Goal: Task Accomplishment & Management: Manage account settings

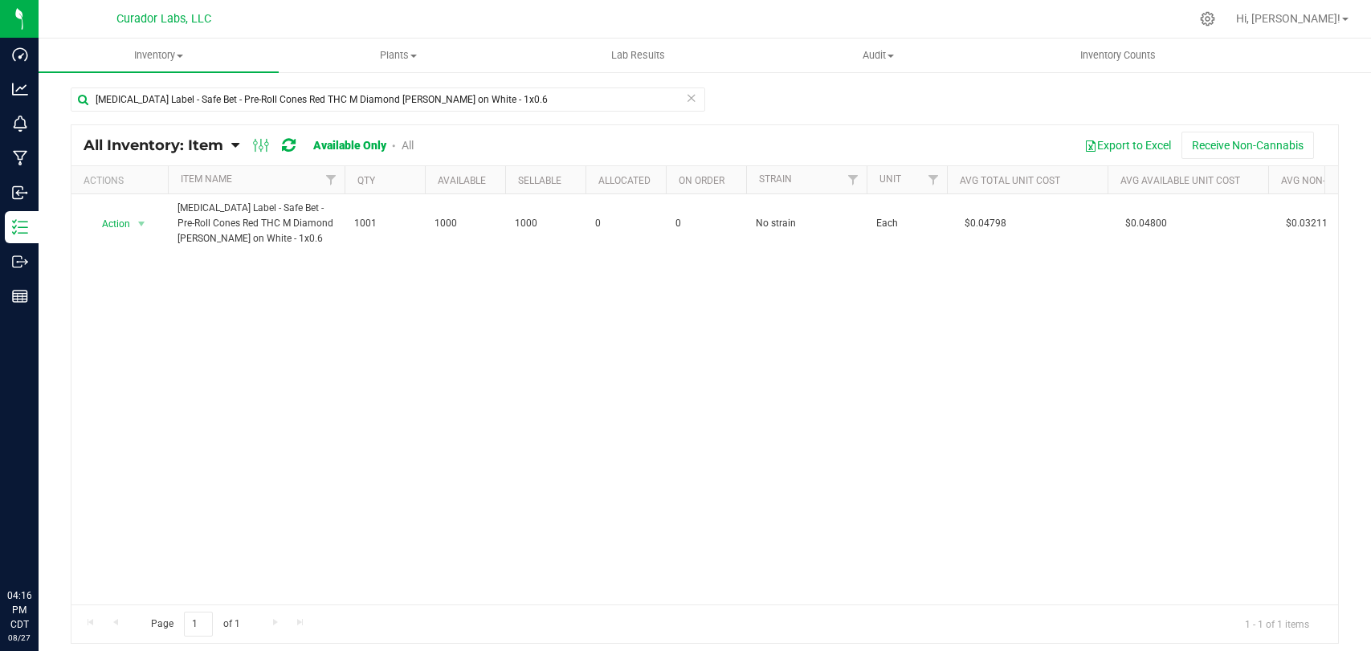
click at [0, 86] on div "Dashboard Analytics Monitoring Manufacturing Inbound Inventory Outbound Reports…" at bounding box center [685, 325] width 1371 height 651
type input "Display Sign - HeadChange Metal Purple Blue Green Logo on Black 22x24"
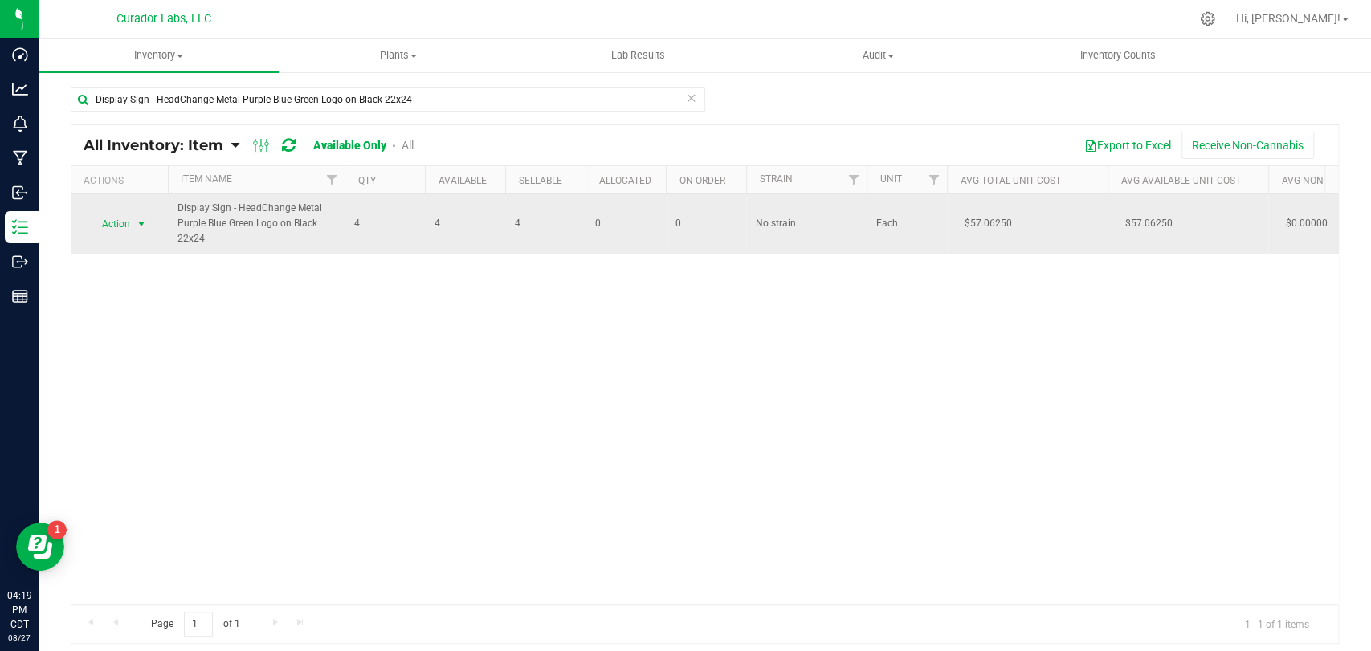
click at [145, 226] on span "select" at bounding box center [141, 224] width 13 height 13
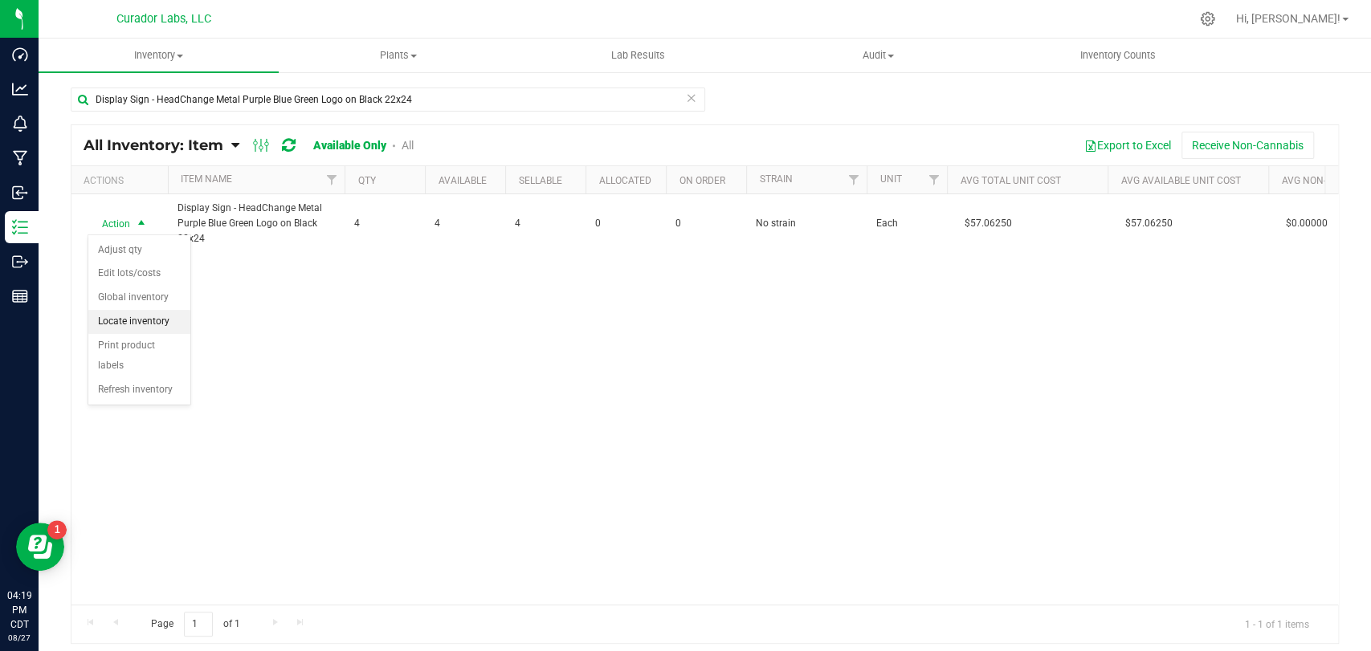
drag, startPoint x: 147, startPoint y: 320, endPoint x: 154, endPoint y: 311, distance: 11.4
click at [147, 320] on li "Locate inventory" at bounding box center [139, 322] width 102 height 24
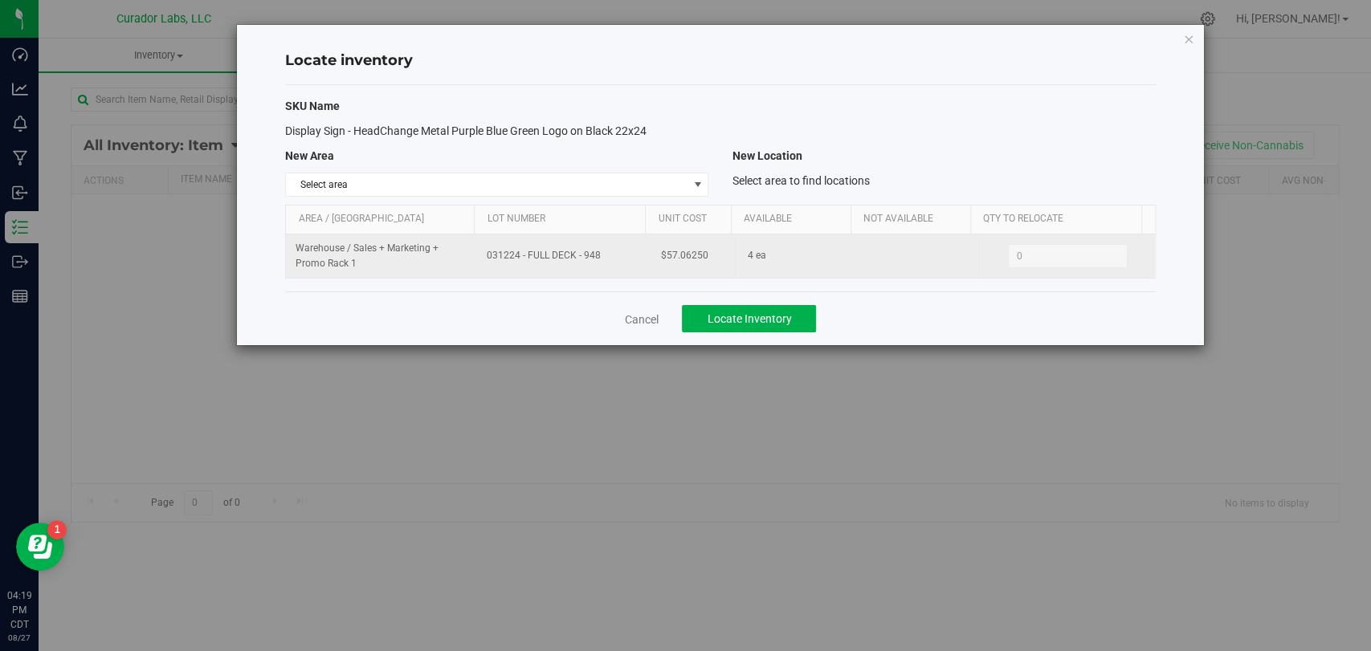
drag, startPoint x: 546, startPoint y: 259, endPoint x: 473, endPoint y: 260, distance: 73.1
click at [473, 260] on tr "Warehouse / Sales + Marketing + Promo Rack 1 031224 - FULL DECK - 948 $57.06250…" at bounding box center [720, 255] width 868 height 43
copy tr "031224 - FULL DECK - 948"
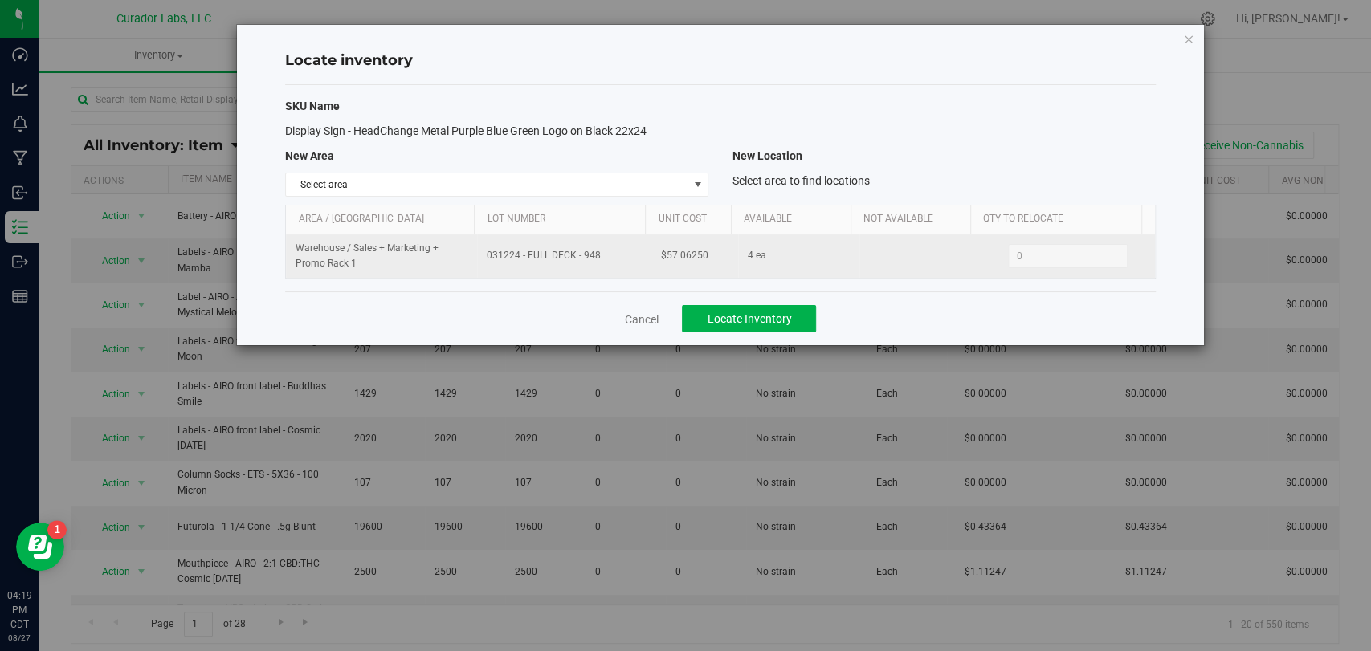
drag, startPoint x: 707, startPoint y: 264, endPoint x: 629, endPoint y: 264, distance: 77.9
click at [624, 264] on tr "Warehouse / Sales + Marketing + Promo Rack 1 031224 - FULL DECK - 948 $57.06250…" at bounding box center [720, 255] width 868 height 43
copy tr "$57.06250"
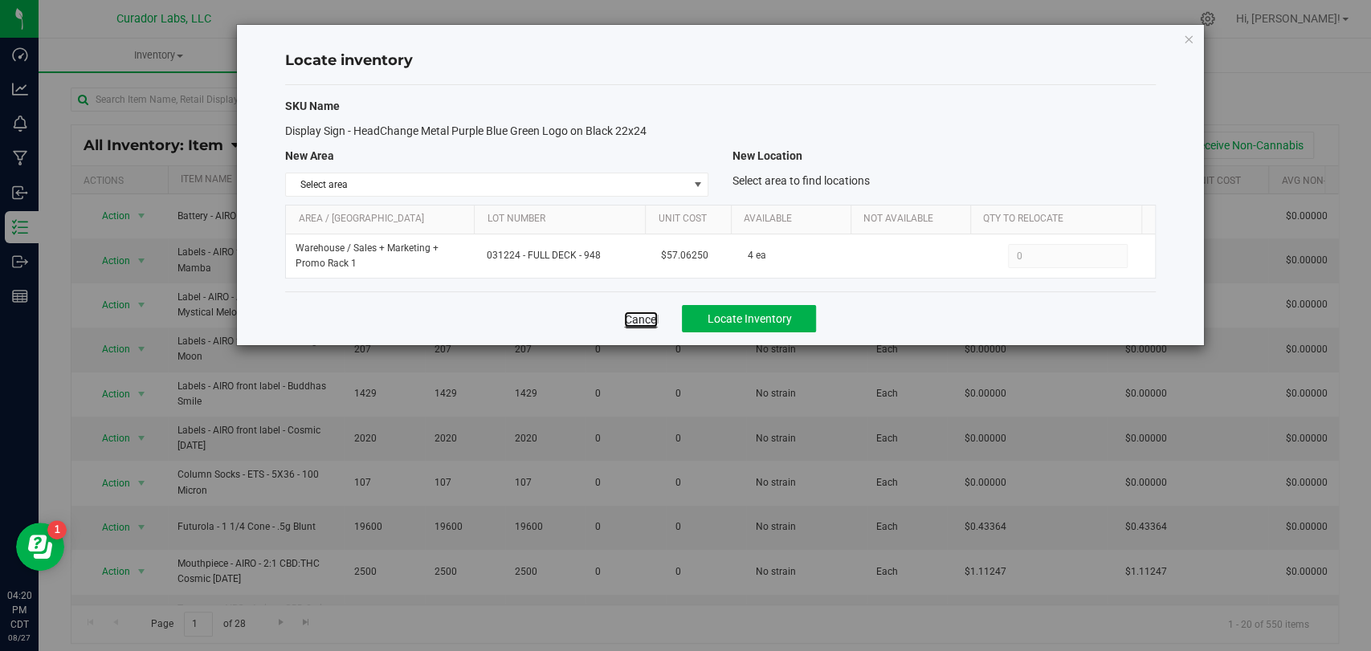
click at [652, 316] on link "Cancel" at bounding box center [641, 320] width 34 height 16
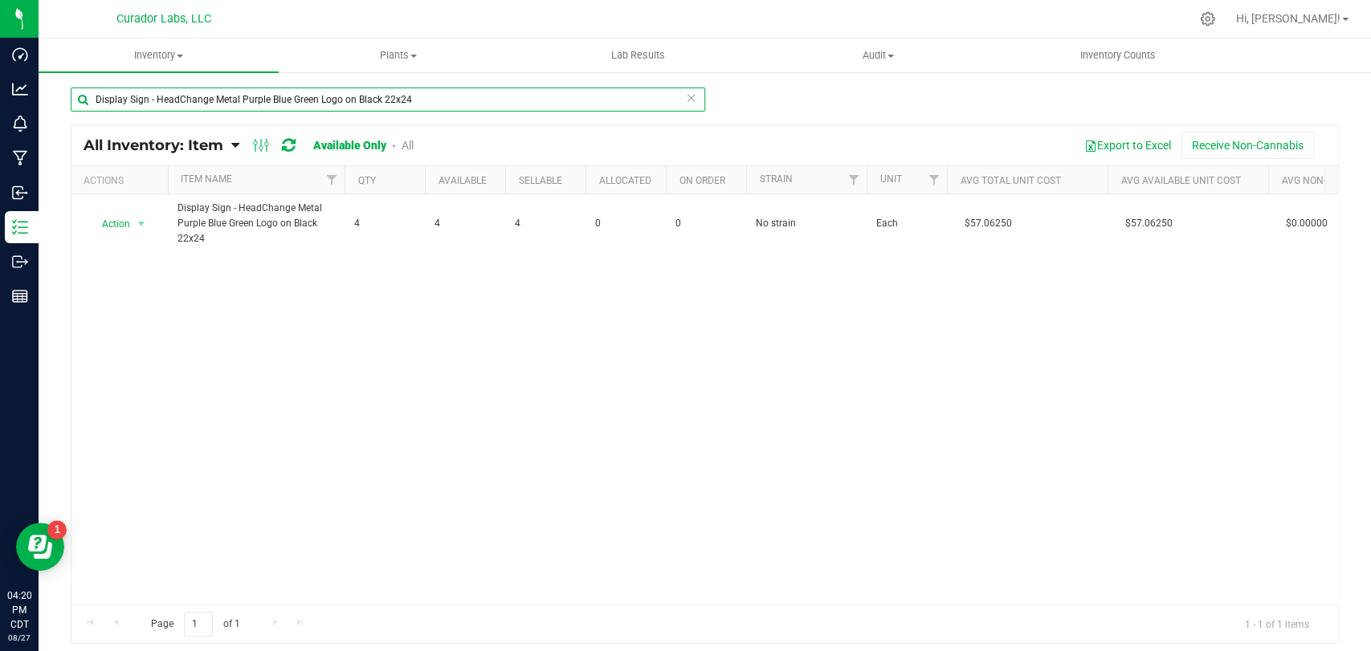
drag, startPoint x: 469, startPoint y: 97, endPoint x: 324, endPoint y: 85, distance: 145.8
click at [0, 56] on div "Dashboard Analytics Monitoring Manufacturing Inbound Inventory Outbound Reports…" at bounding box center [685, 325] width 1371 height 651
paste input "Full Deck - Flash Hash Sheet"
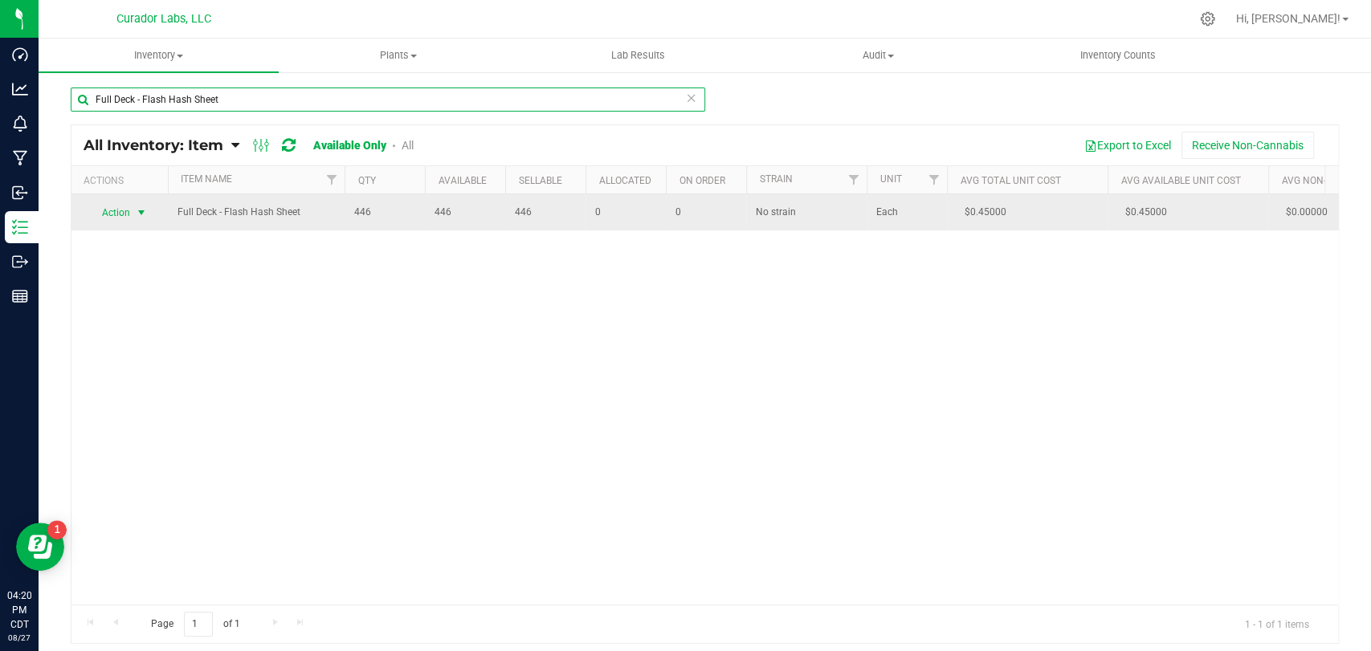
type input "Full Deck - Flash Hash Sheet"
click at [136, 218] on span "select" at bounding box center [142, 213] width 20 height 22
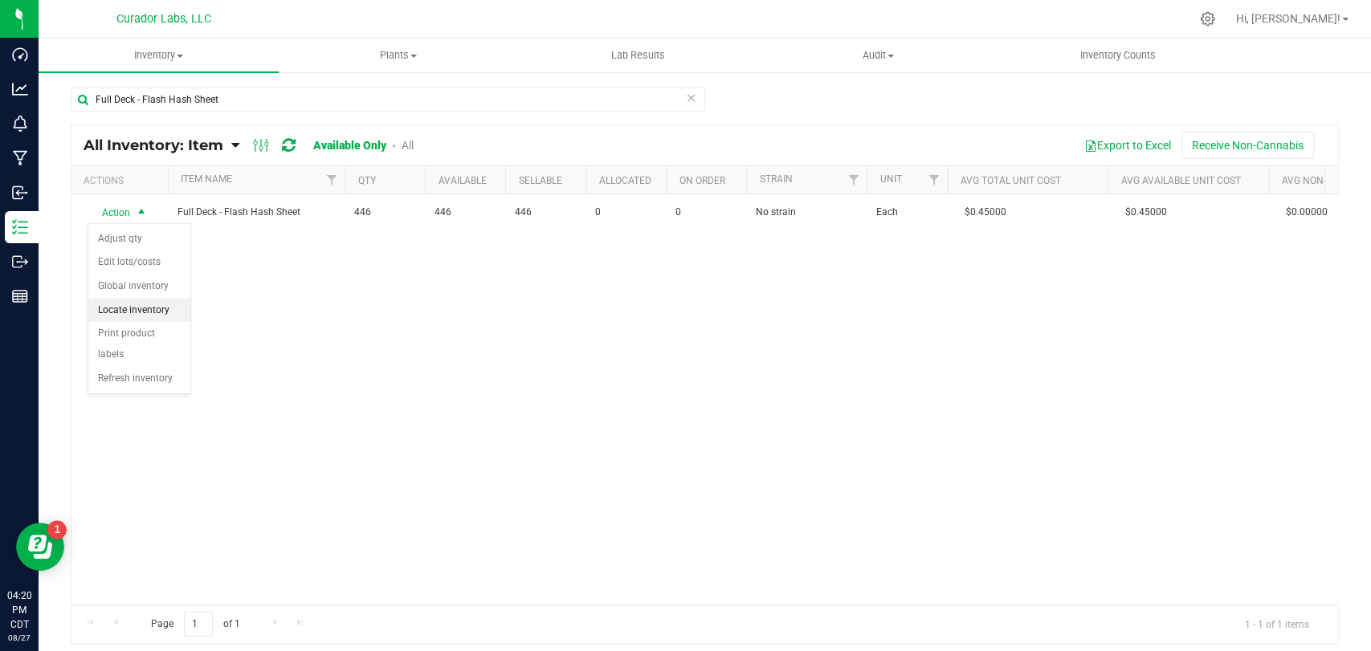
click at [149, 307] on li "Locate inventory" at bounding box center [139, 311] width 102 height 24
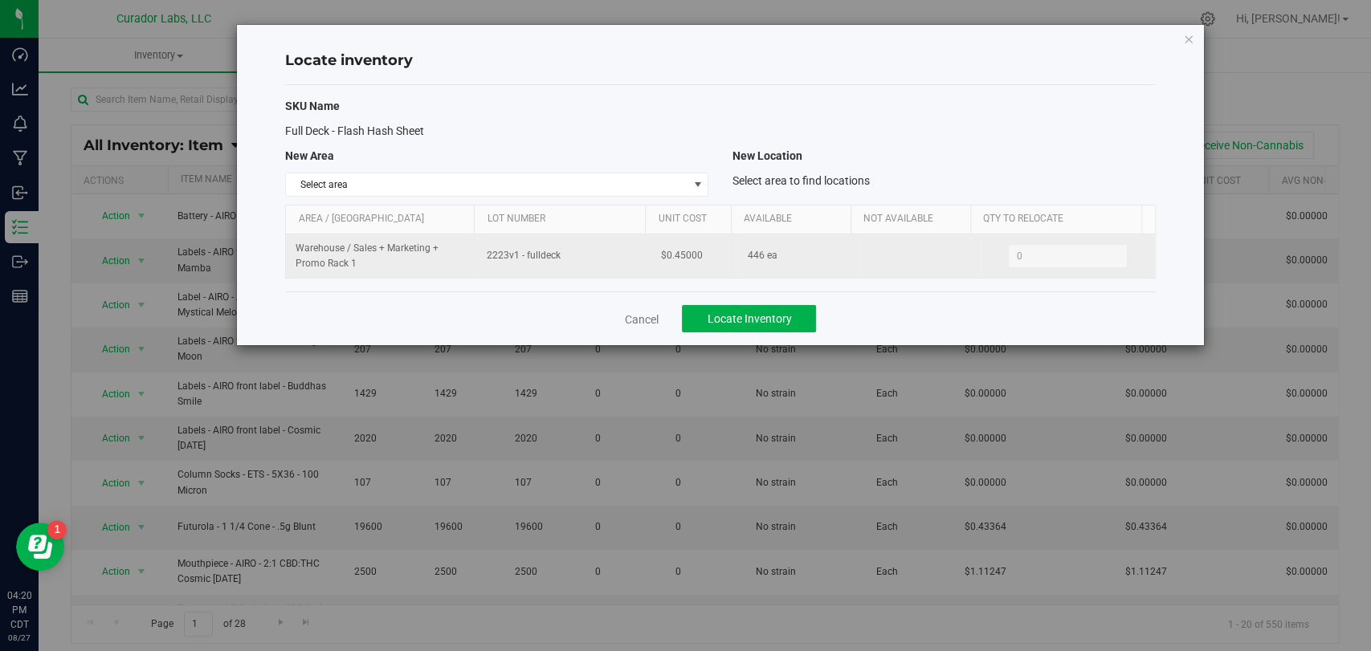
drag, startPoint x: 585, startPoint y: 265, endPoint x: 455, endPoint y: 265, distance: 130.1
click at [455, 265] on tr "Warehouse / Sales + Marketing + Promo Rack 1 2223v1 - fulldeck $0.45000 446 ea …" at bounding box center [720, 255] width 868 height 43
copy tr "2223v1 - fulldeck"
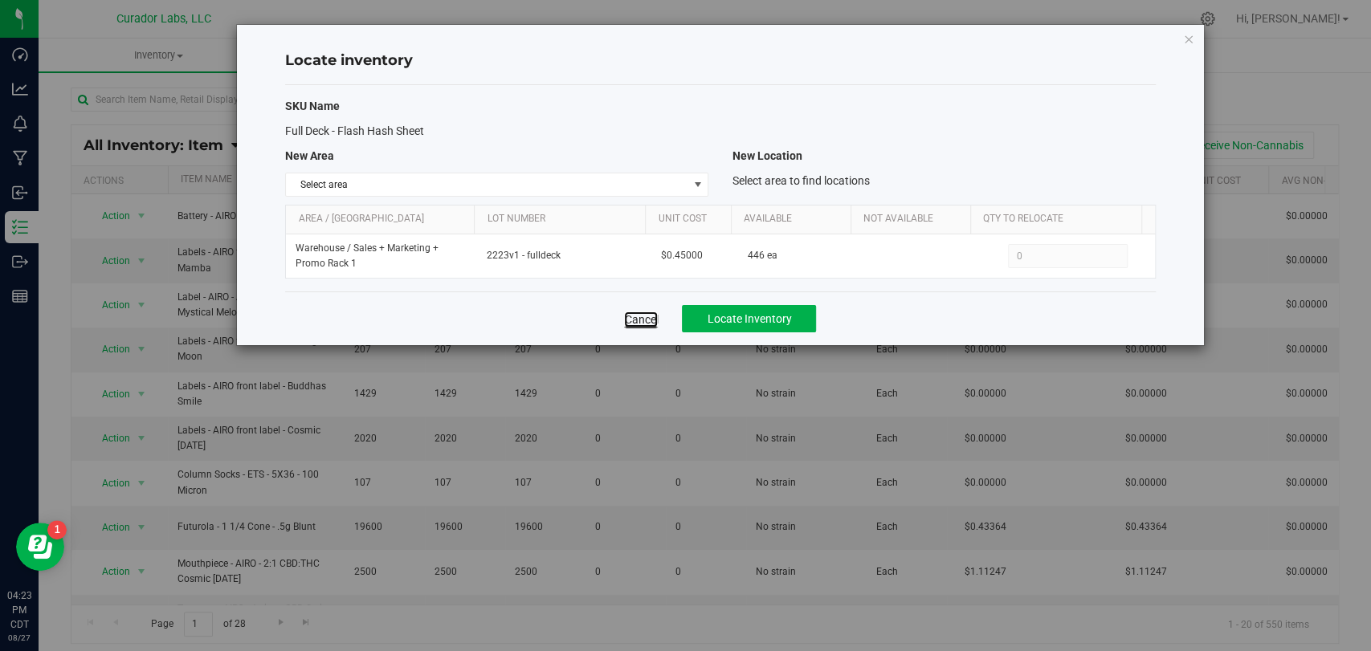
click at [658, 321] on link "Cancel" at bounding box center [641, 320] width 34 height 16
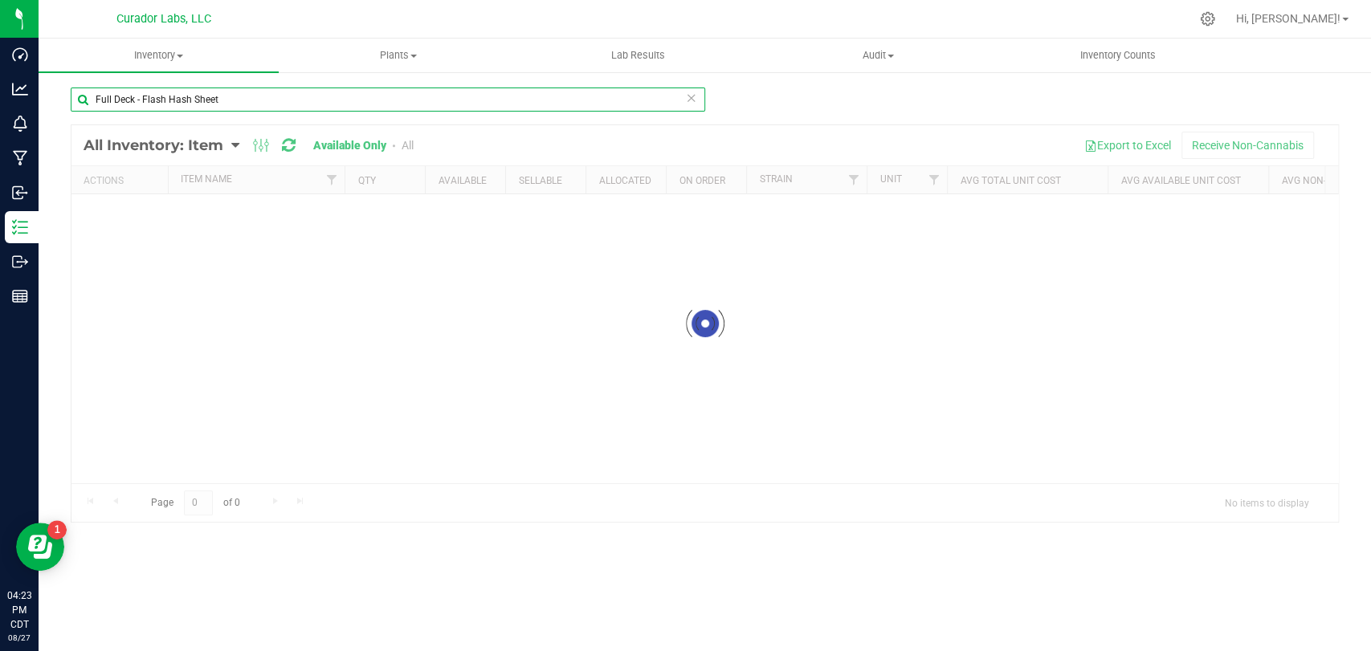
drag, startPoint x: 339, startPoint y: 107, endPoint x: 75, endPoint y: 116, distance: 264.4
click at [75, 116] on div "Full Deck - Flash Hash Sheet" at bounding box center [388, 106] width 634 height 37
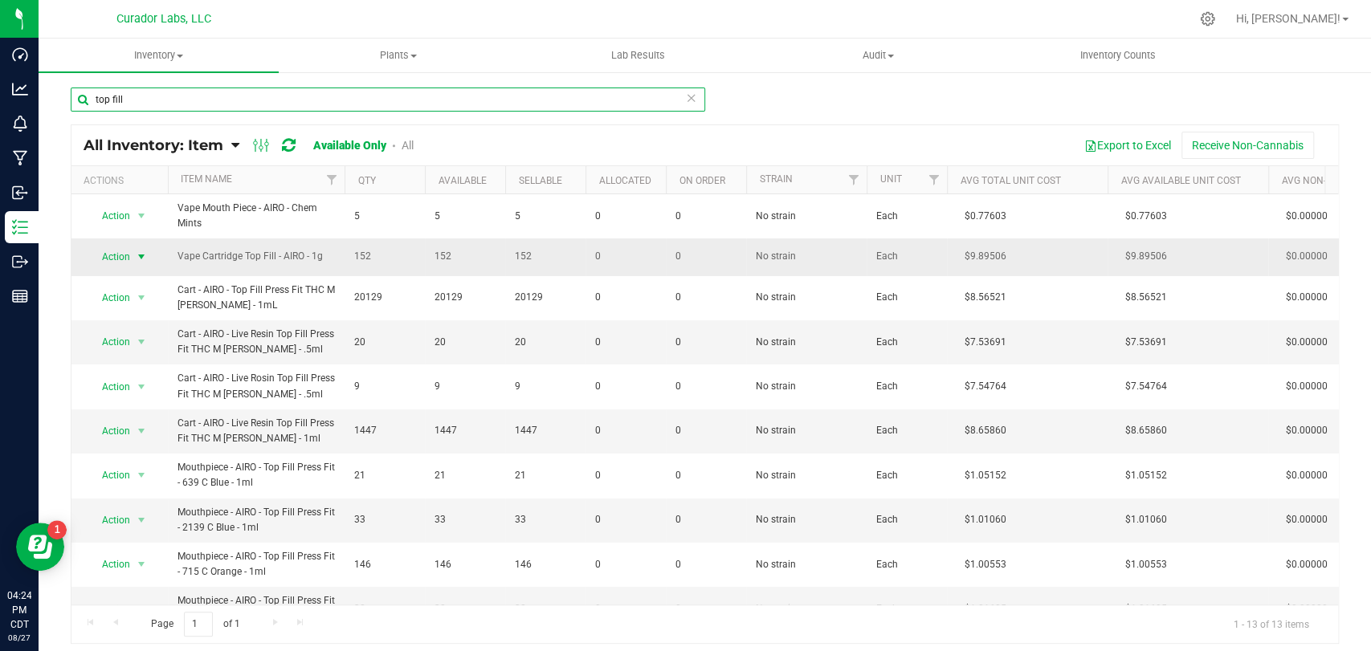
type input "top fill"
click at [108, 264] on span "Action" at bounding box center [109, 257] width 43 height 22
click at [247, 274] on td "Vape Cartridge Top Fill - AIRO - 1g" at bounding box center [256, 256] width 177 height 37
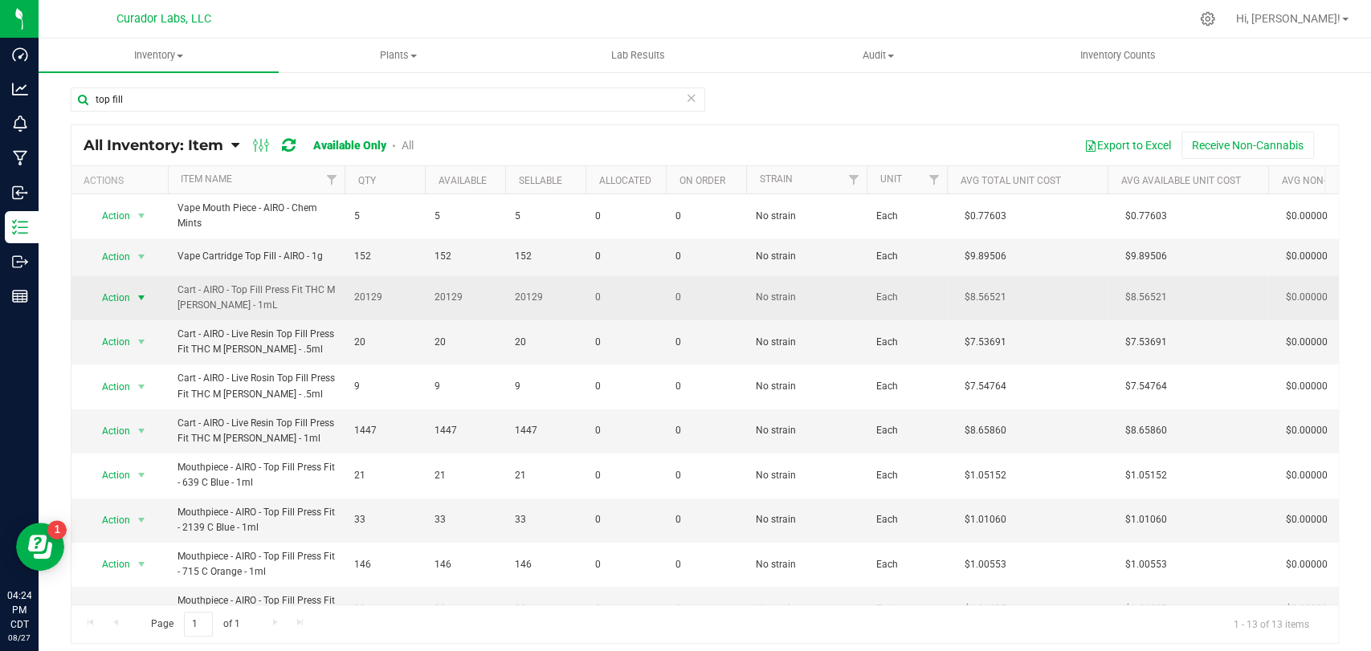
click at [111, 297] on span "Action" at bounding box center [109, 298] width 43 height 22
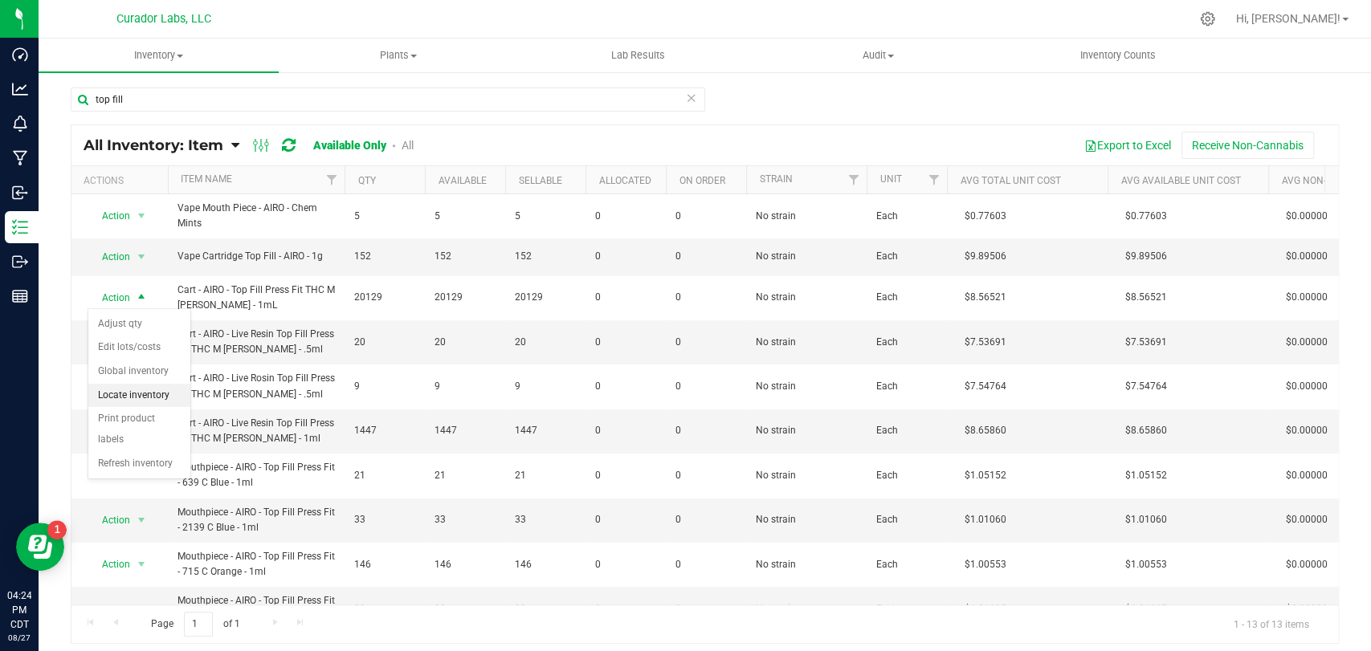
click at [139, 399] on li "Locate inventory" at bounding box center [139, 396] width 102 height 24
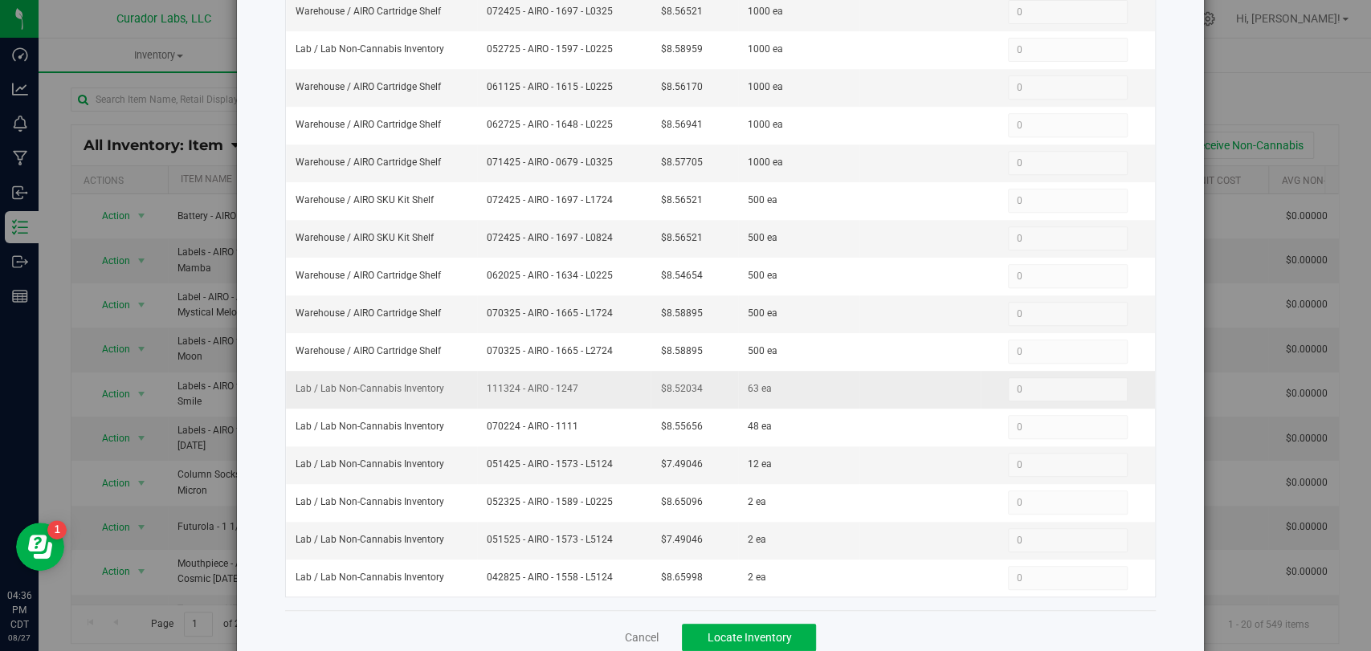
scroll to position [460, 0]
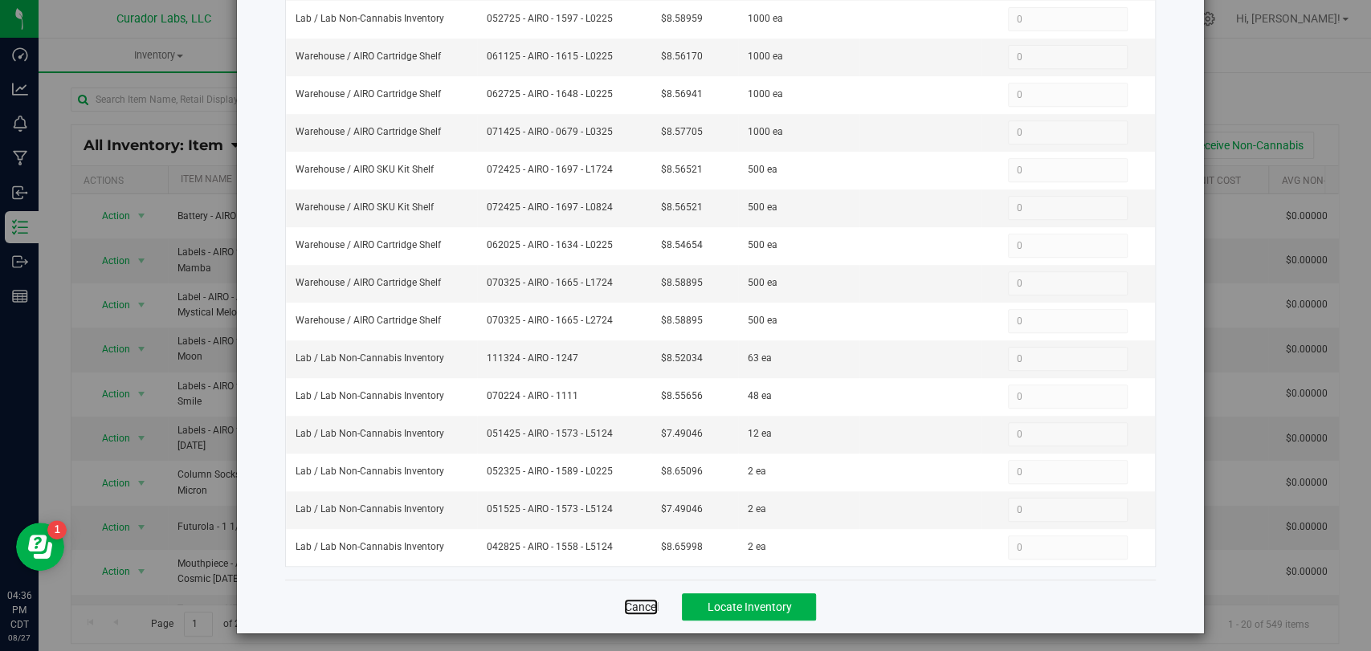
drag, startPoint x: 632, startPoint y: 599, endPoint x: 631, endPoint y: 590, distance: 8.9
click at [632, 599] on link "Cancel" at bounding box center [641, 607] width 34 height 16
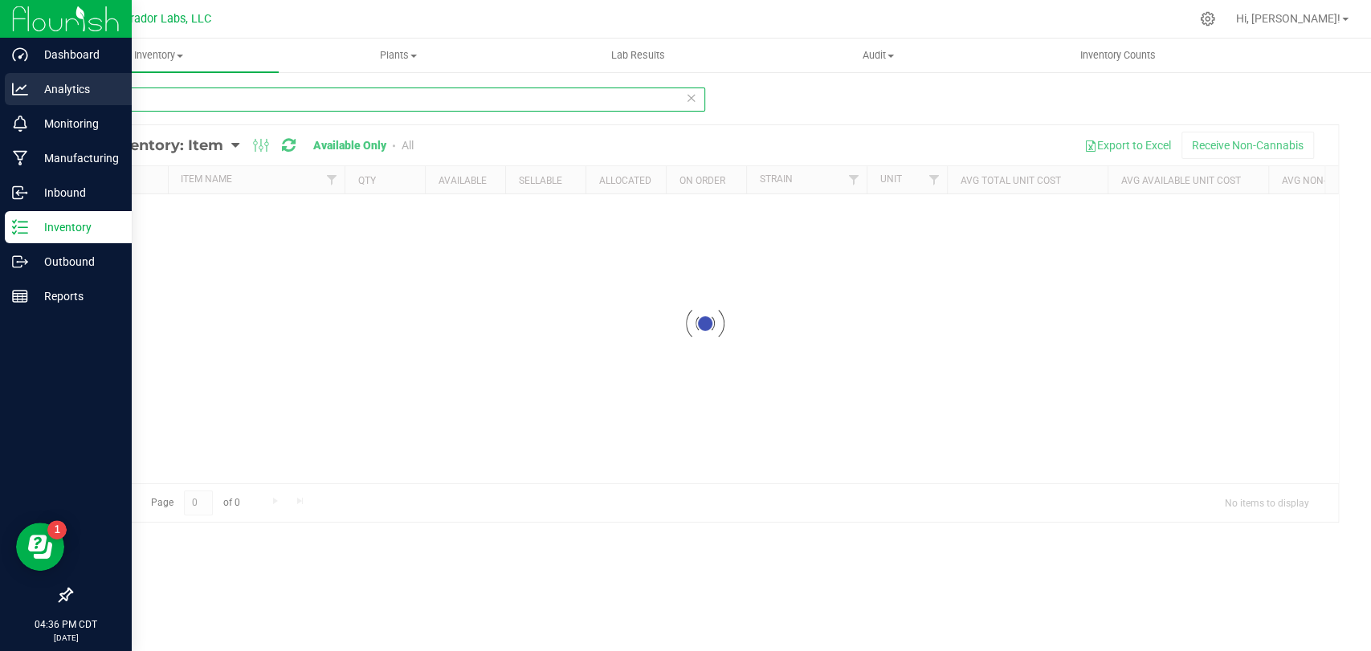
drag, startPoint x: 363, startPoint y: 106, endPoint x: 0, endPoint y: 79, distance: 364.0
click at [0, 79] on div "Dashboard Analytics Monitoring Manufacturing Inbound Inventory Outbound Reports…" at bounding box center [685, 325] width 1371 height 651
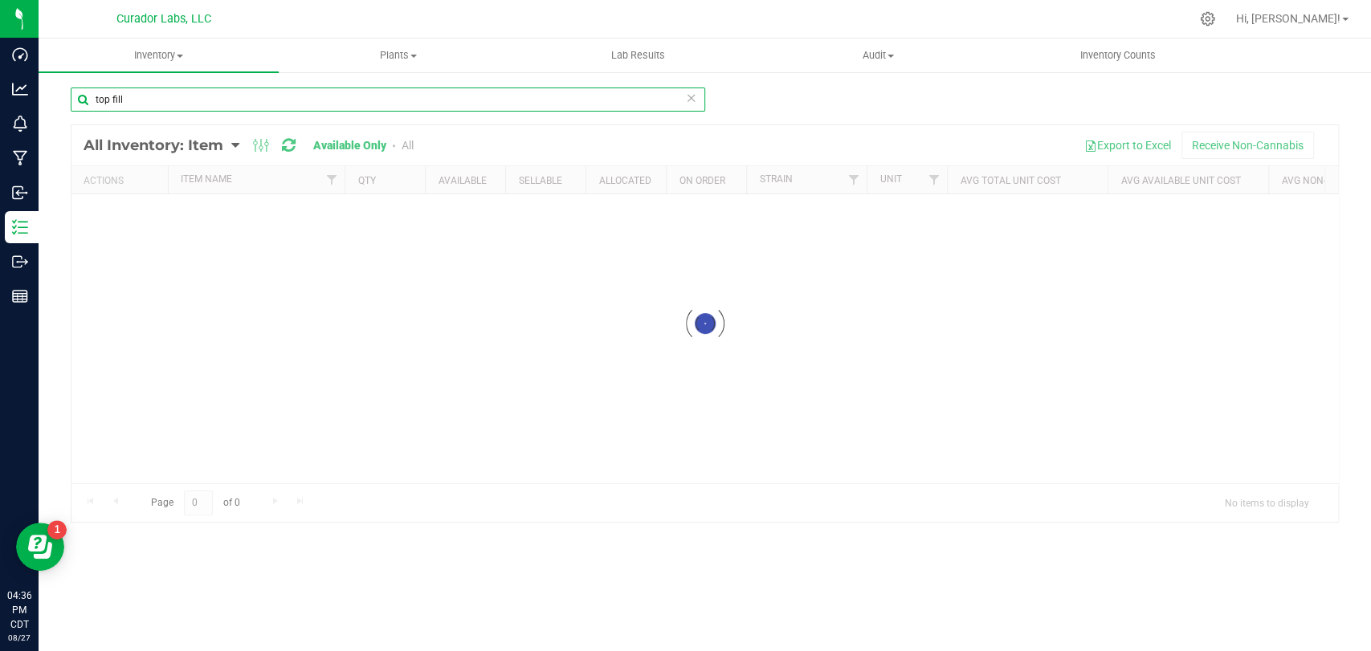
paste input "Display Syringe - SafeBet - Glass + Acrylic No Warning - 1mL"
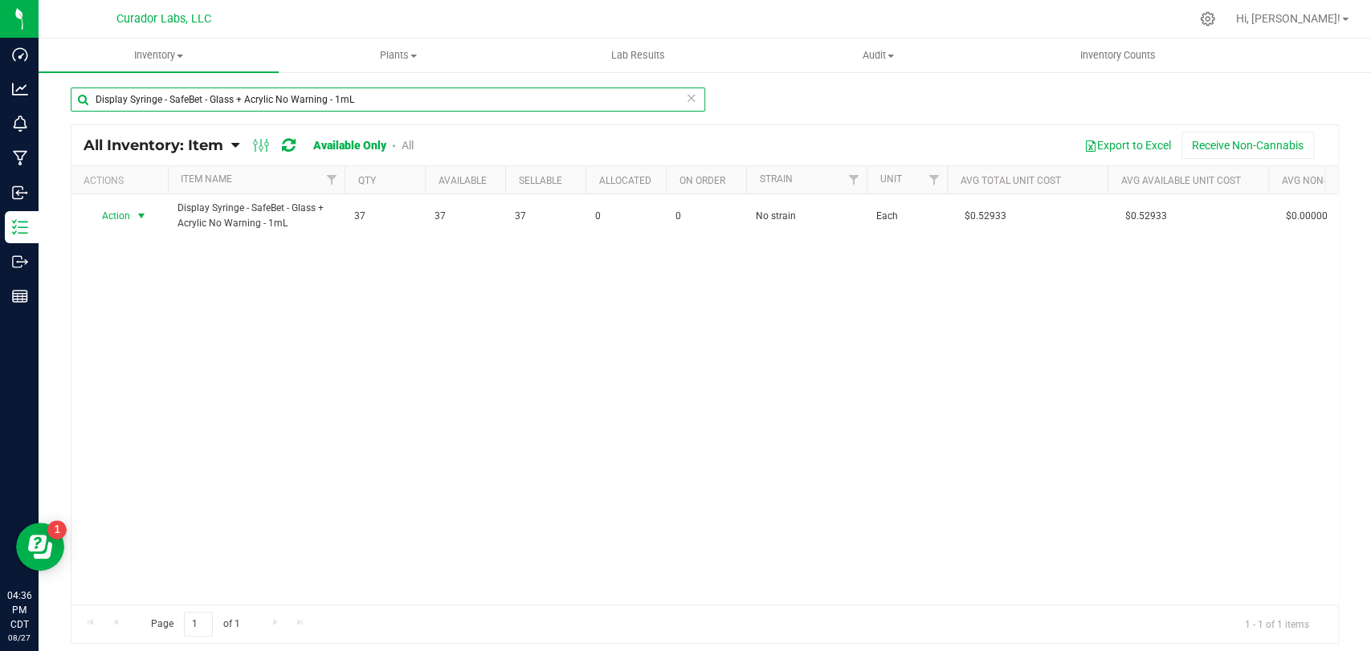
type input "Display Syringe - SafeBet - Glass + Acrylic No Warning - 1mL"
click at [116, 218] on span "Action" at bounding box center [109, 216] width 43 height 22
click at [154, 314] on li "Locate inventory" at bounding box center [139, 314] width 102 height 24
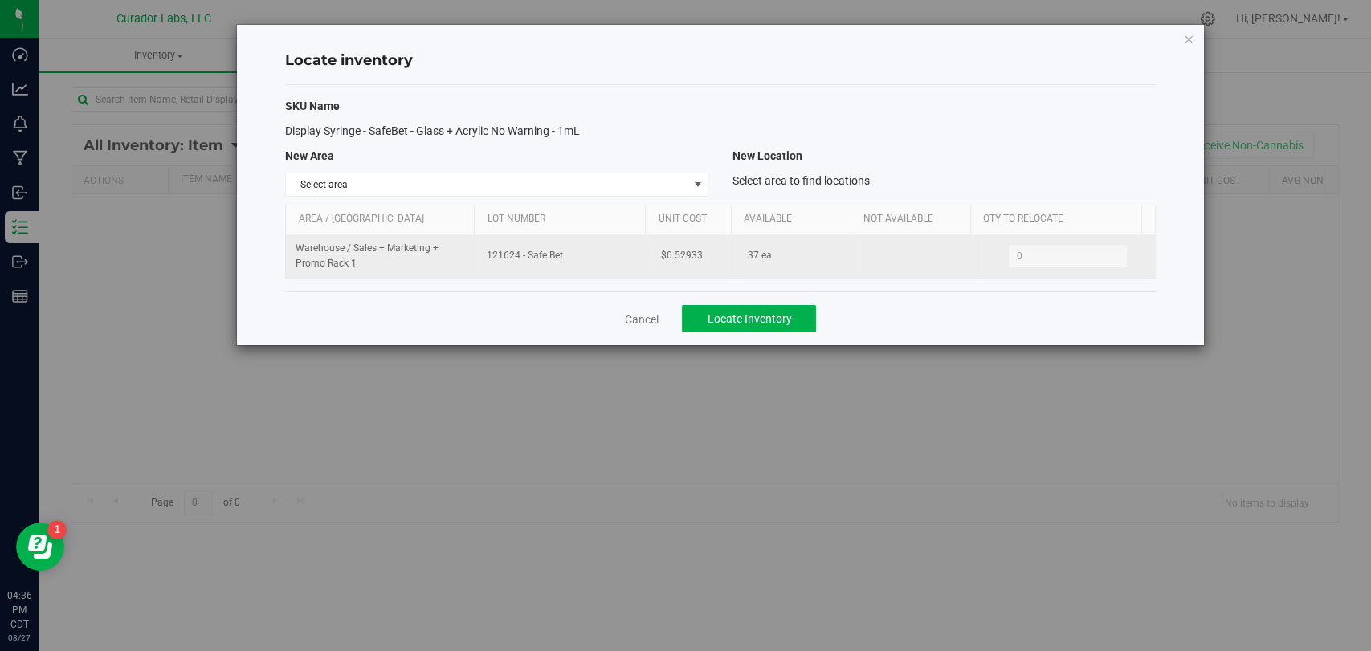
drag, startPoint x: 565, startPoint y: 259, endPoint x: 482, endPoint y: 261, distance: 83.5
click at [482, 261] on td "121624 - Safe Bet" at bounding box center [563, 255] width 173 height 43
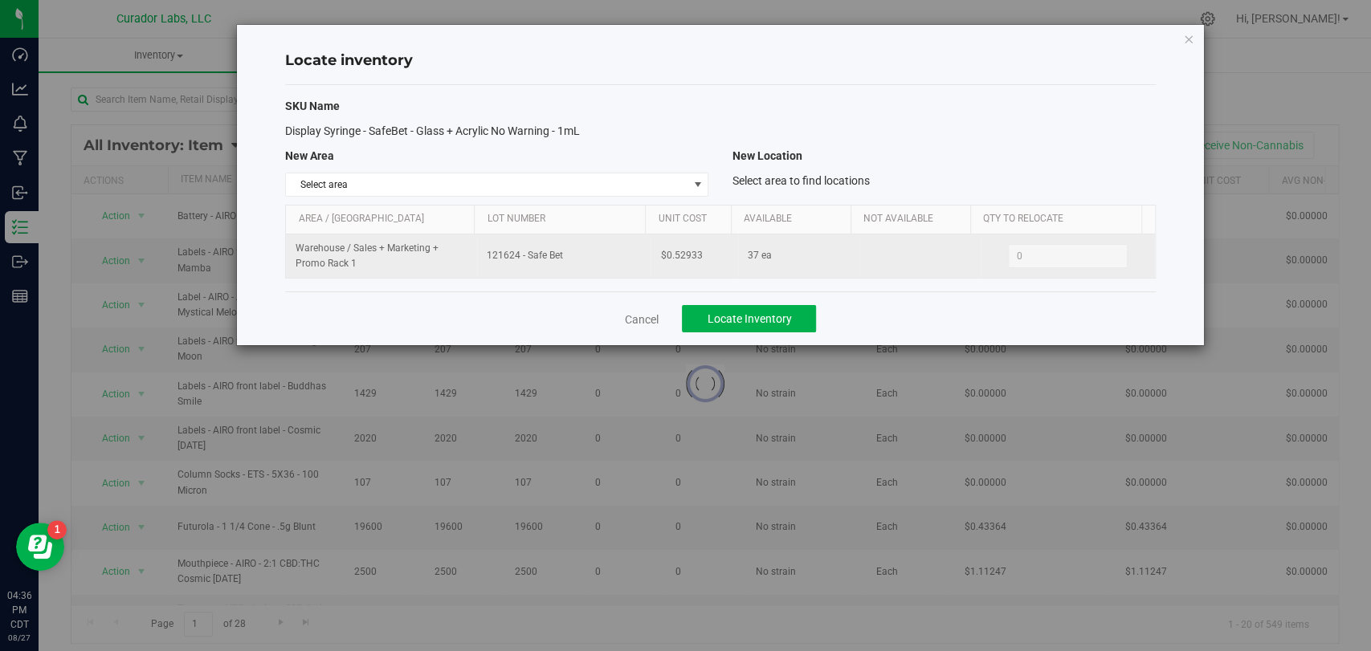
copy span "121624 - Safe Bet"
drag, startPoint x: 654, startPoint y: 250, endPoint x: 604, endPoint y: 255, distance: 50.8
click at [604, 255] on tr "Warehouse / Sales + Marketing + Promo Rack 1 121624 - Safe Bet $0.52933 37 ea 0…" at bounding box center [720, 255] width 868 height 43
copy tr "$0.52933"
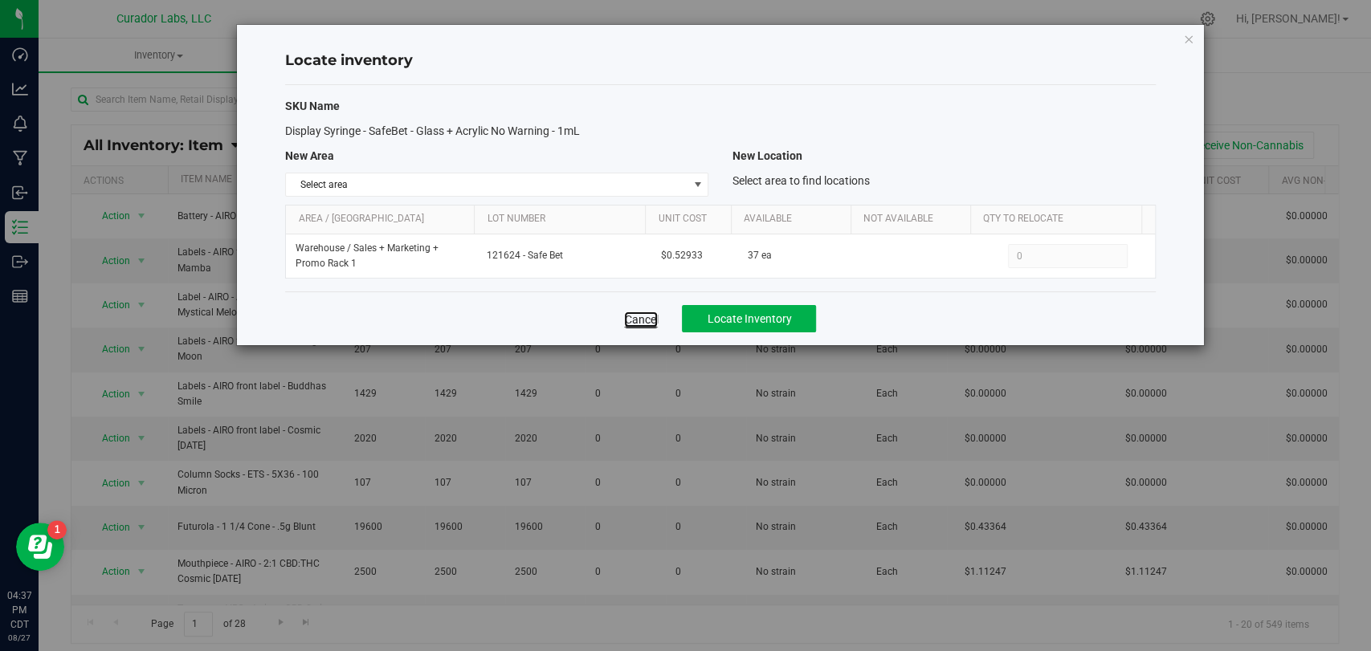
click at [636, 324] on link "Cancel" at bounding box center [641, 320] width 34 height 16
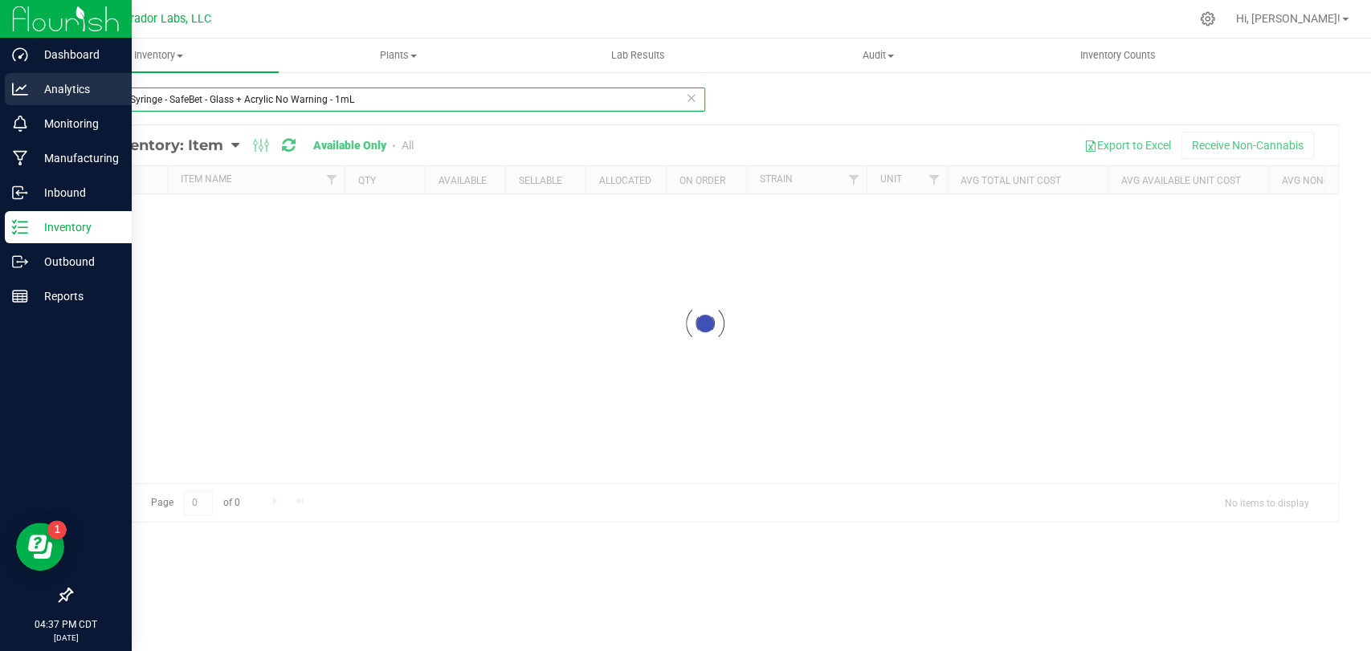
drag, startPoint x: 370, startPoint y: 101, endPoint x: 0, endPoint y: 92, distance: 370.3
click at [0, 92] on div "Dashboard Analytics Monitoring Manufacturing Inbound Inventory Outbound Reports…" at bounding box center [685, 325] width 1371 height 651
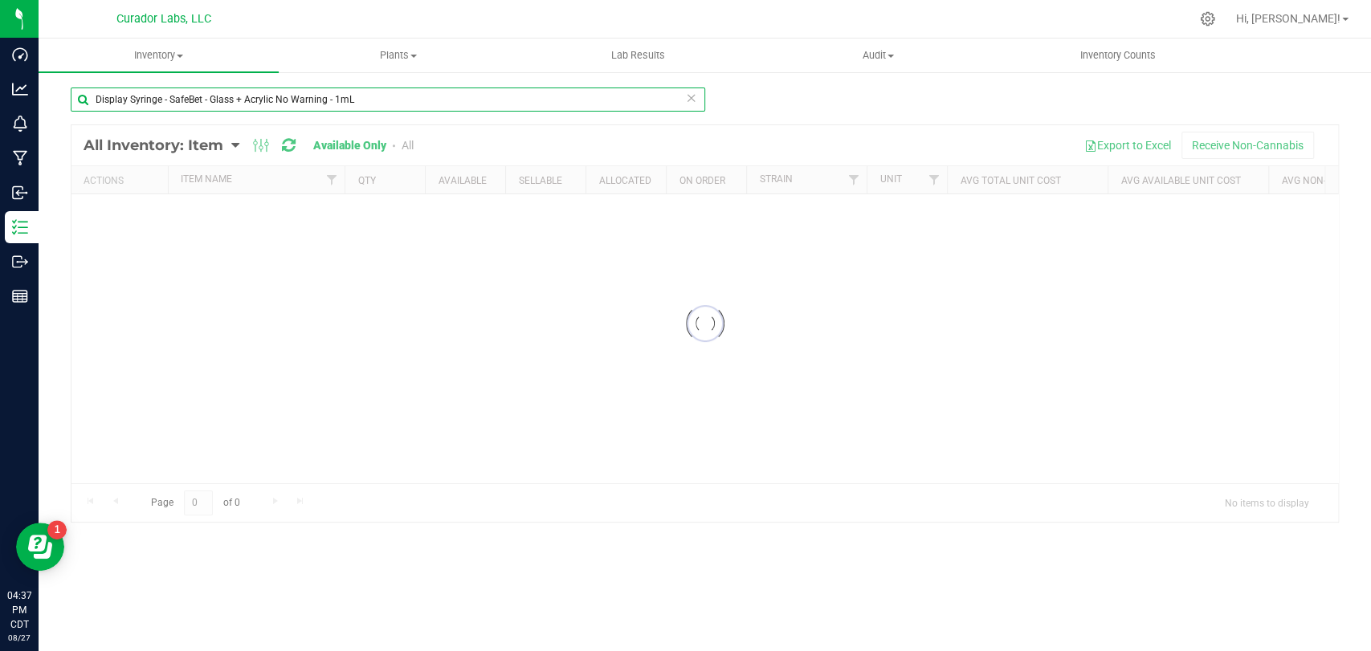
paste input "Label - AIRO - Case Box Logo on Black - 4x4"
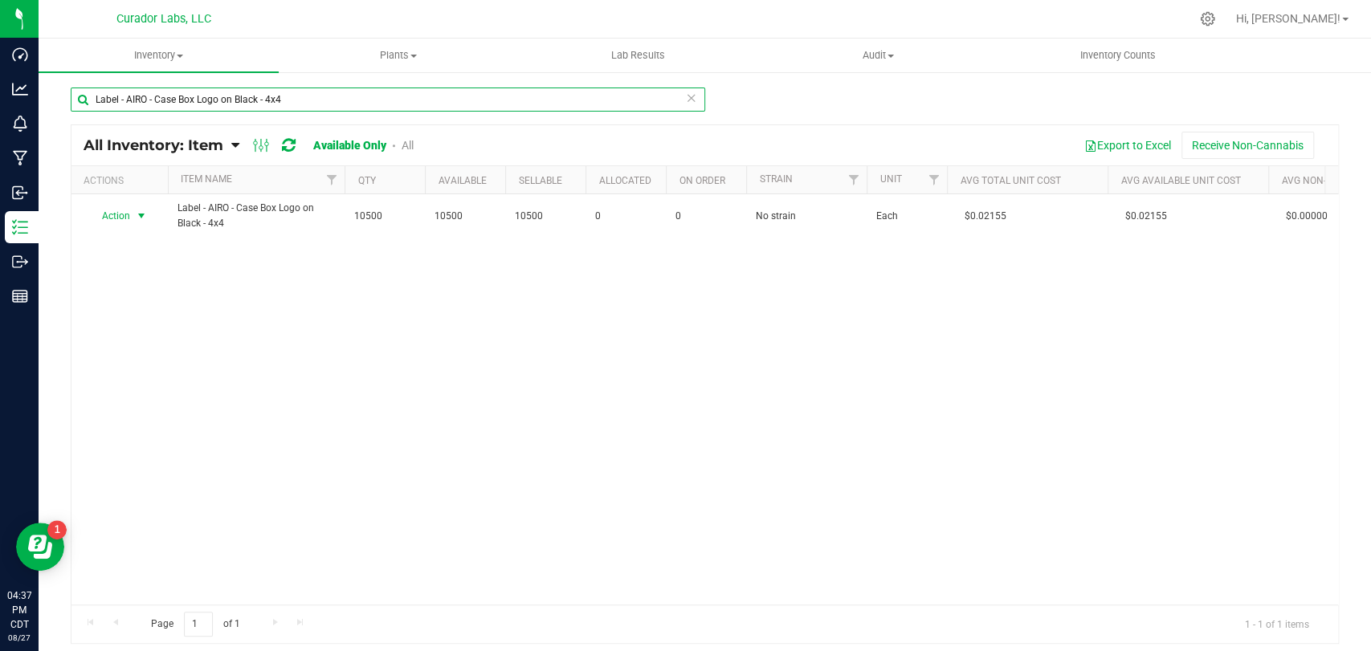
type input "Label - AIRO - Case Box Logo on Black - 4x4"
click at [123, 216] on span "Action" at bounding box center [109, 216] width 43 height 22
click at [137, 312] on li "Locate inventory" at bounding box center [139, 314] width 102 height 24
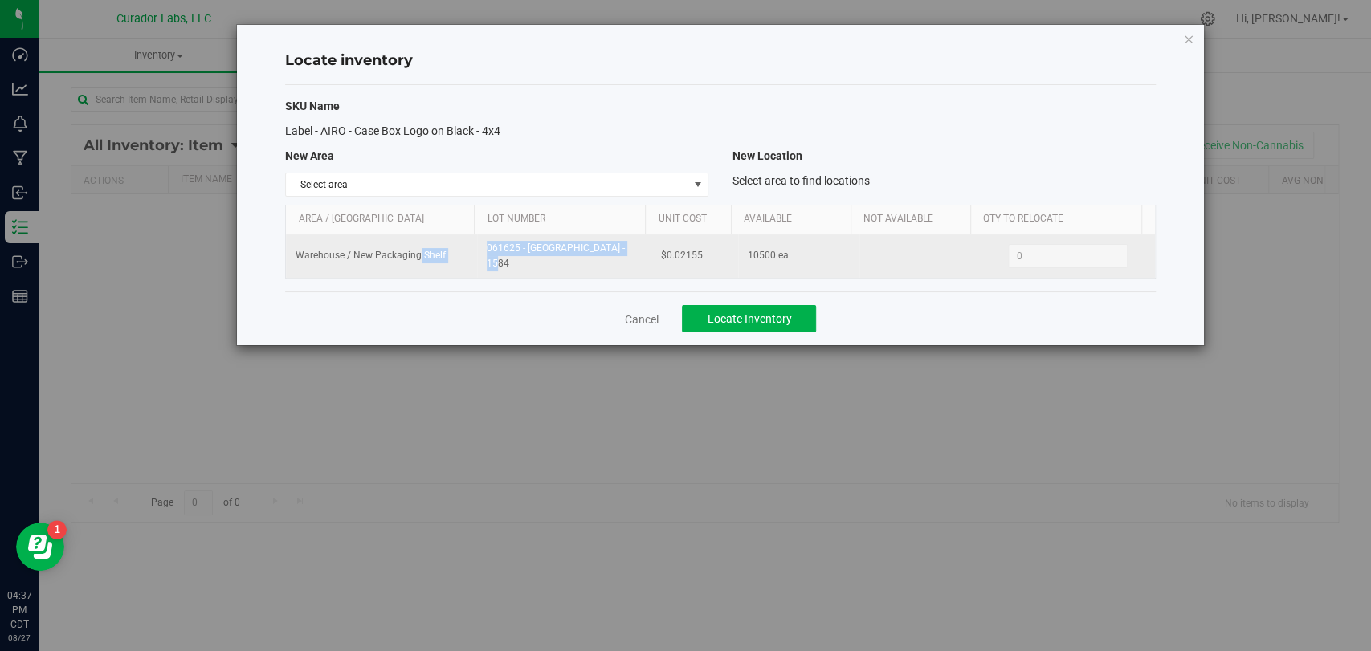
drag, startPoint x: 458, startPoint y: 259, endPoint x: 480, endPoint y: 251, distance: 23.6
click at [418, 259] on tr "Warehouse / New Packaging Shelf 061625 - XINHUI - 1584 $0.02155 10500 ea 0 0" at bounding box center [720, 255] width 868 height 43
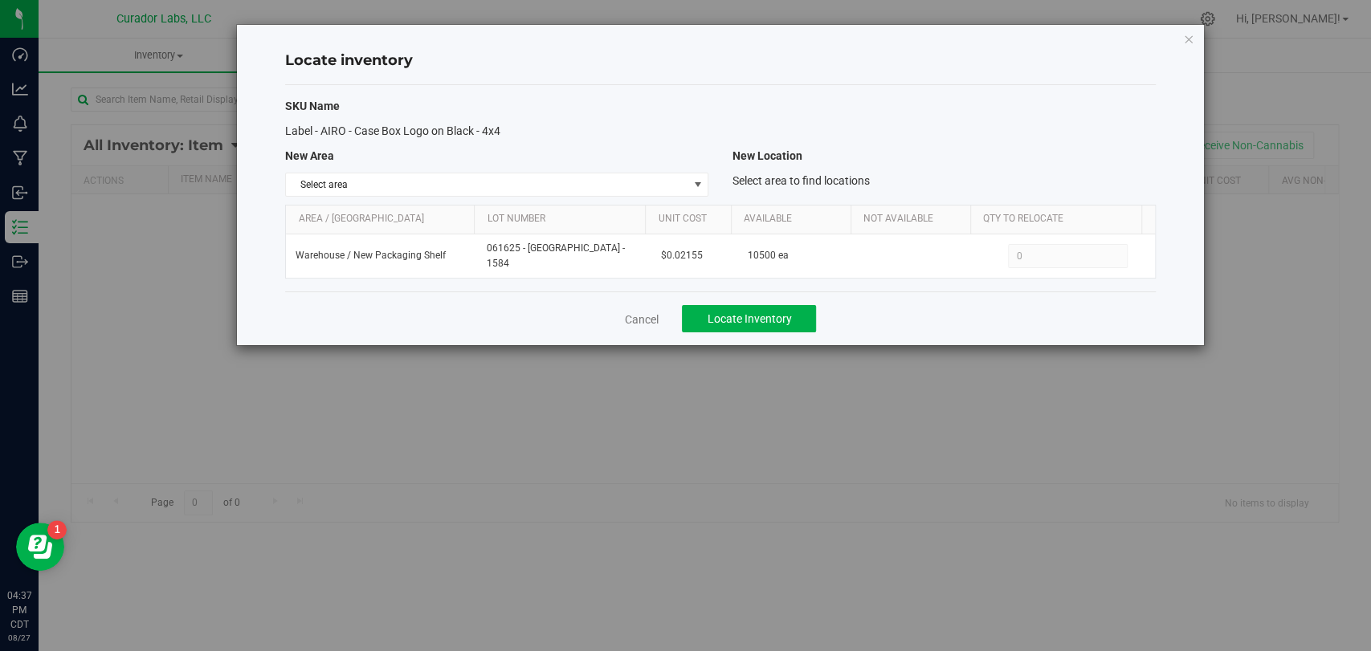
click at [585, 291] on div "Cancel Locate Inventory" at bounding box center [720, 318] width 870 height 54
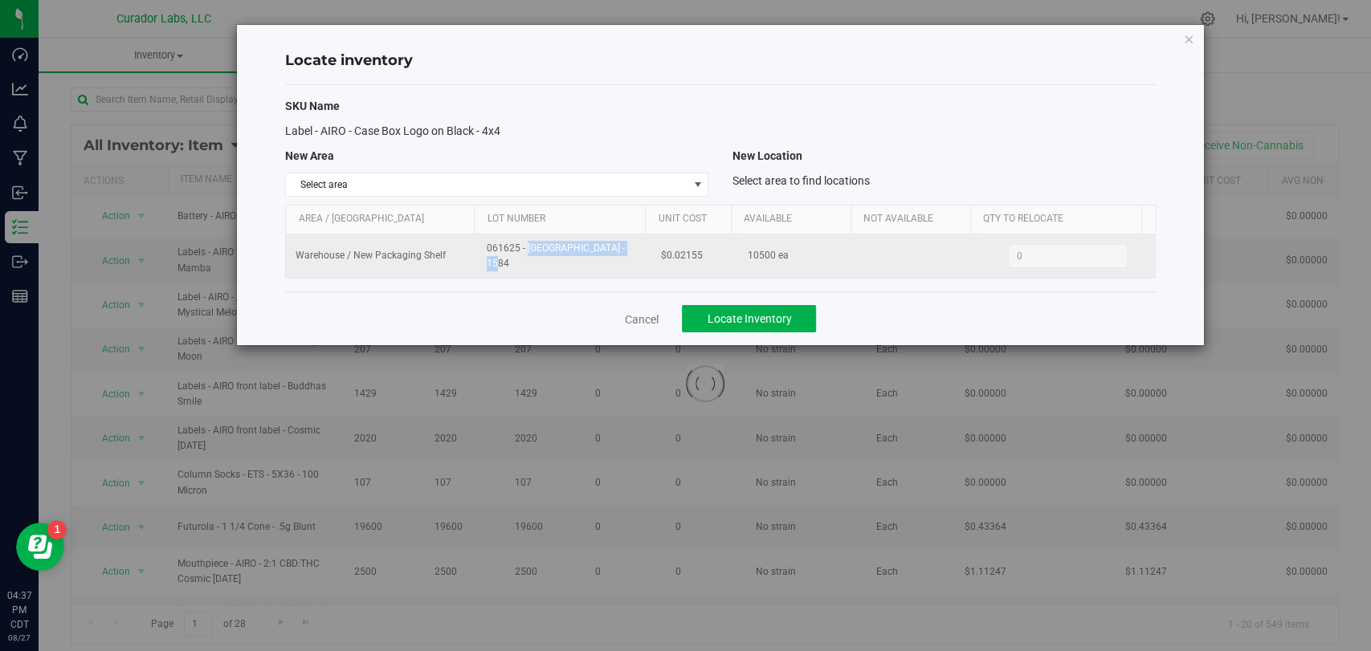
drag, startPoint x: 601, startPoint y: 256, endPoint x: 475, endPoint y: 258, distance: 126.9
click at [477, 258] on td "061625 - XINHUI - 1584" at bounding box center [563, 255] width 173 height 43
copy span "061625 - XINHUI - 1584"
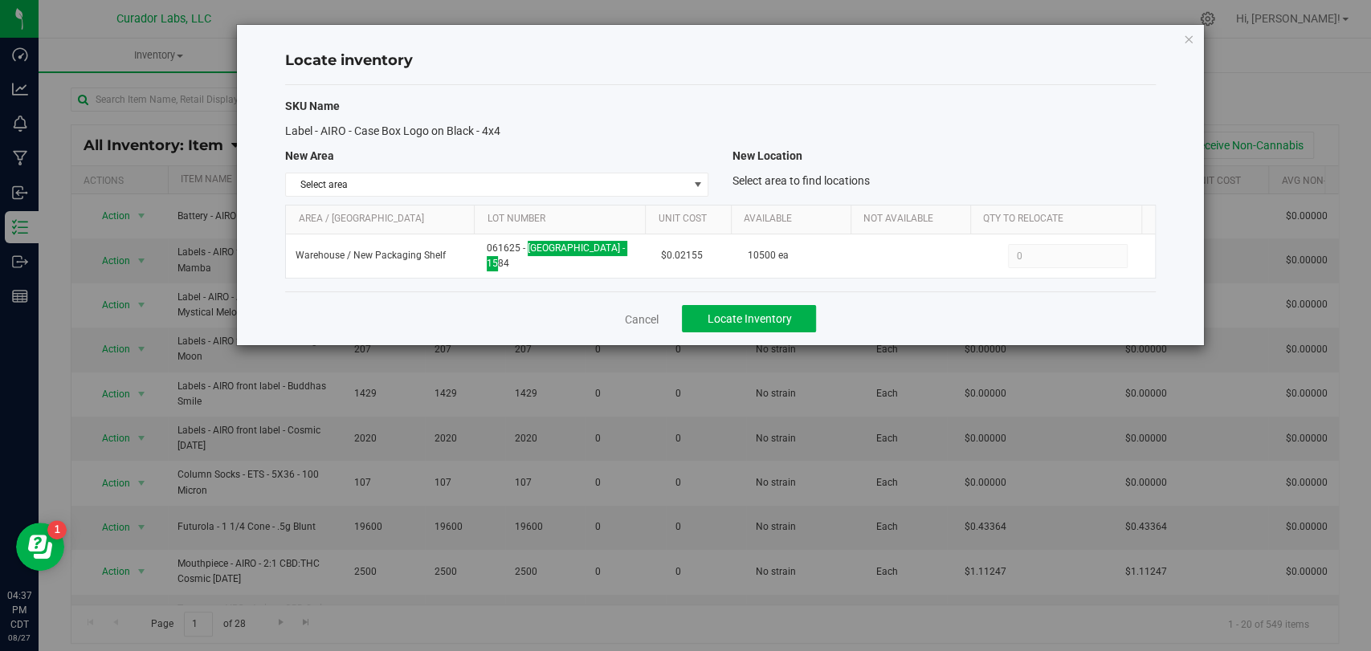
click at [549, 299] on div "Cancel Locate Inventory" at bounding box center [720, 318] width 870 height 54
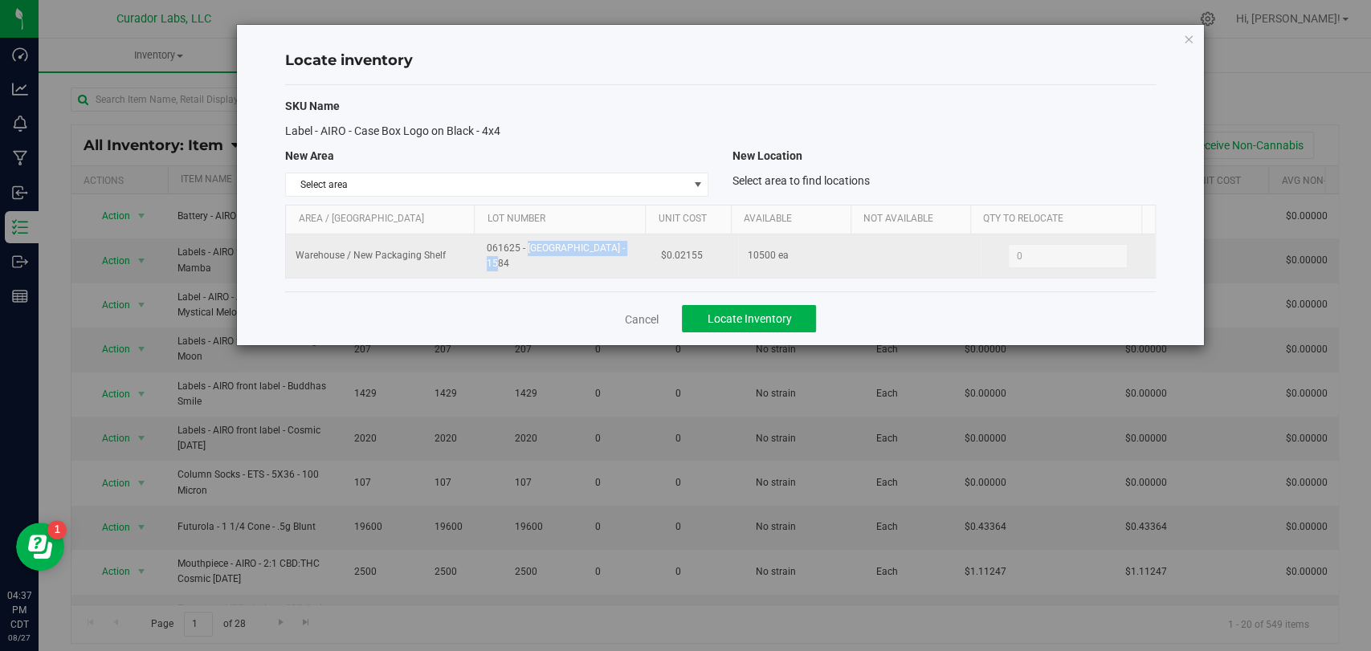
drag, startPoint x: 590, startPoint y: 257, endPoint x: 488, endPoint y: 261, distance: 102.1
click at [488, 261] on td "061625 - XINHUI - 1584" at bounding box center [563, 255] width 173 height 43
copy span "061625 - XINHUI - 1584"
click at [598, 255] on tr "Warehouse / New Packaging Shelf 061625 - XINHUI - 1584 $0.02155 10500 ea 0 0" at bounding box center [720, 255] width 868 height 43
copy tr "$0.02155"
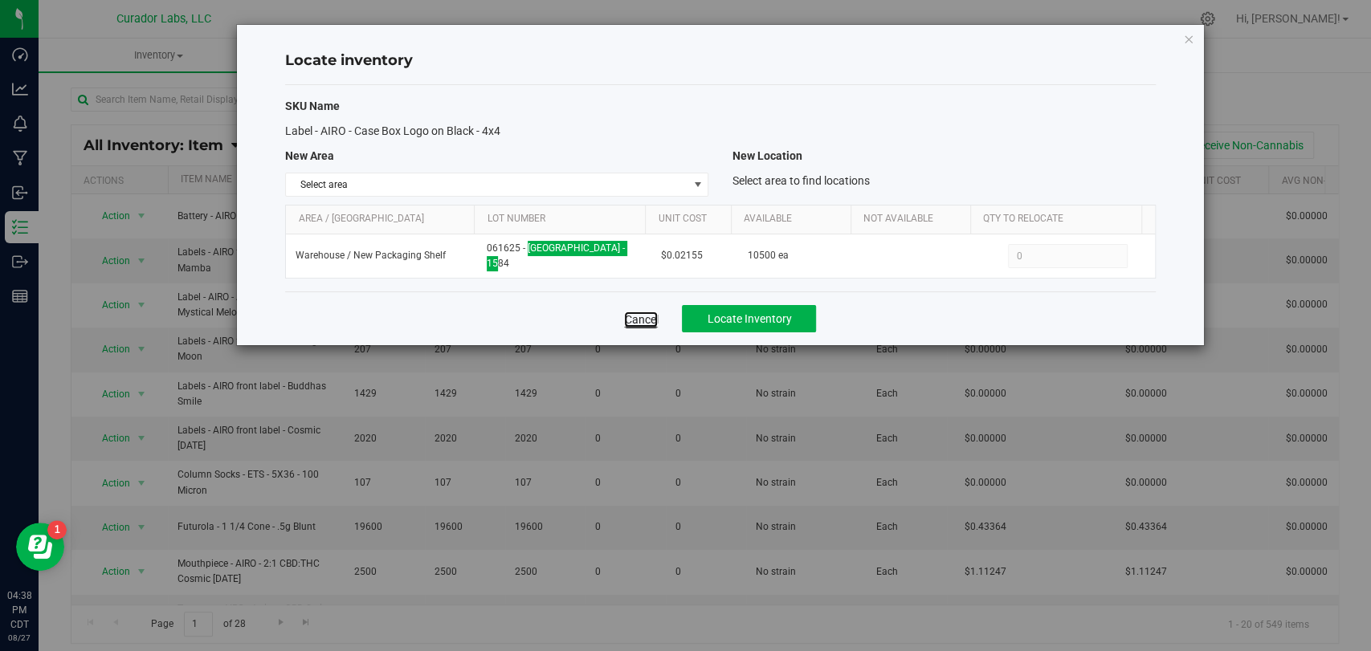
click at [643, 315] on link "Cancel" at bounding box center [641, 320] width 34 height 16
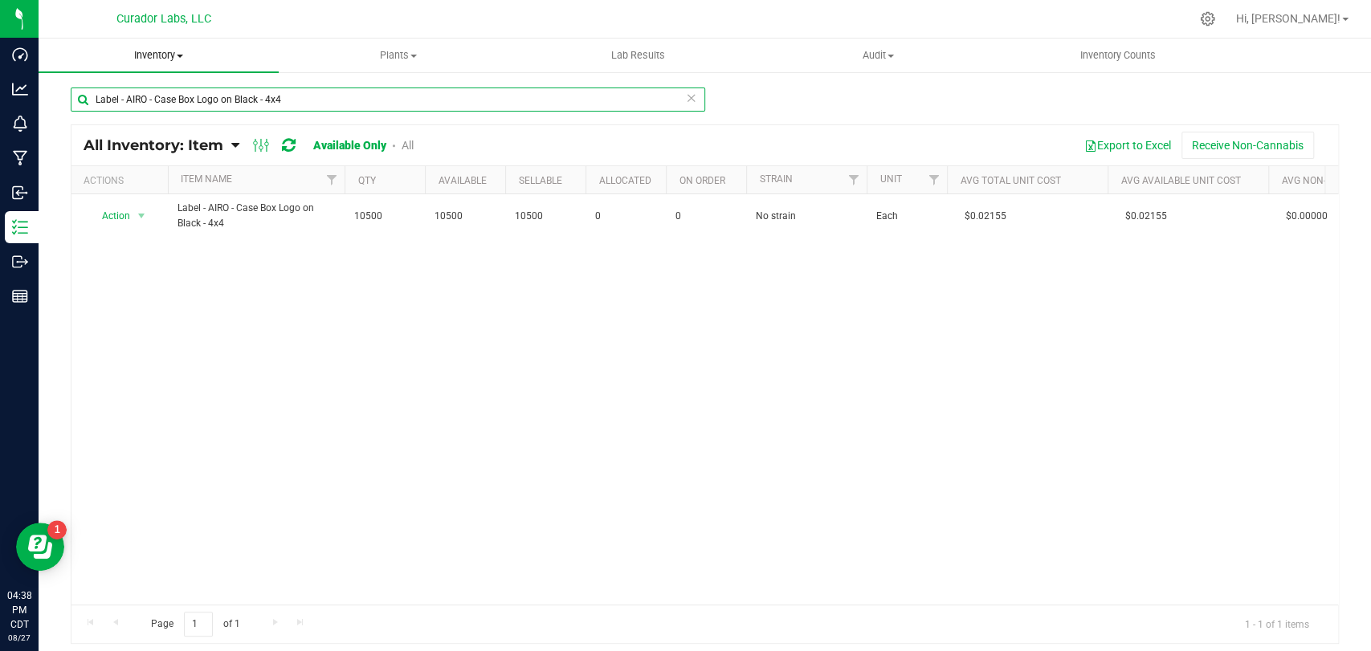
drag, startPoint x: 299, startPoint y: 96, endPoint x: 267, endPoint y: 66, distance: 43.2
click at [0, 67] on div "Dashboard Analytics Monitoring Manufacturing Inbound Inventory Outbound Reports…" at bounding box center [685, 325] width 1371 height 651
paste input "Safe Bet - Hash Infused Preroll 0.5g 14pk on Black with Warning - 2x6"
type input "Label - Safe Bet - Hash Infused Preroll 0.5g 14pk on Black with Warning - 2x6"
click at [122, 218] on span "Action" at bounding box center [109, 224] width 43 height 22
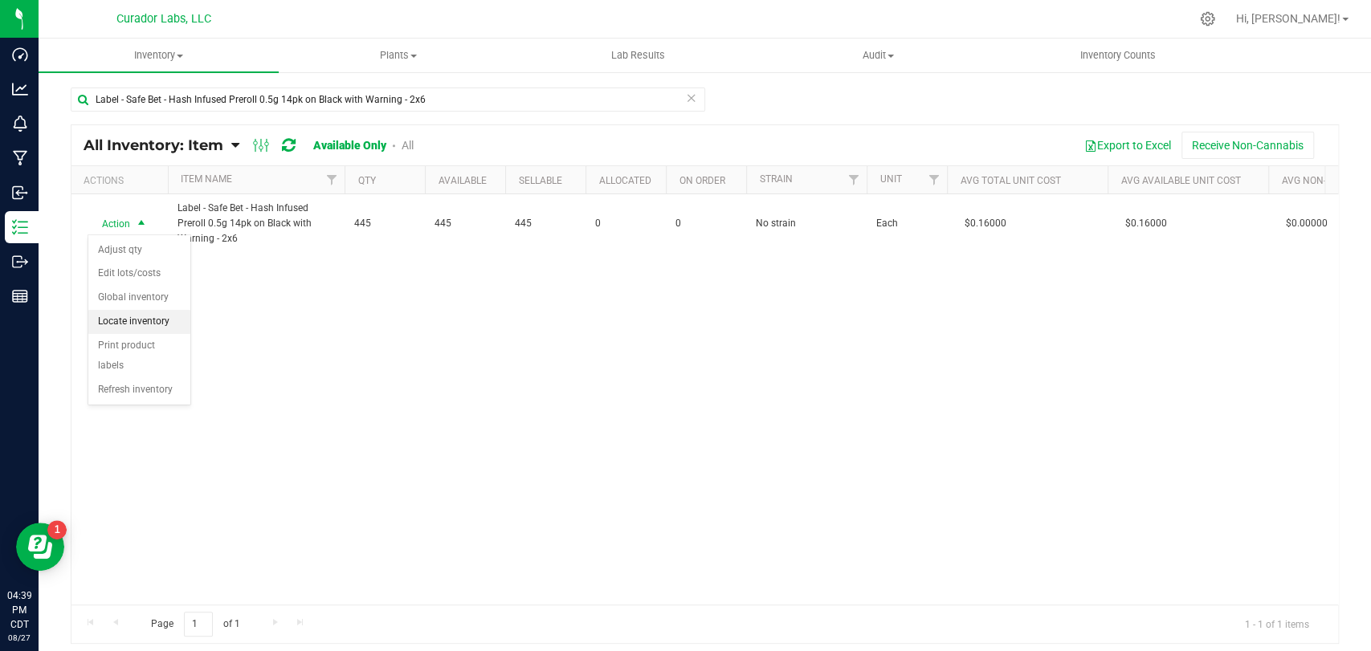
click at [133, 319] on li "Locate inventory" at bounding box center [139, 322] width 102 height 24
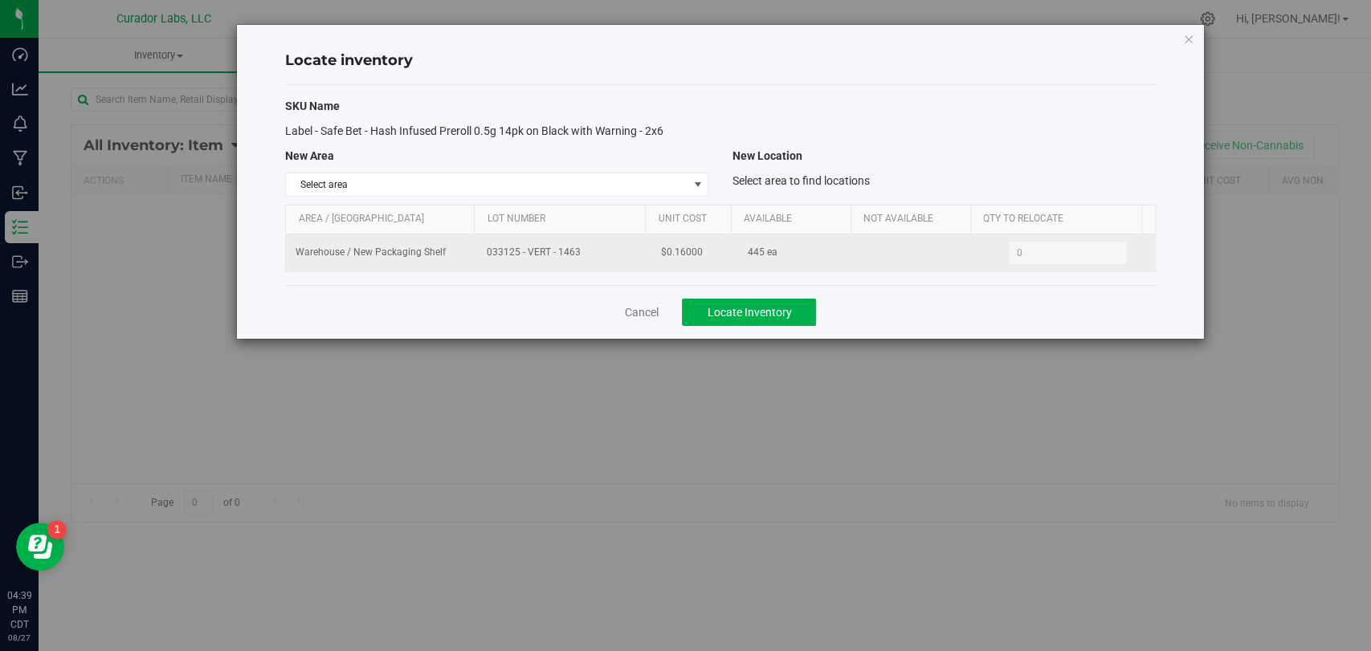
drag, startPoint x: 597, startPoint y: 259, endPoint x: 429, endPoint y: 257, distance: 168.6
click at [429, 258] on tr "Warehouse / New Packaging Shelf 033125 - VERT - 1463 $0.16000 445 ea 0 0" at bounding box center [720, 252] width 868 height 37
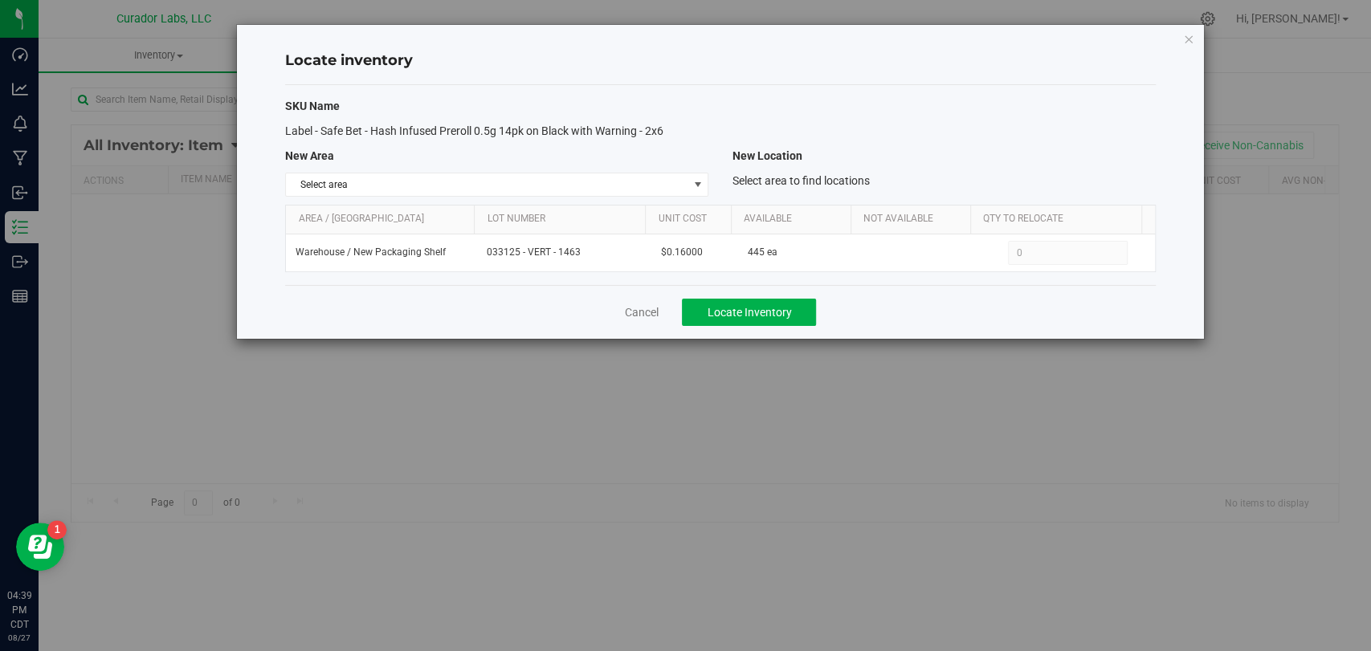
drag, startPoint x: 495, startPoint y: 273, endPoint x: 520, endPoint y: 273, distance: 24.9
click at [497, 273] on div "SKU Name Label - Safe Bet - Hash Infused Preroll 0.5g 14pk on Black with Warnin…" at bounding box center [720, 185] width 870 height 200
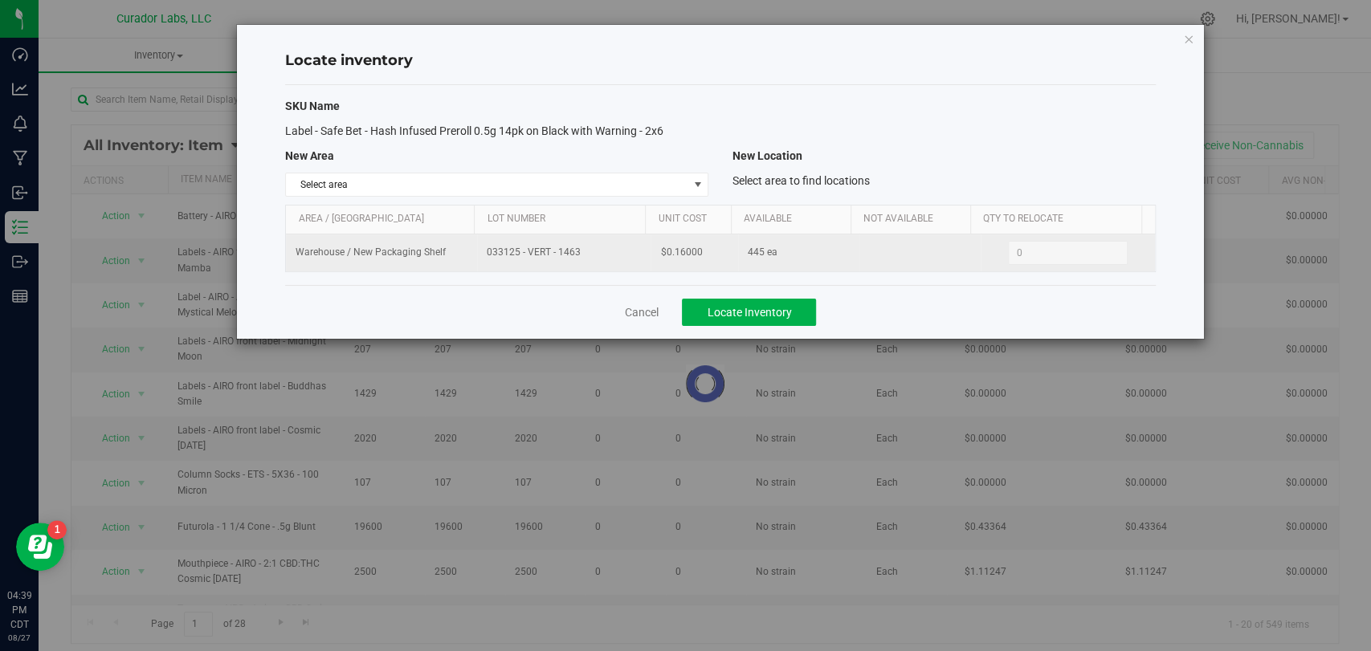
click at [479, 251] on td "033125 - VERT - 1463" at bounding box center [563, 252] width 173 height 37
copy span "033125 - VERT - 1463"
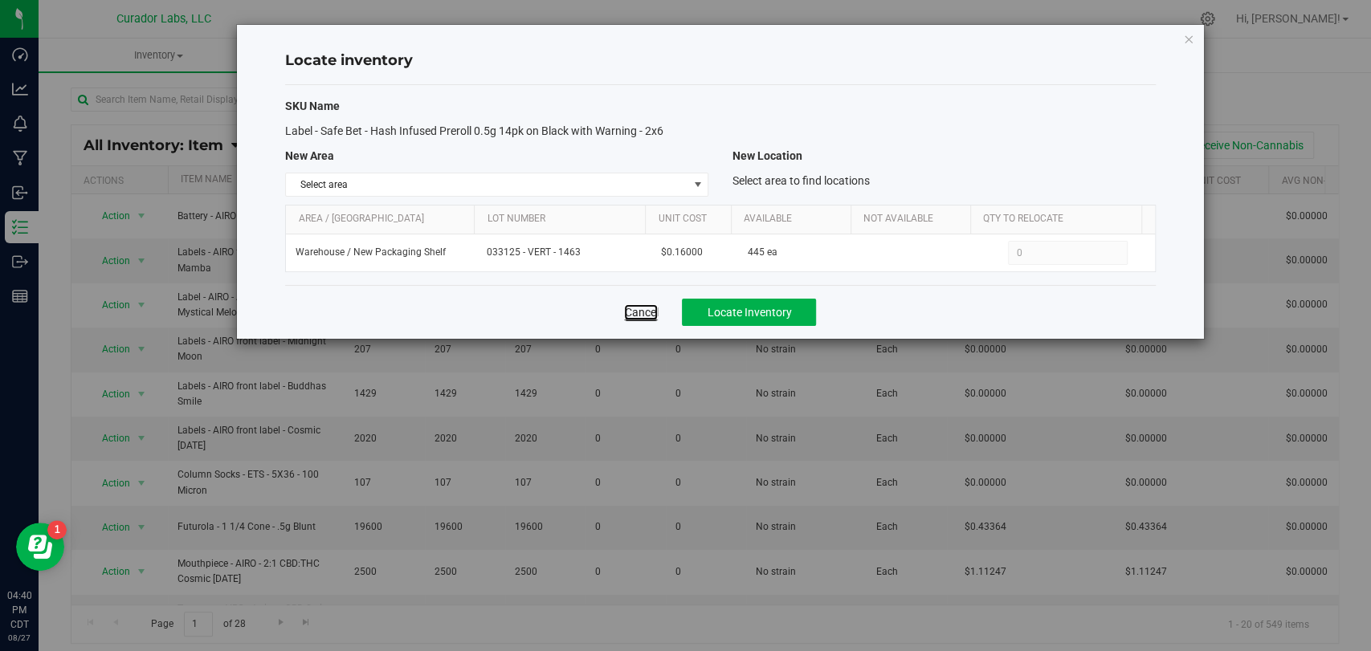
click at [640, 315] on link "Cancel" at bounding box center [641, 312] width 34 height 16
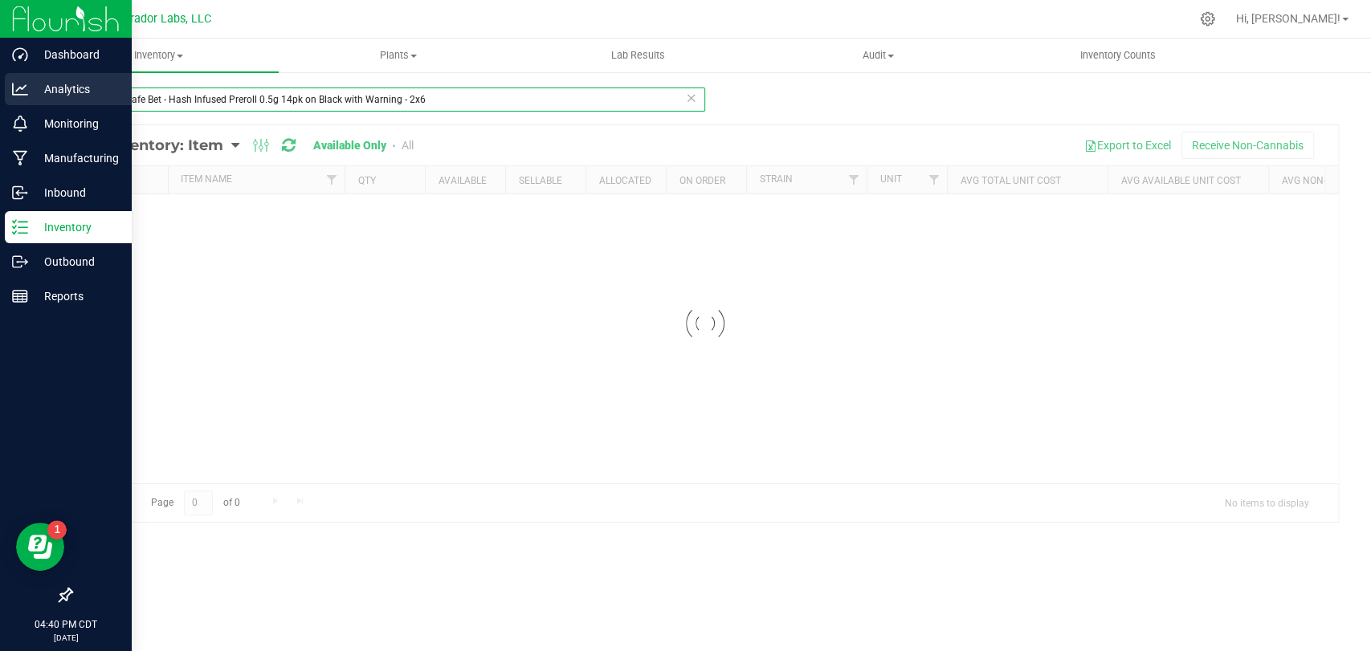
drag, startPoint x: 454, startPoint y: 98, endPoint x: 0, endPoint y: 82, distance: 454.0
click at [0, 82] on div "Dashboard Analytics Monitoring Manufacturing Inbound Inventory Outbound Reports…" at bounding box center [685, 325] width 1371 height 651
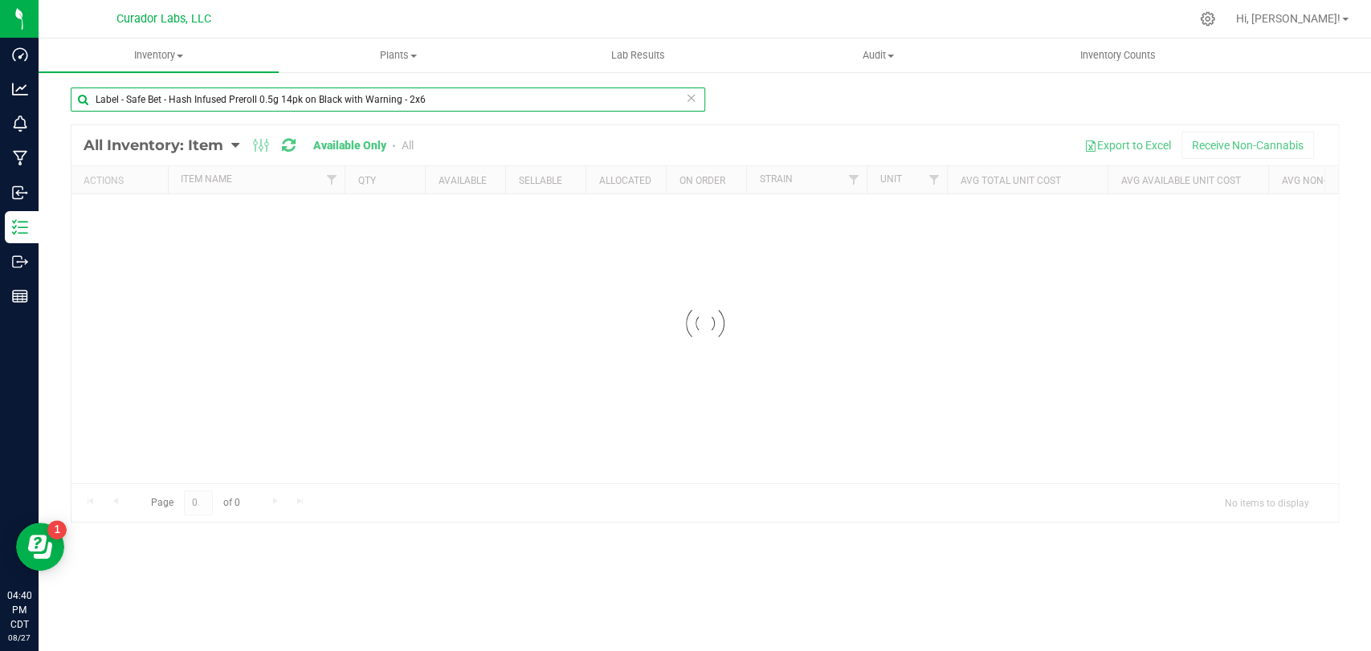
paste input "5pk on Black with Warning - 1.8x4.5"
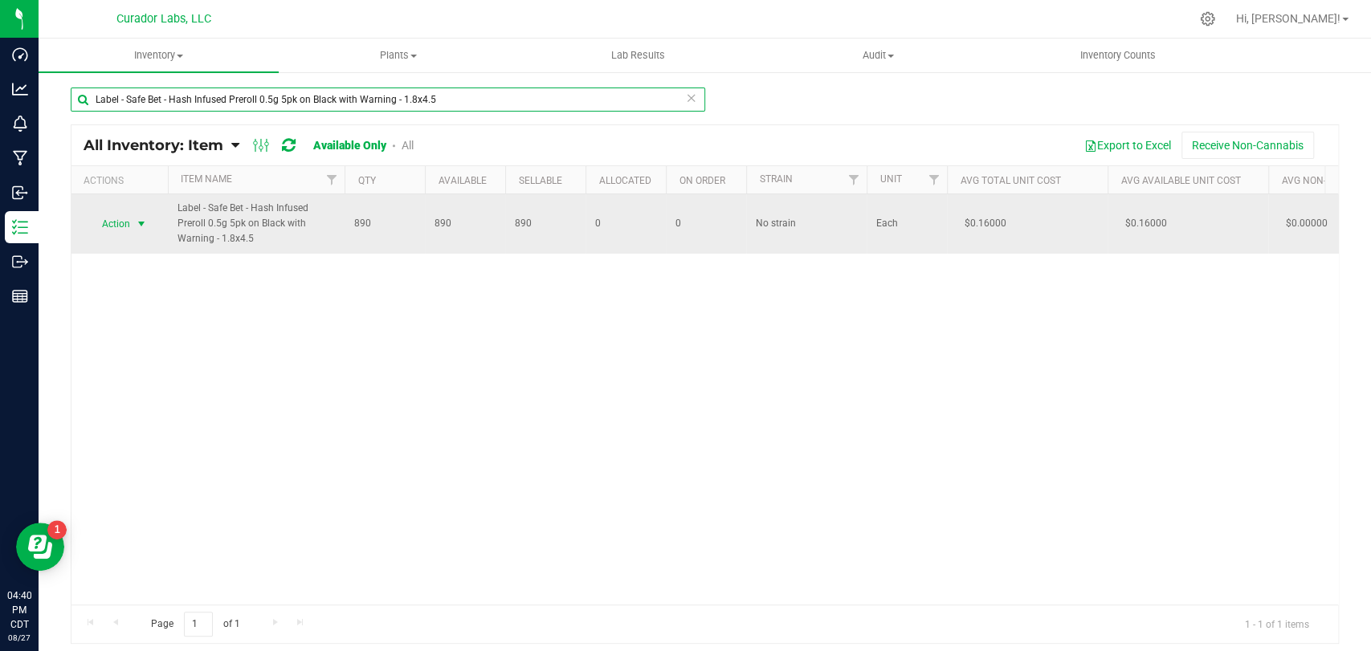
type input "Label - Safe Bet - Hash Infused Preroll 0.5g 5pk on Black with Warning - 1.8x4.5"
click at [133, 225] on span "select" at bounding box center [142, 224] width 20 height 22
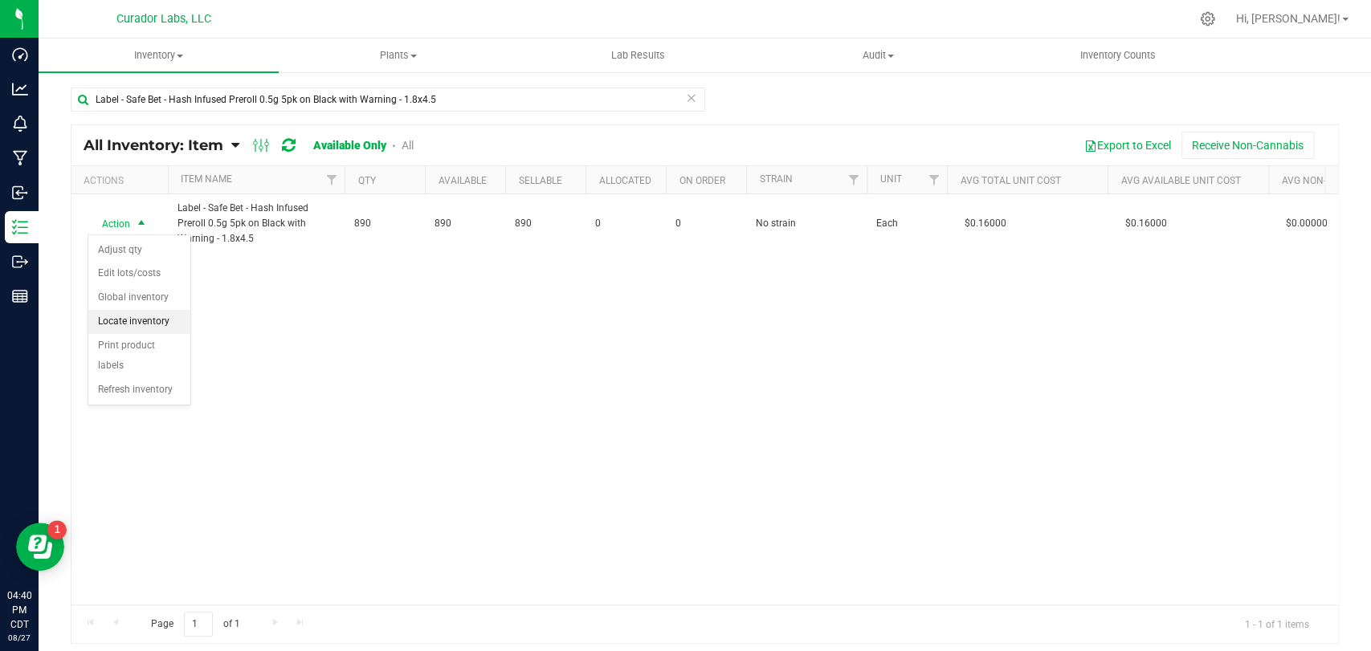
click at [156, 324] on li "Locate inventory" at bounding box center [139, 322] width 102 height 24
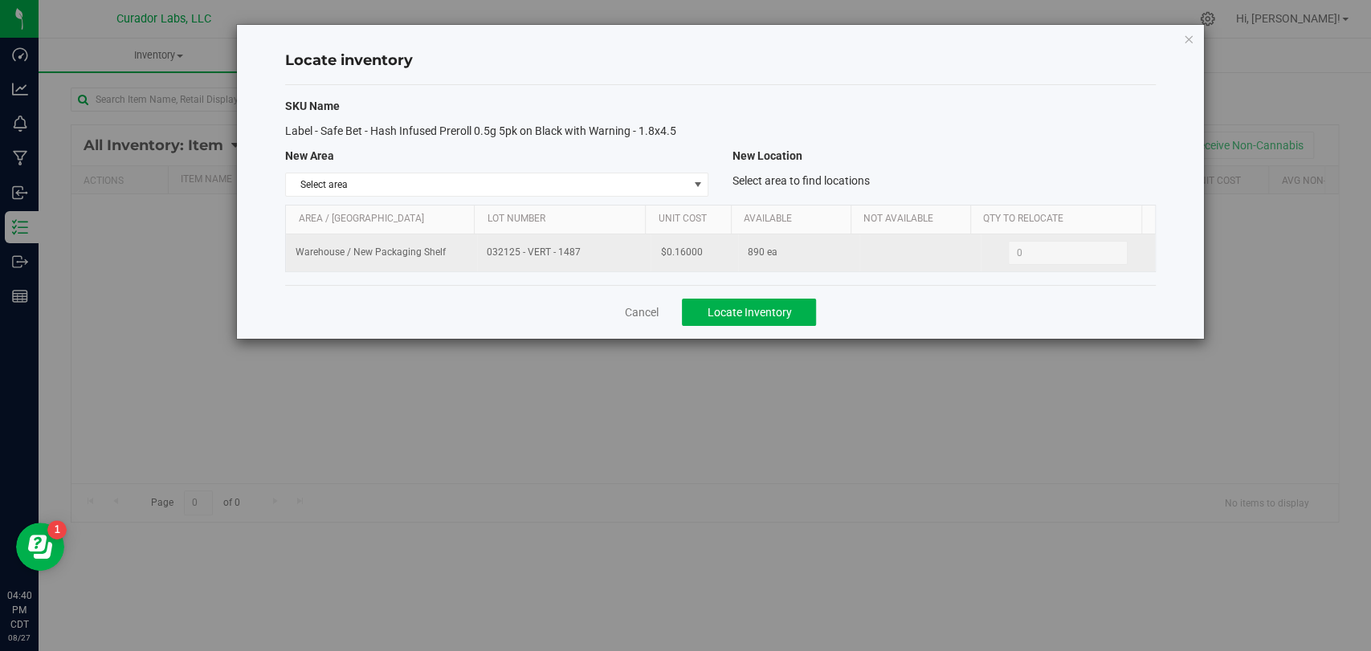
drag, startPoint x: 585, startPoint y: 249, endPoint x: 482, endPoint y: 247, distance: 102.8
click at [467, 249] on tr "Warehouse / New Packaging Shelf 032125 - VERT - 1487 $0.16000 890 ea 0 0" at bounding box center [720, 252] width 868 height 37
copy tr "032125 - VERT - 1487"
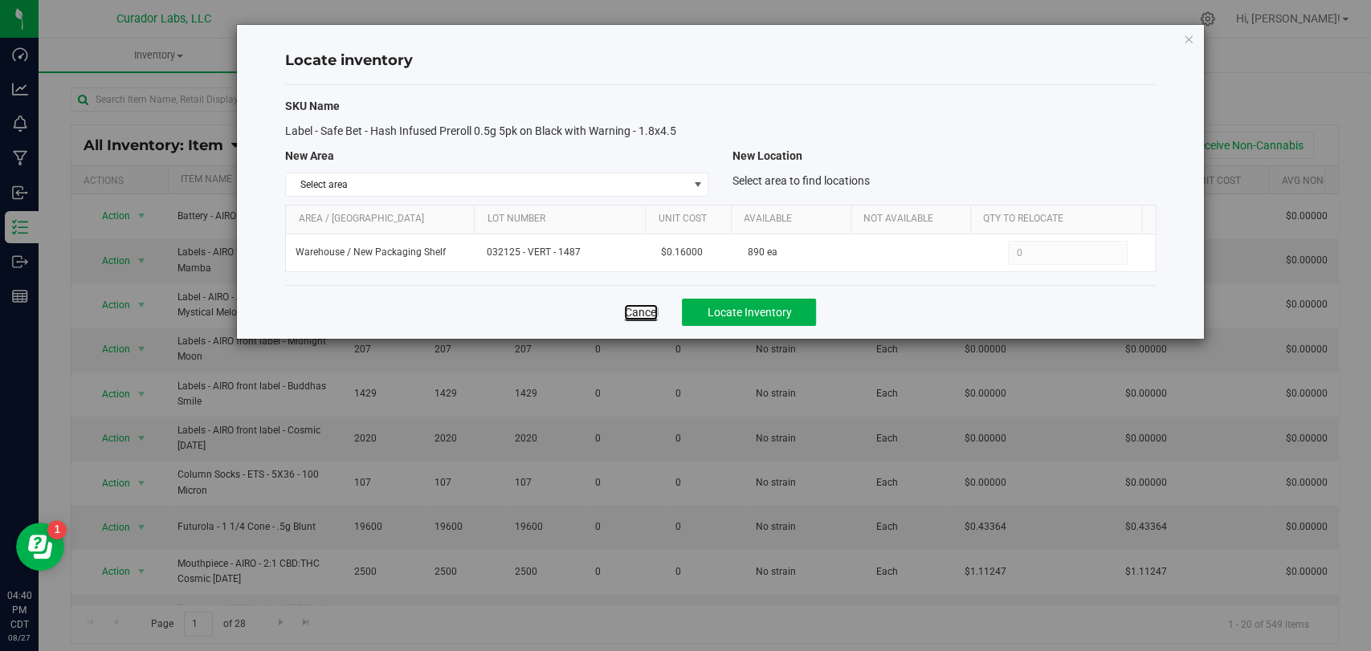
click at [657, 316] on link "Cancel" at bounding box center [641, 312] width 34 height 16
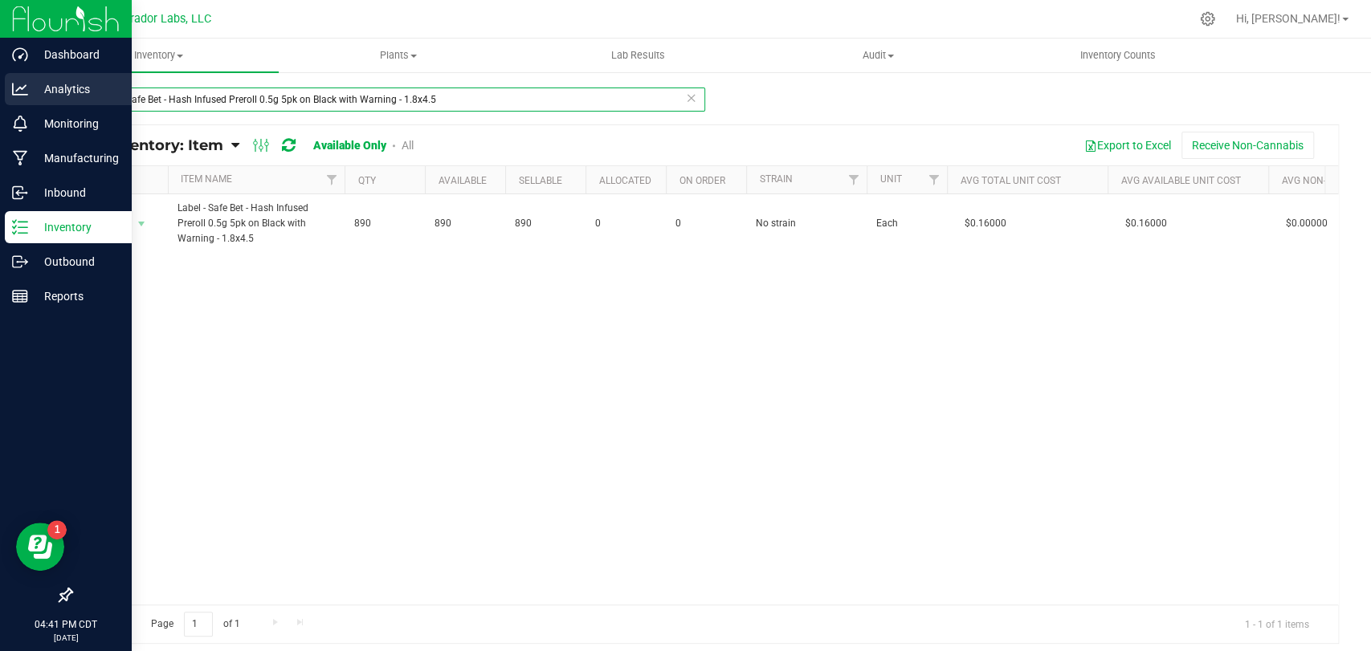
drag, startPoint x: 457, startPoint y: 97, endPoint x: 2, endPoint y: 92, distance: 455.3
click at [0, 92] on div "Dashboard Analytics Monitoring Manufacturing Inbound Inventory Outbound Reports…" at bounding box center [685, 325] width 1371 height 651
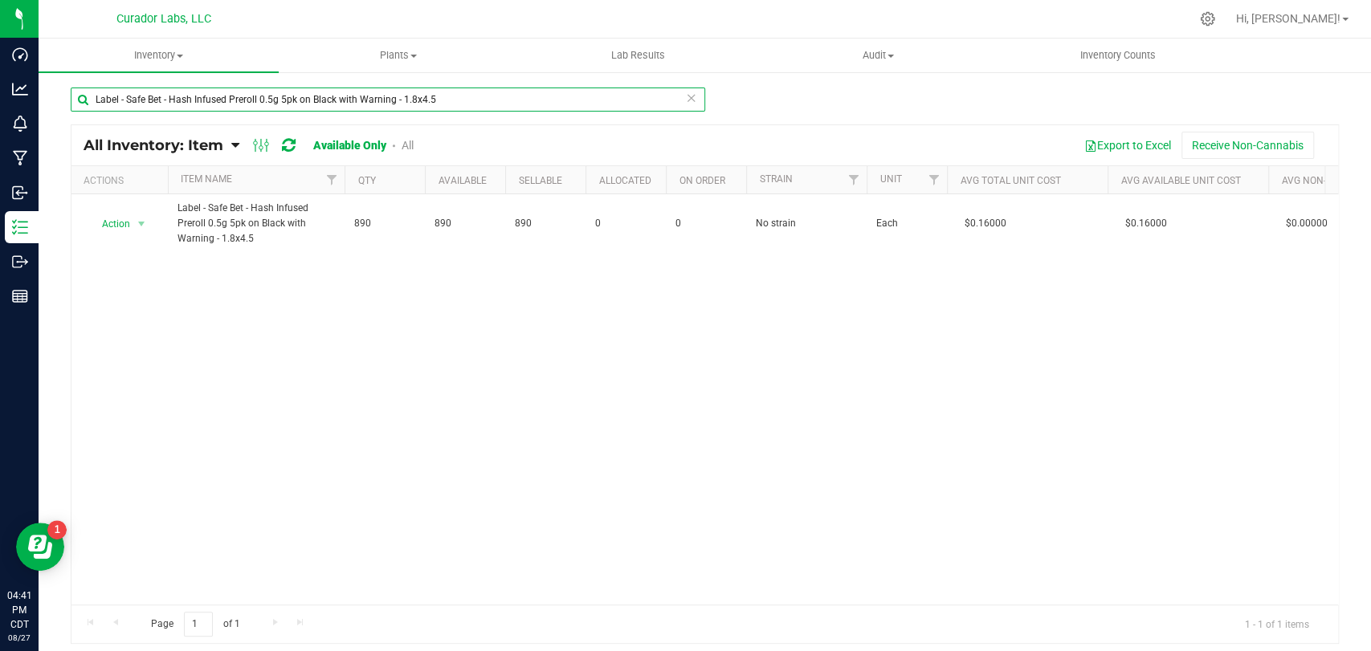
paste input "2 Pack QR THC M Diamond on Black - 2.3x3"
type input "Label - Safe Bet - Hash Infused Preroll 2 Pack QR THC M Diamond on Black - 2.3x…"
click at [128, 229] on span "Action" at bounding box center [109, 224] width 43 height 22
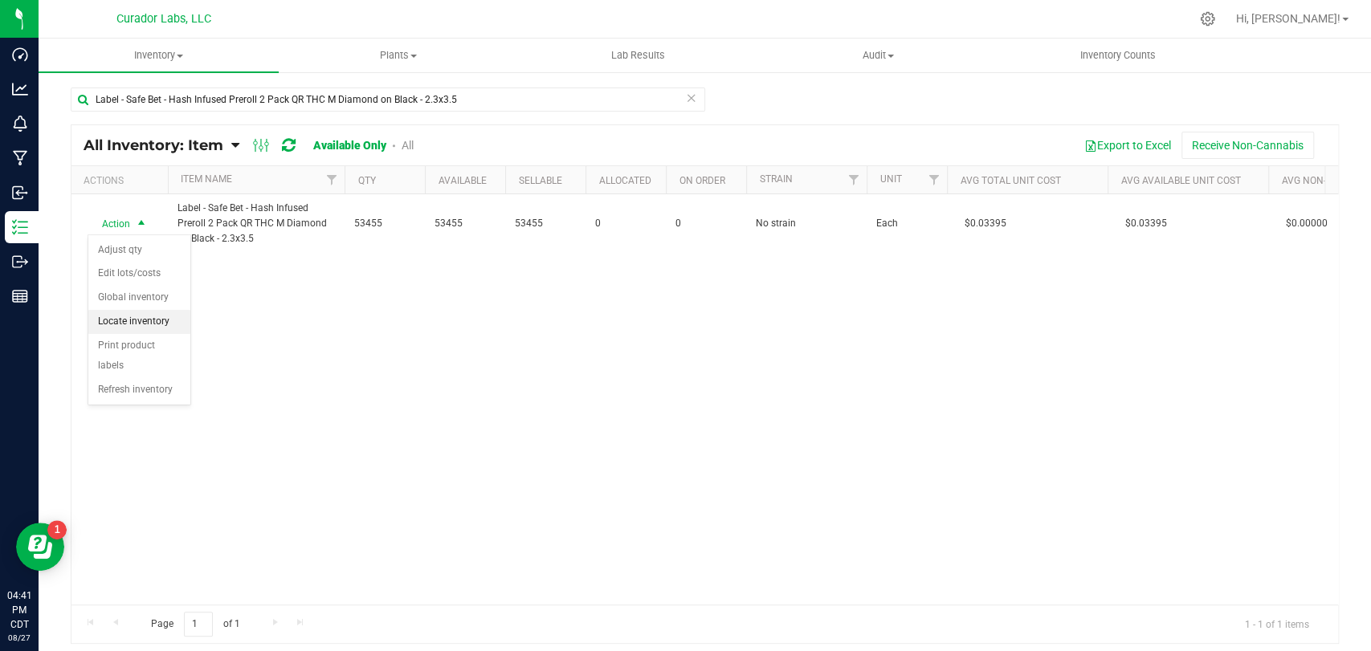
click at [143, 316] on li "Locate inventory" at bounding box center [139, 322] width 102 height 24
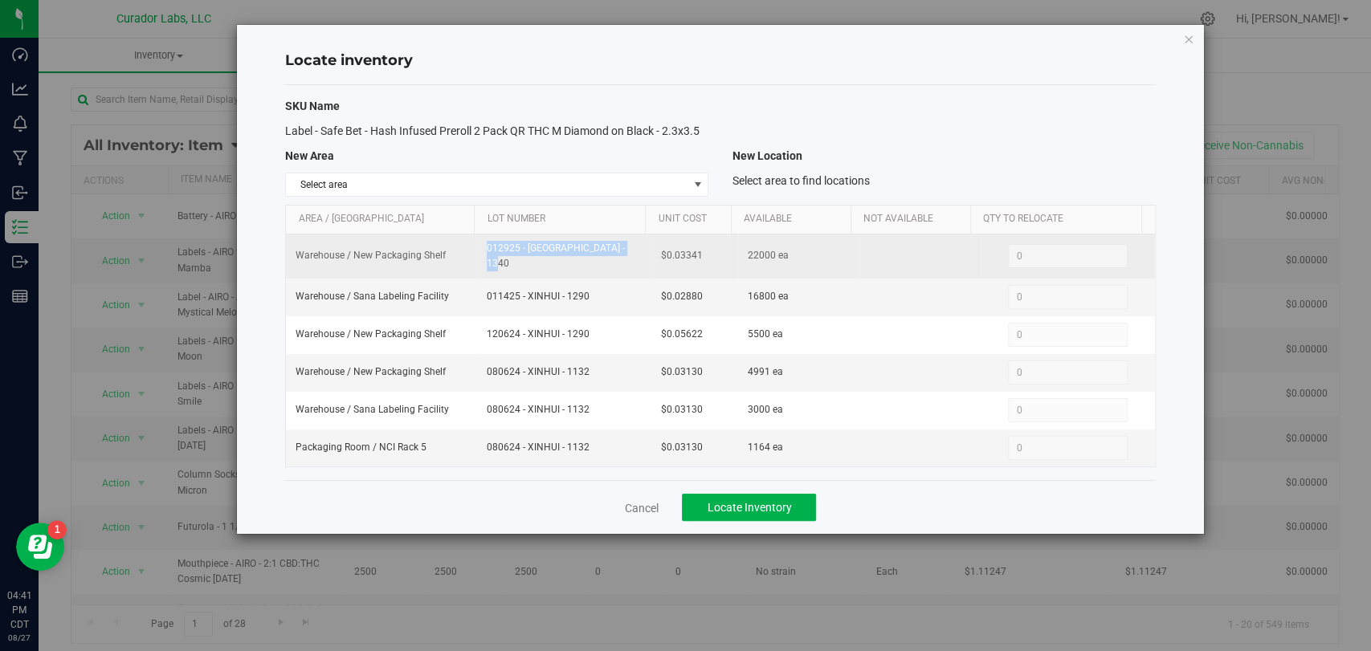
drag, startPoint x: 590, startPoint y: 251, endPoint x: 508, endPoint y: 252, distance: 81.9
click at [466, 255] on tr "Warehouse / New Packaging Shelf 012925 - XINHUI - 1340 $0.03341 22000 ea 0 0" at bounding box center [720, 256] width 868 height 44
drag, startPoint x: 675, startPoint y: 252, endPoint x: 656, endPoint y: 254, distance: 18.5
click at [656, 254] on td "$0.03341" at bounding box center [693, 256] width 87 height 44
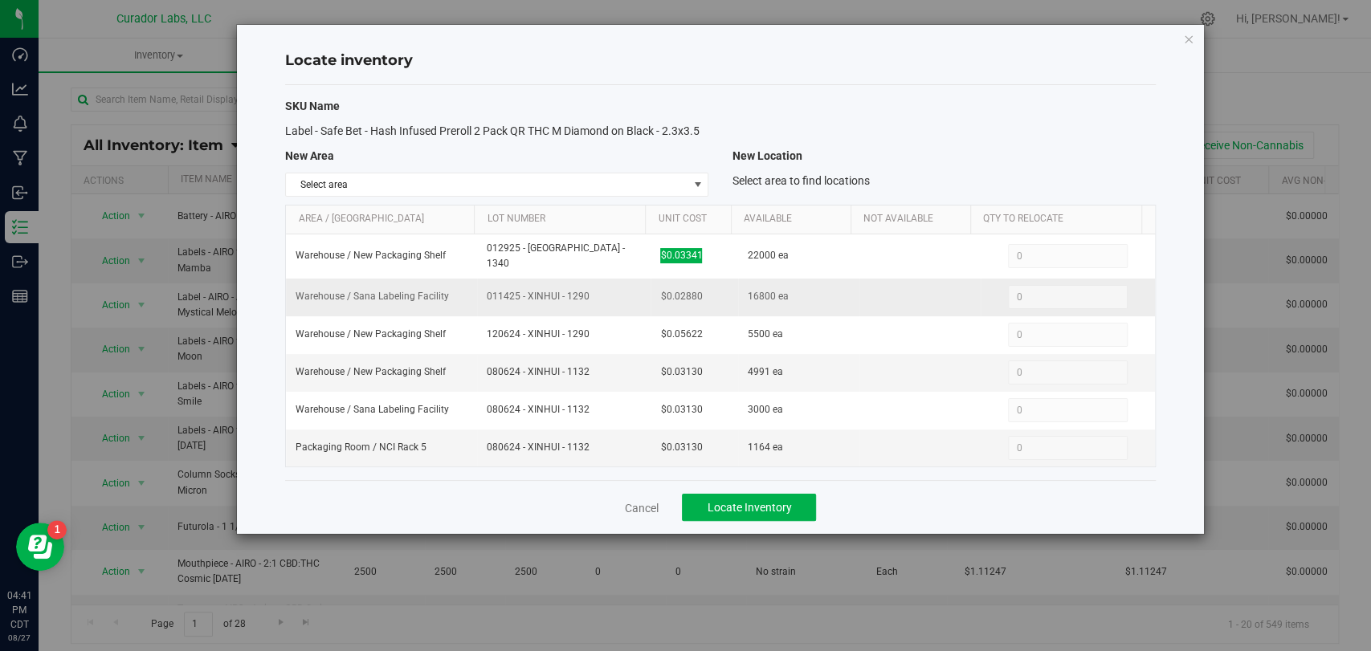
drag, startPoint x: 512, startPoint y: 297, endPoint x: 487, endPoint y: 297, distance: 24.1
click at [487, 297] on td "011425 - XINHUI - 1290" at bounding box center [563, 298] width 173 height 38
drag, startPoint x: 704, startPoint y: 291, endPoint x: 649, endPoint y: 293, distance: 55.5
click at [650, 293] on td "$0.02880" at bounding box center [693, 298] width 87 height 38
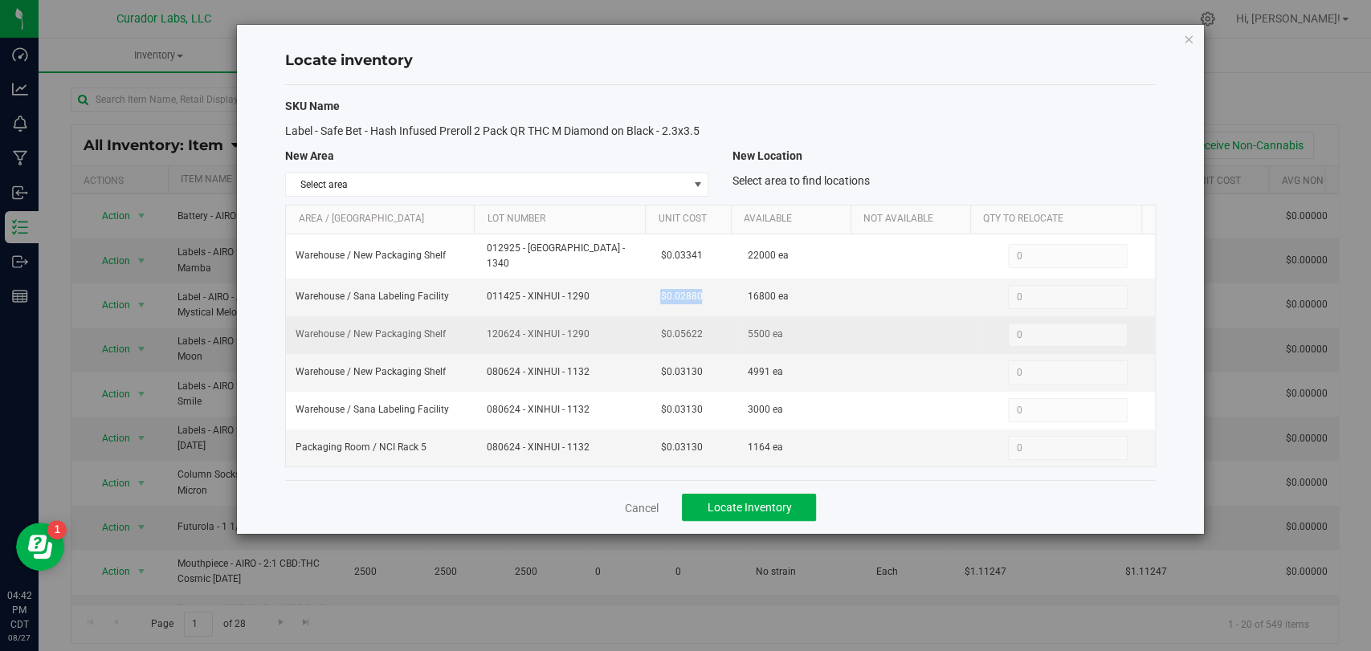
drag, startPoint x: 602, startPoint y: 327, endPoint x: 483, endPoint y: 326, distance: 119.7
click at [487, 327] on span "120624 - XINHUI - 1290" at bounding box center [564, 334] width 154 height 15
drag, startPoint x: 676, startPoint y: 327, endPoint x: 642, endPoint y: 327, distance: 33.7
click at [642, 327] on tr "Warehouse / New Packaging Shelf 120624 - XINHUI - 1290 $0.05622 5500 ea 0 0" at bounding box center [720, 335] width 868 height 38
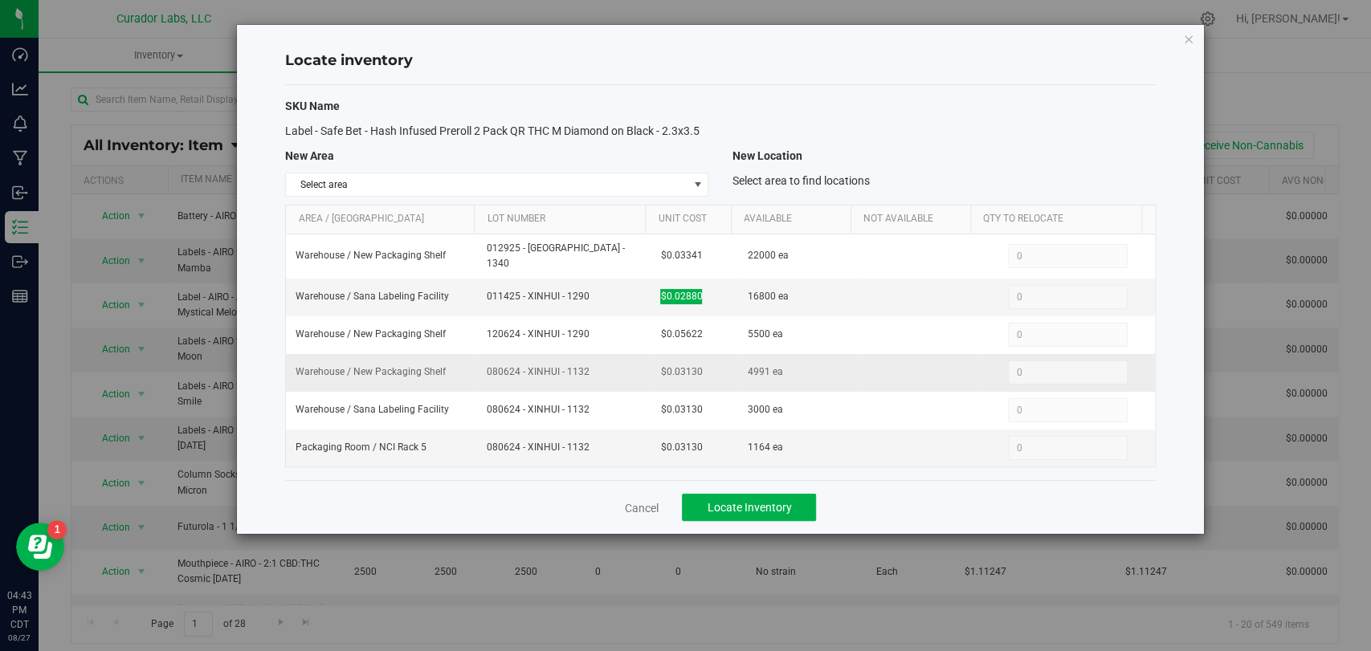
drag, startPoint x: 585, startPoint y: 365, endPoint x: 485, endPoint y: 365, distance: 99.6
click at [487, 365] on span "080624 - XINHUI - 1132" at bounding box center [564, 372] width 154 height 15
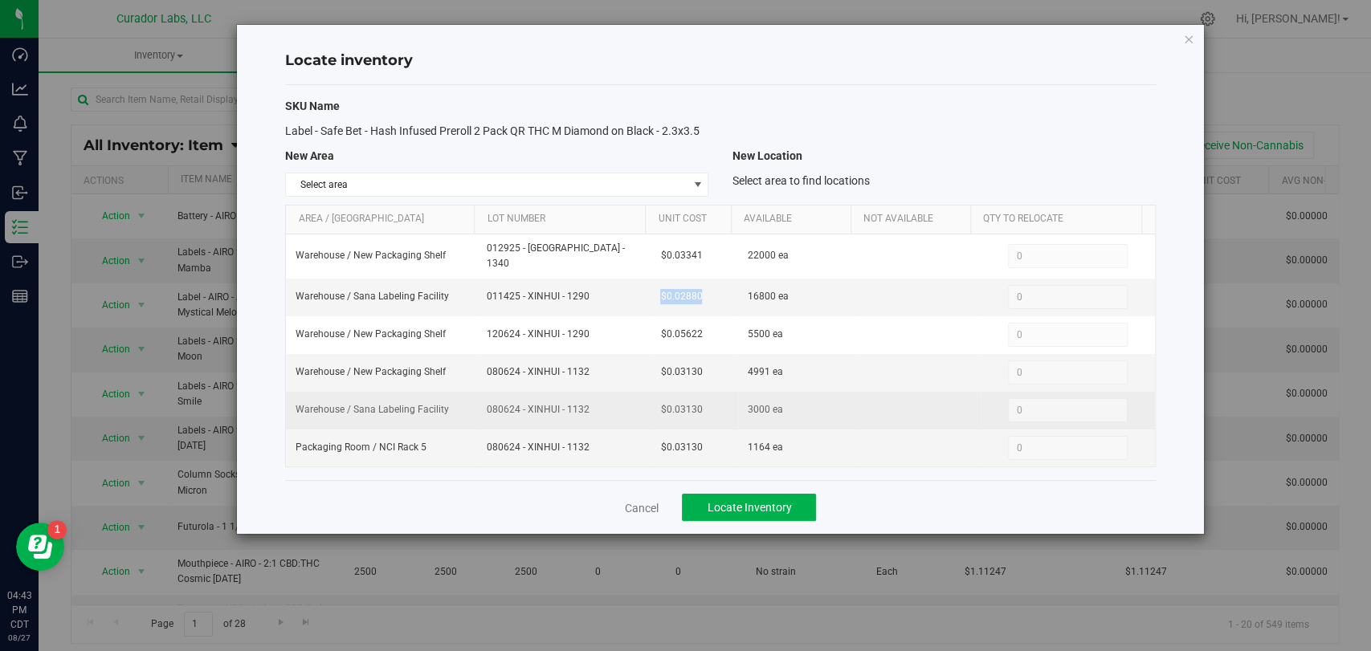
click at [588, 412] on td "080624 - XINHUI - 1132" at bounding box center [563, 411] width 173 height 38
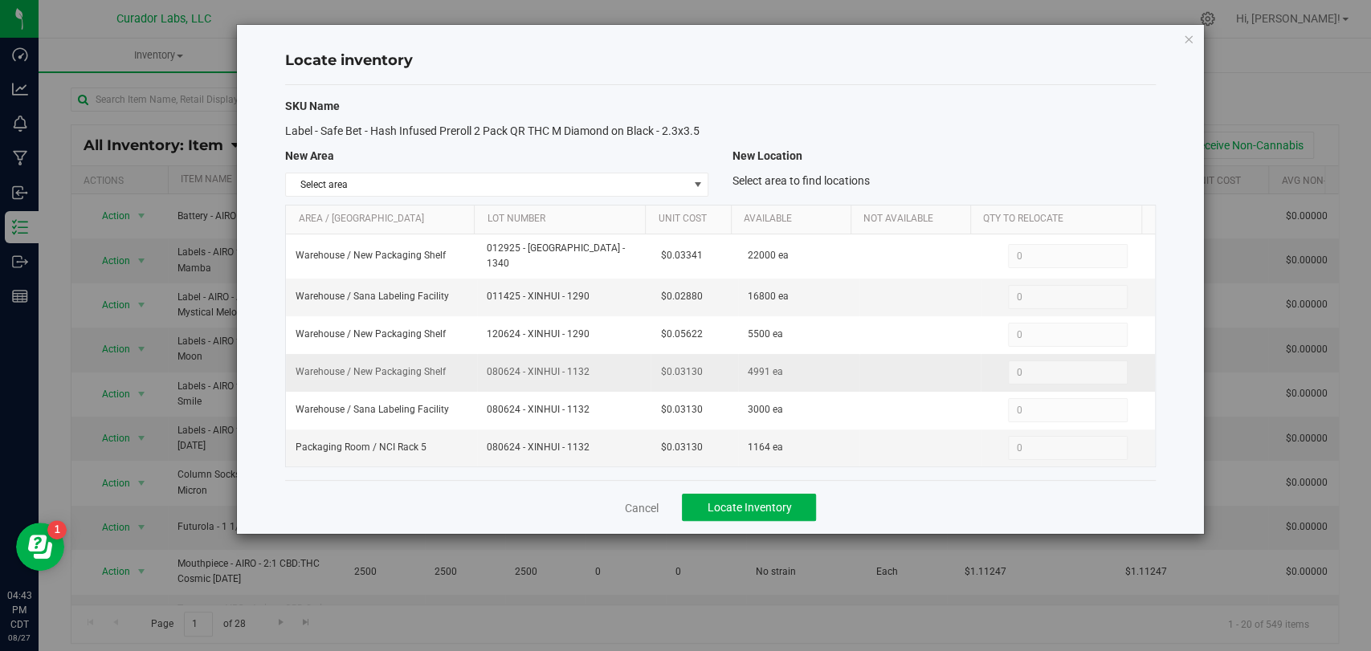
drag, startPoint x: 597, startPoint y: 359, endPoint x: 476, endPoint y: 367, distance: 121.5
click at [477, 367] on td "080624 - XINHUI - 1132" at bounding box center [563, 373] width 173 height 38
drag, startPoint x: 661, startPoint y: 361, endPoint x: 649, endPoint y: 361, distance: 12.0
click at [650, 361] on td "$0.03130" at bounding box center [693, 373] width 87 height 38
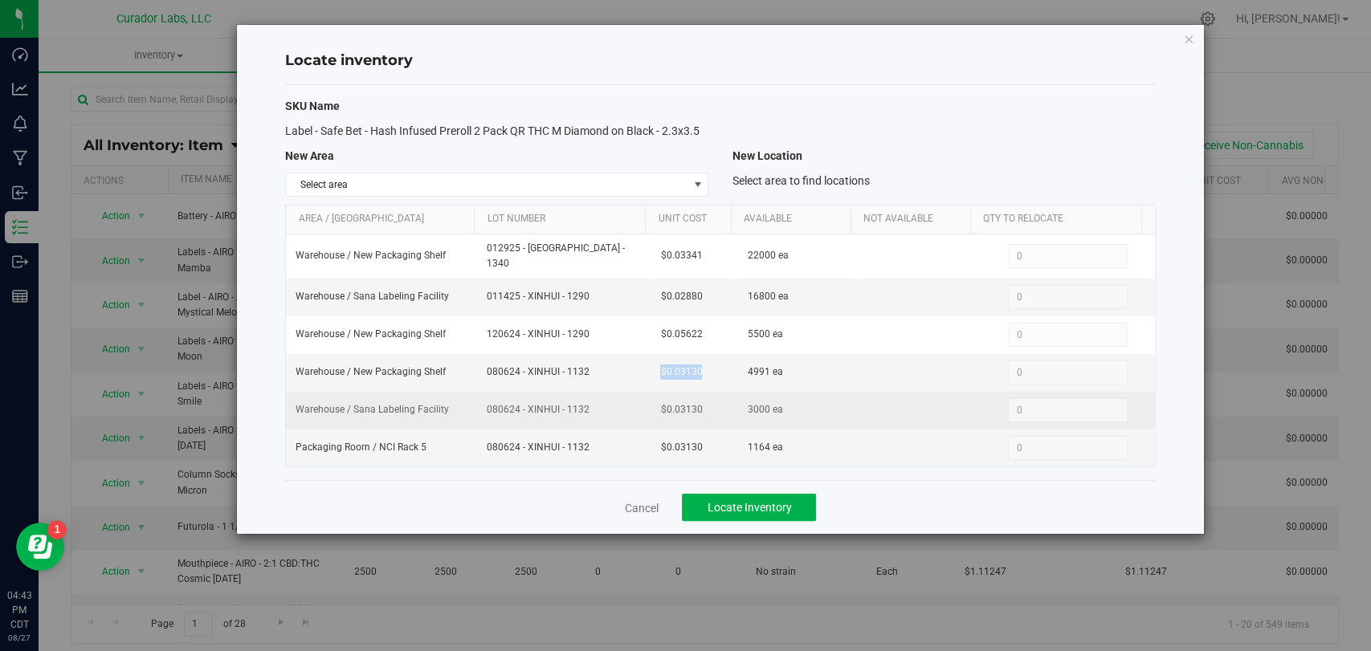
drag, startPoint x: 581, startPoint y: 402, endPoint x: 520, endPoint y: 406, distance: 61.1
click at [502, 406] on span "080624 - XINHUI - 1132" at bounding box center [564, 409] width 154 height 15
click at [629, 414] on td "080624 - XINHUI - 1132" at bounding box center [563, 411] width 173 height 38
drag, startPoint x: 609, startPoint y: 400, endPoint x: 475, endPoint y: 400, distance: 134.1
click at [477, 400] on td "080624 - XINHUI - 1132" at bounding box center [563, 411] width 173 height 38
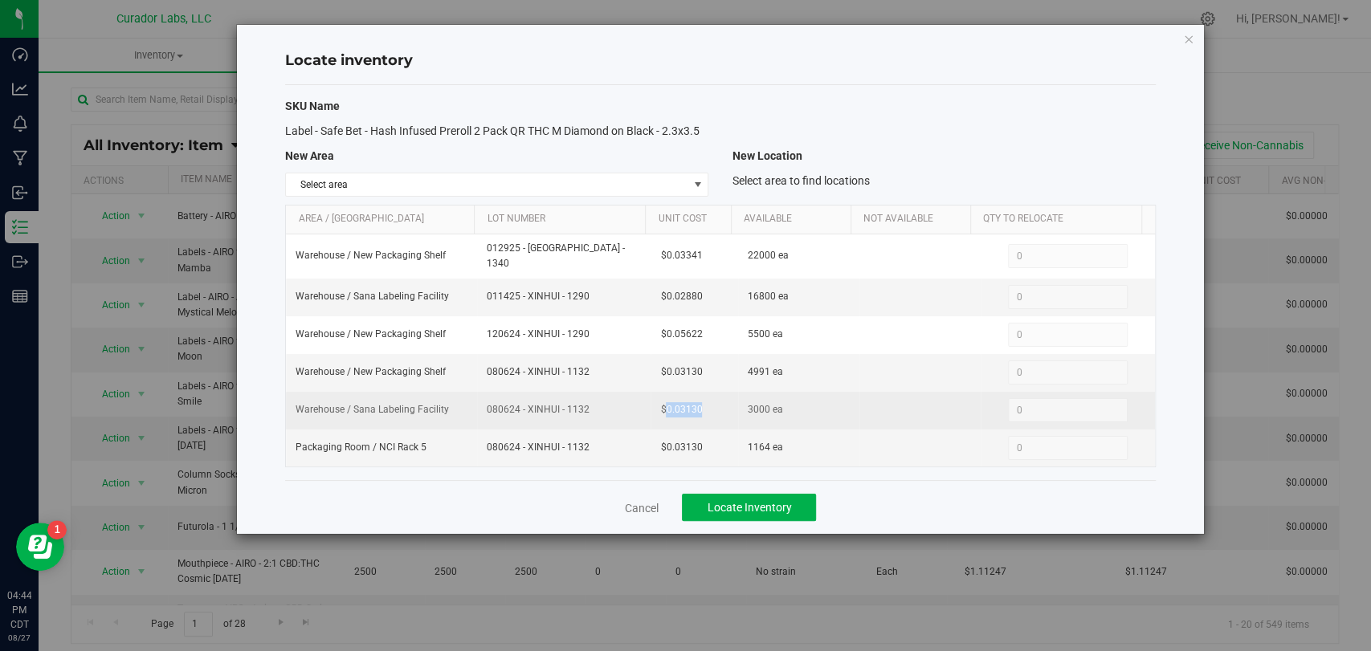
drag, startPoint x: 707, startPoint y: 402, endPoint x: 658, endPoint y: 401, distance: 49.0
click at [658, 401] on td "$0.03130" at bounding box center [693, 411] width 87 height 38
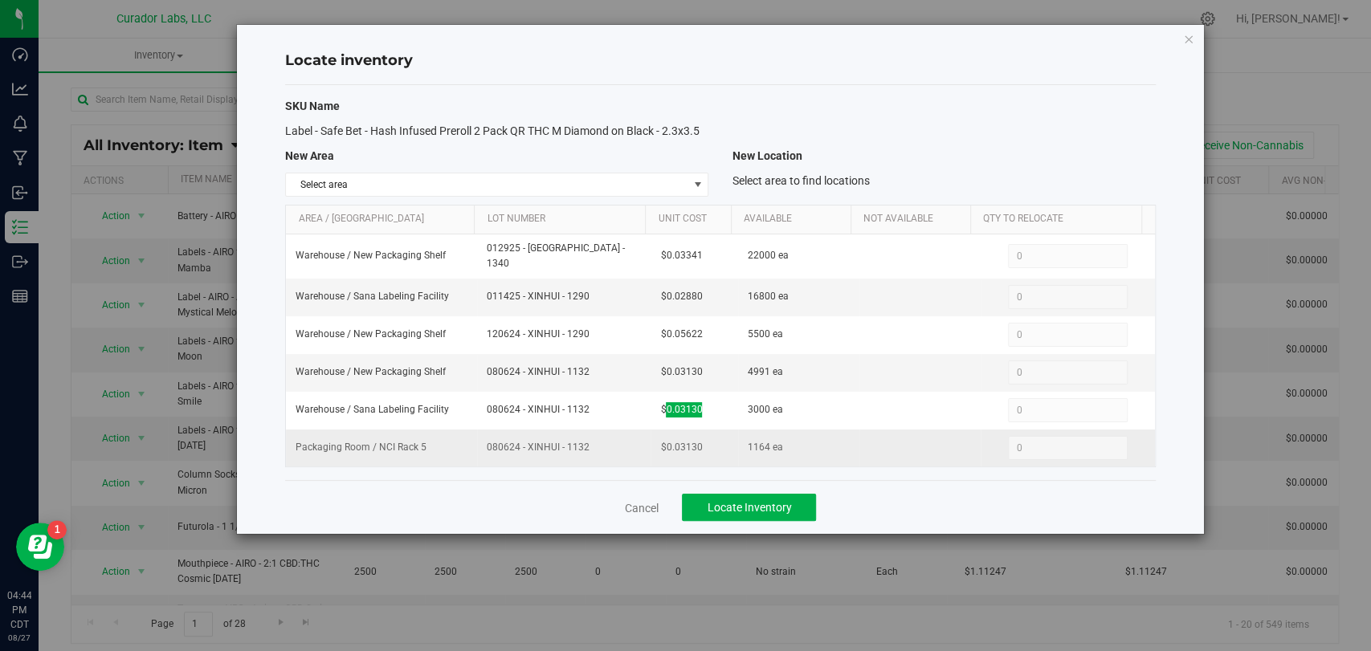
click at [435, 441] on tr "Packaging Room / NCI Rack 5 080624 - XINHUI - 1132 $0.03130 1164 ea 0 0" at bounding box center [720, 448] width 868 height 37
drag, startPoint x: 700, startPoint y: 438, endPoint x: 658, endPoint y: 442, distance: 42.7
click at [658, 442] on td "$0.03130" at bounding box center [693, 448] width 87 height 37
click at [642, 500] on link "Cancel" at bounding box center [641, 508] width 34 height 16
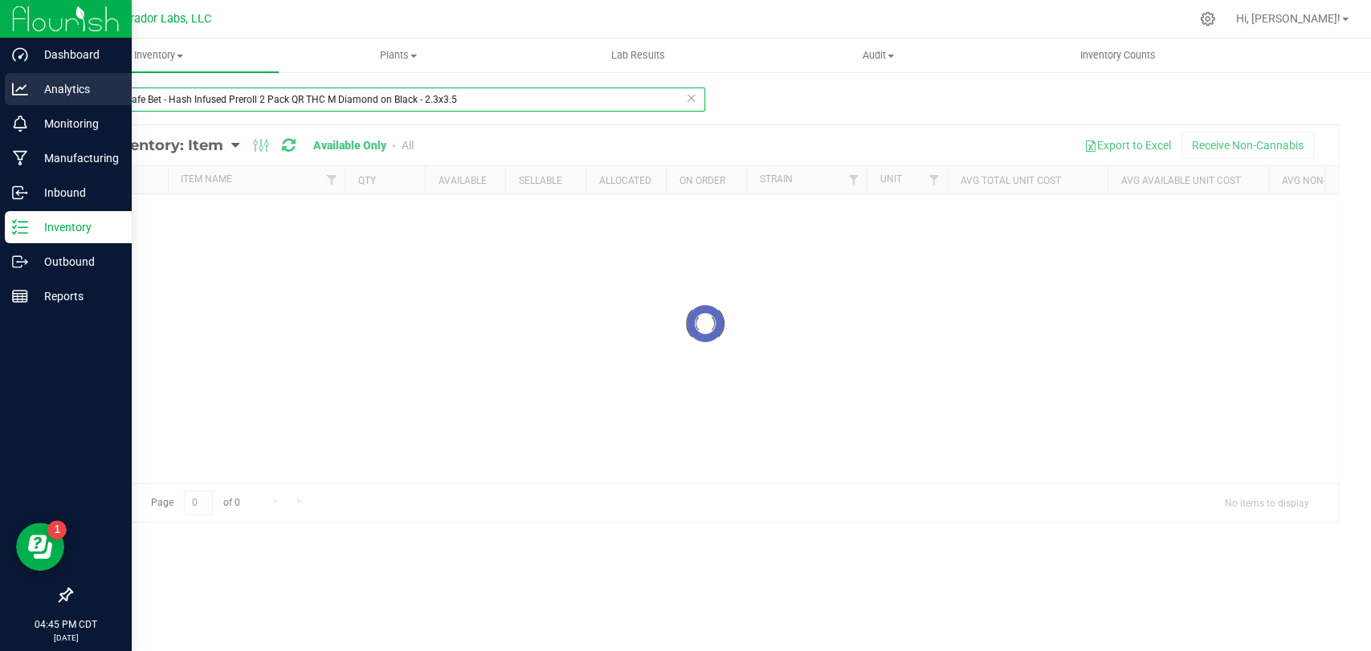
drag, startPoint x: 523, startPoint y: 105, endPoint x: 4, endPoint y: 102, distance: 518.8
click at [0, 104] on div "Dashboard Analytics Monitoring Manufacturing Inbound Inventory Outbound Reports…" at bounding box center [685, 325] width 1371 height 651
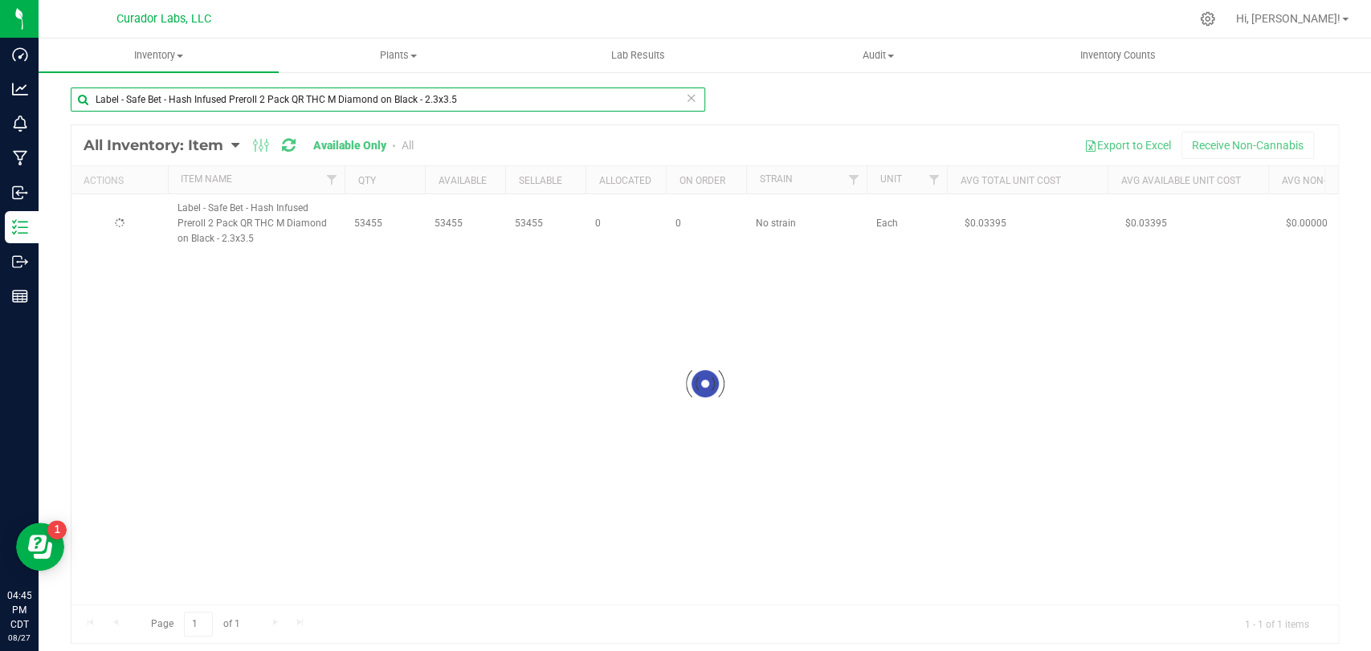
paste input "Rolls 0.5g 15pk on Orange with Warning - 2x6"
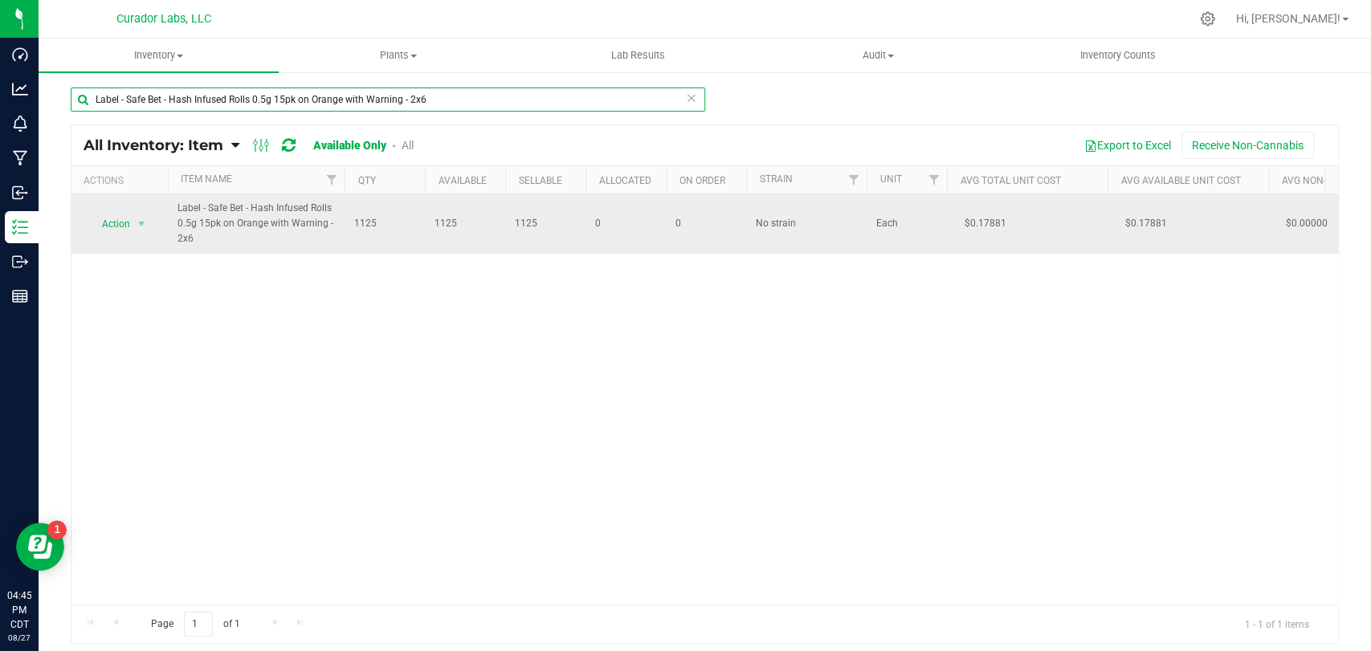
type input "Label - Safe Bet - Hash Infused Rolls 0.5g 15pk on Orange with Warning - 2x6"
click at [85, 218] on div "Action Action Adjust qty Edit lots/costs Global inventory Locate inventory Prin…" at bounding box center [119, 224] width 77 height 22
click at [101, 226] on span "Action" at bounding box center [109, 224] width 43 height 22
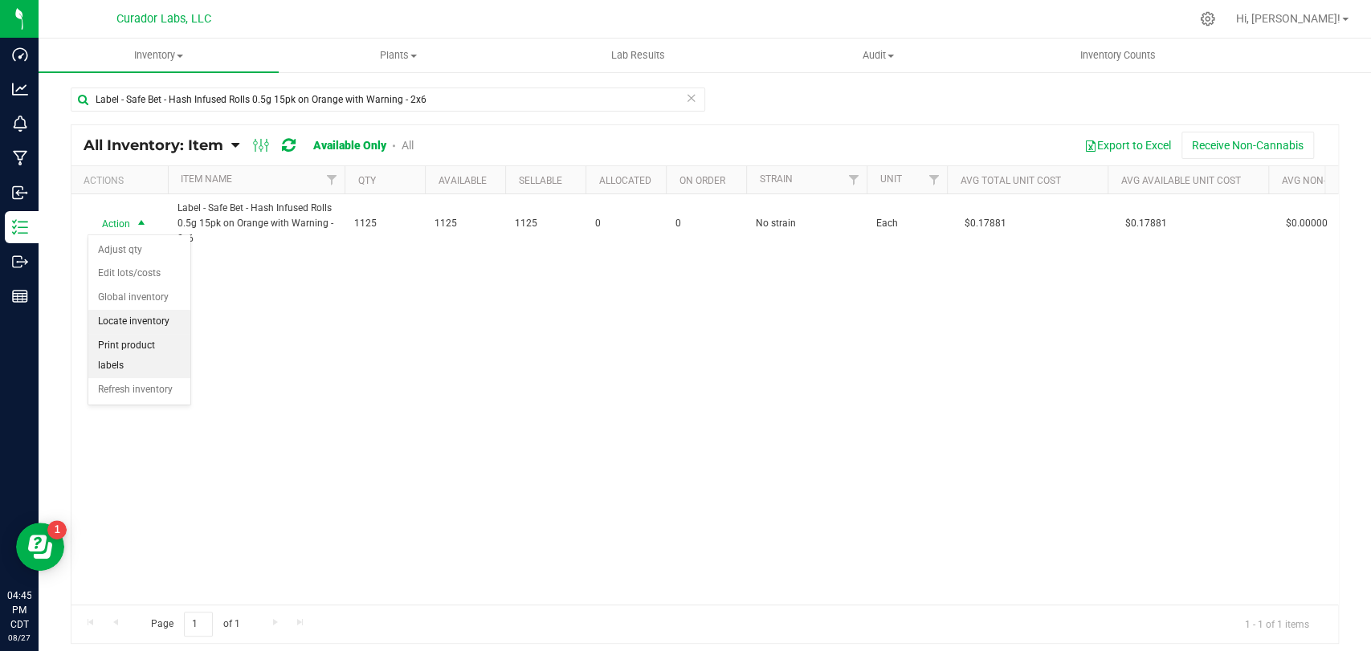
click at [135, 320] on li "Locate inventory" at bounding box center [139, 322] width 102 height 24
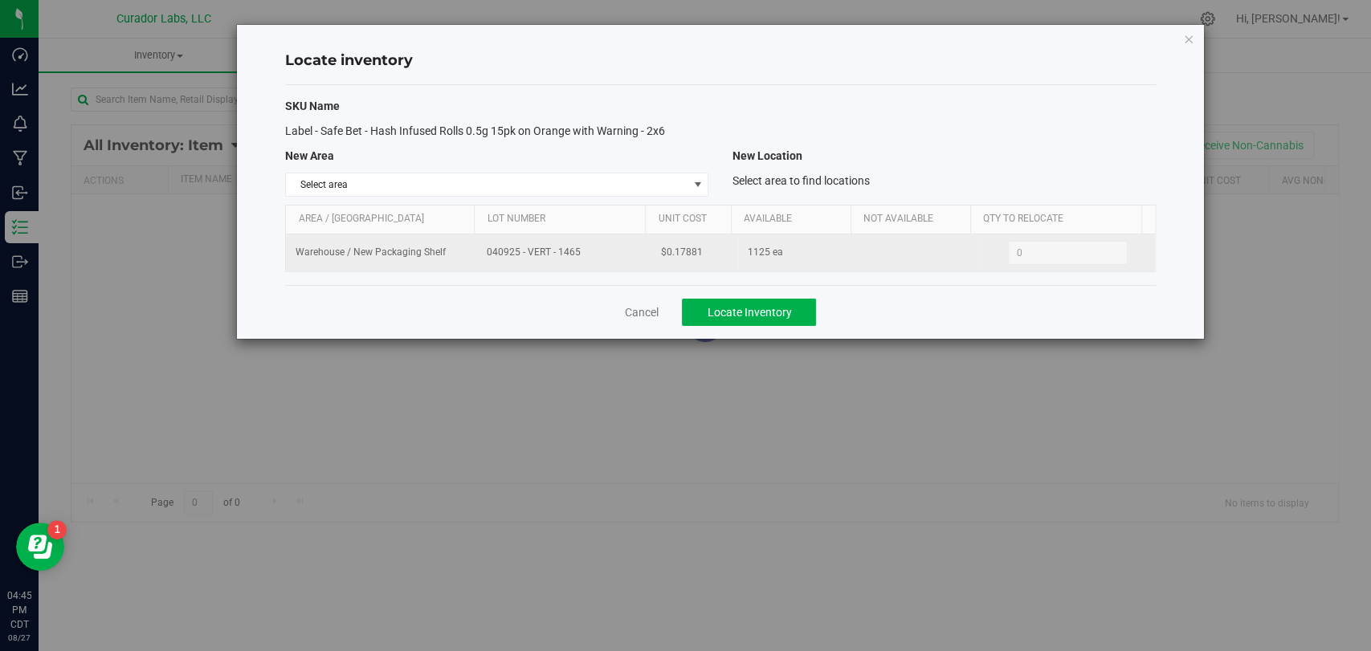
click at [410, 252] on tr "Warehouse / New Packaging Shelf 040925 - VERT - 1465 $0.17881 1125 ea 0 0" at bounding box center [720, 252] width 868 height 37
drag, startPoint x: 498, startPoint y: 279, endPoint x: 537, endPoint y: 252, distance: 47.4
click at [499, 280] on div "SKU Name Label - Safe Bet - Hash Infused Rolls 0.5g 15pk on Orange with Warning…" at bounding box center [720, 185] width 870 height 200
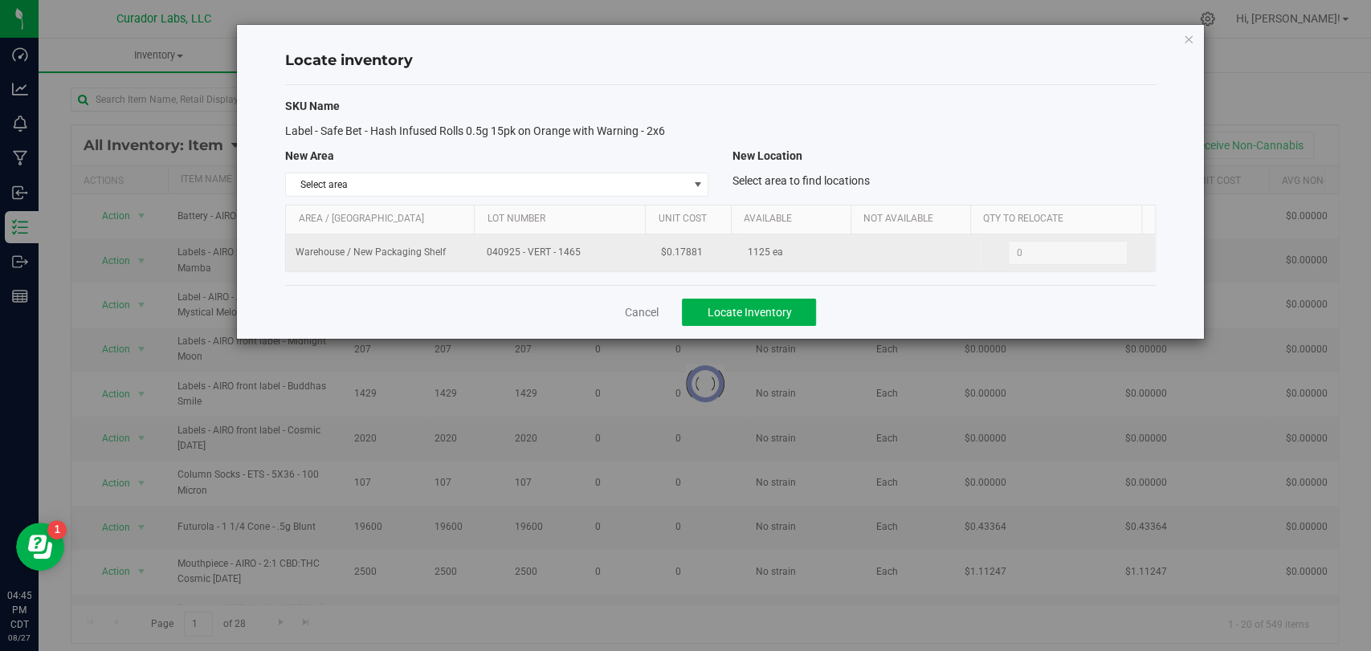
drag, startPoint x: 581, startPoint y: 252, endPoint x: 471, endPoint y: 252, distance: 110.0
click at [466, 252] on tr "Warehouse / New Packaging Shelf 040925 - VERT - 1465 $0.17881 1125 ea 0 0" at bounding box center [720, 252] width 868 height 37
drag, startPoint x: 699, startPoint y: 253, endPoint x: 636, endPoint y: 254, distance: 63.4
click at [636, 254] on tr "Warehouse / New Packaging Shelf 040925 - VERT - 1465 $0.17881 1125 ea 0 0" at bounding box center [720, 252] width 868 height 37
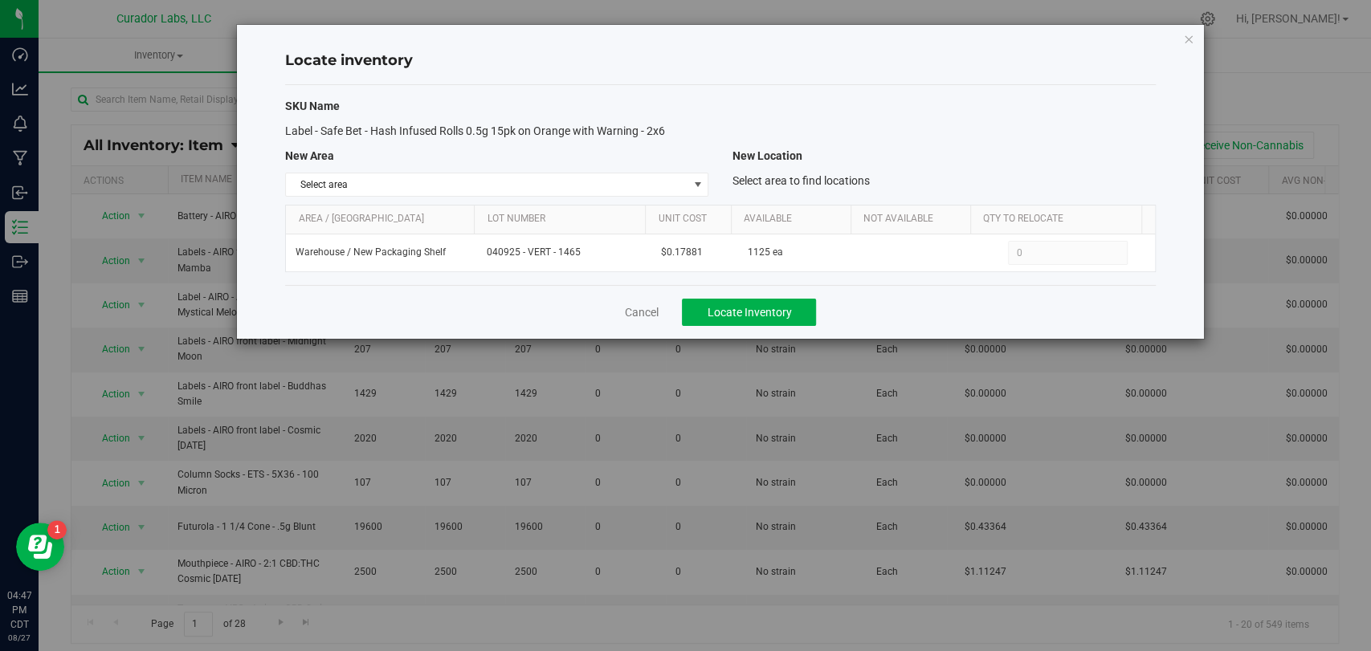
click at [661, 327] on div "Cancel Locate Inventory" at bounding box center [720, 312] width 870 height 54
click at [640, 319] on link "Cancel" at bounding box center [641, 312] width 34 height 16
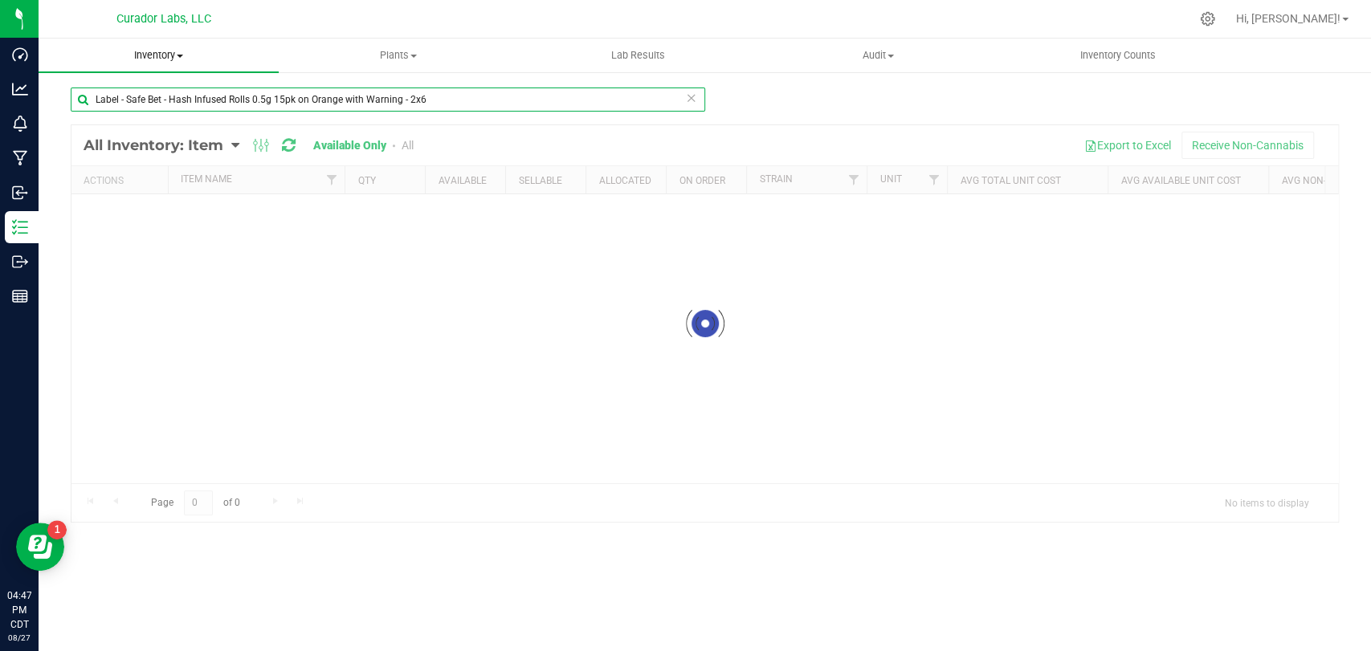
drag, startPoint x: 447, startPoint y: 105, endPoint x: 258, endPoint y: 62, distance: 194.4
click at [0, 64] on div "Dashboard Analytics Monitoring Manufacturing Inbound Inventory Outbound Reports…" at bounding box center [685, 325] width 1371 height 651
paste input "Infused Rolls 0.5g 15pk THC M Orange on Black"
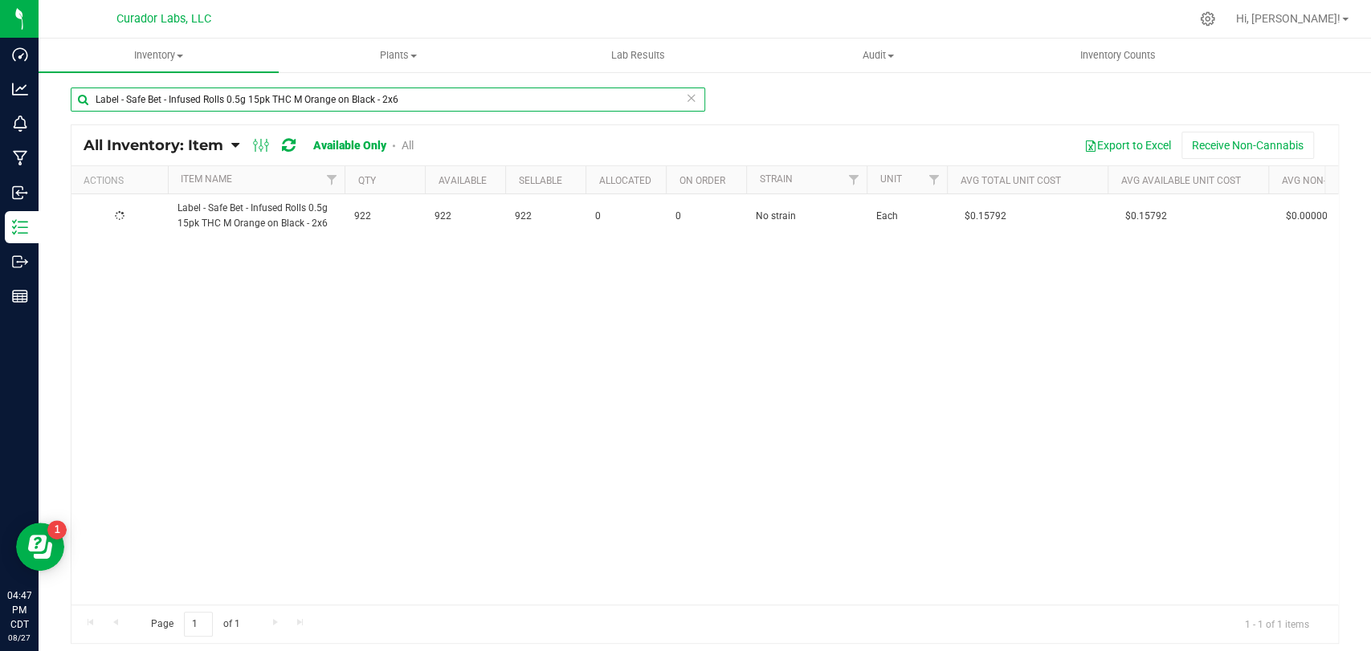
type input "Label - Safe Bet - Infused Rolls 0.5g 15pk THC M Orange on Black - 2x6"
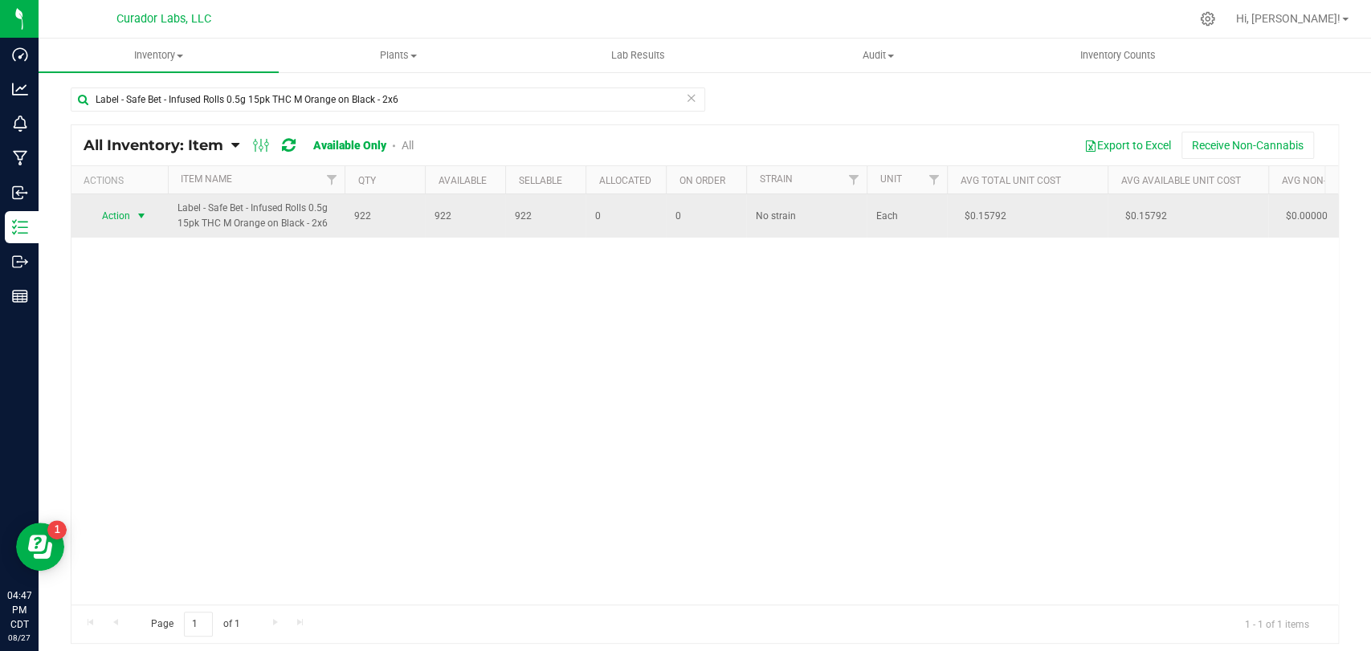
click at [112, 217] on span "Action" at bounding box center [109, 216] width 43 height 22
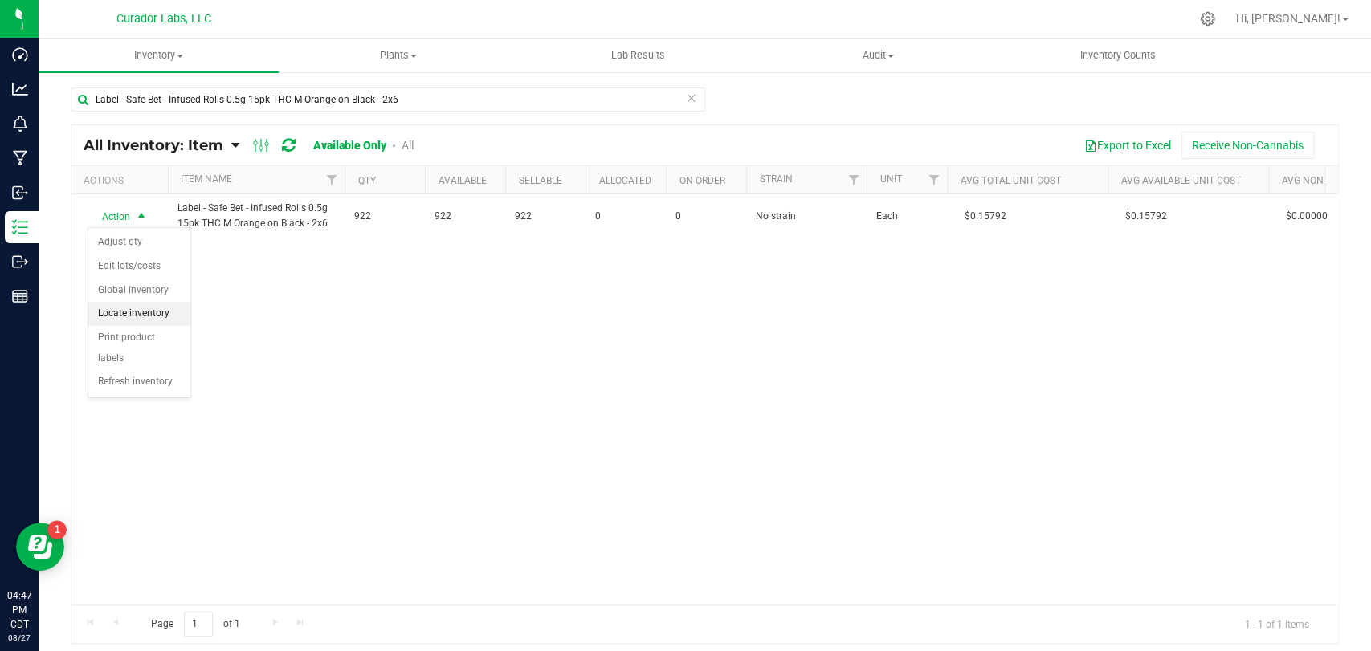
click at [160, 317] on li "Locate inventory" at bounding box center [139, 314] width 102 height 24
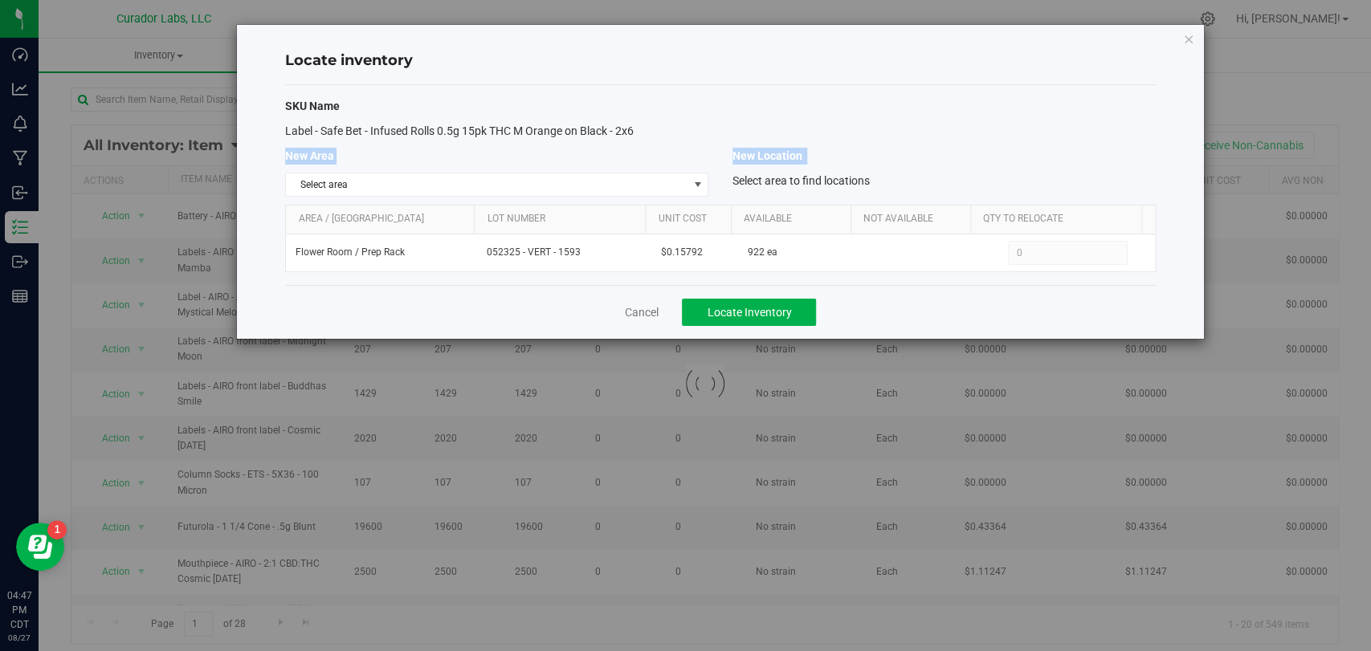
drag, startPoint x: 644, startPoint y: 130, endPoint x: 700, endPoint y: 165, distance: 66.4
click at [700, 165] on div "SKU Name Label - Safe Bet - Infused Rolls 0.5g 15pk THC M Orange on Black - 2x6…" at bounding box center [720, 185] width 870 height 200
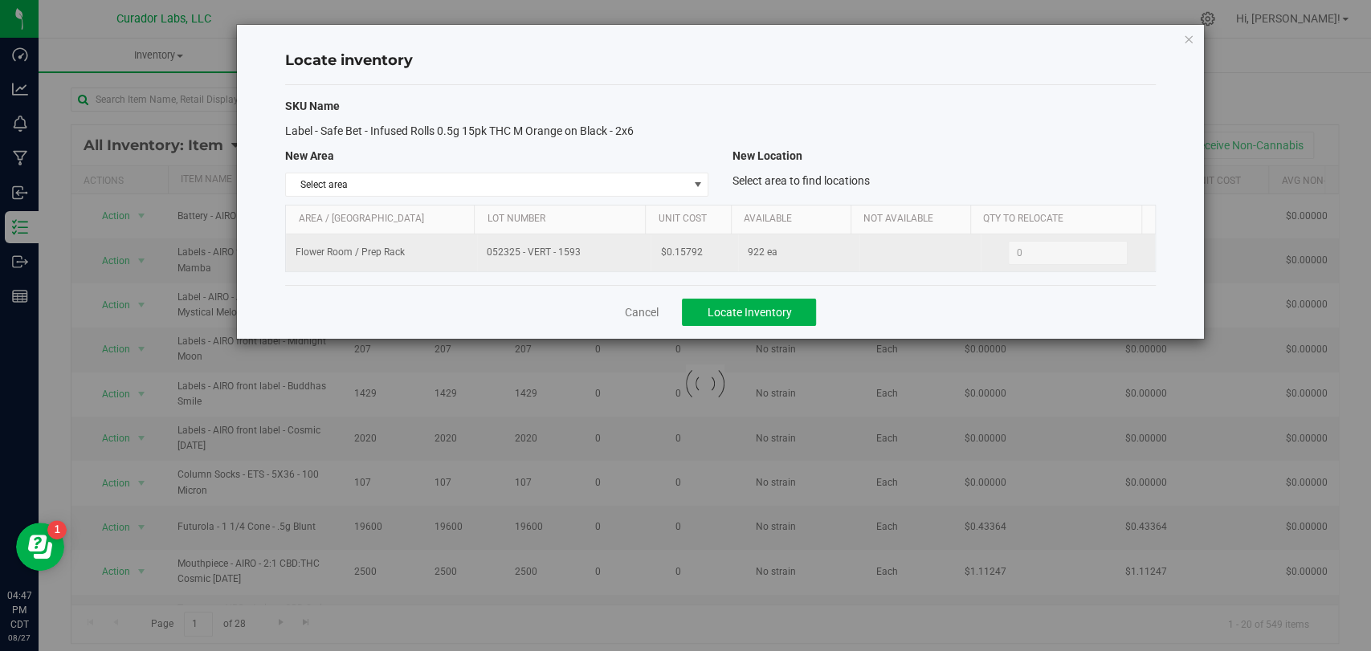
drag, startPoint x: 549, startPoint y: 277, endPoint x: 586, endPoint y: 264, distance: 39.1
click at [549, 278] on div "SKU Name Label - Safe Bet - Infused Rolls 0.5g 15pk THC M Orange on Black - 2x6…" at bounding box center [720, 185] width 870 height 200
drag, startPoint x: 518, startPoint y: 255, endPoint x: 479, endPoint y: 255, distance: 39.3
click at [472, 255] on tr "Flower Room / Prep Rack 052325 - VERT - 1593 $0.15792 922 ea 0 0" at bounding box center [720, 252] width 868 height 37
drag, startPoint x: 692, startPoint y: 248, endPoint x: 651, endPoint y: 252, distance: 41.1
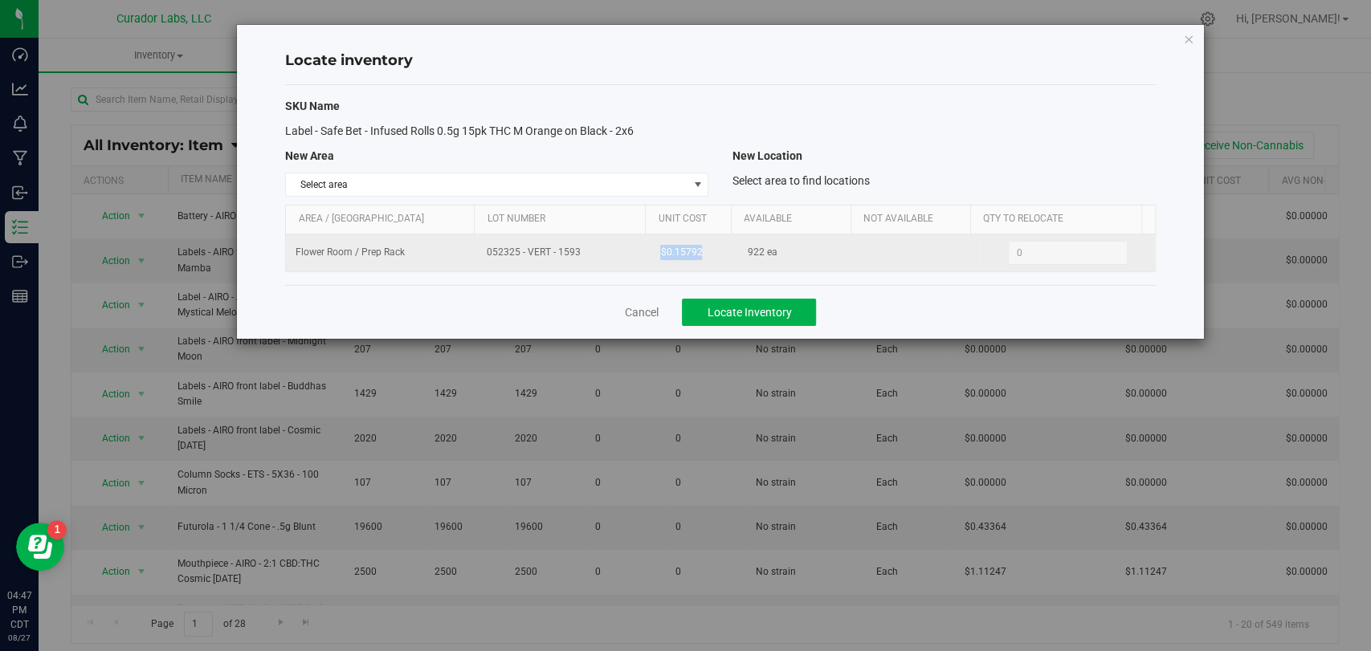
click at [651, 252] on td "$0.15792" at bounding box center [693, 252] width 87 height 37
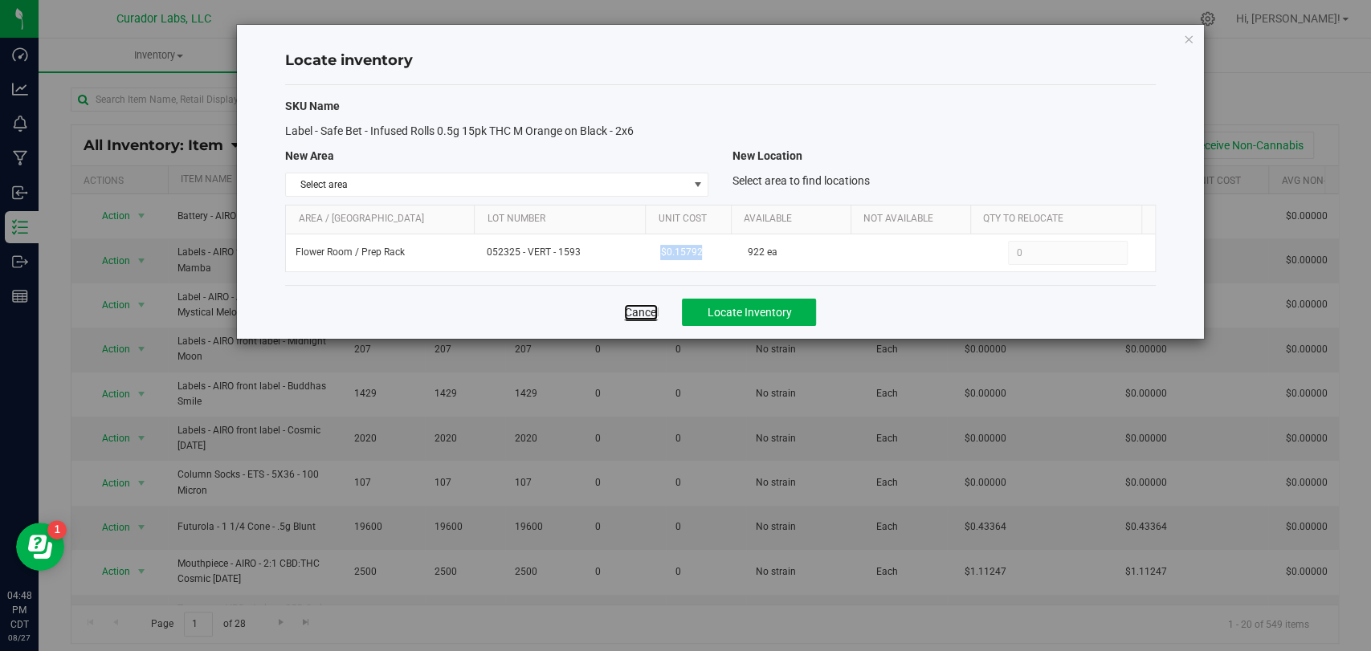
click at [652, 311] on link "Cancel" at bounding box center [641, 312] width 34 height 16
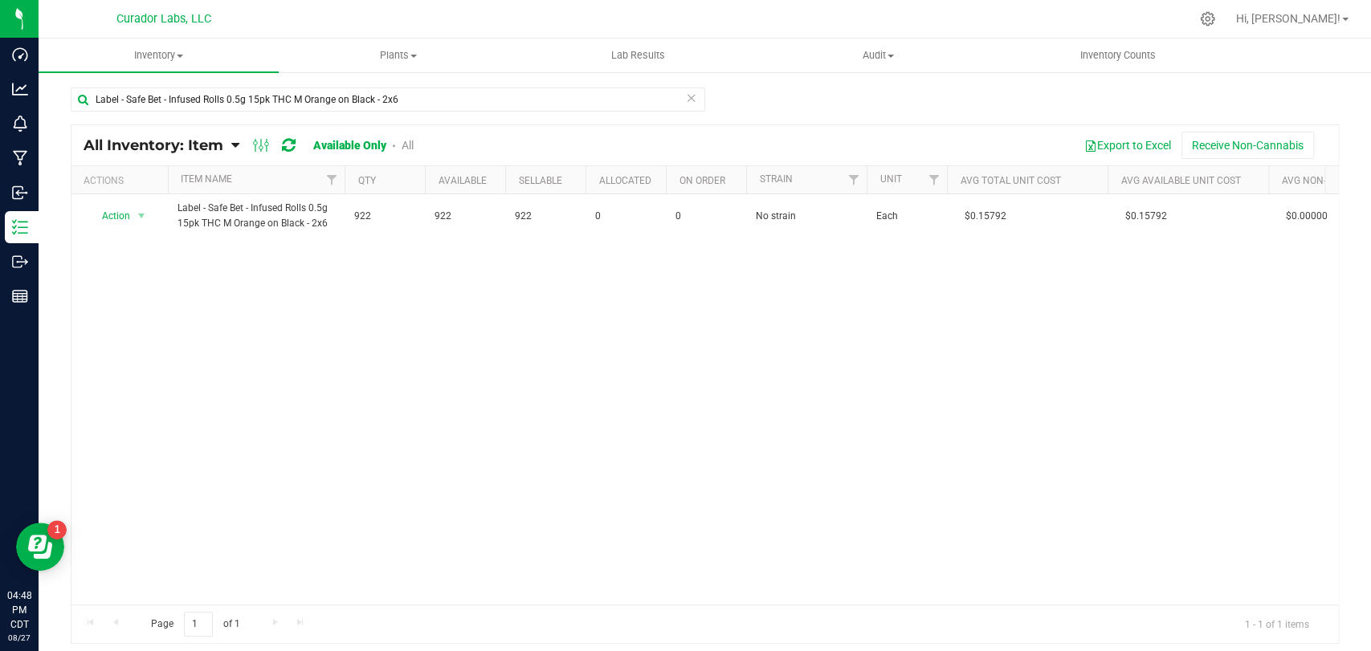
click at [689, 104] on icon at bounding box center [691, 97] width 11 height 19
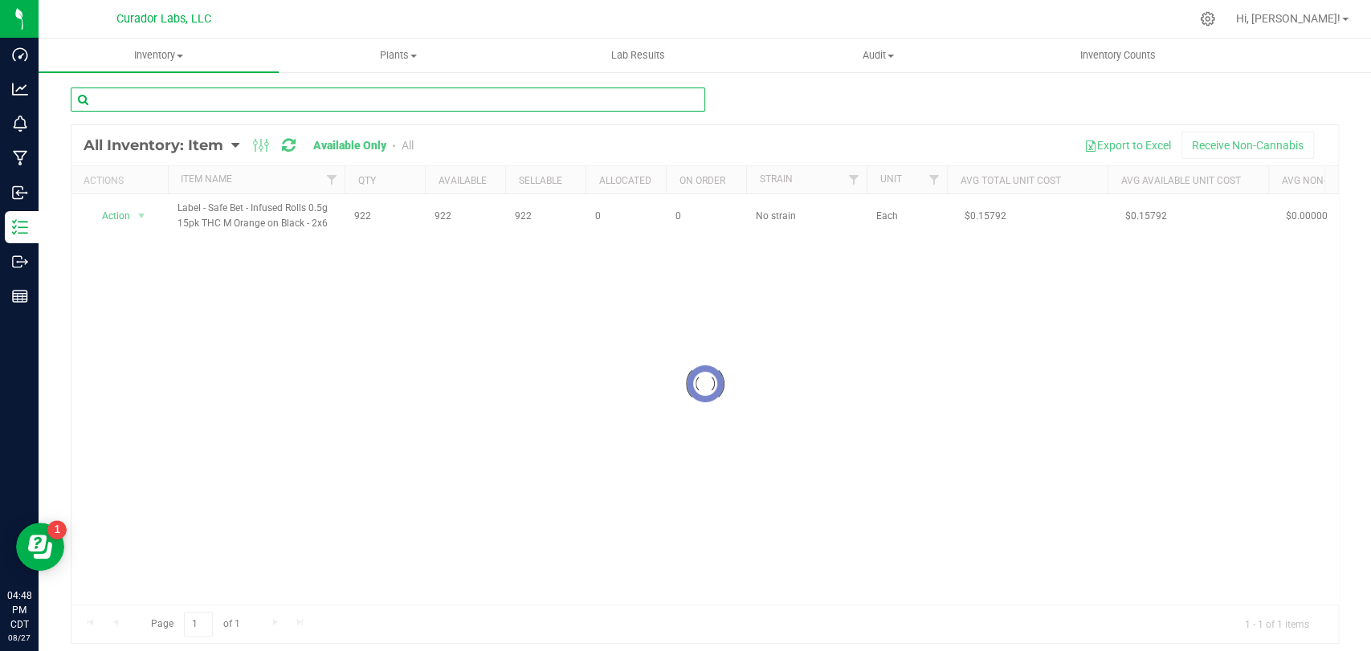
click at [513, 92] on input "text" at bounding box center [388, 100] width 634 height 24
paste input "Label - Safe Bet - Infused Rolls 0.5g 7pk THC M Orange on Black - 1.8x4.5"
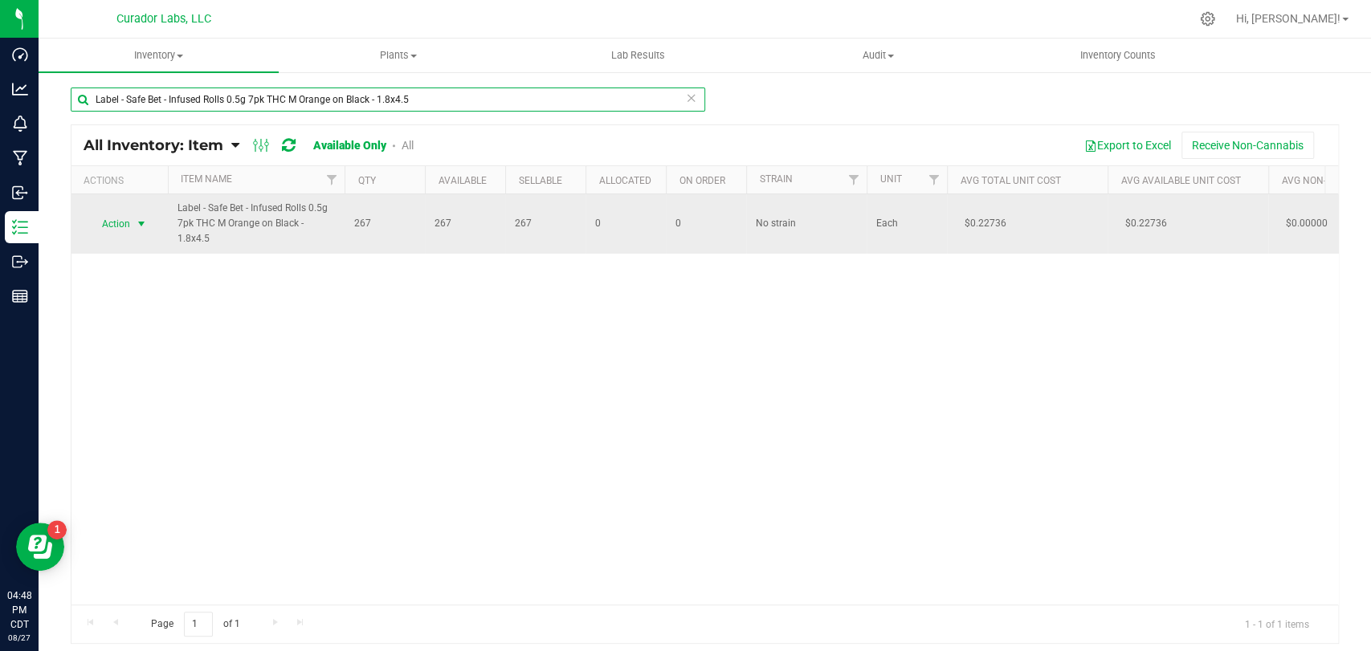
type input "Label - Safe Bet - Infused Rolls 0.5g 7pk THC M Orange on Black - 1.8x4.5"
click at [138, 222] on span "select" at bounding box center [141, 224] width 13 height 13
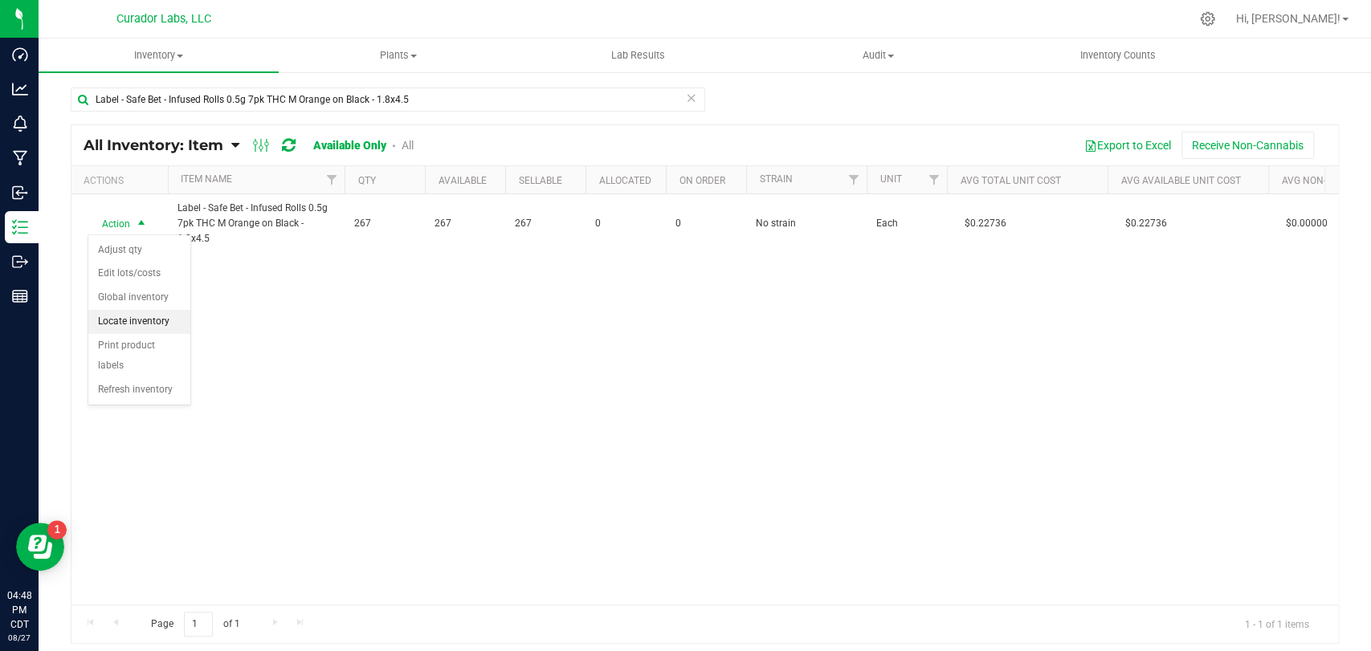
click at [161, 328] on li "Locate inventory" at bounding box center [139, 322] width 102 height 24
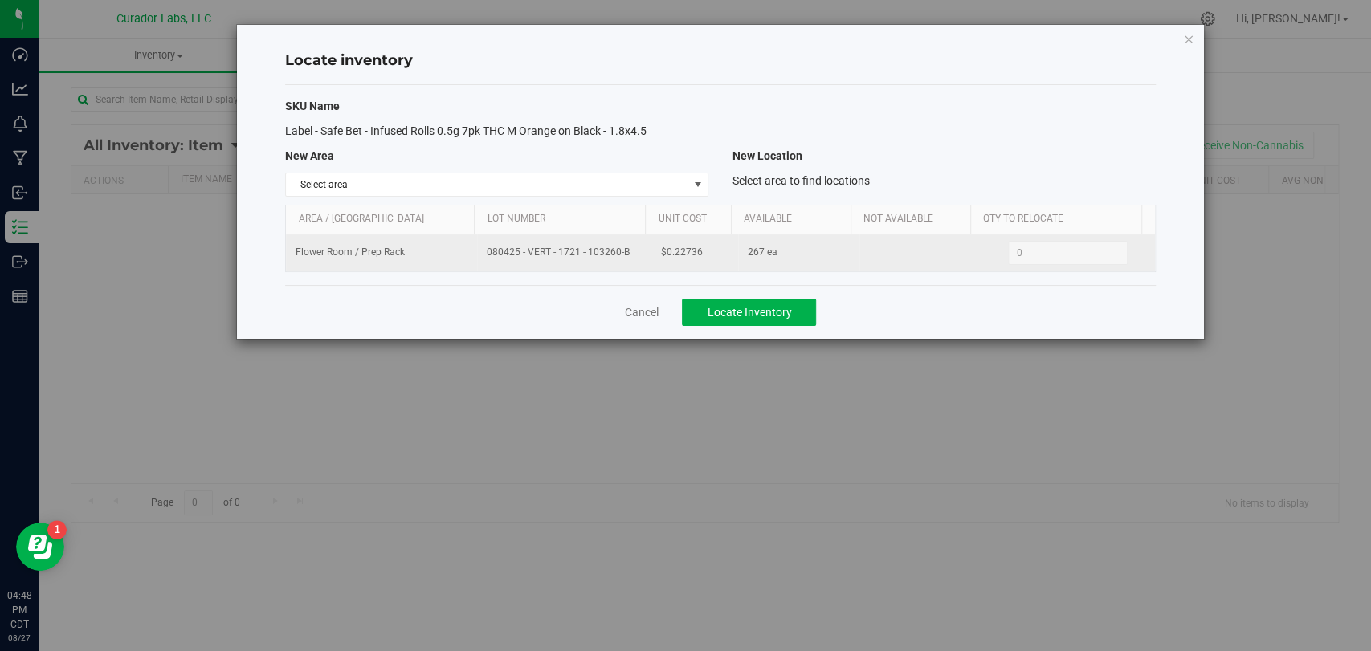
drag, startPoint x: 636, startPoint y: 257, endPoint x: 448, endPoint y: 256, distance: 187.9
click at [448, 256] on tr "Flower Room / Prep Rack 080425 - VERT - 1721 - 103260-B $0.22736 267 ea 0 0" at bounding box center [720, 252] width 868 height 37
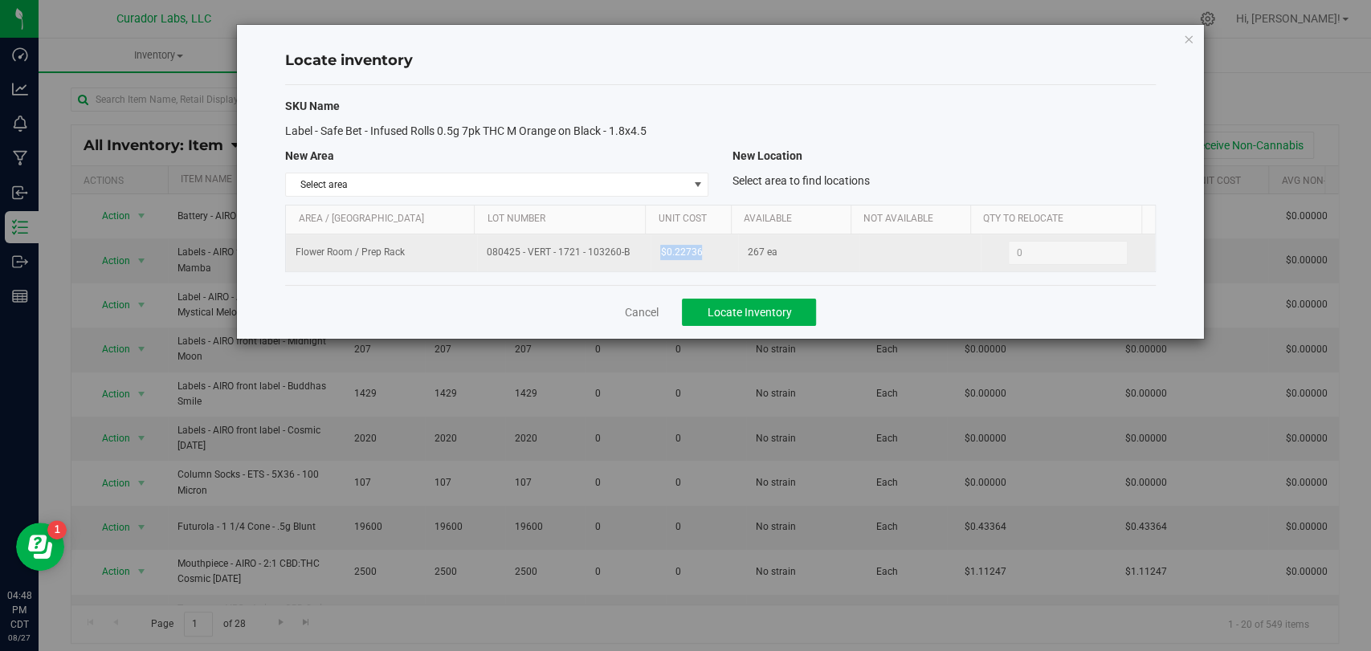
drag, startPoint x: 694, startPoint y: 254, endPoint x: 647, endPoint y: 255, distance: 46.6
click at [650, 255] on td "$0.22736" at bounding box center [693, 252] width 87 height 37
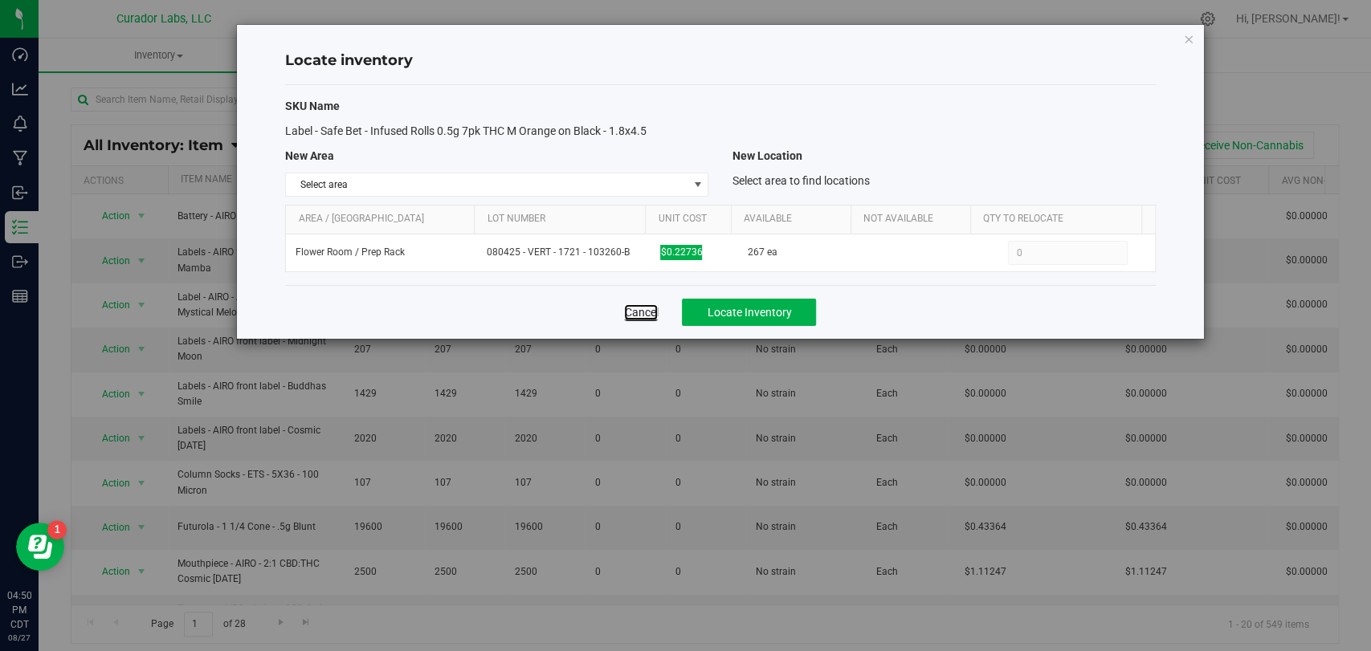
click at [646, 305] on link "Cancel" at bounding box center [641, 312] width 34 height 16
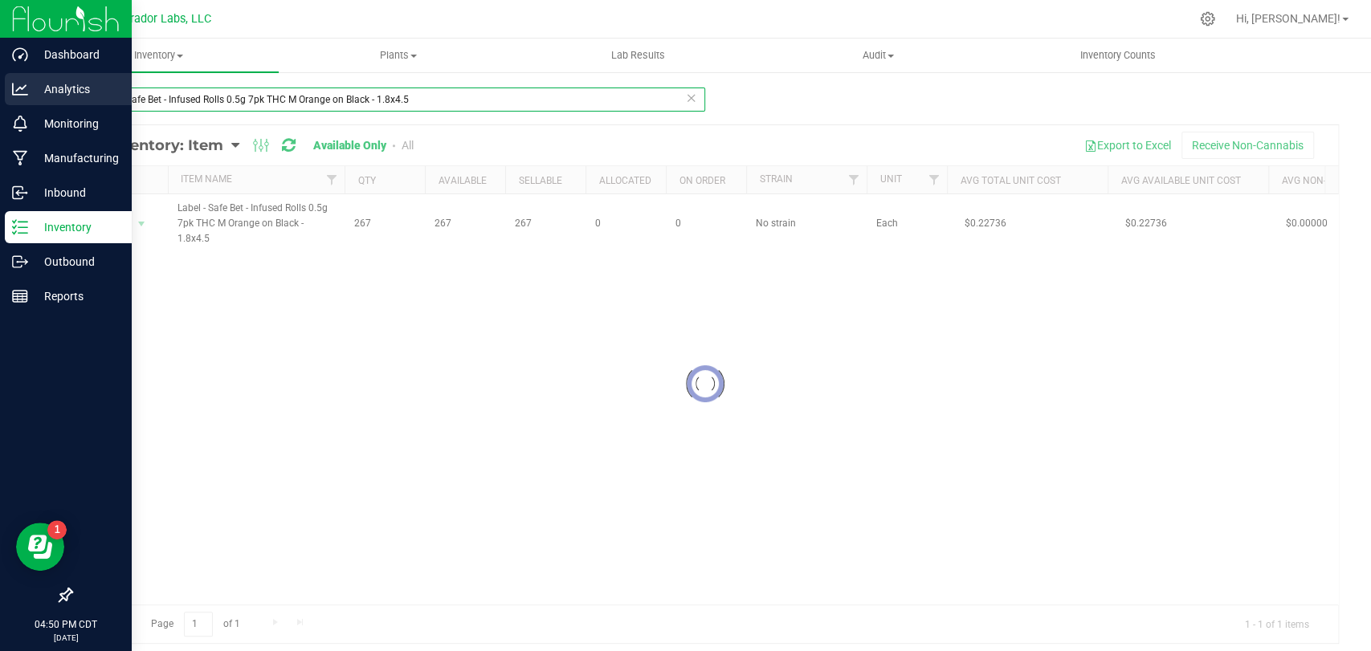
drag, startPoint x: 481, startPoint y: 98, endPoint x: 17, endPoint y: 80, distance: 464.5
click at [0, 80] on div "Dashboard Analytics Monitoring Manufacturing Inbound Inventory Outbound Reports…" at bounding box center [685, 325] width 1371 height 651
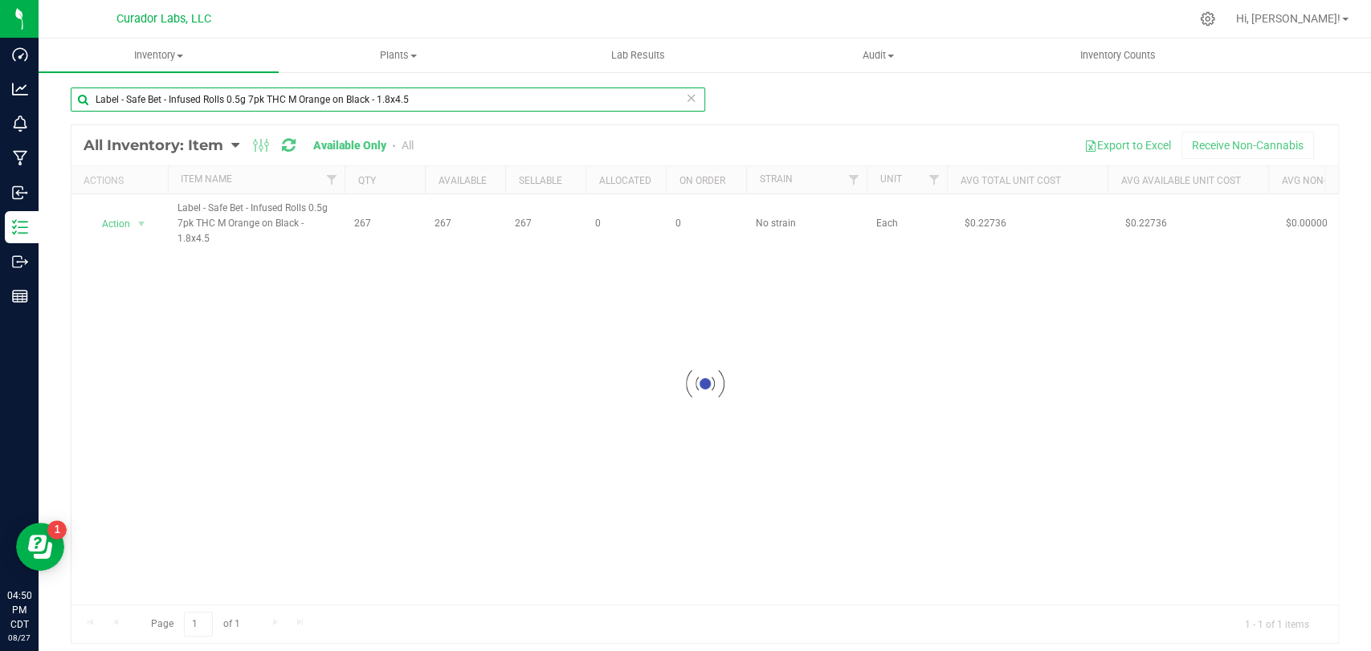
paste input "Curador - Fulfillment Shipping label on White - 4x6"
type input "Label - Curador - Fulfillment Shipping label on White - 4x6"
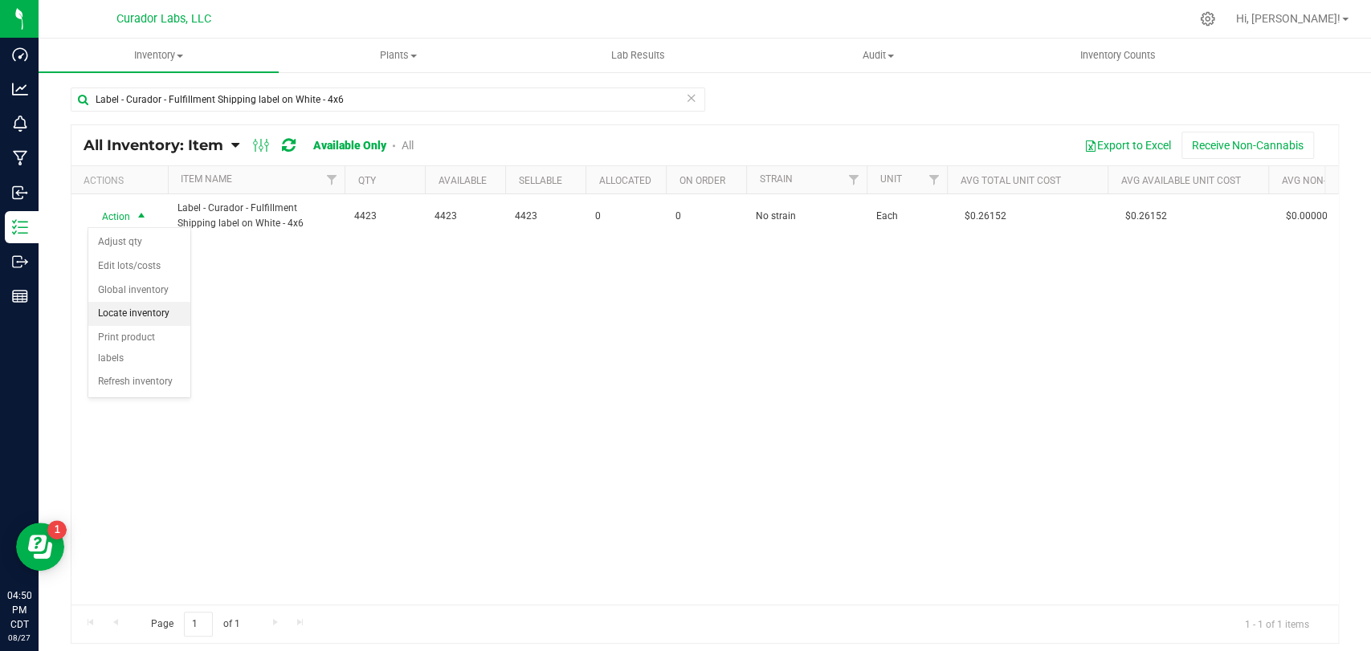
click at [140, 315] on li "Locate inventory" at bounding box center [139, 314] width 102 height 24
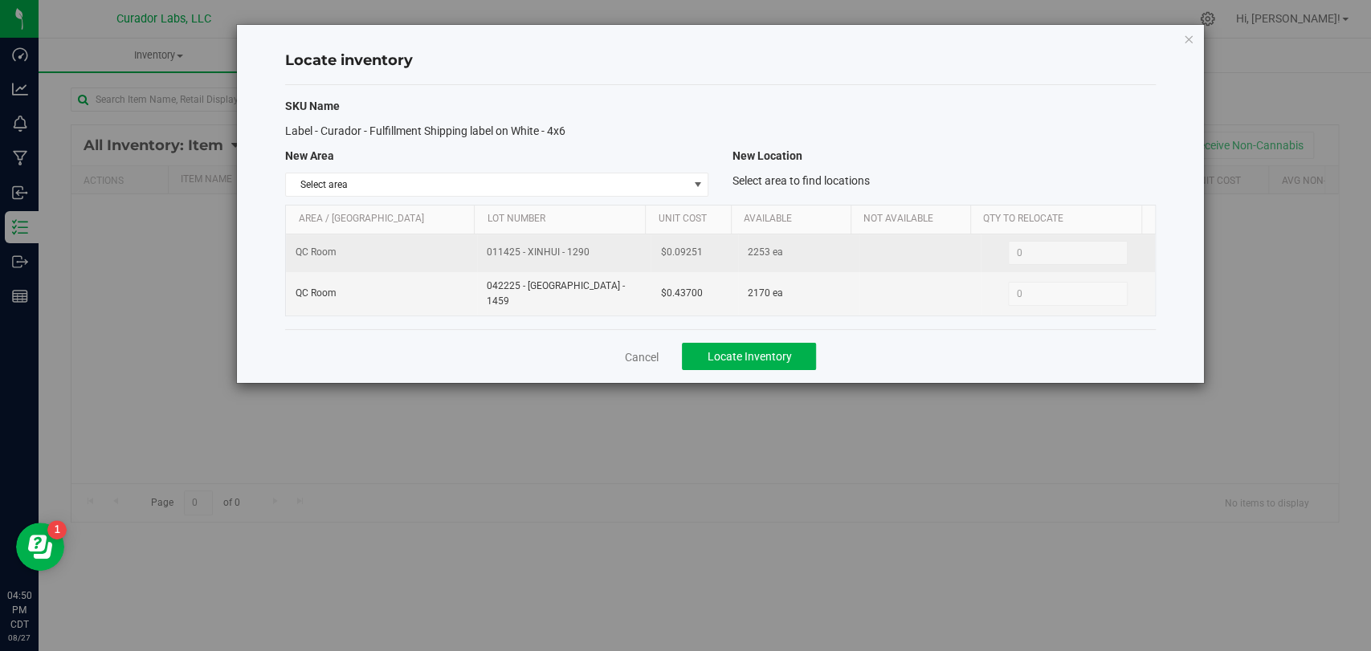
drag, startPoint x: 591, startPoint y: 254, endPoint x: 478, endPoint y: 259, distance: 113.4
click at [478, 259] on td "011425 - XINHUI - 1290" at bounding box center [563, 253] width 173 height 38
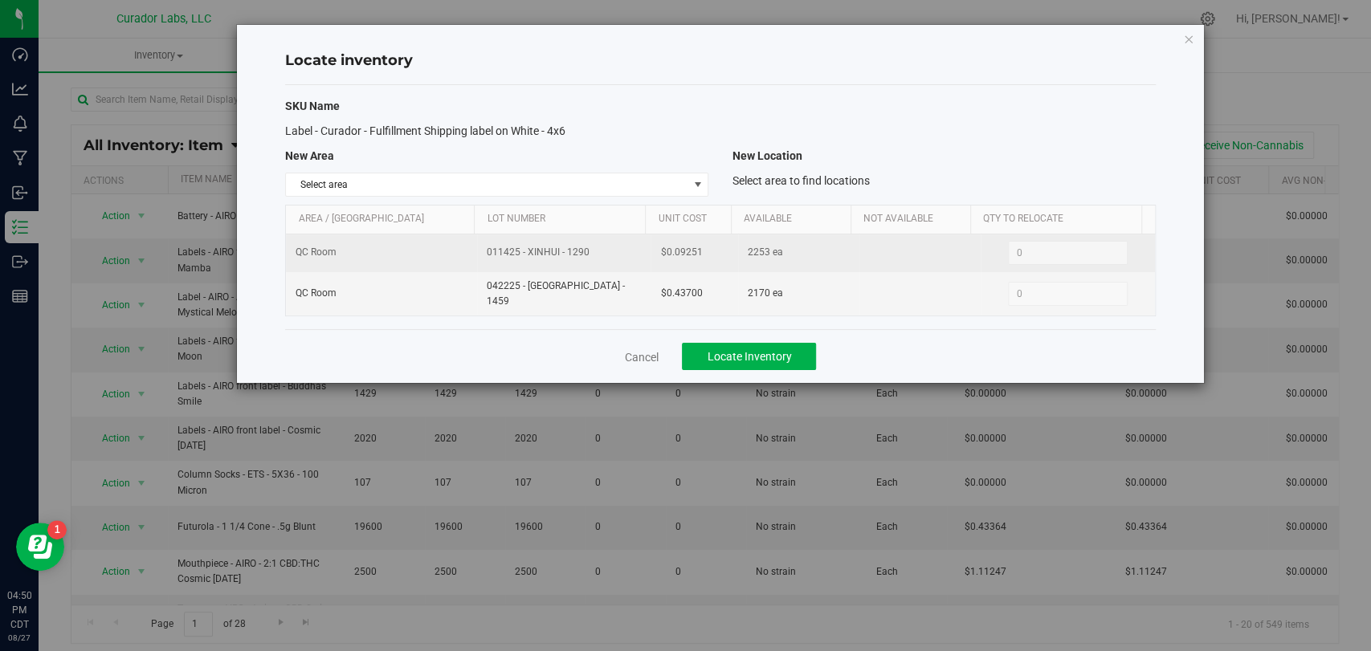
click at [611, 249] on tr "QC Room 011425 - XINHUI - 1290 $0.09251 2253 ea 0 0" at bounding box center [720, 253] width 868 height 38
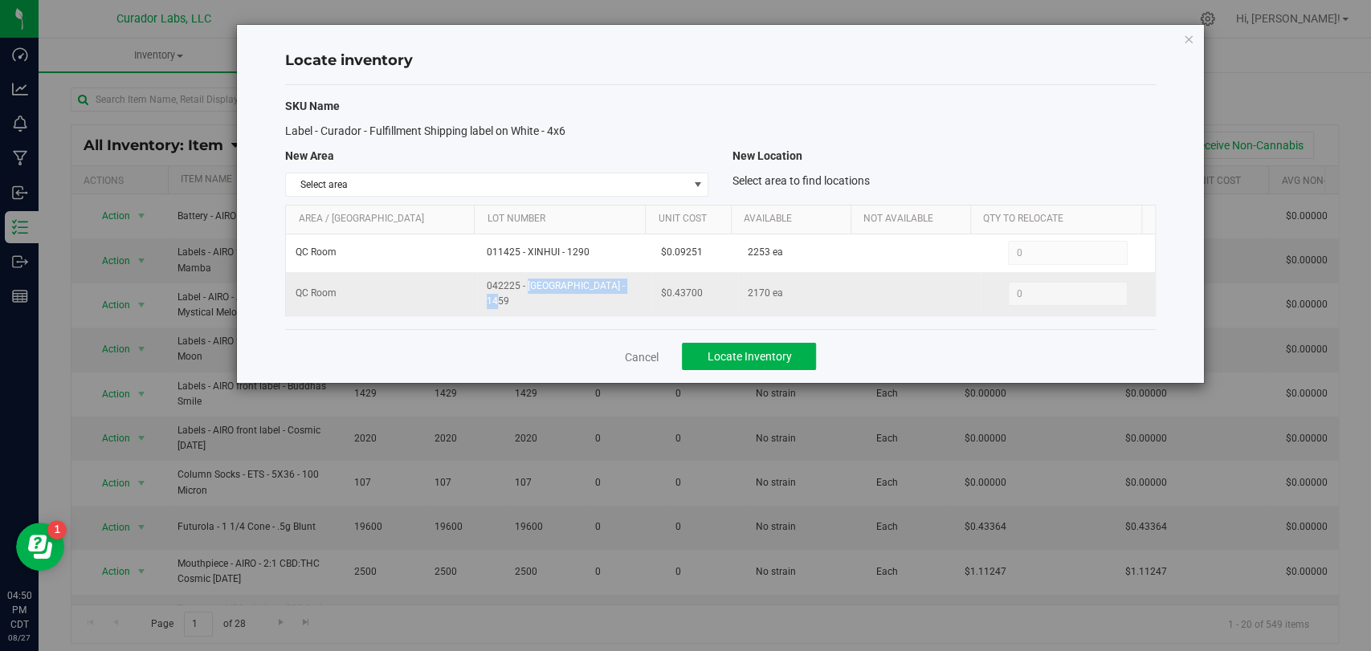
drag, startPoint x: 591, startPoint y: 294, endPoint x: 474, endPoint y: 304, distance: 117.6
click at [477, 304] on td "042225 - [GEOGRAPHIC_DATA] - 1459" at bounding box center [563, 293] width 173 height 43
drag, startPoint x: 695, startPoint y: 287, endPoint x: 648, endPoint y: 291, distance: 47.5
click at [650, 291] on td "$0.43700" at bounding box center [693, 293] width 87 height 43
drag, startPoint x: 463, startPoint y: 292, endPoint x: 471, endPoint y: 291, distance: 9.0
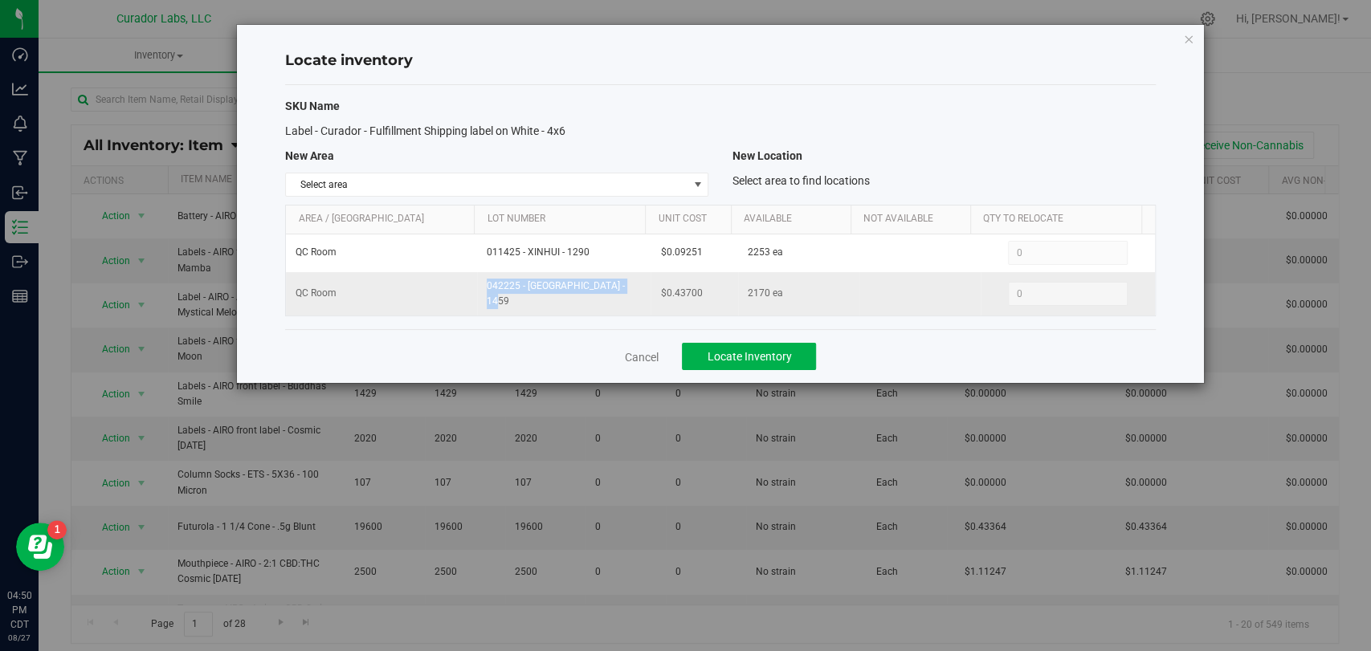
click at [467, 291] on tr "QC Room 042225 - XINHUI - 1459 $0.43700 2170 ea 0 0" at bounding box center [720, 293] width 868 height 43
drag, startPoint x: 631, startPoint y: 291, endPoint x: 646, endPoint y: 288, distance: 14.7
click at [632, 291] on tr "QC Room 042225 - XINHUI - 1459 $0.43700 2170 ea 0 0" at bounding box center [720, 293] width 868 height 43
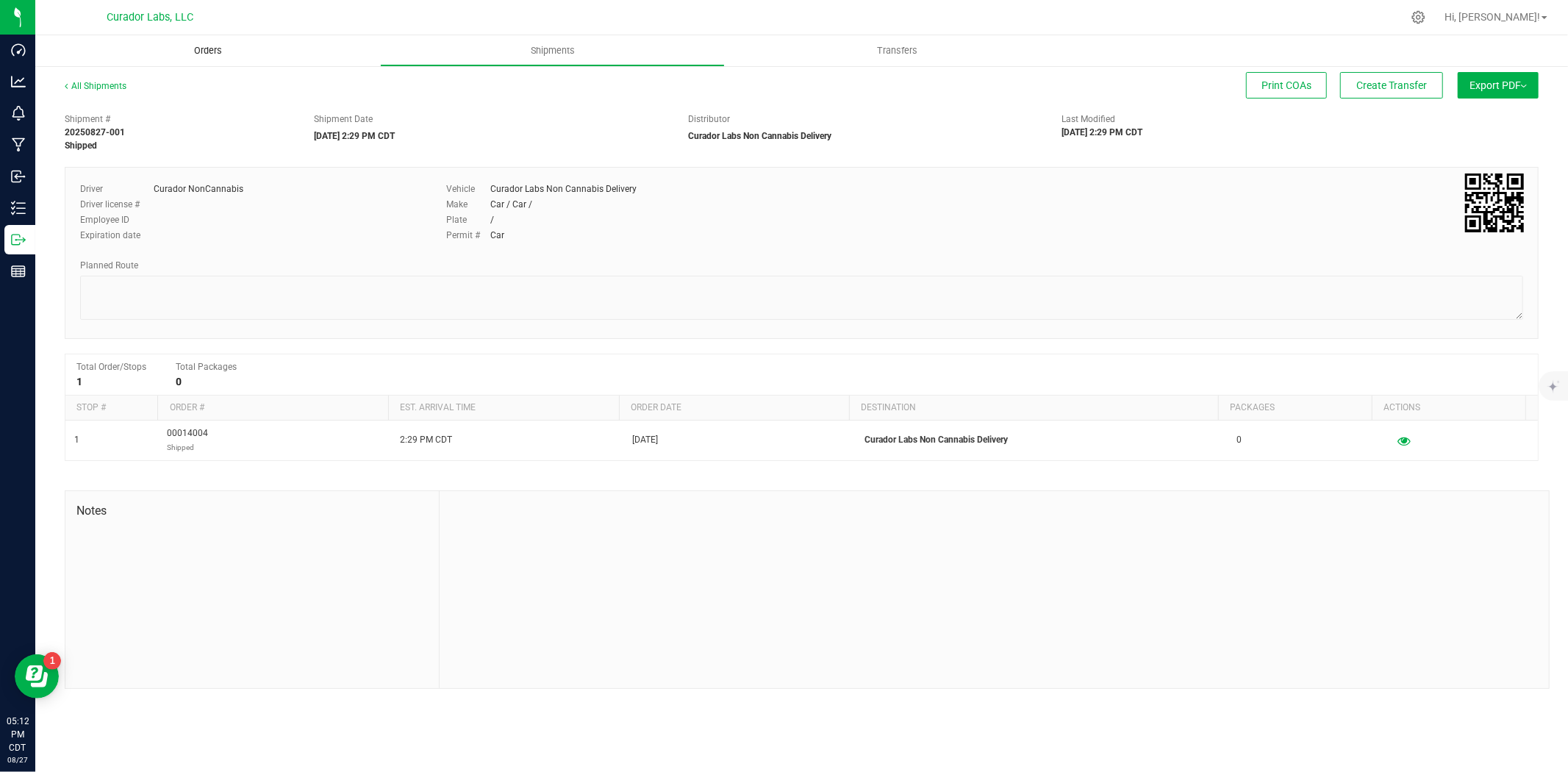
click at [226, 50] on span "Orders" at bounding box center [208, 50] width 68 height 13
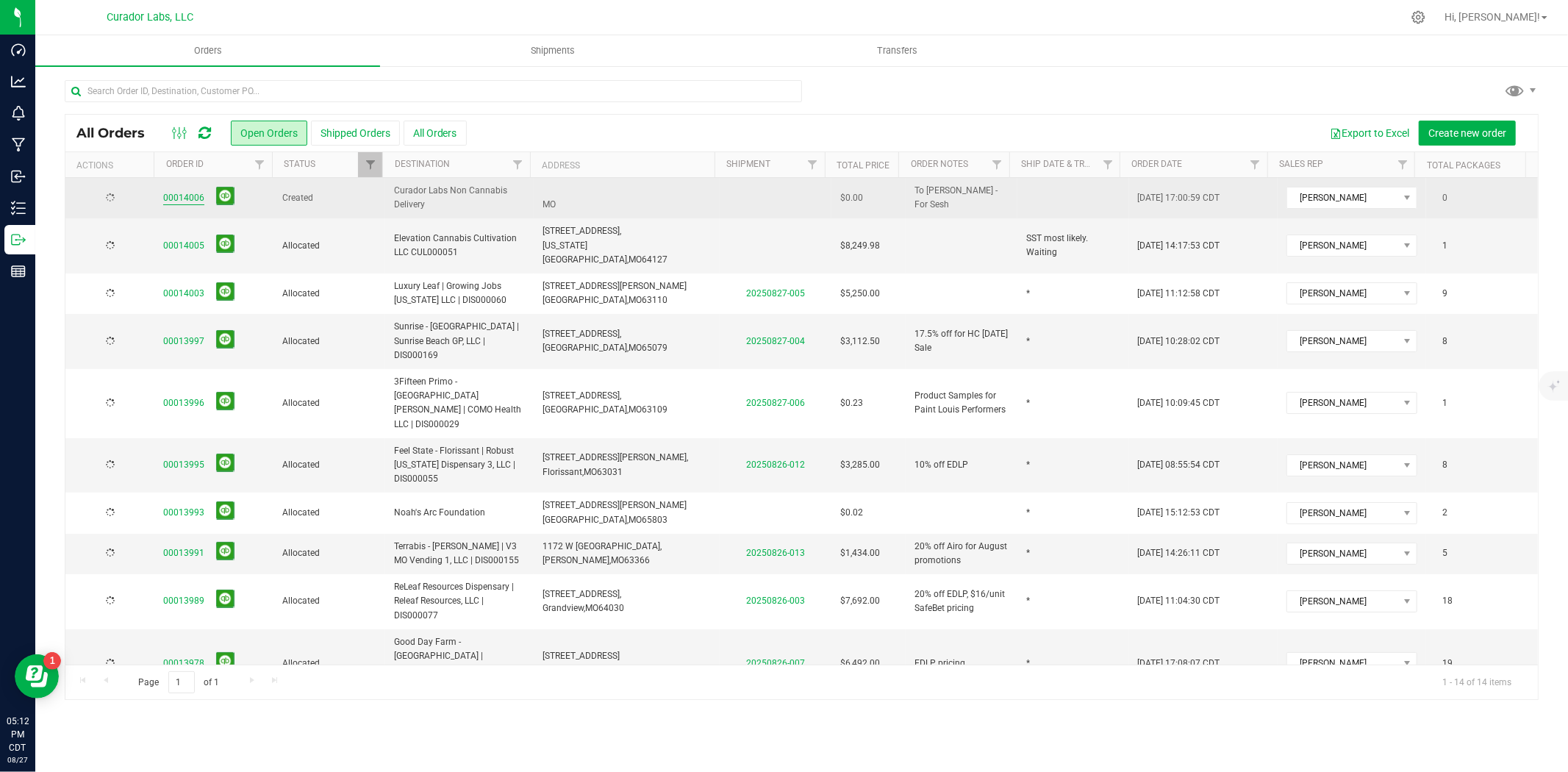
click at [195, 203] on link "00014006" at bounding box center [183, 198] width 41 height 14
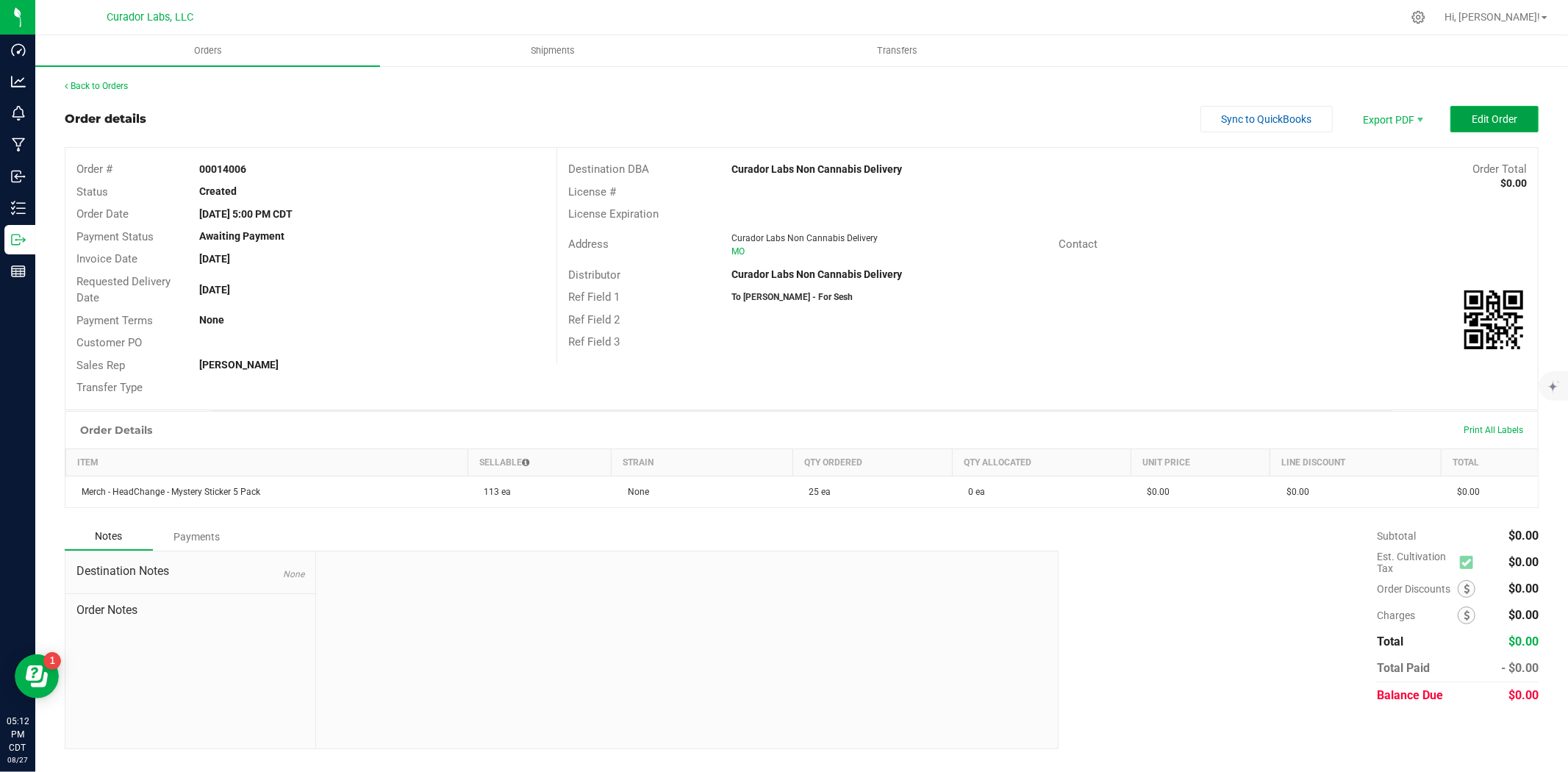
click at [1493, 116] on span "Edit Order" at bounding box center [1495, 119] width 46 height 12
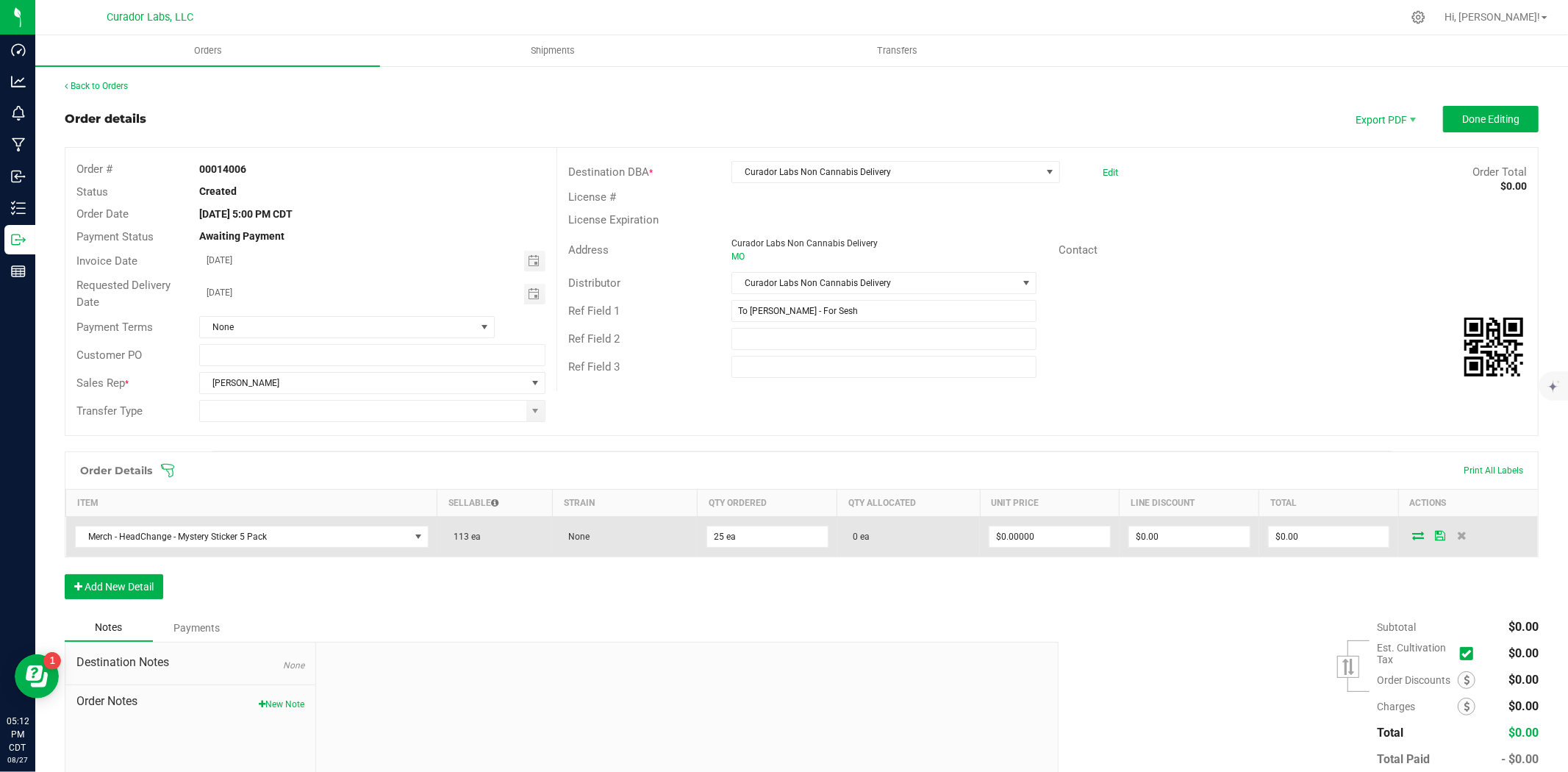
click at [1412, 535] on icon at bounding box center [1418, 536] width 12 height 9
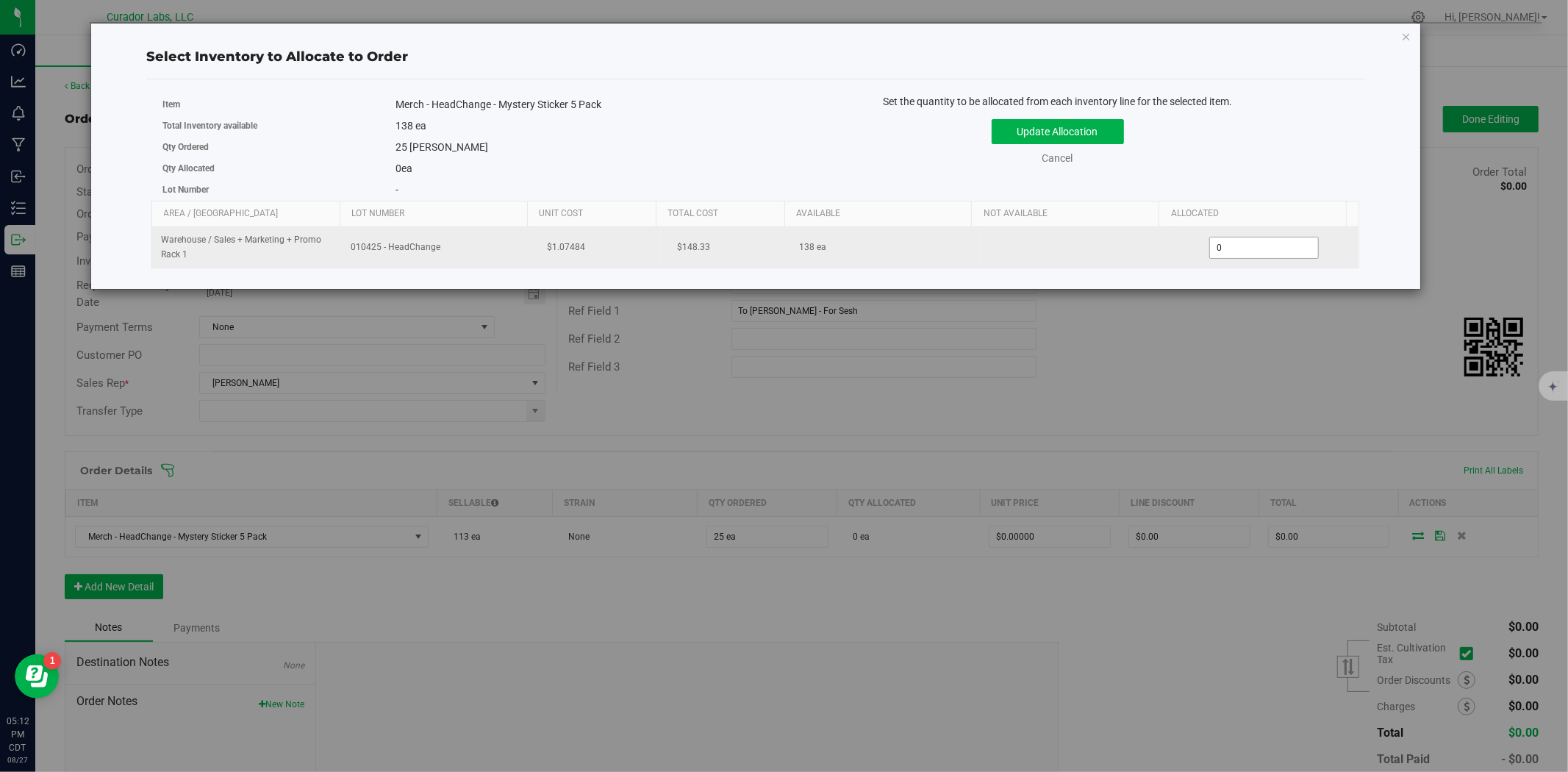
click at [1209, 253] on span "0 0" at bounding box center [1264, 248] width 110 height 22
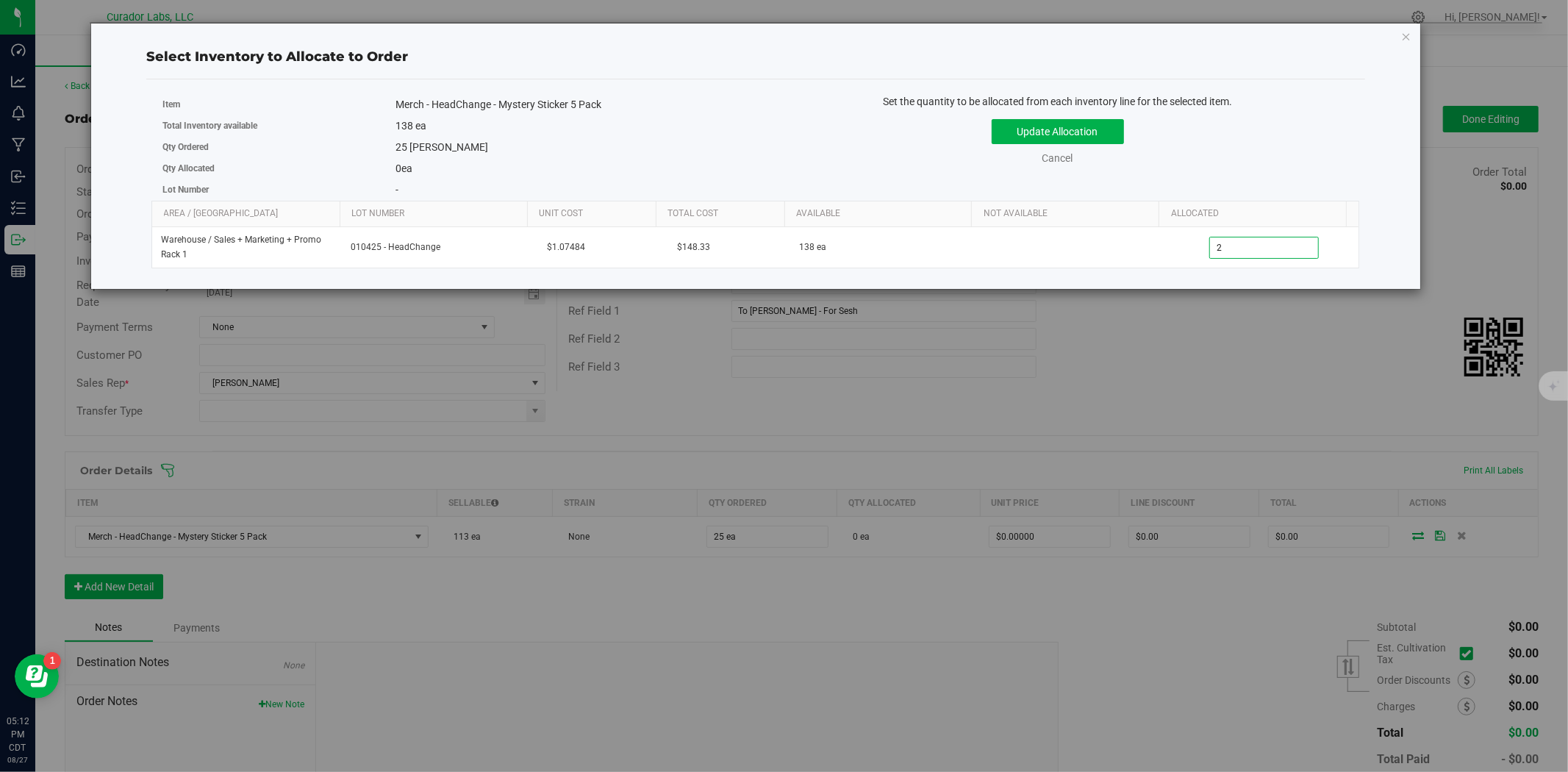
type input "25"
click at [1112, 133] on button "Update Allocation" at bounding box center [1057, 131] width 133 height 25
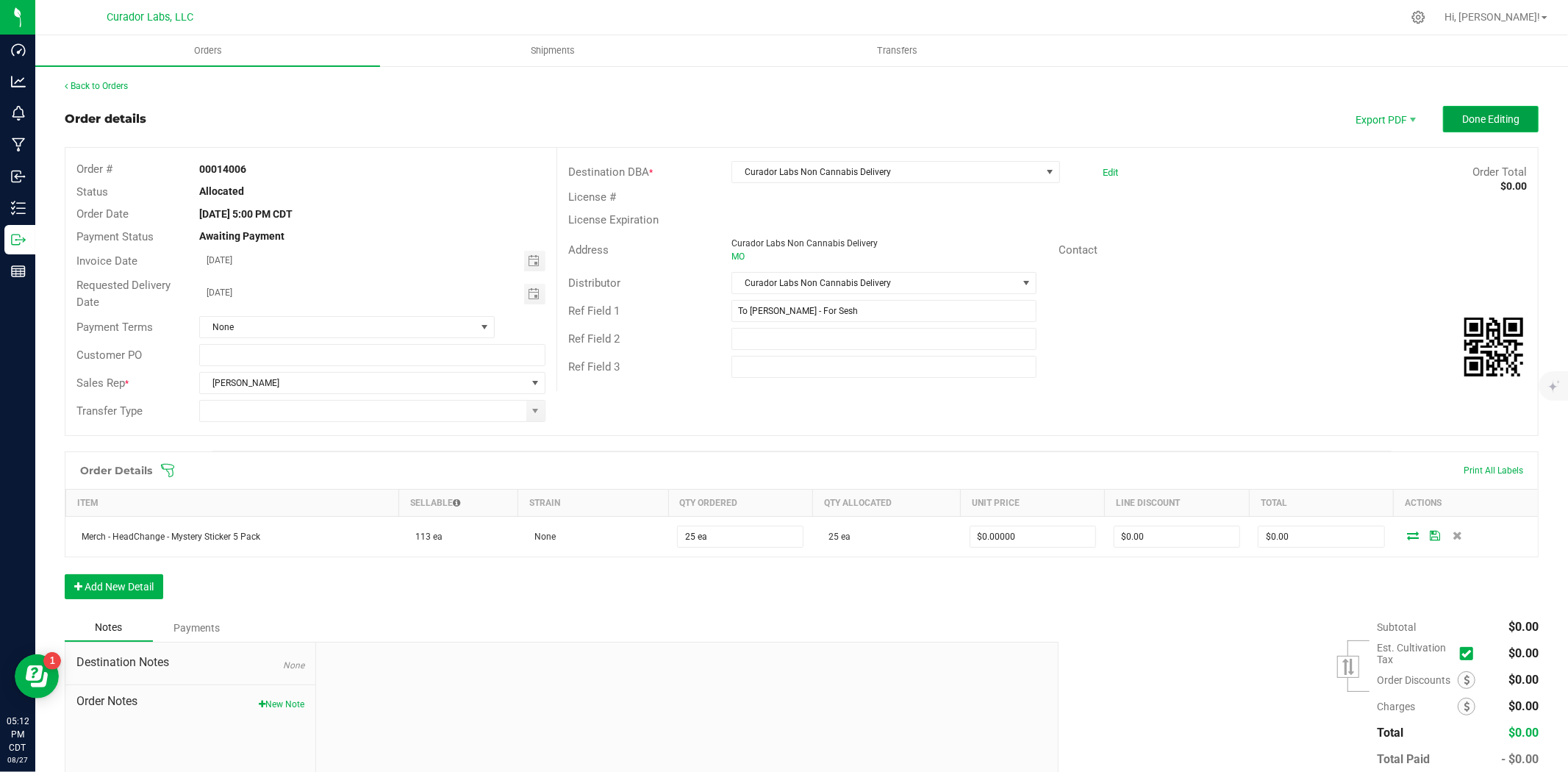
click at [1496, 127] on button "Done Editing" at bounding box center [1490, 119] width 95 height 27
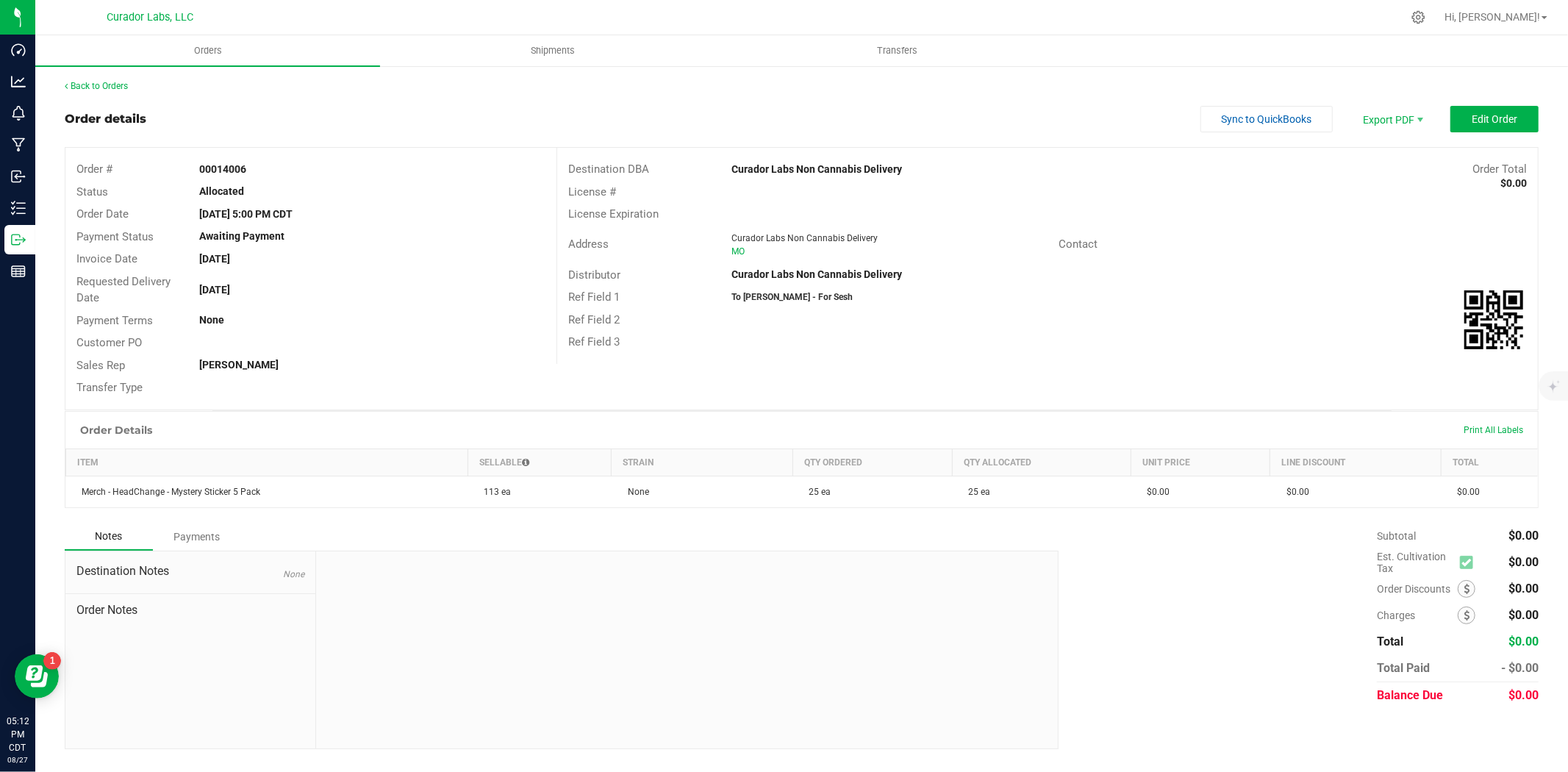
drag, startPoint x: 259, startPoint y: 172, endPoint x: 195, endPoint y: 167, distance: 64.2
click at [185, 172] on div "Order # 00014006" at bounding box center [310, 169] width 491 height 23
copy div "00014006"
click at [561, 57] on span "Shipments" at bounding box center [553, 50] width 84 height 13
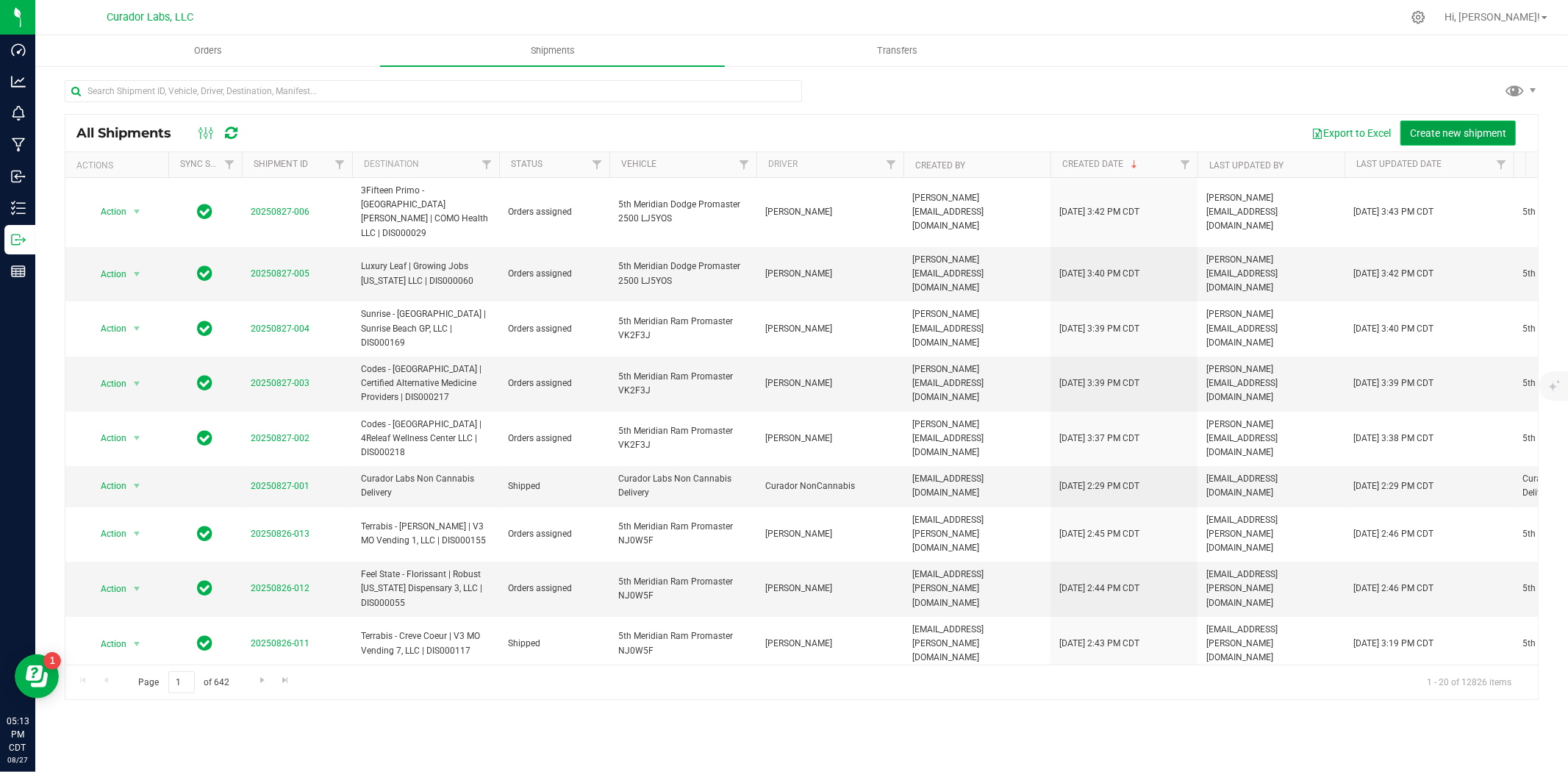
click at [1413, 129] on span "Create new shipment" at bounding box center [1457, 133] width 96 height 12
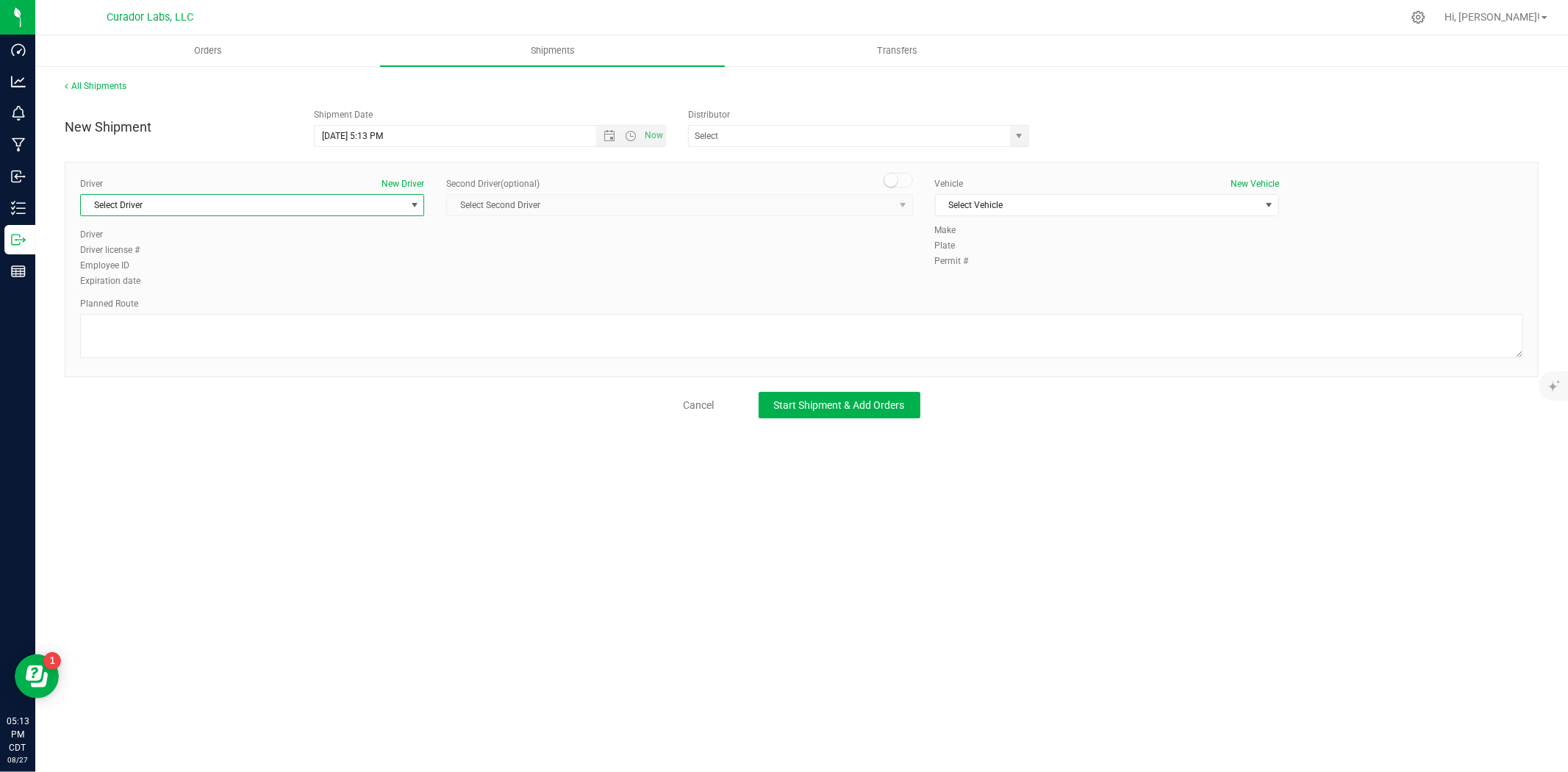
click at [279, 196] on span "Select Driver" at bounding box center [243, 205] width 324 height 20
click at [191, 270] on li "Curador NonCannabis" at bounding box center [252, 266] width 342 height 22
type input "cur"
click at [802, 136] on input "text" at bounding box center [844, 136] width 311 height 20
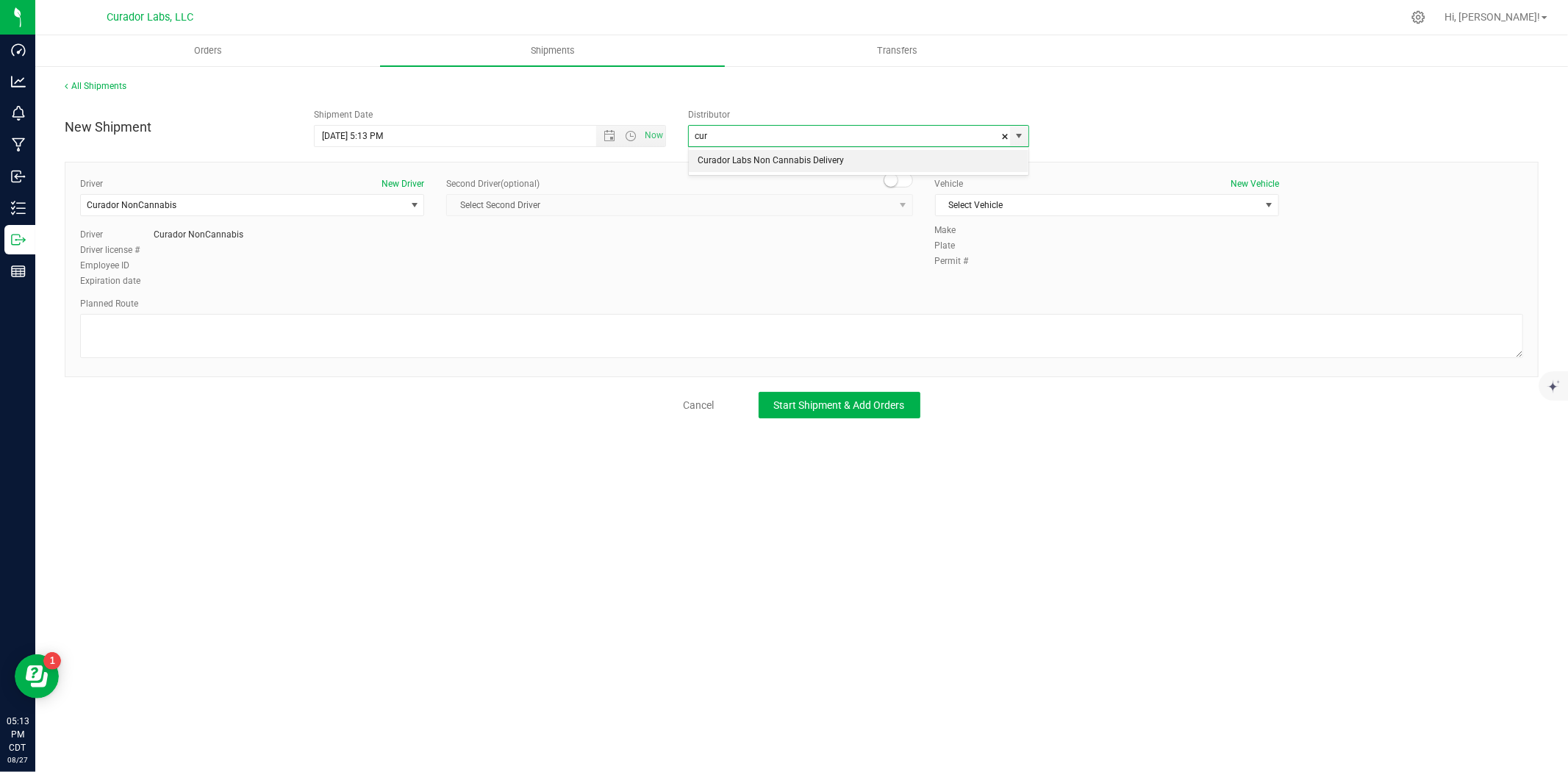
click at [795, 160] on li "Curador Labs Non Cannabis Delivery" at bounding box center [858, 161] width 340 height 22
type input "Curador Labs Non Cannabis Delivery"
click at [983, 201] on span "Select Vehicle" at bounding box center [1098, 205] width 324 height 20
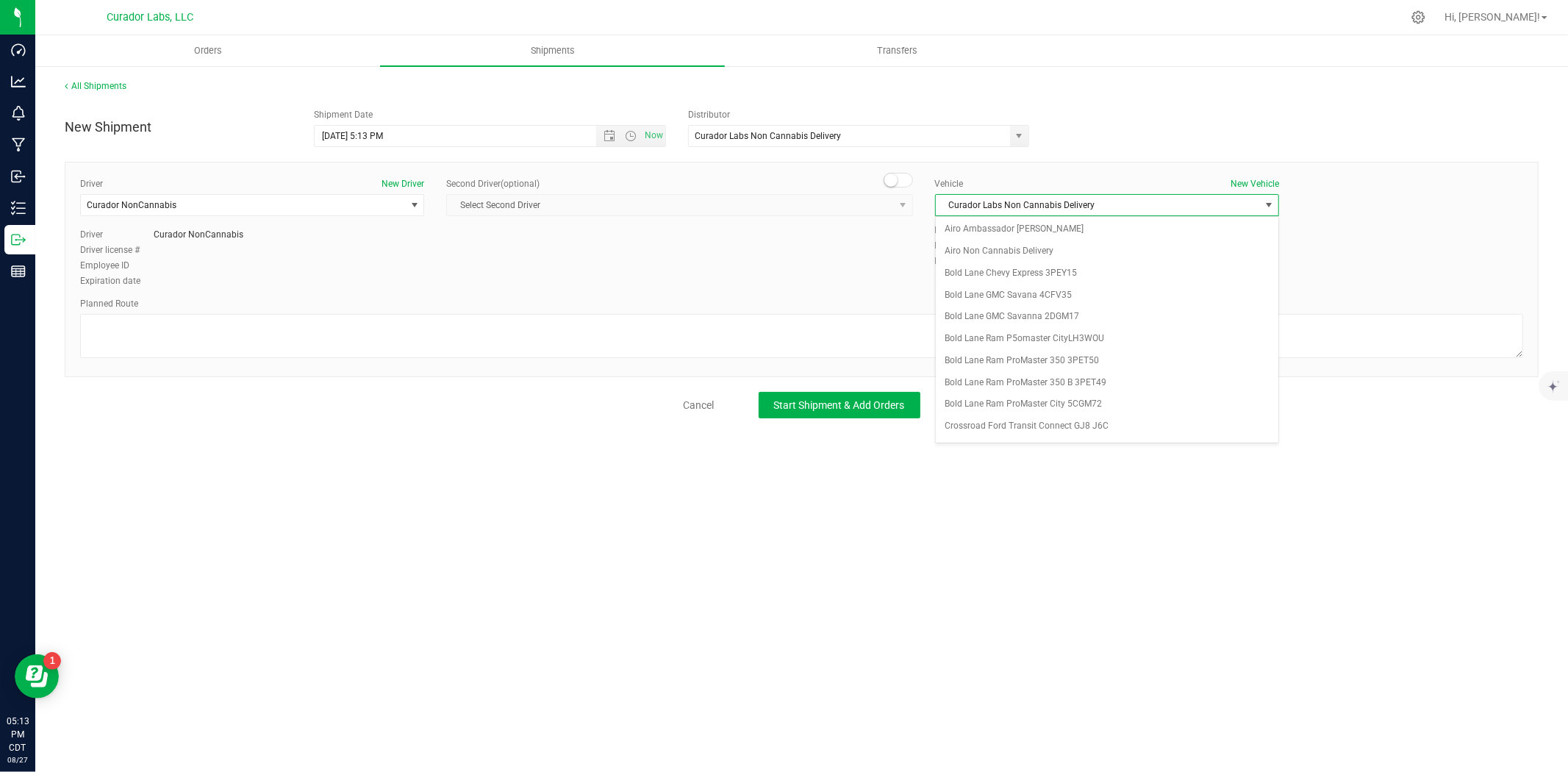
scroll to position [417, 0]
click at [1035, 432] on li "Curador Labs Non Cannabis Delivery" at bounding box center [1107, 426] width 342 height 22
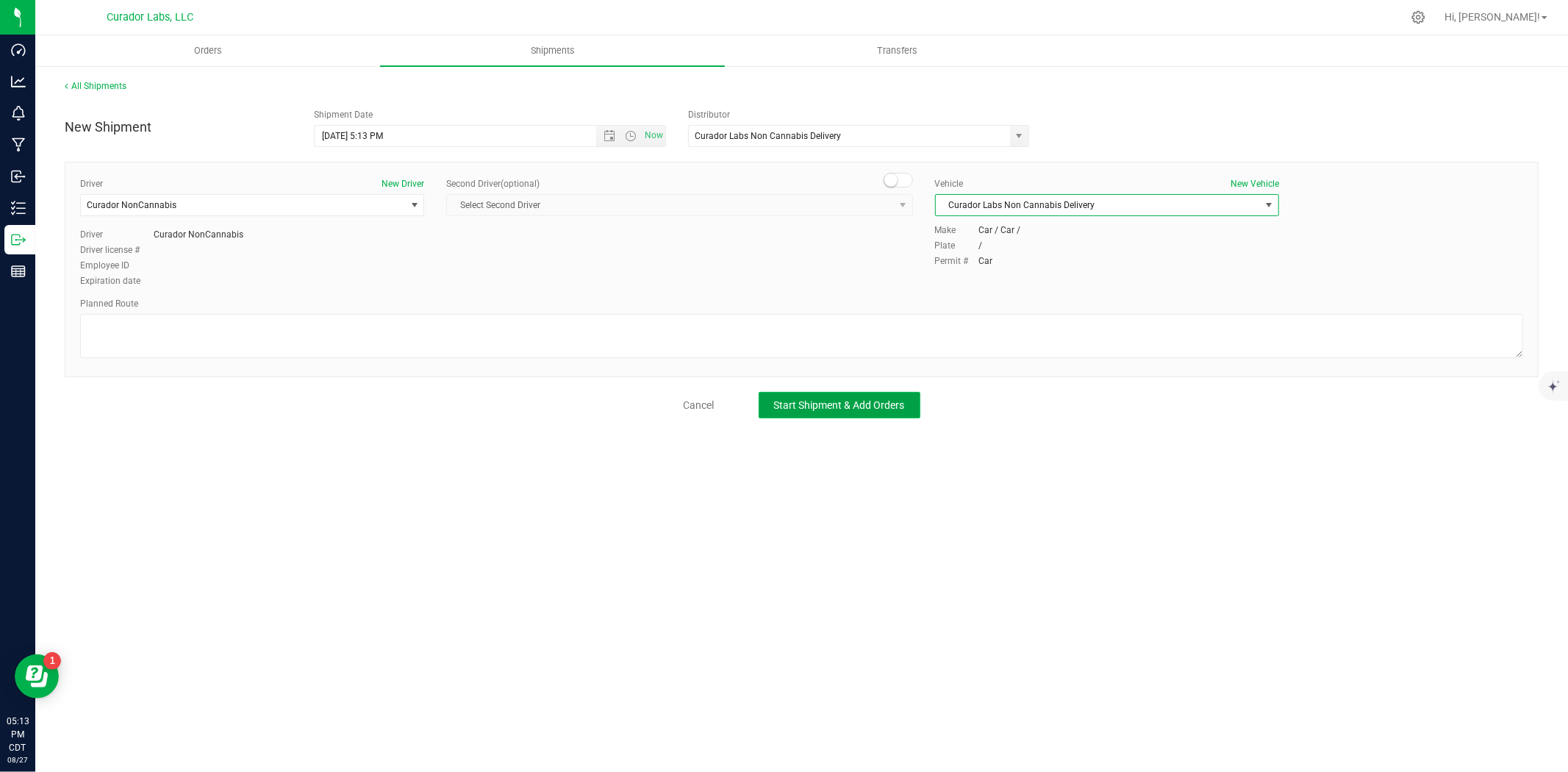
click at [882, 414] on button "Start Shipment & Add Orders" at bounding box center [839, 405] width 162 height 27
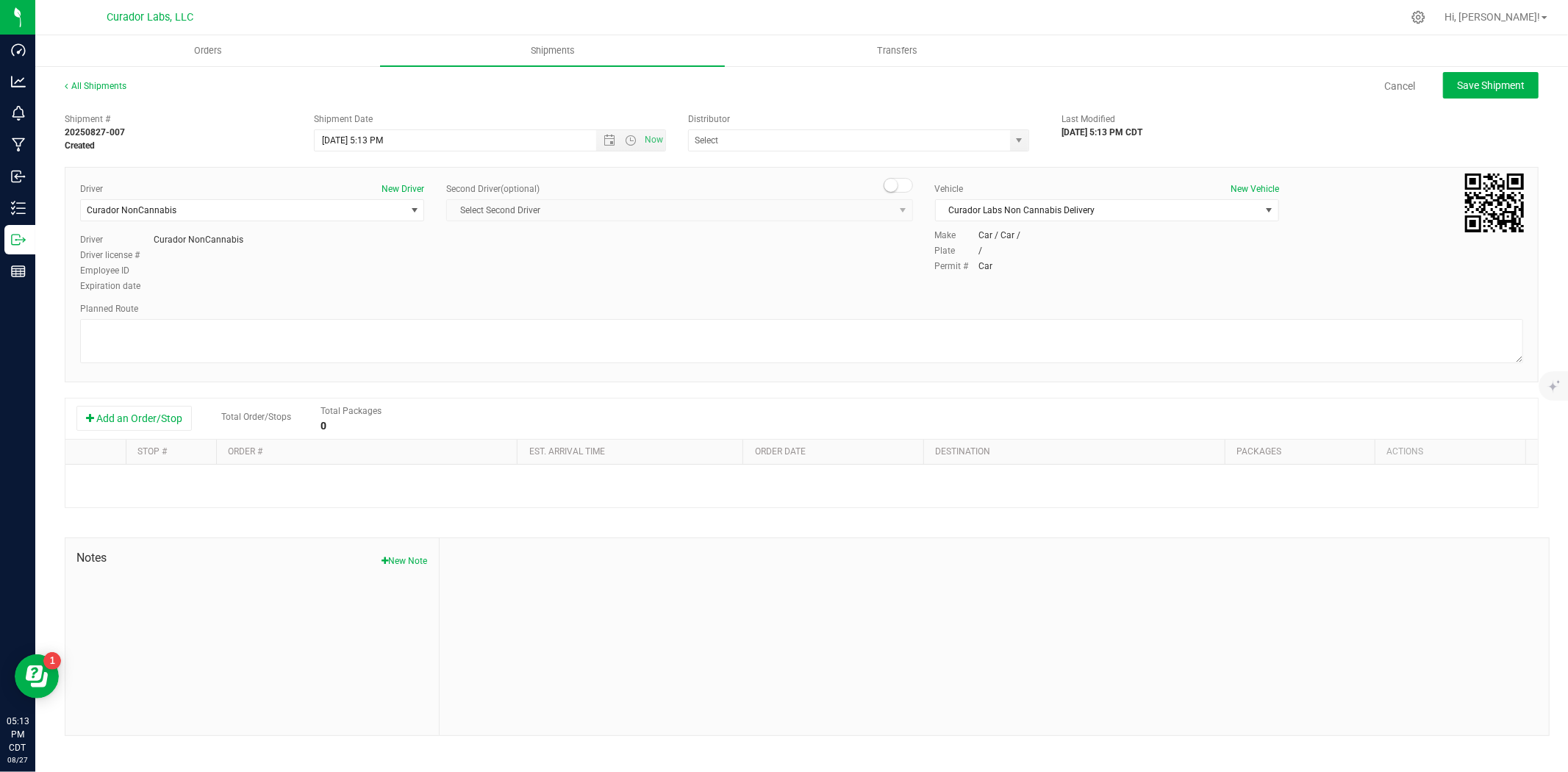
type input "Curador Labs Non Cannabis Delivery"
drag, startPoint x: 126, startPoint y: 417, endPoint x: 358, endPoint y: 467, distance: 237.3
click at [134, 419] on button "Add an Order/Stop" at bounding box center [135, 418] width 115 height 25
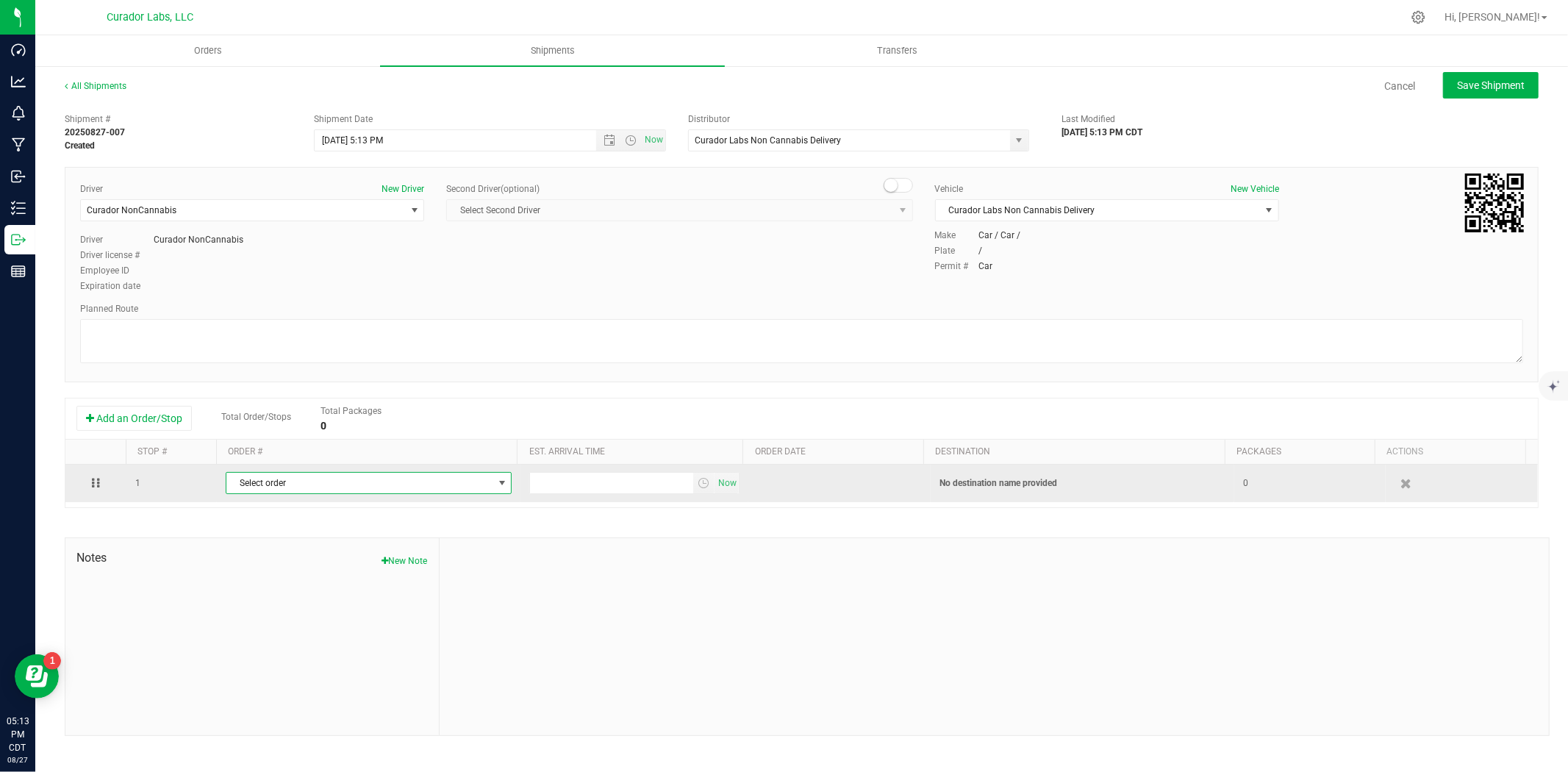
click at [395, 488] on span "Select order" at bounding box center [359, 483] width 266 height 20
paste input "00014006"
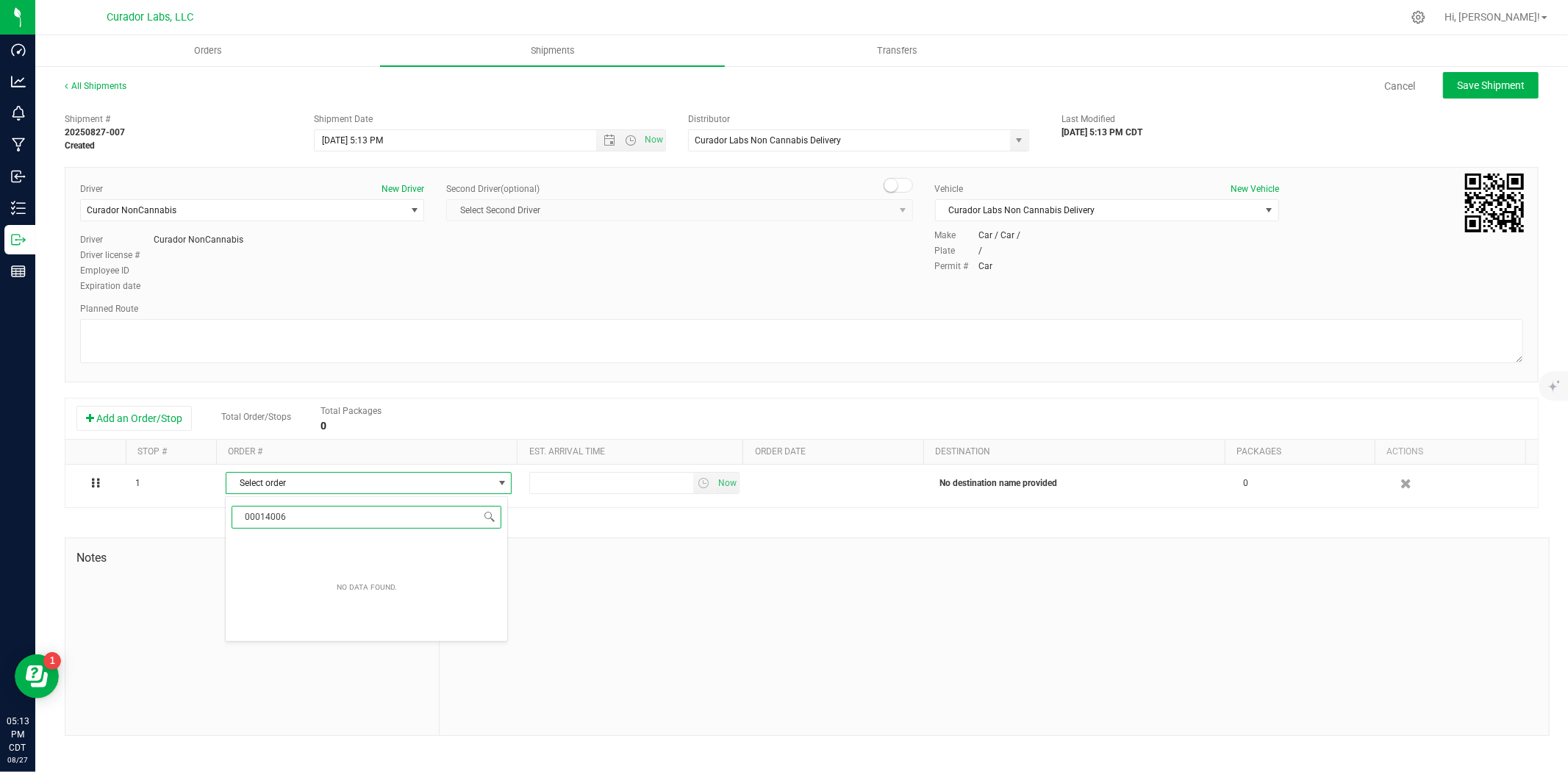
click at [252, 517] on input "00014006" at bounding box center [367, 516] width 271 height 23
type input "00014006"
click at [314, 549] on span "[Allocated]" at bounding box center [299, 547] width 42 height 19
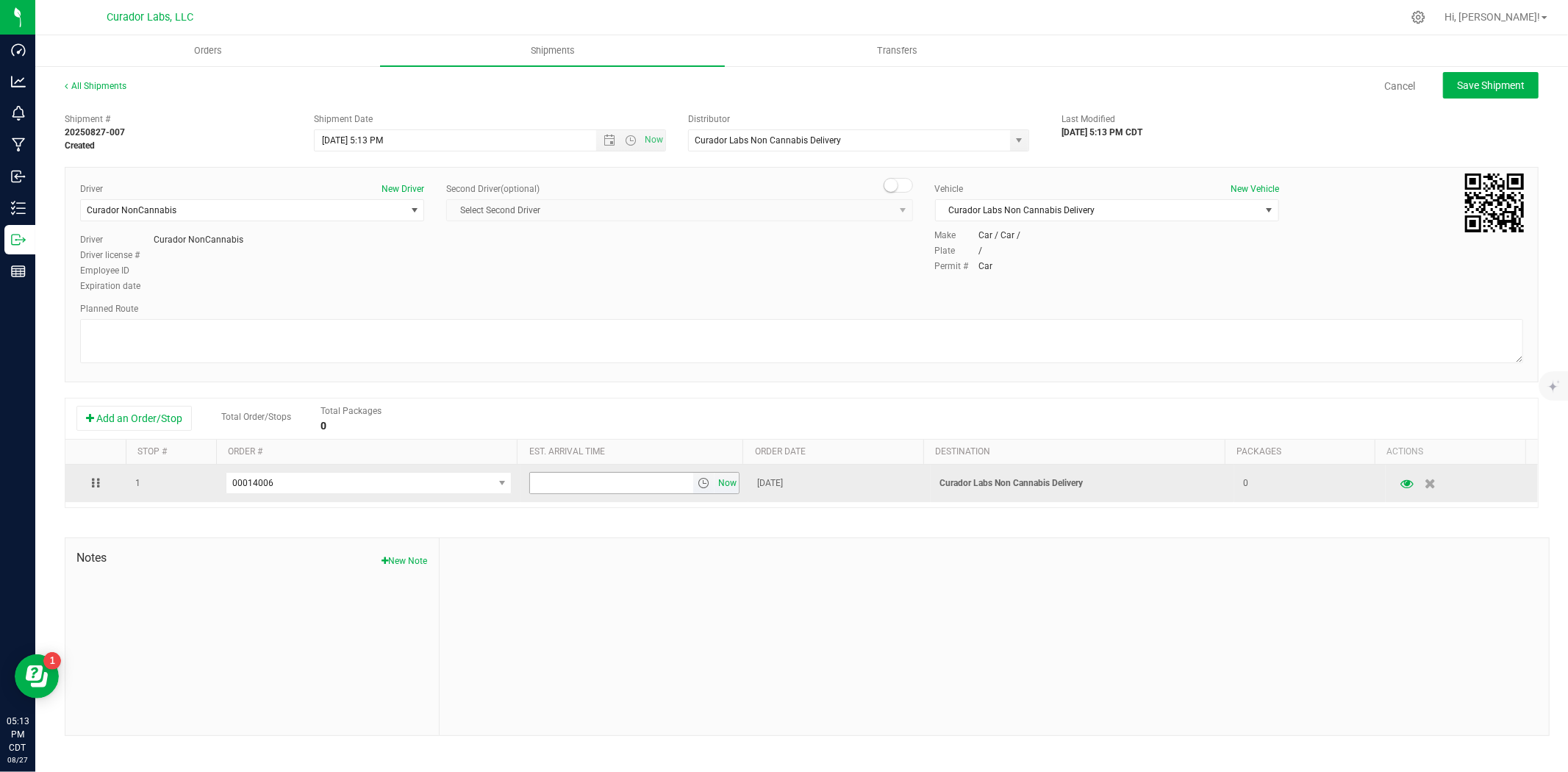
click at [718, 488] on span "Now" at bounding box center [727, 483] width 25 height 21
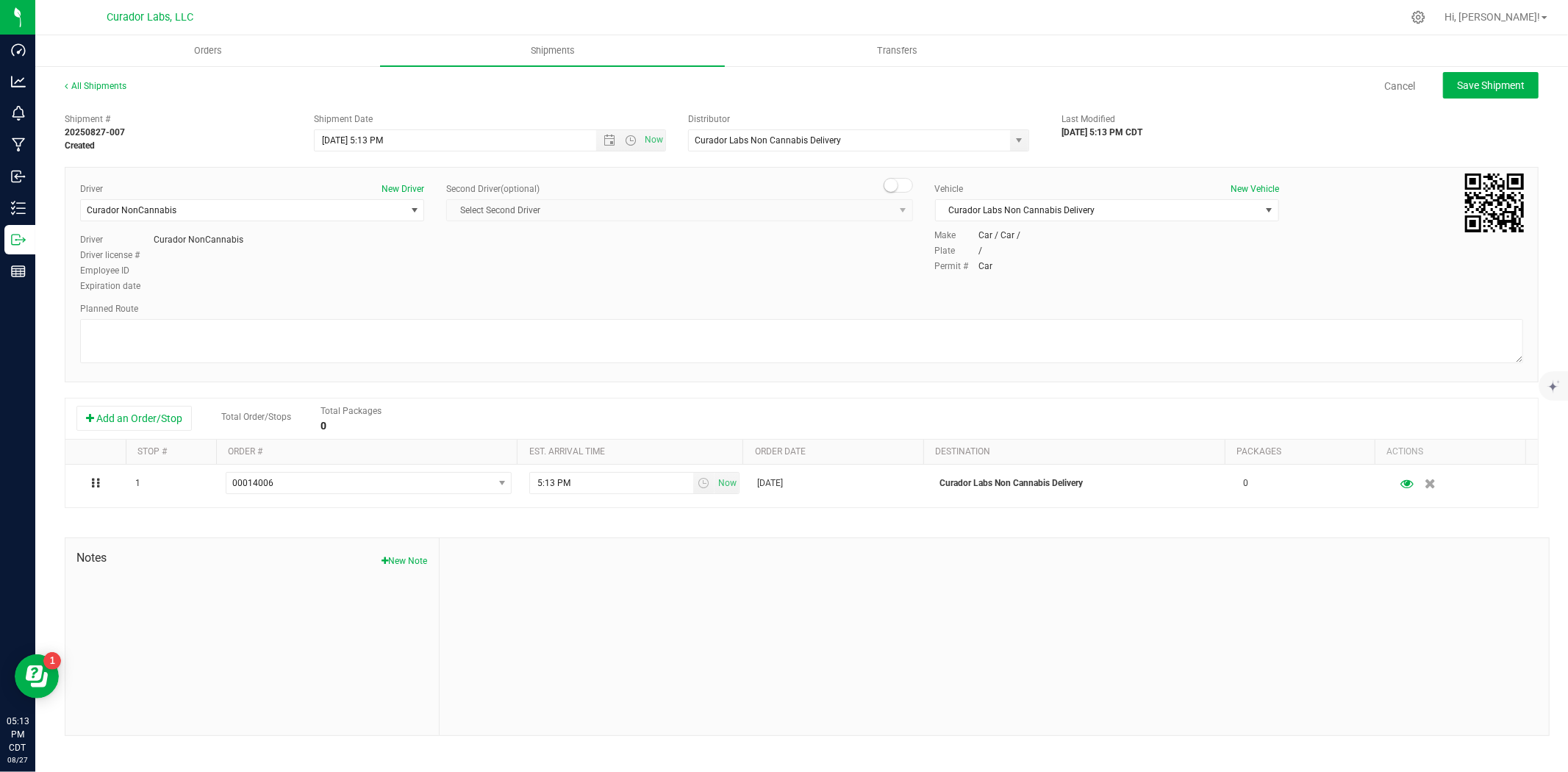
drag, startPoint x: 1110, startPoint y: 542, endPoint x: 1151, endPoint y: 539, distance: 41.1
click at [1110, 542] on div at bounding box center [994, 636] width 1109 height 197
click at [1530, 103] on div "All Shipments Cancel Save Shipment" at bounding box center [802, 92] width 1474 height 27
click at [1512, 90] on span "Save Shipment" at bounding box center [1491, 85] width 68 height 12
type input "8/27/2025 10:13 PM"
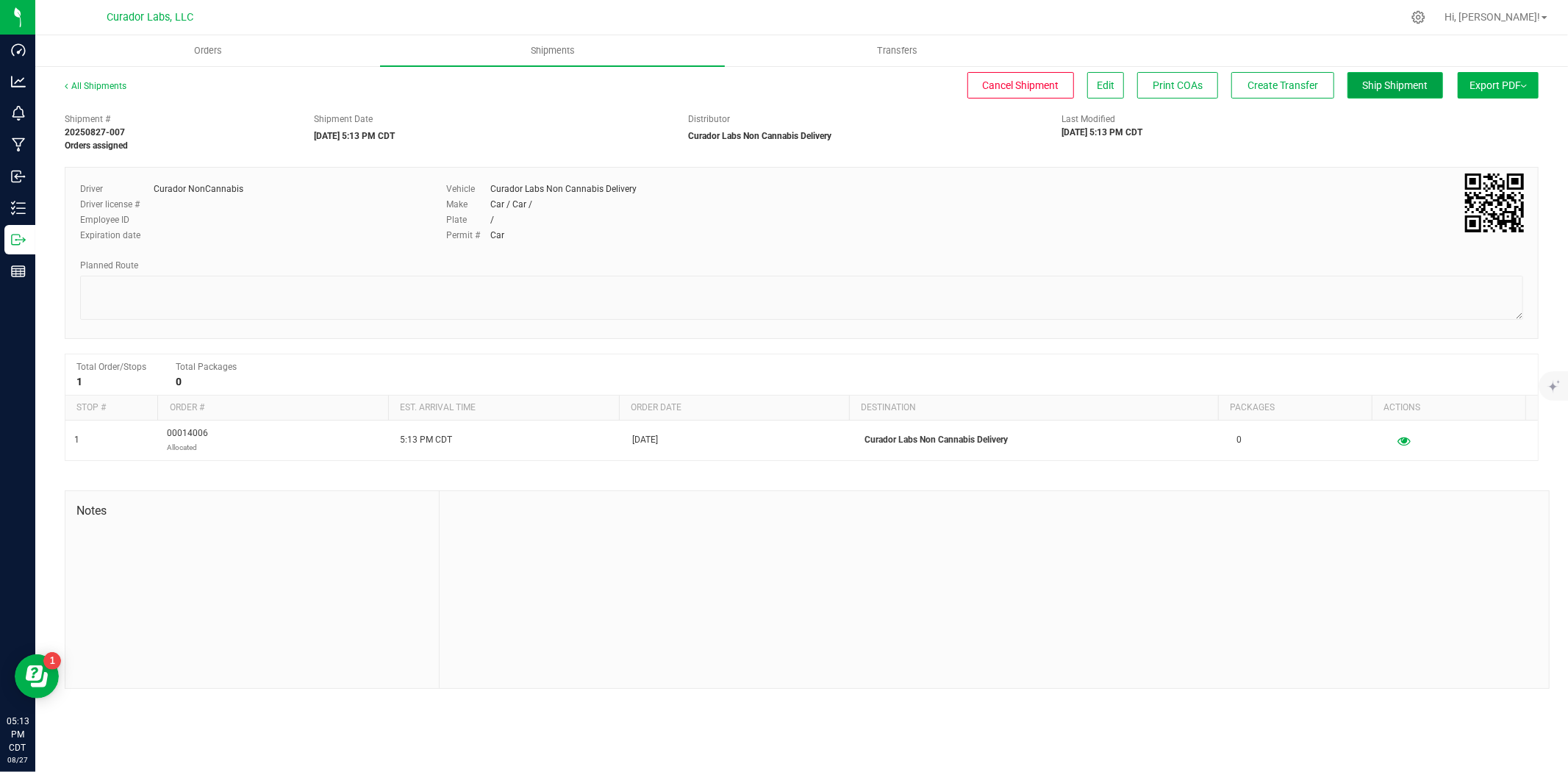
click at [1401, 86] on span "Ship Shipment" at bounding box center [1395, 85] width 65 height 12
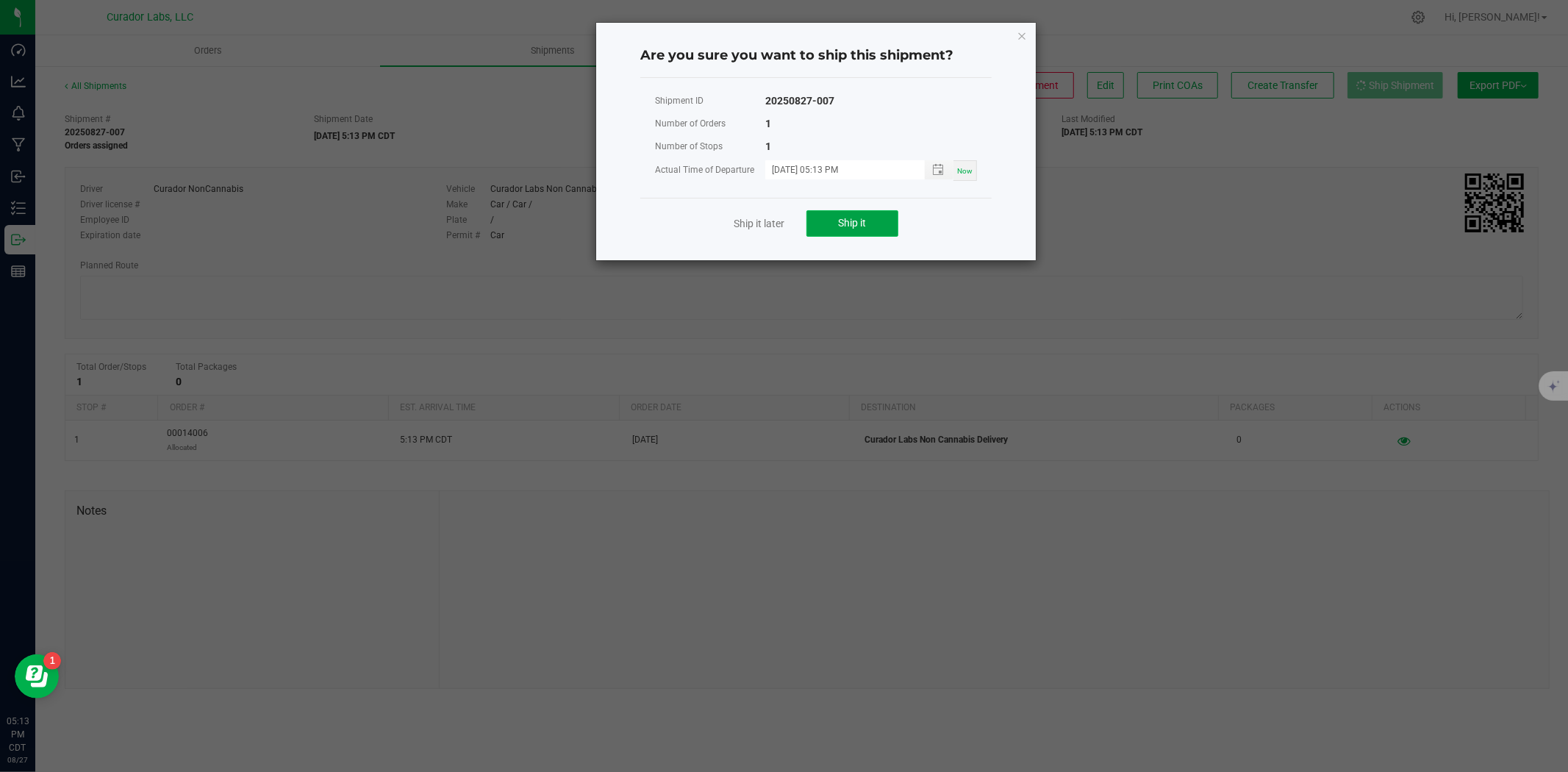
click at [864, 229] on button "Ship it" at bounding box center [852, 223] width 92 height 27
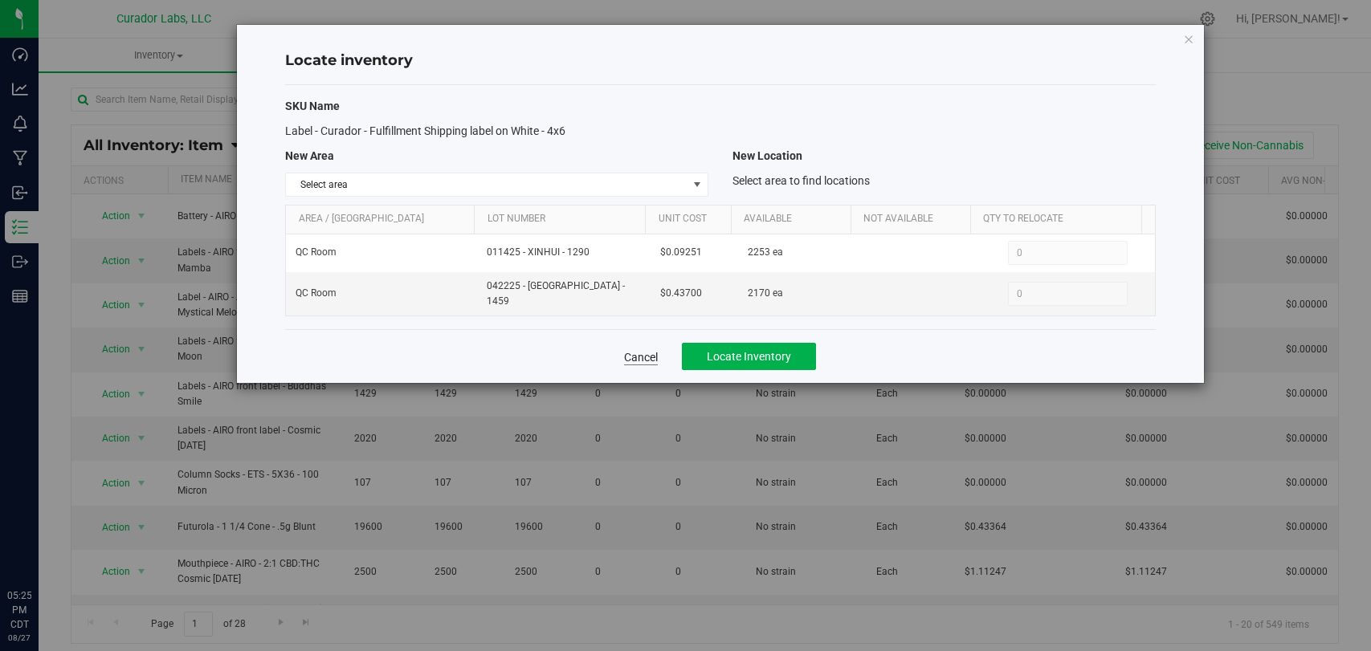
click at [660, 349] on div "Cancel Locate Inventory" at bounding box center [720, 356] width 870 height 54
click at [653, 349] on link "Cancel" at bounding box center [641, 357] width 34 height 16
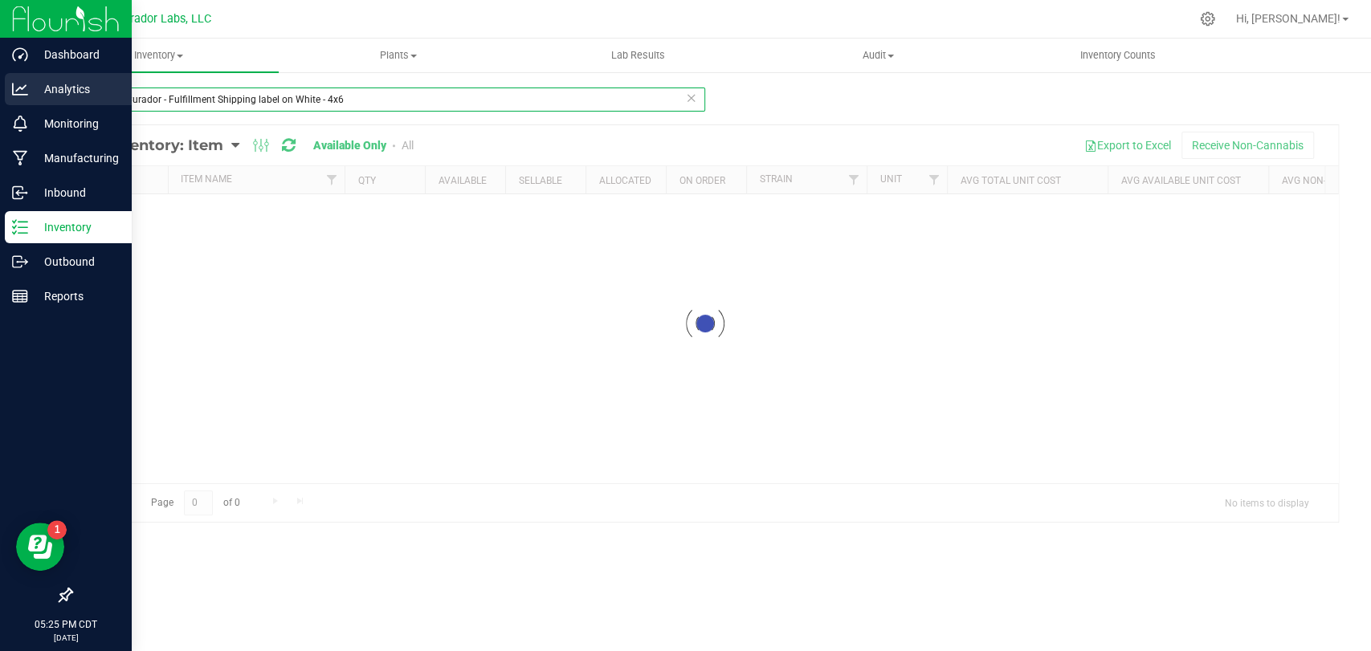
drag, startPoint x: 390, startPoint y: 99, endPoint x: 0, endPoint y: 91, distance: 390.3
click at [0, 92] on div "Dashboard Analytics Monitoring Manufacturing Inbound Inventory Outbound Reports…" at bounding box center [685, 325] width 1371 height 651
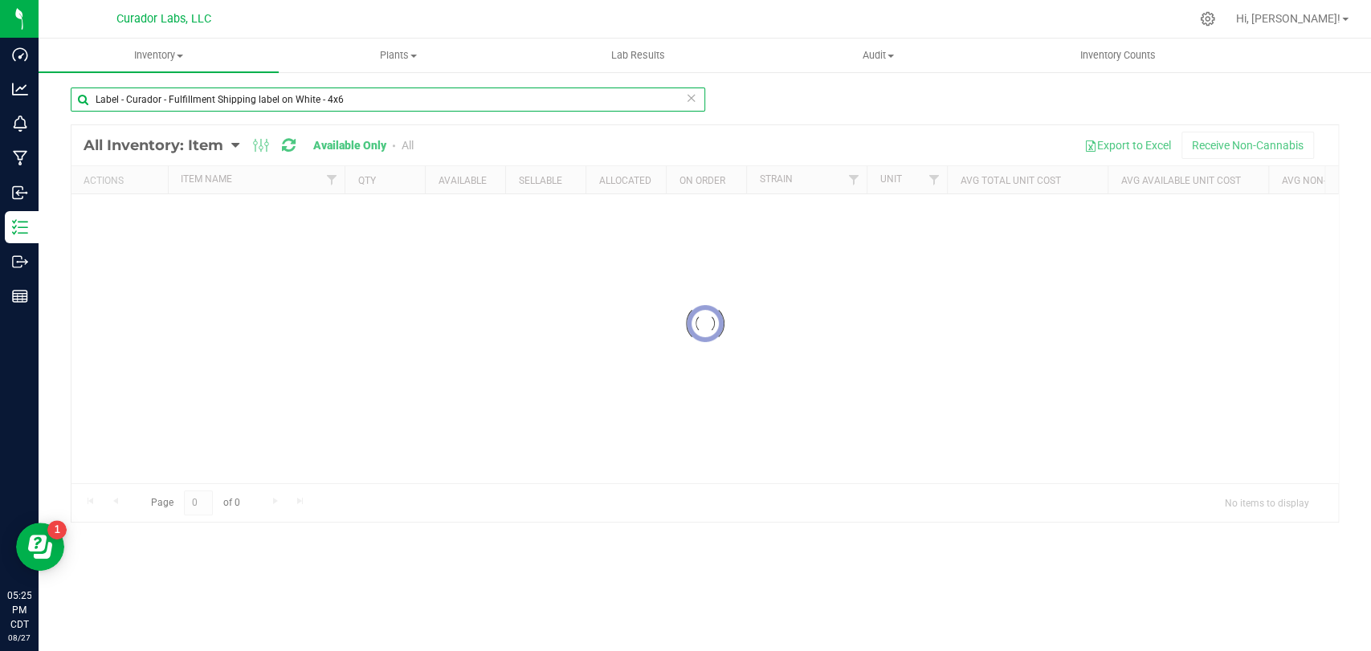
paste input "Cart Defective - Safe Bet - EZ Click Glass Distillate THC M [PERSON_NAME] - 1mL"
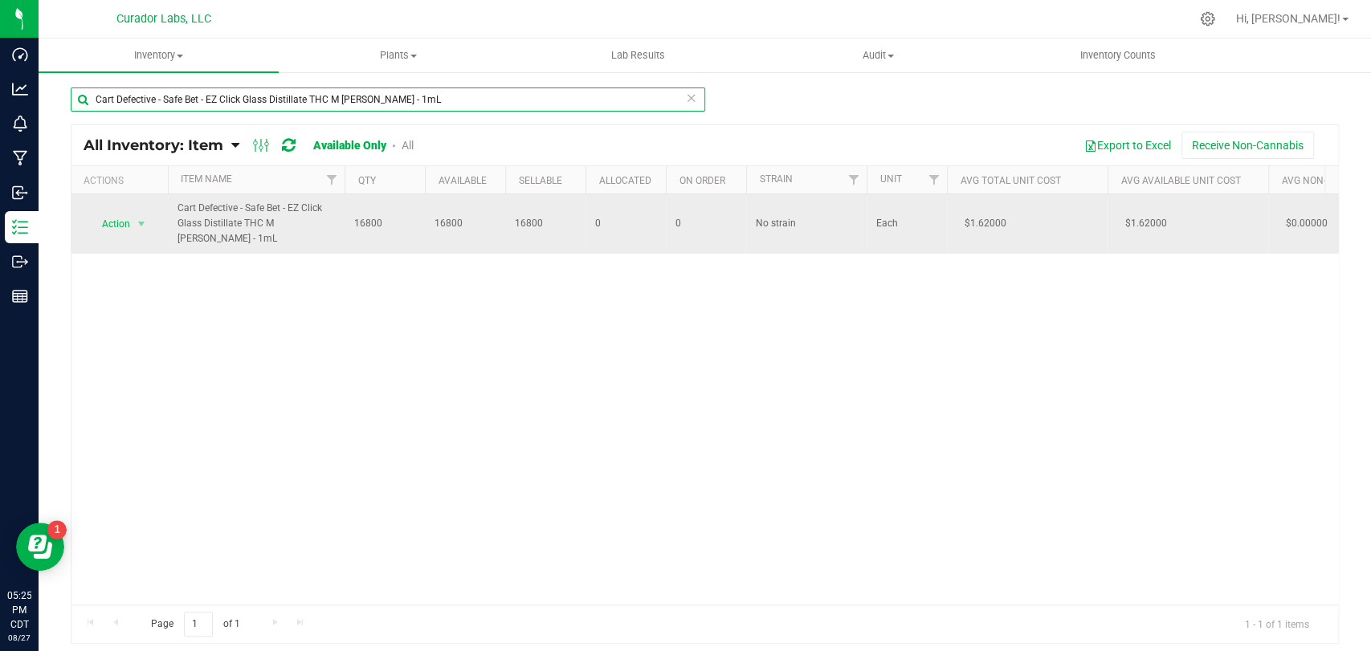
type input "Cart Defective - Safe Bet - EZ Click Glass Distillate THC M [PERSON_NAME] - 1mL"
click at [145, 232] on span "select" at bounding box center [142, 224] width 20 height 22
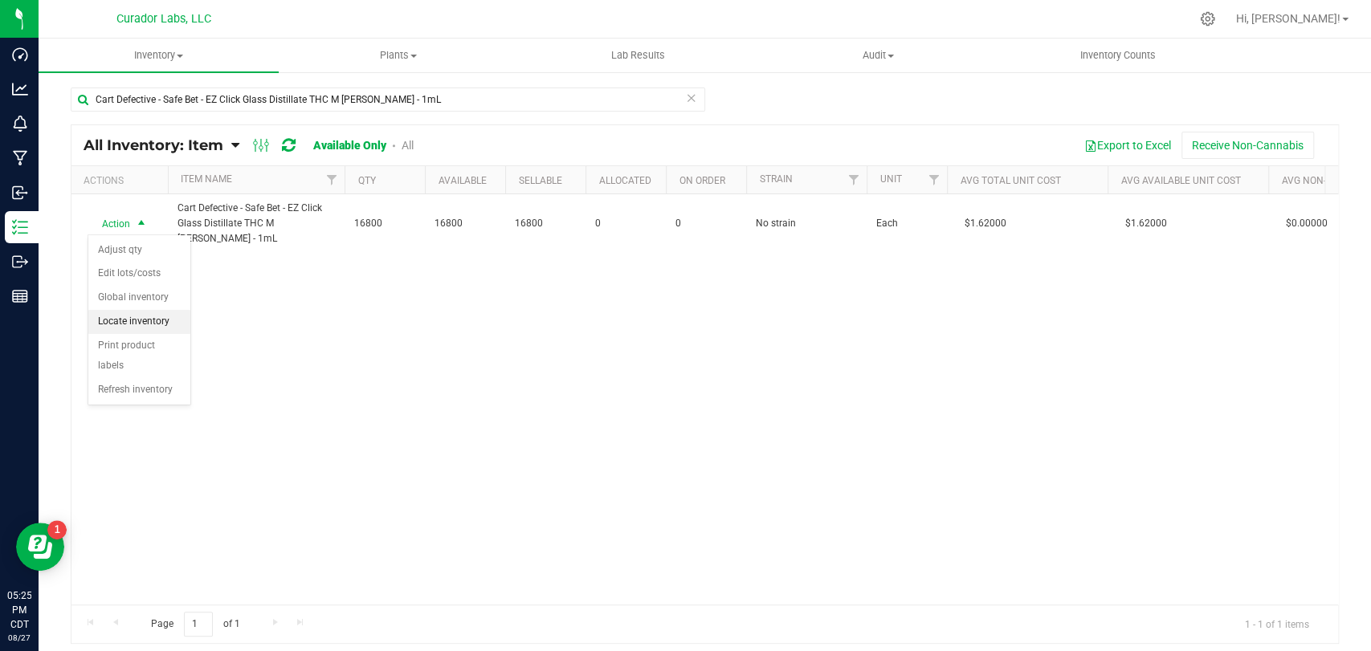
click at [165, 315] on li "Locate inventory" at bounding box center [139, 322] width 102 height 24
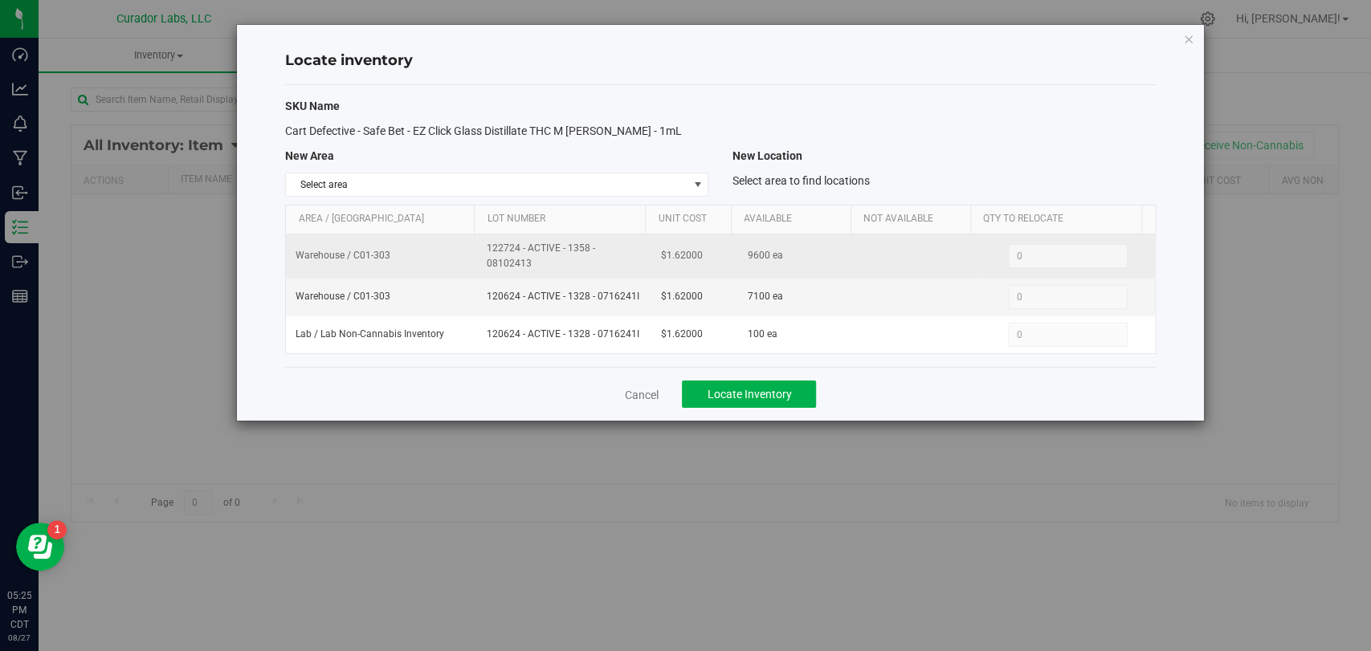
drag, startPoint x: 543, startPoint y: 270, endPoint x: 483, endPoint y: 254, distance: 61.6
click at [487, 254] on span "122724 - ACTIVE - 1358 - 08102413" at bounding box center [564, 256] width 154 height 31
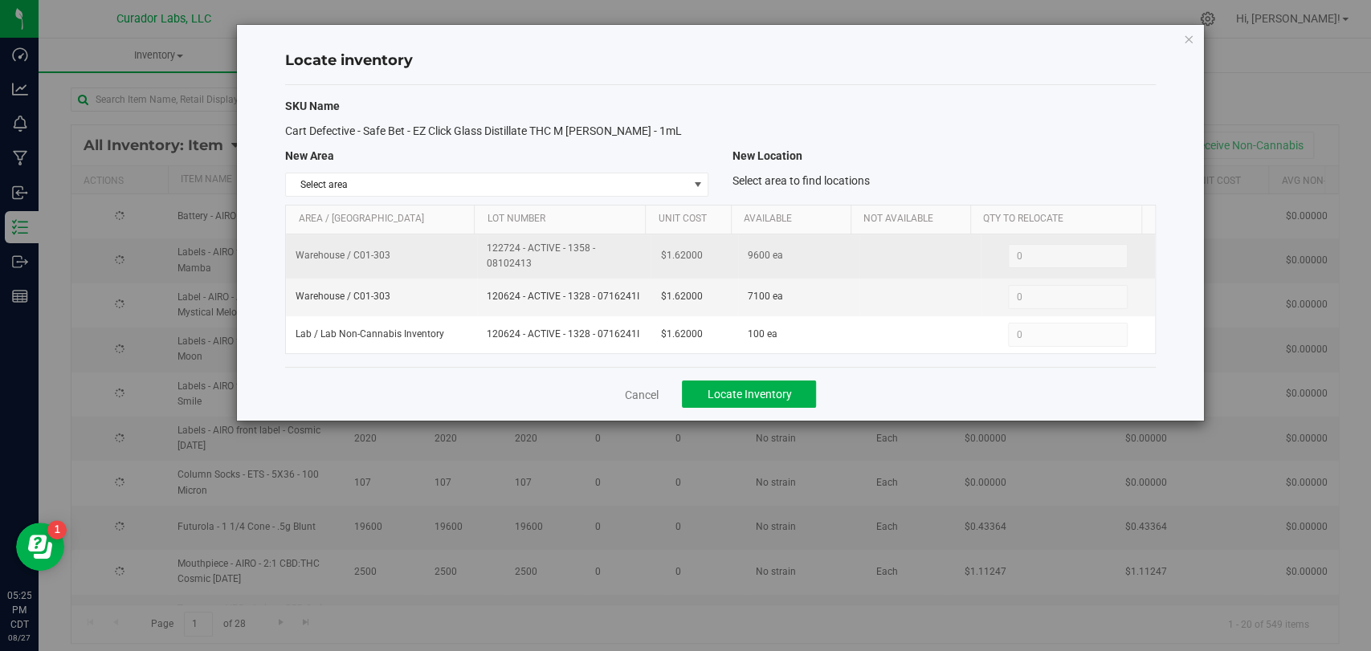
copy span "122724 - ACTIVE - 1358 - 08102413"
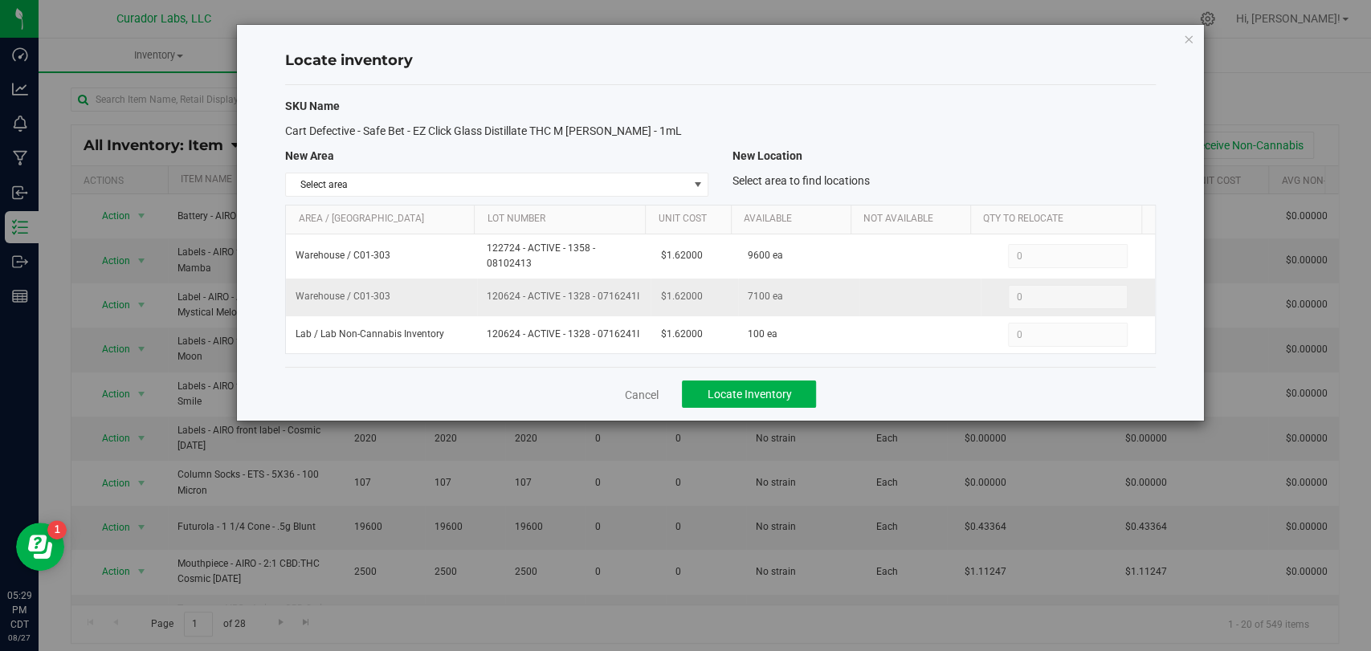
drag, startPoint x: 630, startPoint y: 296, endPoint x: 477, endPoint y: 307, distance: 152.9
click at [477, 307] on td "120624 - ACTIVE - 1328 - 0716241I" at bounding box center [563, 298] width 173 height 38
copy span "120624 - ACTIVE - 1328 - 0716241I"
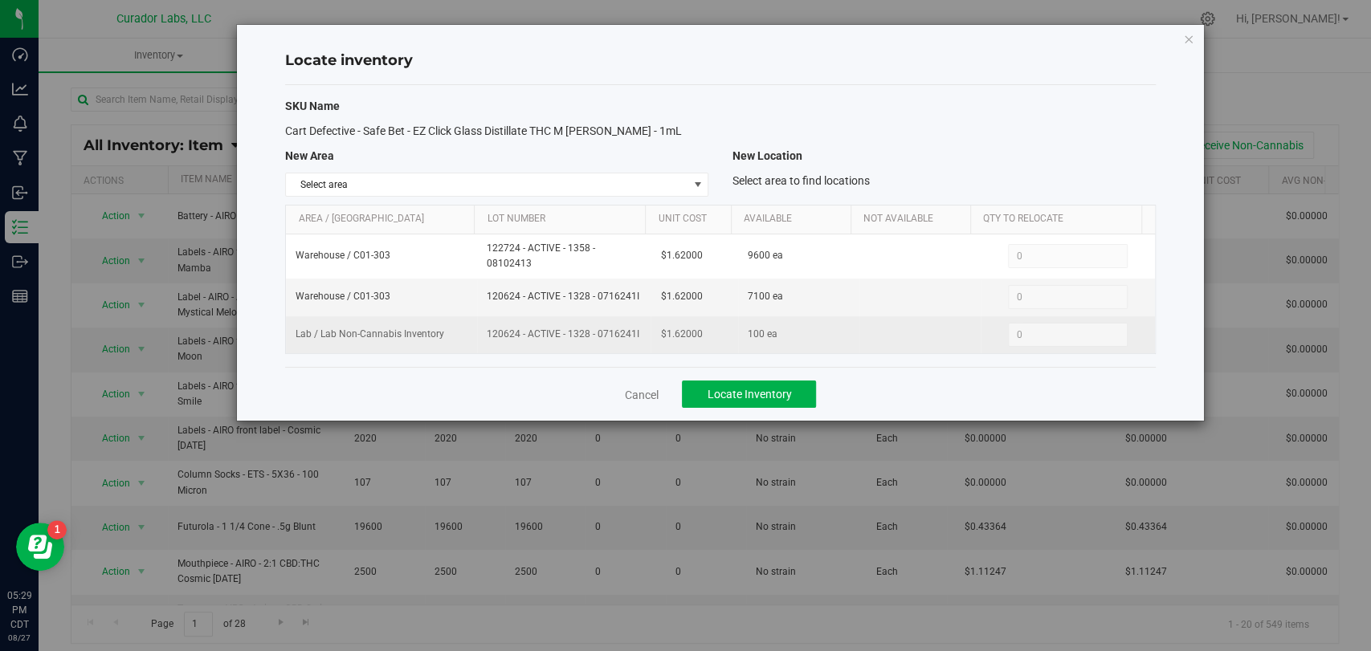
drag, startPoint x: 636, startPoint y: 336, endPoint x: 475, endPoint y: 340, distance: 160.6
click at [477, 340] on td "120624 - ACTIVE - 1328 - 0716241I" at bounding box center [563, 334] width 173 height 37
copy span "120624 - ACTIVE - 1328 - 0716241I"
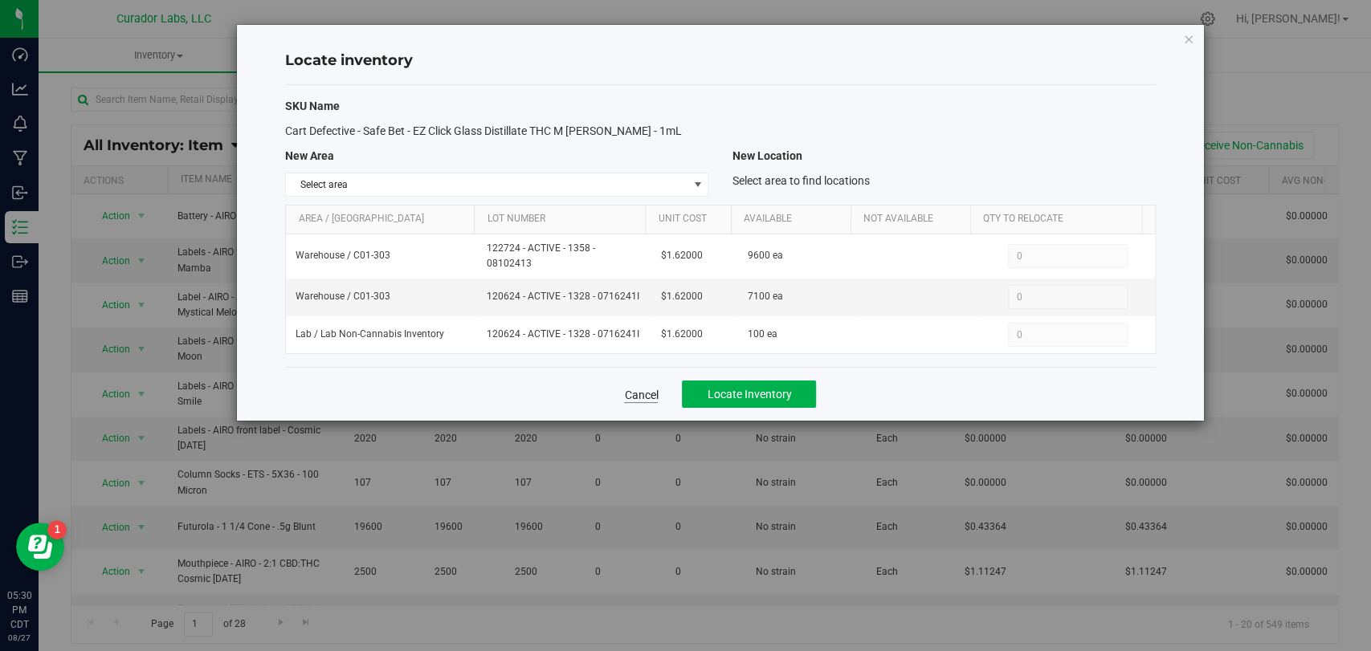
click at [645, 402] on div "Cancel Locate Inventory" at bounding box center [720, 394] width 870 height 54
click at [626, 397] on link "Cancel" at bounding box center [641, 395] width 34 height 16
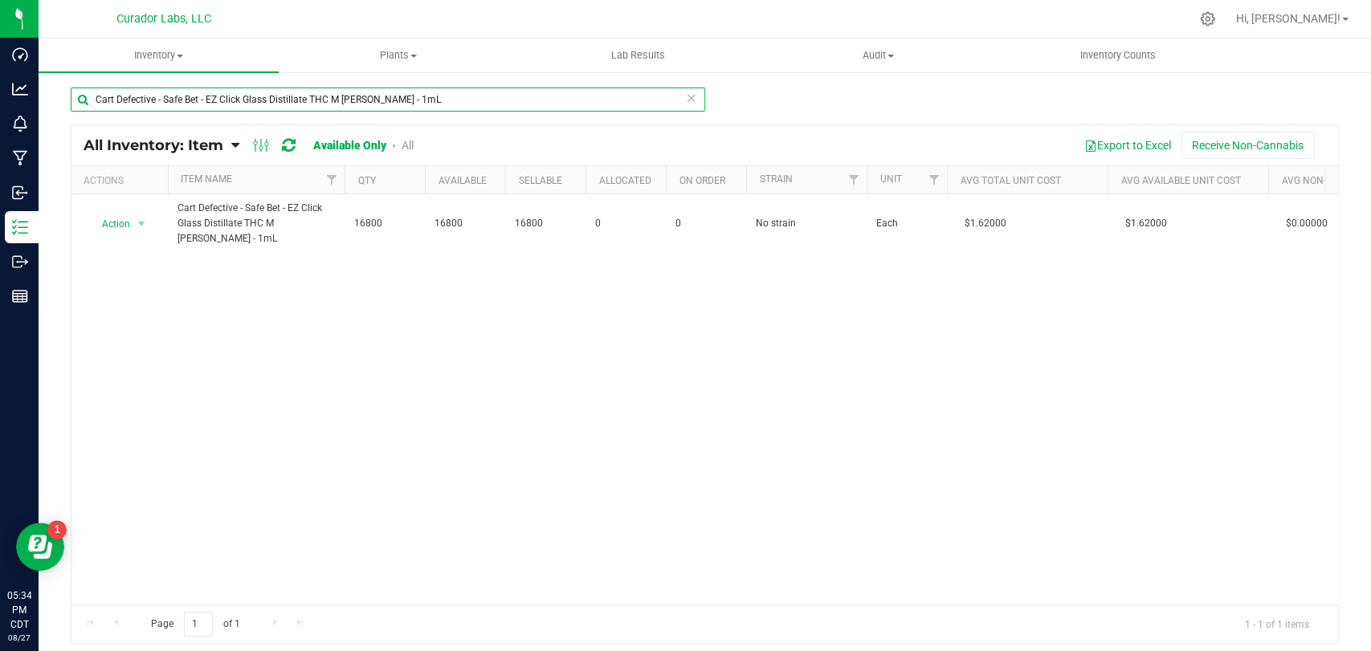
click at [698, 95] on input "Cart Defective - Safe Bet - EZ Click Glass Distillate THC M [PERSON_NAME] - 1mL" at bounding box center [388, 100] width 634 height 24
click at [691, 98] on icon at bounding box center [691, 97] width 11 height 19
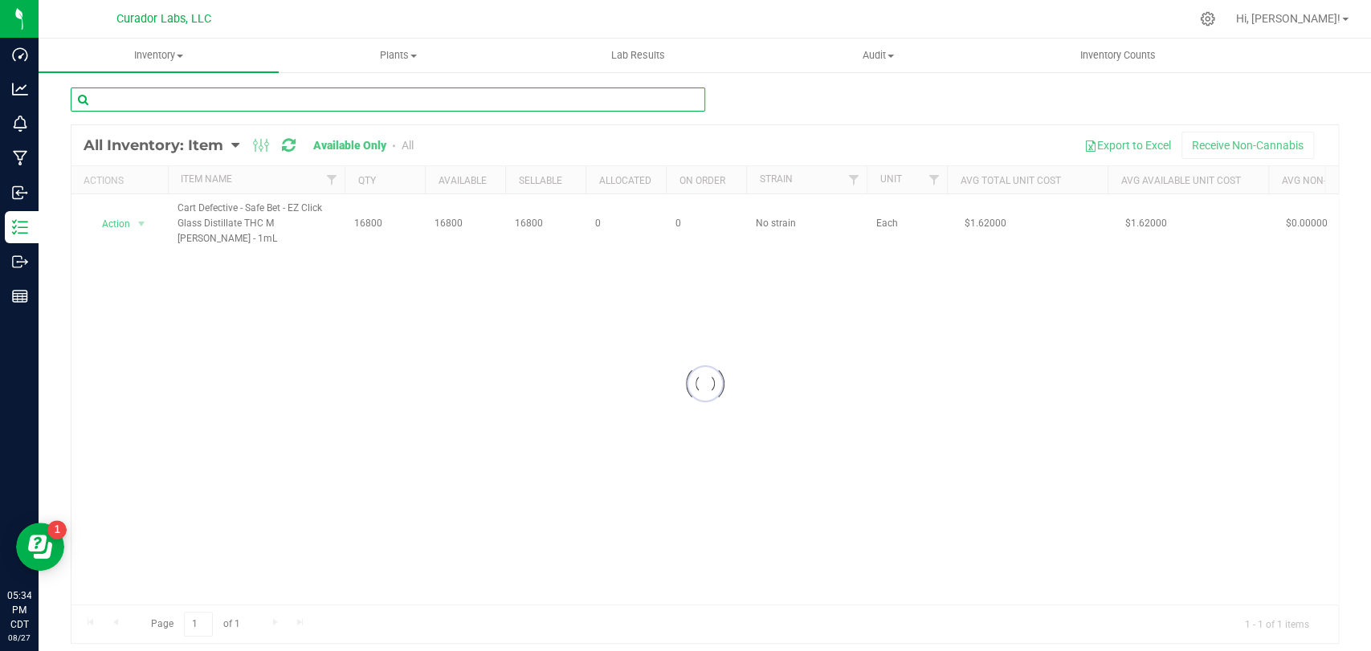
click at [507, 98] on input "text" at bounding box center [388, 100] width 634 height 24
paste input "Display Table Tent - HeadChange Sauce Cart Pocket with Hash Notes QR Code on Ba…"
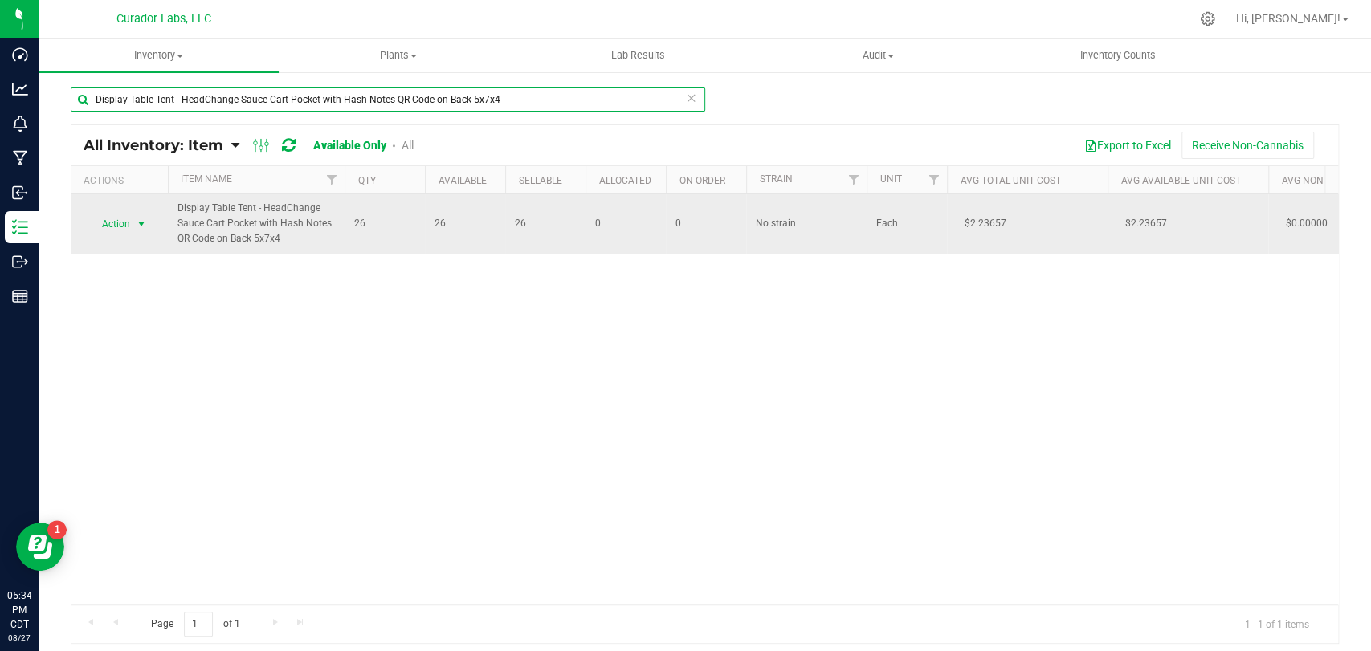
type input "Display Table Tent - HeadChange Sauce Cart Pocket with Hash Notes QR Code on Ba…"
click at [115, 227] on span "Action" at bounding box center [109, 224] width 43 height 22
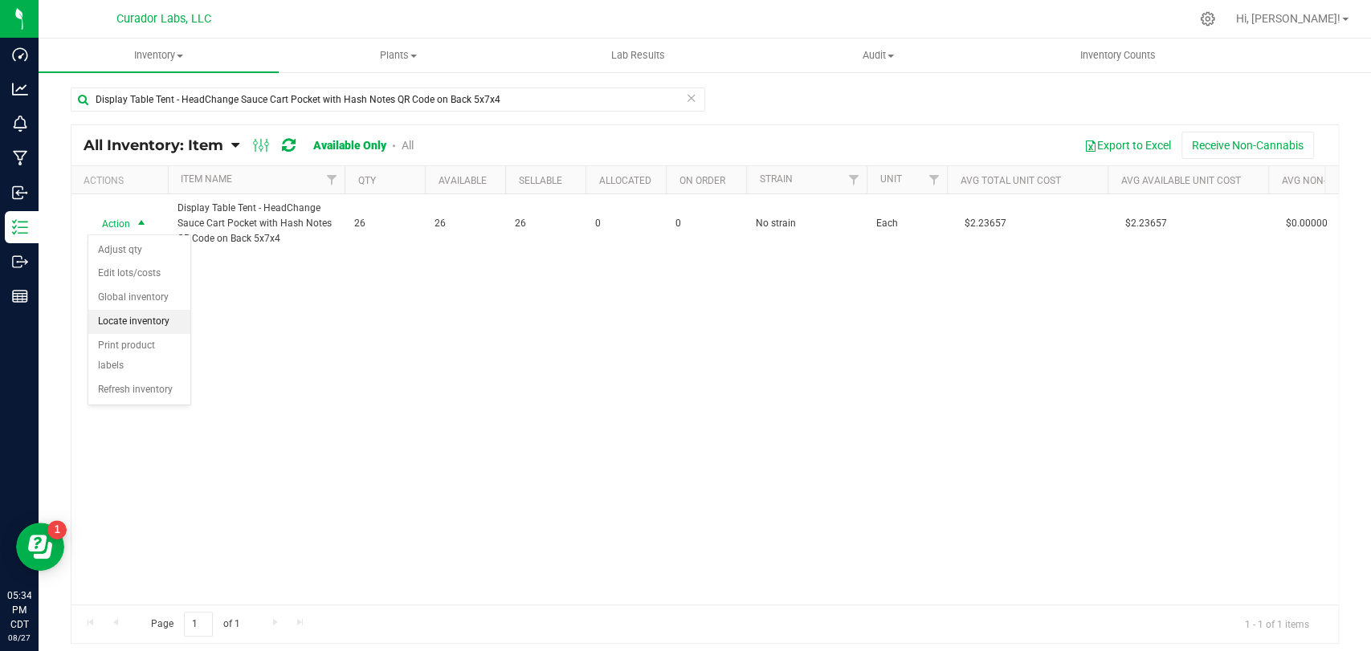
click at [145, 316] on li "Locate inventory" at bounding box center [139, 322] width 102 height 24
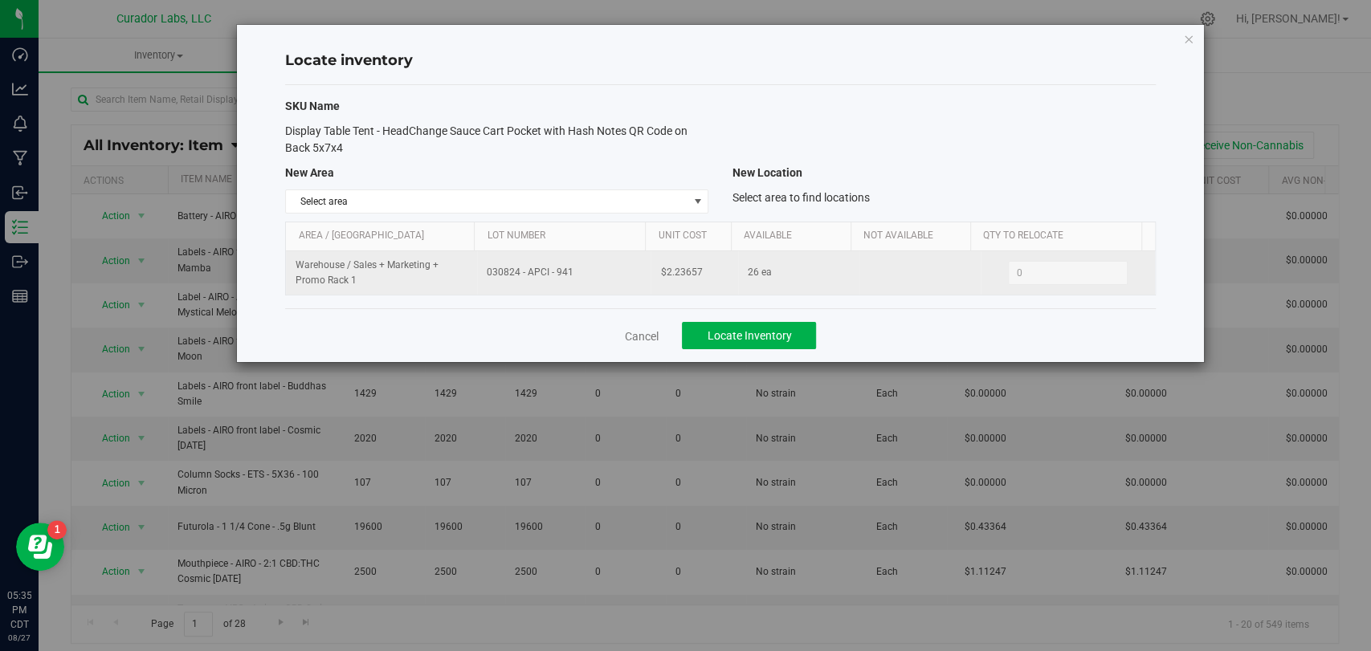
drag, startPoint x: 578, startPoint y: 275, endPoint x: 430, endPoint y: 277, distance: 148.6
click at [430, 277] on tr "Warehouse / Sales + Marketing + Promo Rack 1 030824 - APCI - 941 $2.23657 26 ea…" at bounding box center [720, 272] width 868 height 43
copy tr "030824 - APCI - 941"
drag, startPoint x: 702, startPoint y: 263, endPoint x: 649, endPoint y: 283, distance: 57.0
click at [650, 283] on td "$2.23657" at bounding box center [693, 272] width 87 height 43
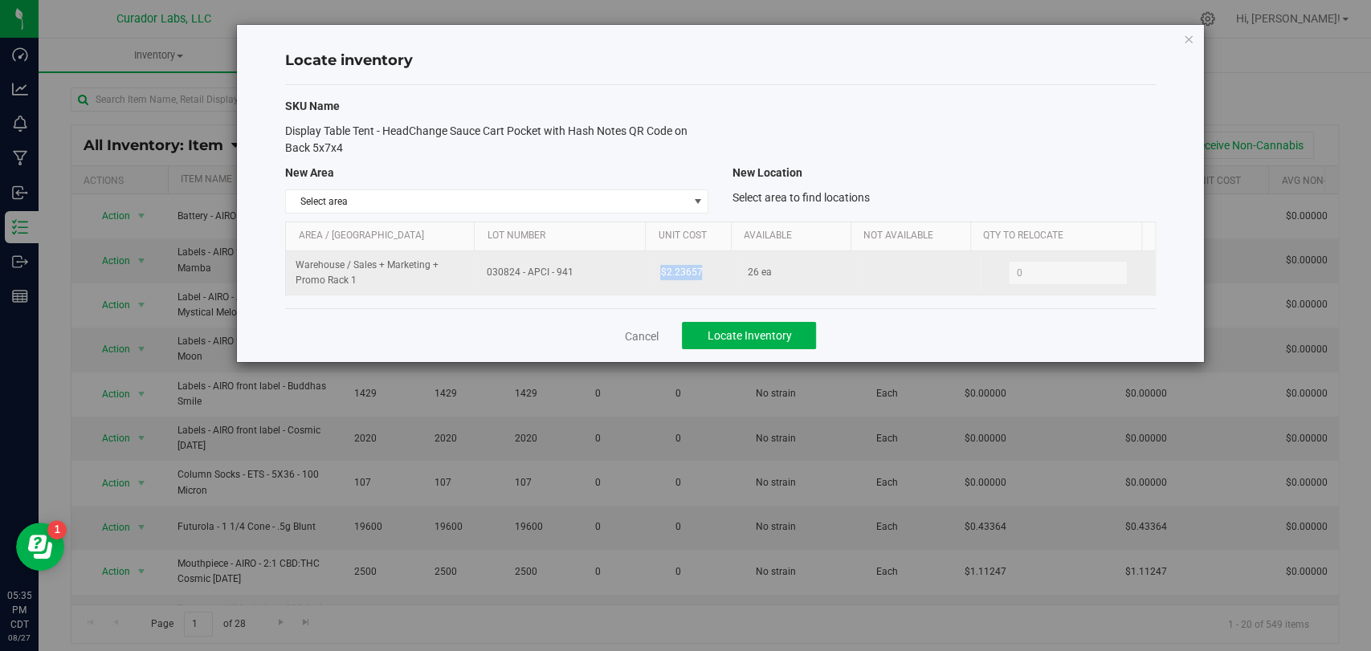
copy span "$2.23657"
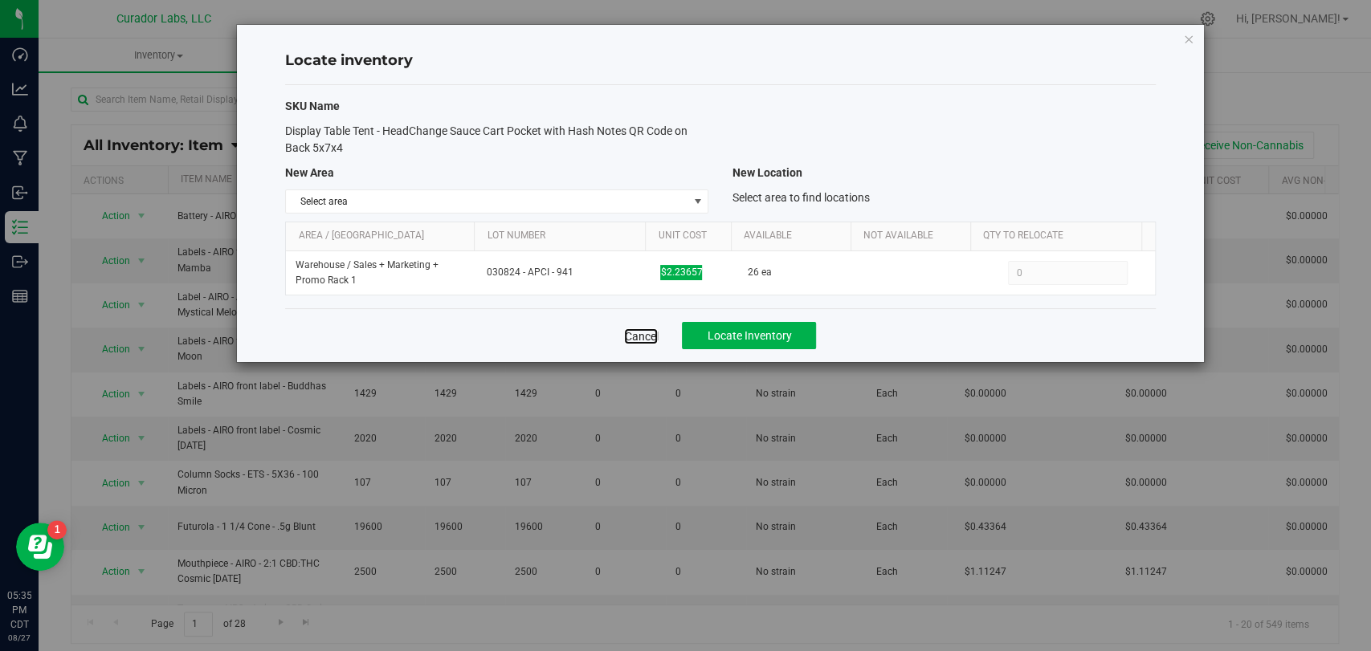
drag, startPoint x: 642, startPoint y: 341, endPoint x: 650, endPoint y: 350, distance: 11.4
click at [642, 341] on link "Cancel" at bounding box center [641, 336] width 34 height 16
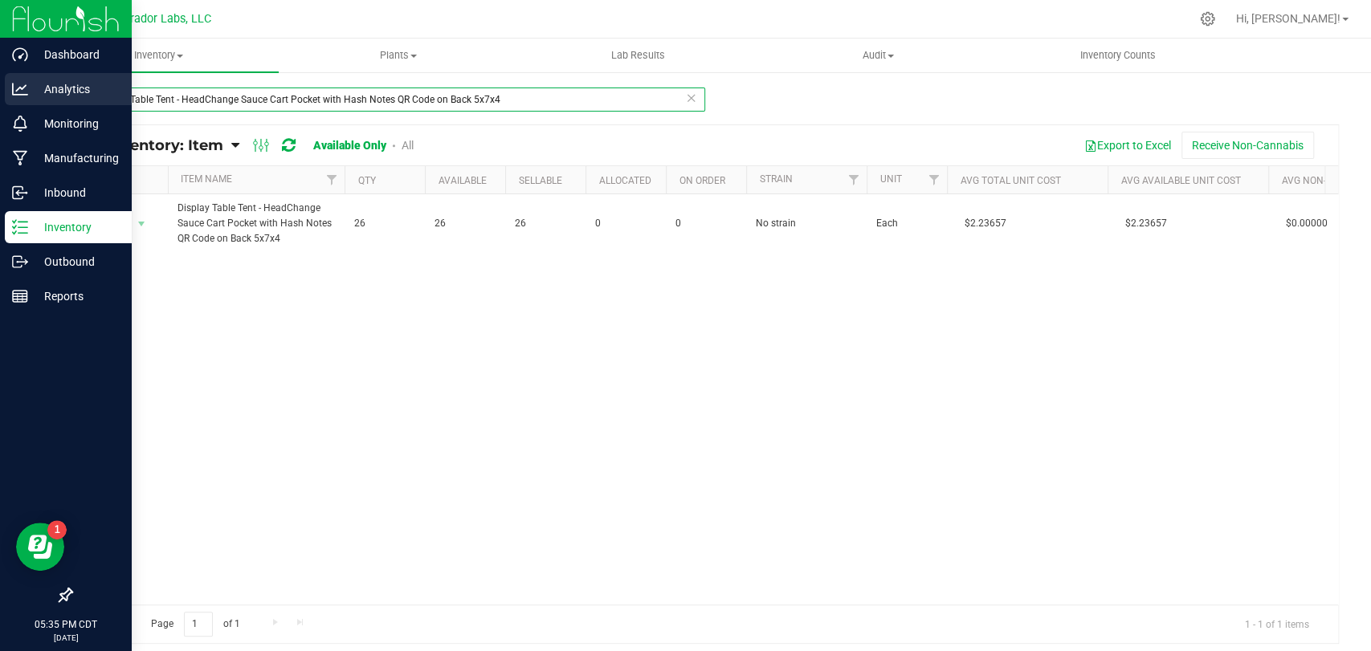
drag, startPoint x: 552, startPoint y: 96, endPoint x: 45, endPoint y: 84, distance: 506.9
click at [0, 84] on div "Dashboard Analytics Monitoring Manufacturing Inbound Inventory Outbound Reports…" at bounding box center [685, 325] width 1371 height 651
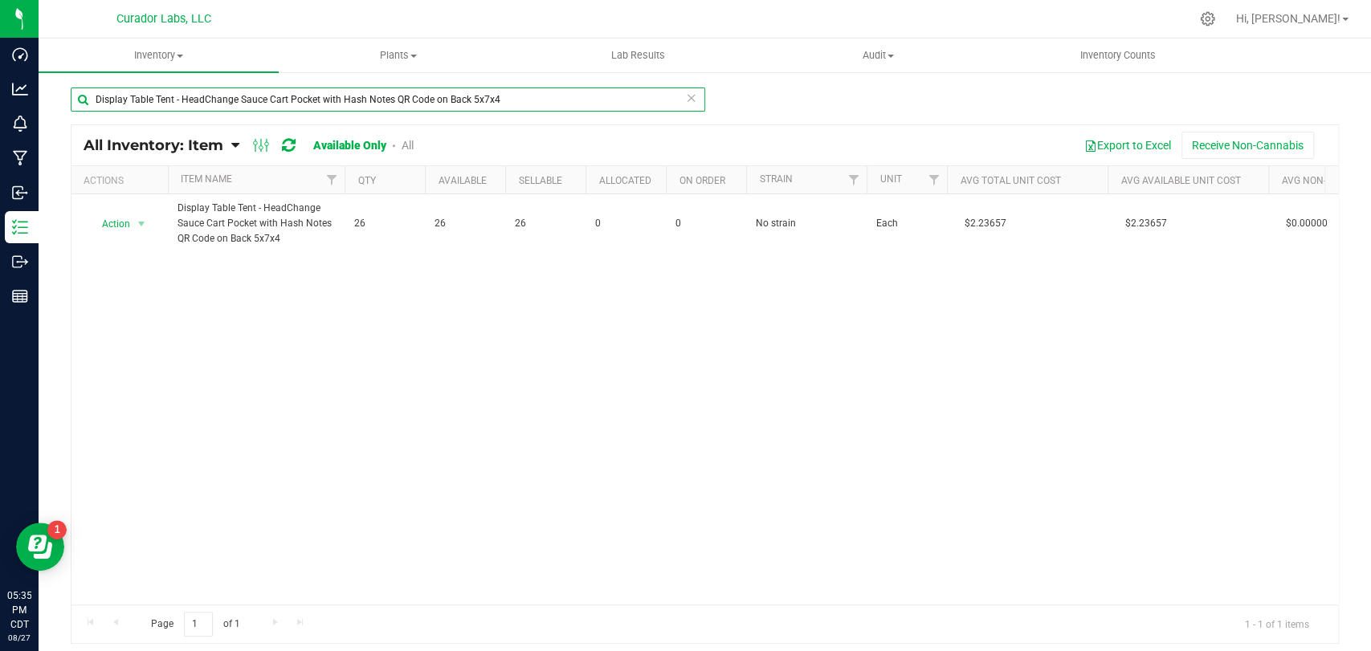
paste input "SafeBet Anatomy of a Vape Cart with THC"
type input "Display Table Tent - SafeBet Anatomy of a Vape Cart with THC QR Code on Back 5x…"
click at [142, 225] on span "select" at bounding box center [141, 224] width 13 height 13
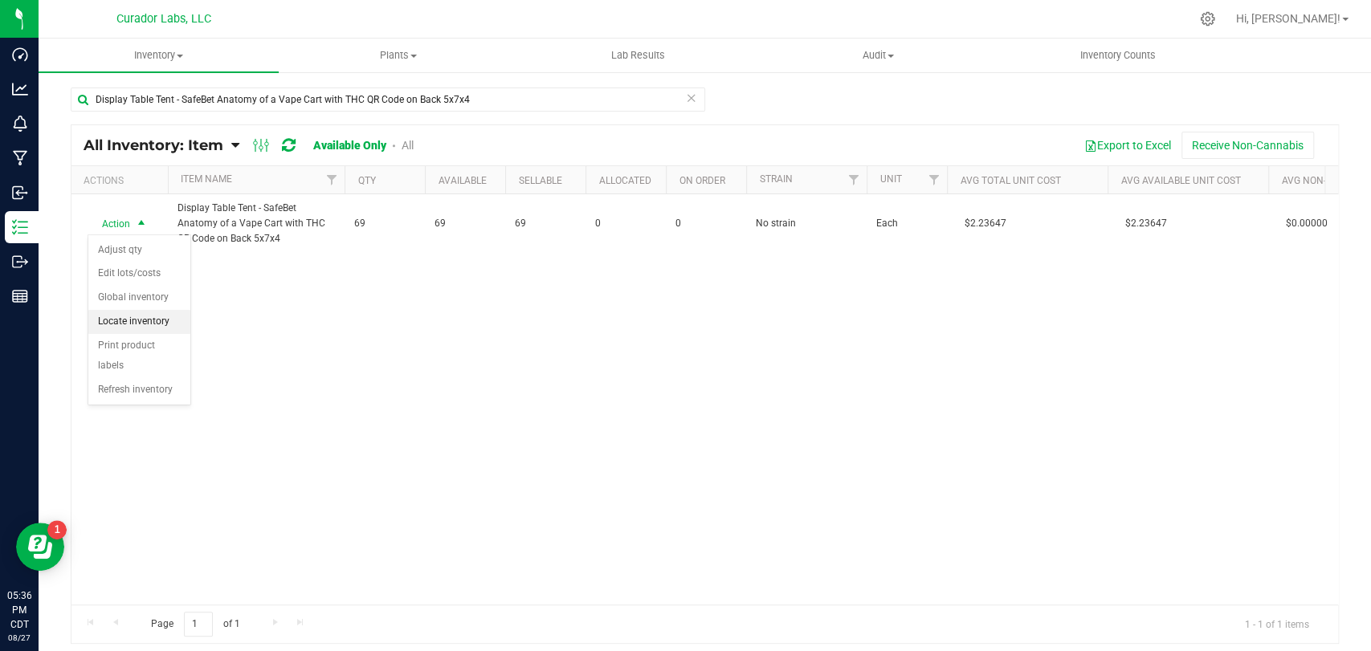
click at [176, 320] on li "Locate inventory" at bounding box center [139, 322] width 102 height 24
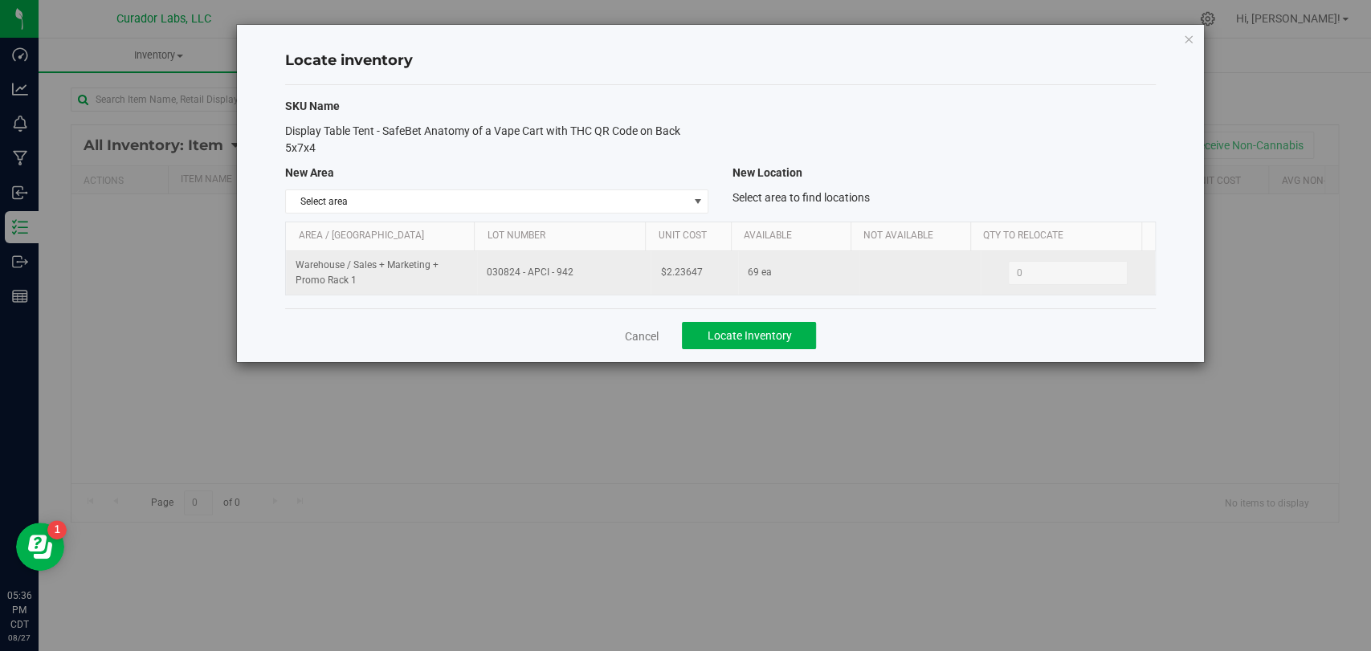
click at [381, 275] on tr "Warehouse / Sales + Marketing + Promo Rack 1 030824 - APCI - 942 $2.23647 69 ea…" at bounding box center [720, 272] width 868 height 43
copy tr "030824 - APCI - 942"
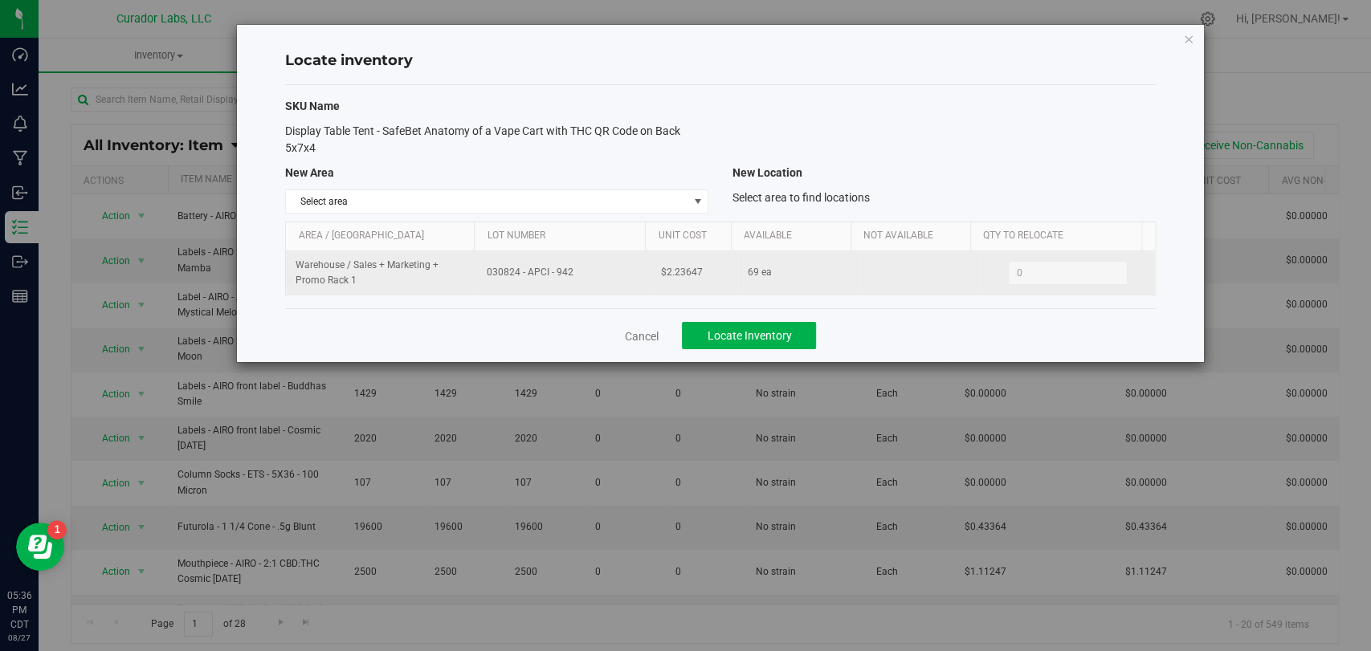
click at [630, 272] on tr "Warehouse / Sales + Marketing + Promo Rack 1 030824 - APCI - 942 $2.23647 69 ea…" at bounding box center [720, 272] width 868 height 43
copy tr "$2.23647"
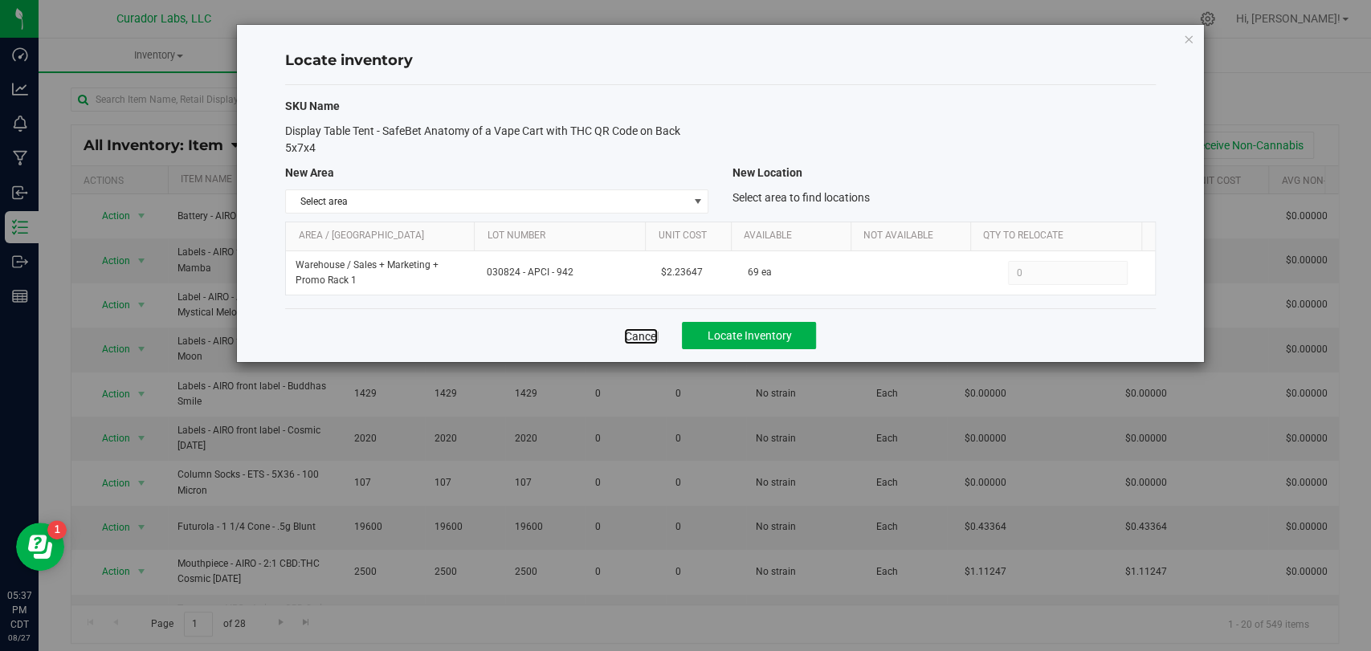
drag, startPoint x: 648, startPoint y: 332, endPoint x: 636, endPoint y: 323, distance: 15.4
click at [648, 332] on link "Cancel" at bounding box center [641, 336] width 34 height 16
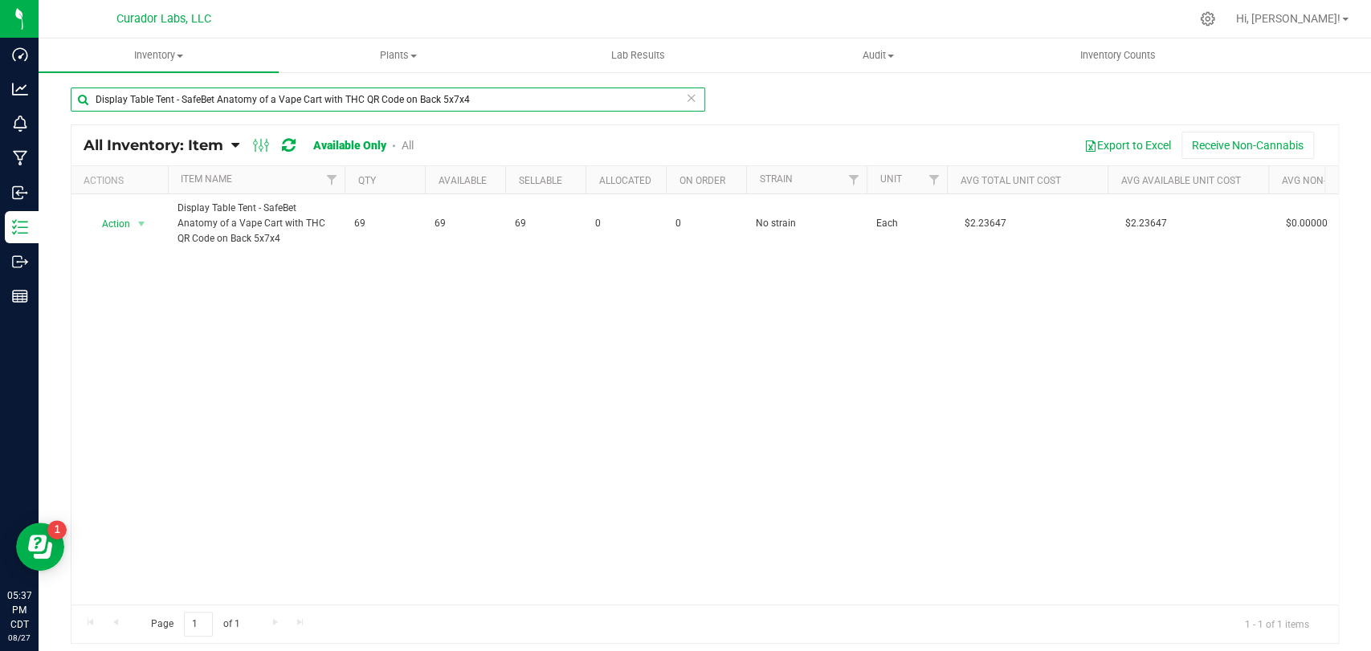
drag, startPoint x: 540, startPoint y: 106, endPoint x: 144, endPoint y: 109, distance: 396.7
click at [144, 109] on input "Display Table Tent - SafeBet Anatomy of a Vape Cart with THC QR Code on Back 5x…" at bounding box center [388, 100] width 634 height 24
click at [556, 149] on div "Export to Excel Receive Non-Cannabis" at bounding box center [882, 145] width 888 height 27
drag, startPoint x: 542, startPoint y: 104, endPoint x: 175, endPoint y: 98, distance: 367.0
click at [0, 104] on div "Dashboard Analytics Monitoring Manufacturing Inbound Inventory Outbound Reports…" at bounding box center [685, 325] width 1371 height 651
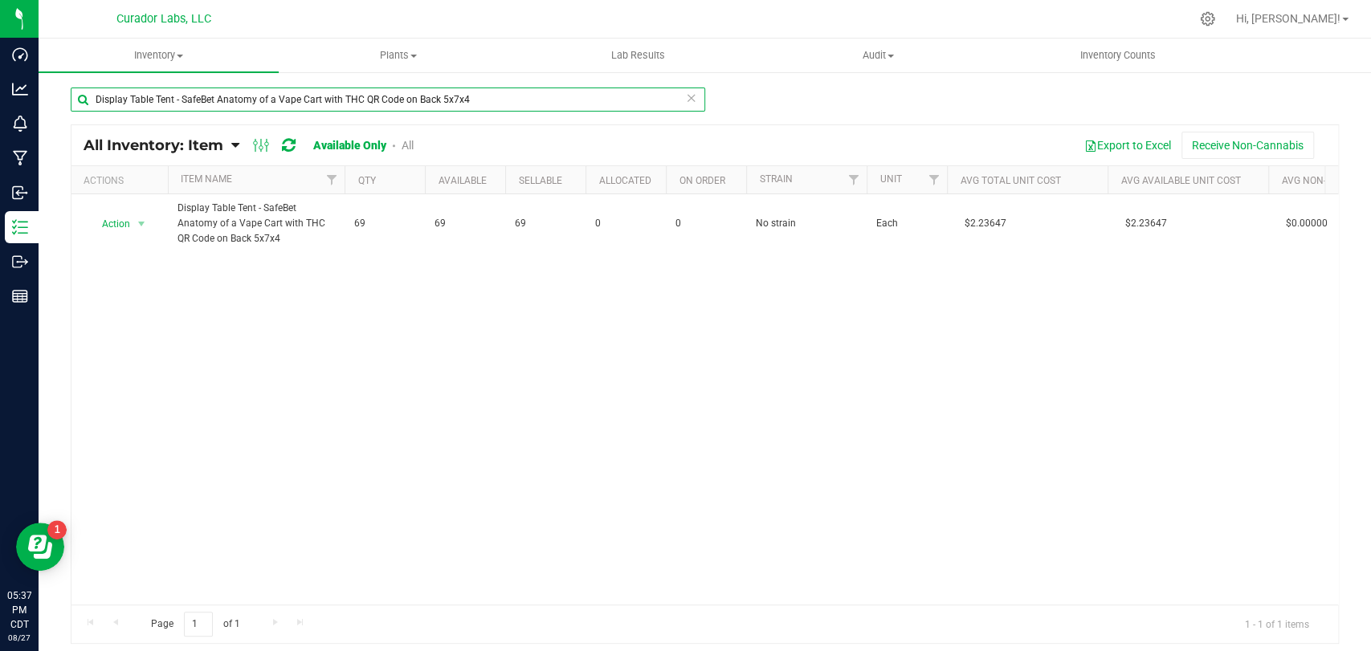
paste input "Filter Tip - HeadChange - Heavy [PERSON_NAME] 5 Way Airflow Beechwood Tan - 12.…"
type input "Filter Tip - HeadChange - Heavy [PERSON_NAME] 5 Way Airflow Beechwood Tan - 12.…"
click at [138, 227] on span "select" at bounding box center [141, 224] width 13 height 13
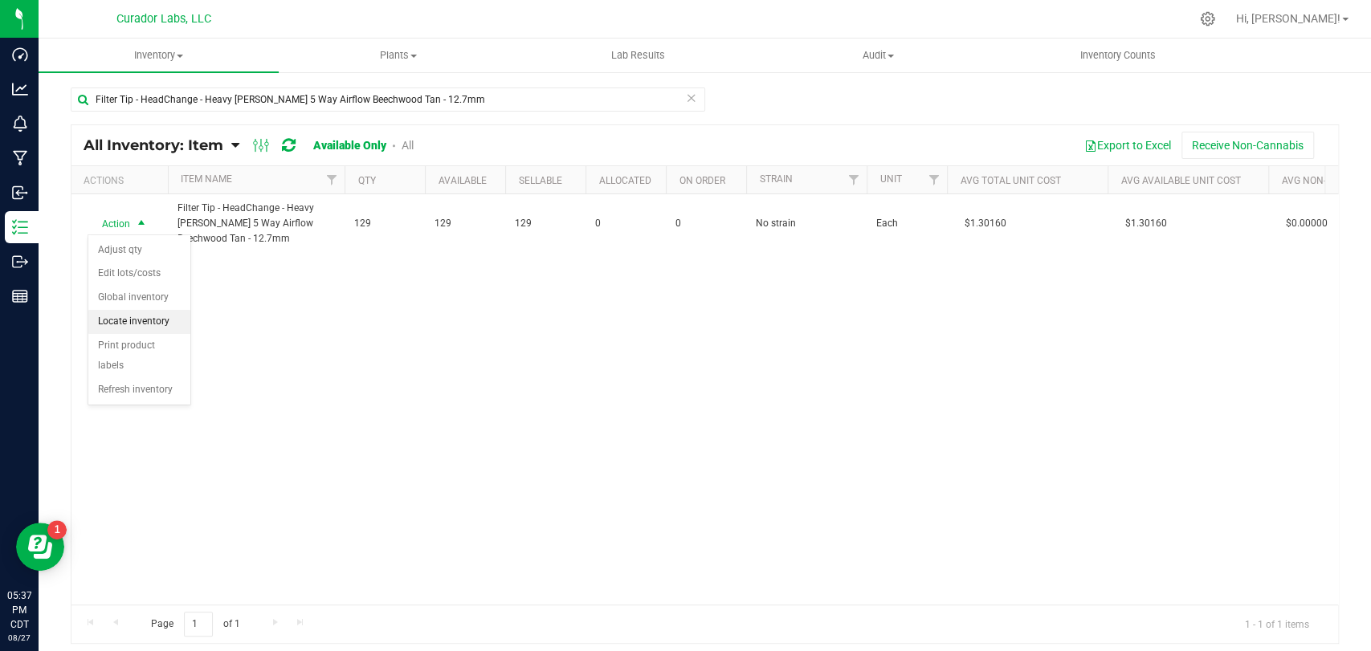
click at [164, 323] on li "Locate inventory" at bounding box center [139, 322] width 102 height 24
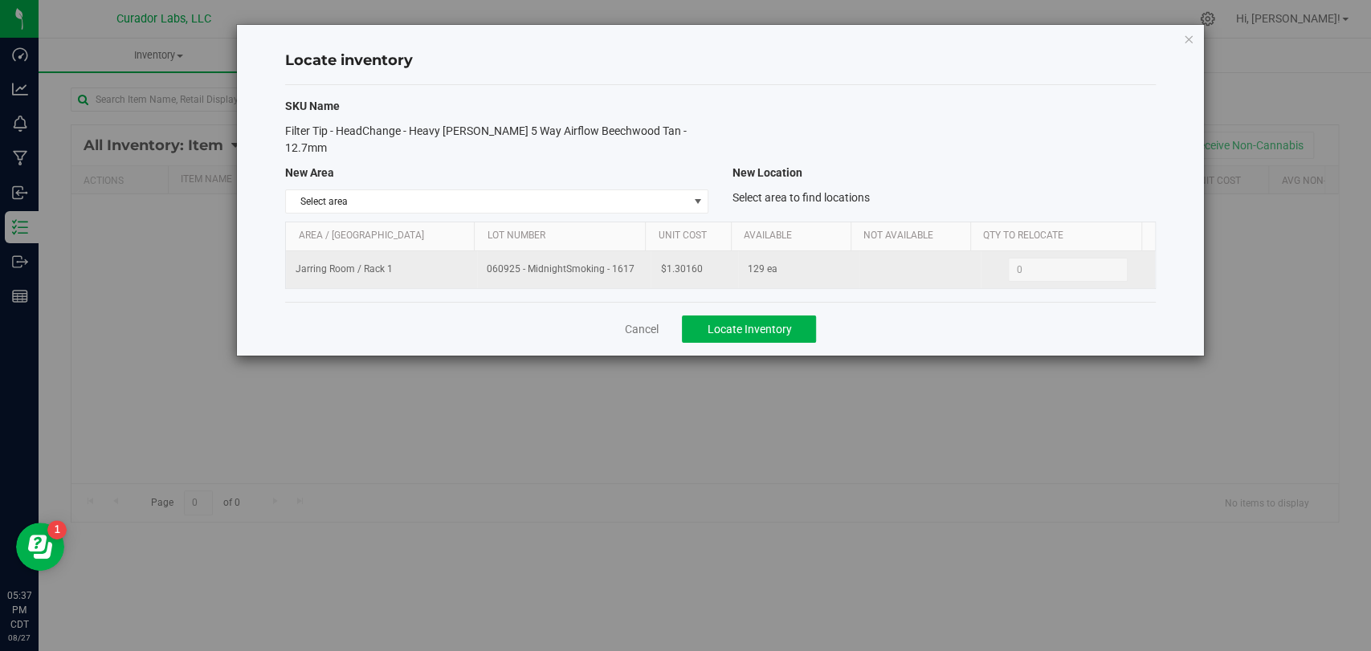
drag, startPoint x: 597, startPoint y: 250, endPoint x: 454, endPoint y: 251, distance: 143.7
click at [454, 251] on tr "Jarring Room / Rack 1 060925 - MidnightSmoking - 1617 $1.30160 129 ea 0 0" at bounding box center [720, 269] width 868 height 37
copy tr "060925 - MidnightSmoking - 1617"
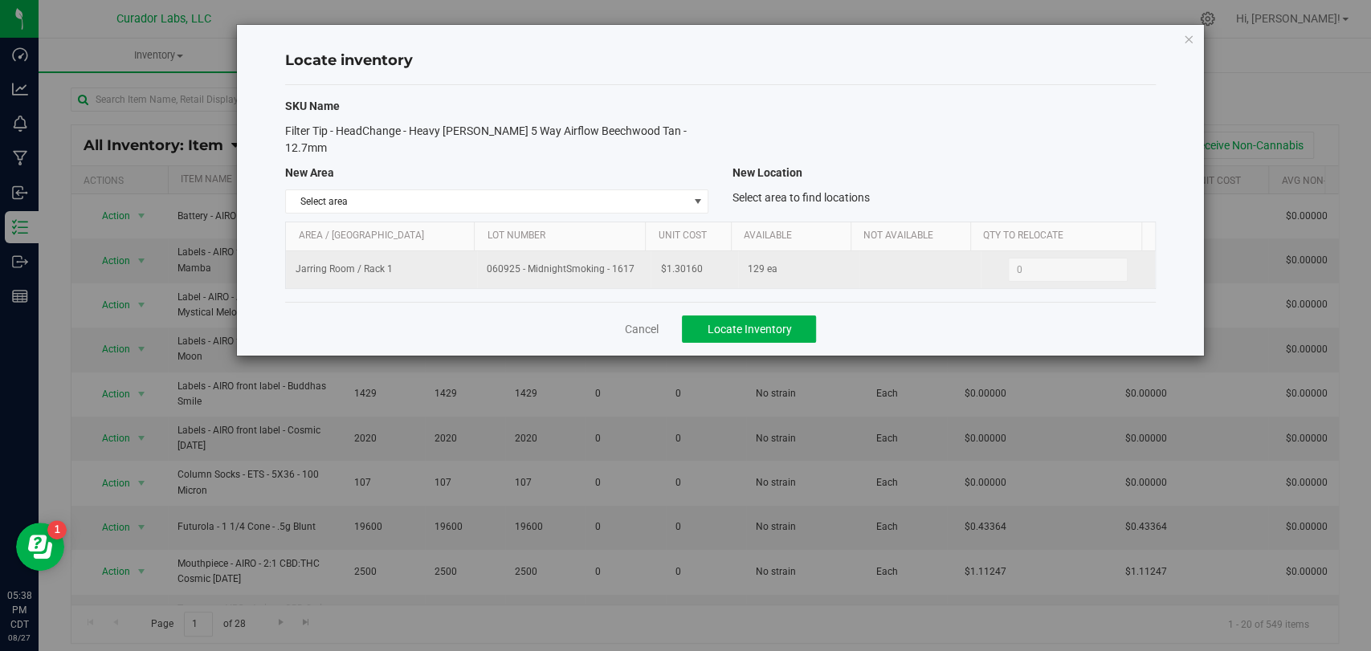
drag, startPoint x: 711, startPoint y: 246, endPoint x: 591, endPoint y: 260, distance: 120.5
click at [591, 260] on tr "Jarring Room / Rack 1 060925 - MidnightSmoking - 1617 $1.30160 129 ea 0 0" at bounding box center [720, 269] width 868 height 37
copy tr "$1.30160"
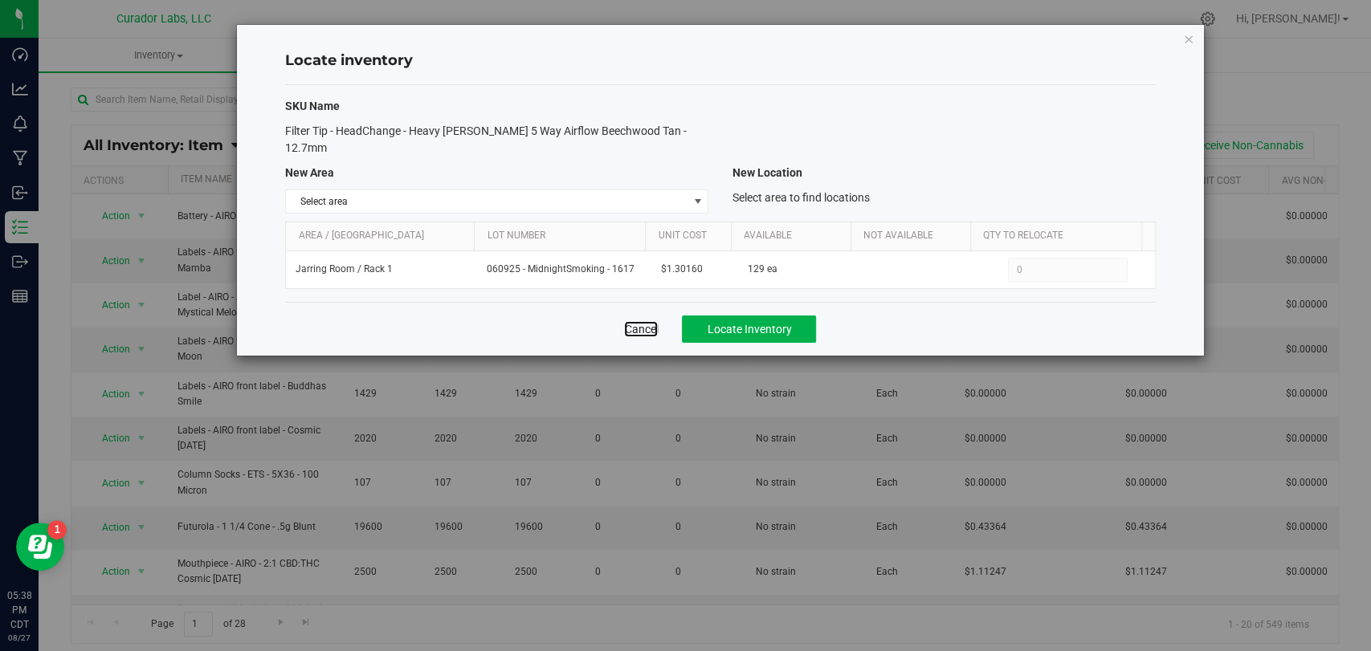
click at [642, 321] on link "Cancel" at bounding box center [641, 329] width 34 height 16
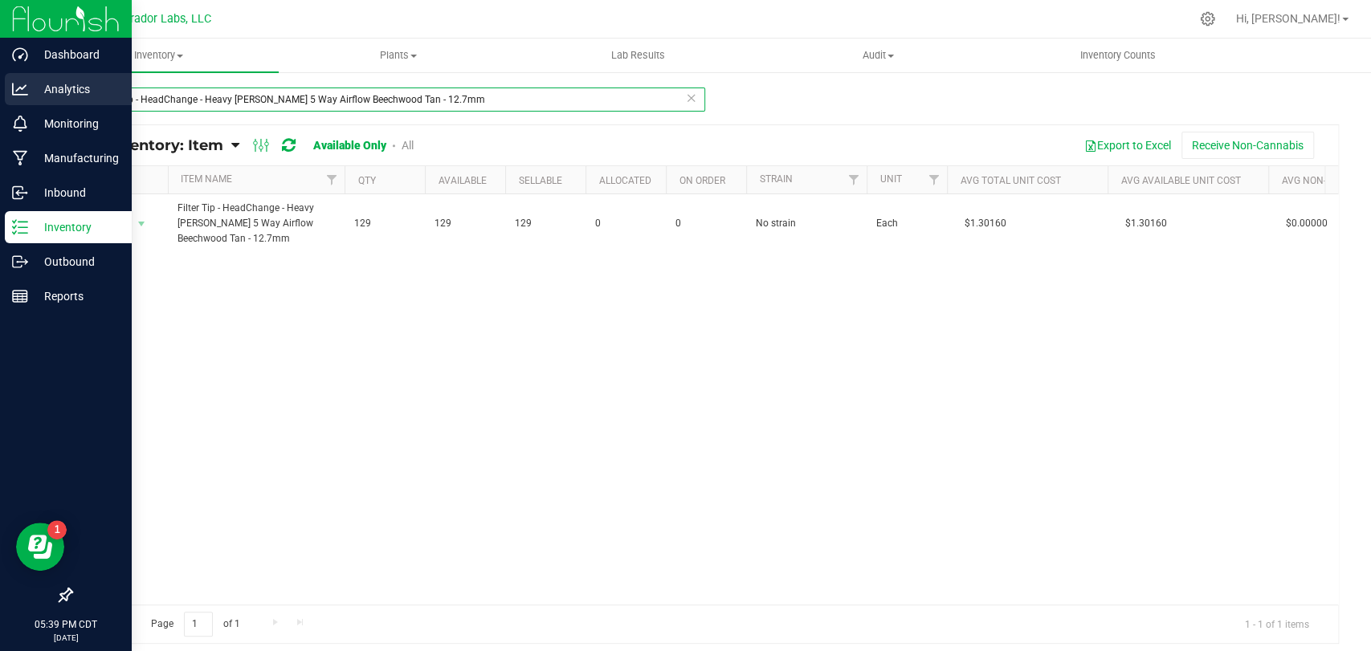
drag, startPoint x: 459, startPoint y: 95, endPoint x: 0, endPoint y: 88, distance: 459.4
click at [0, 92] on div "Dashboard Analytics Monitoring Manufacturing Inbound Inventory Outbound Reports…" at bounding box center [685, 325] width 1371 height 651
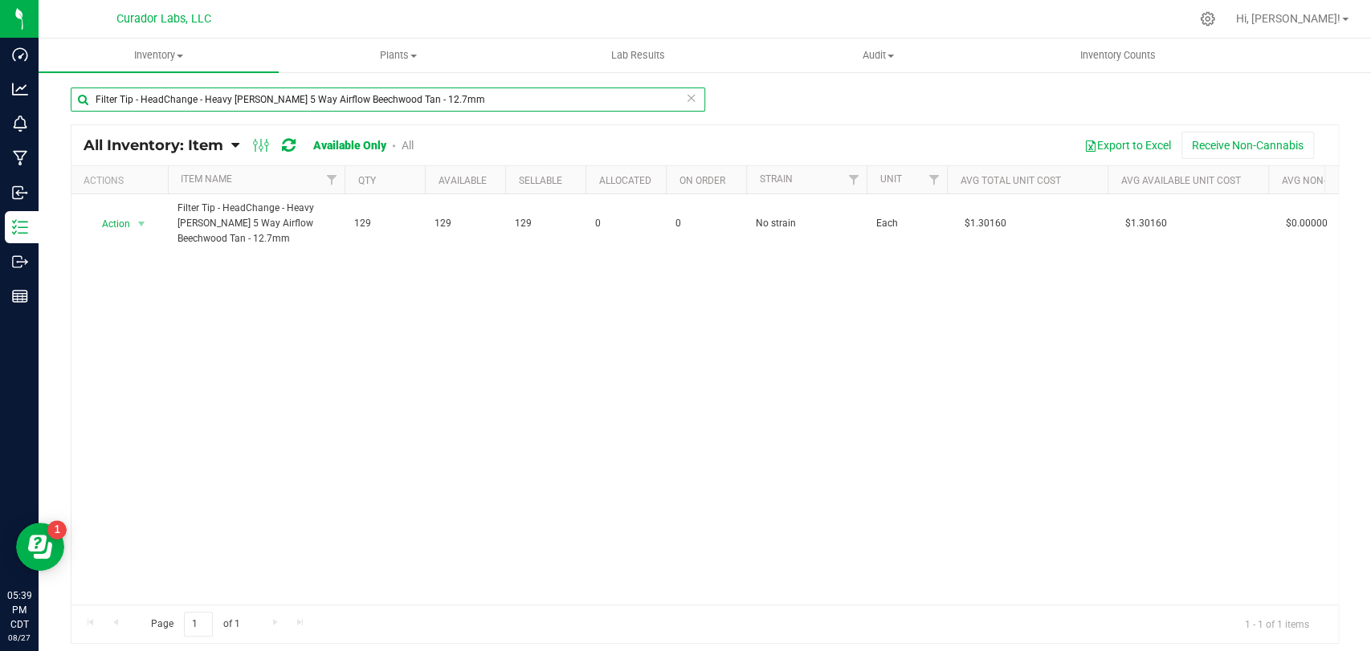
paste input "STAFF Beanie - HeadChange - White Bold HC with Meta Logo on Black"
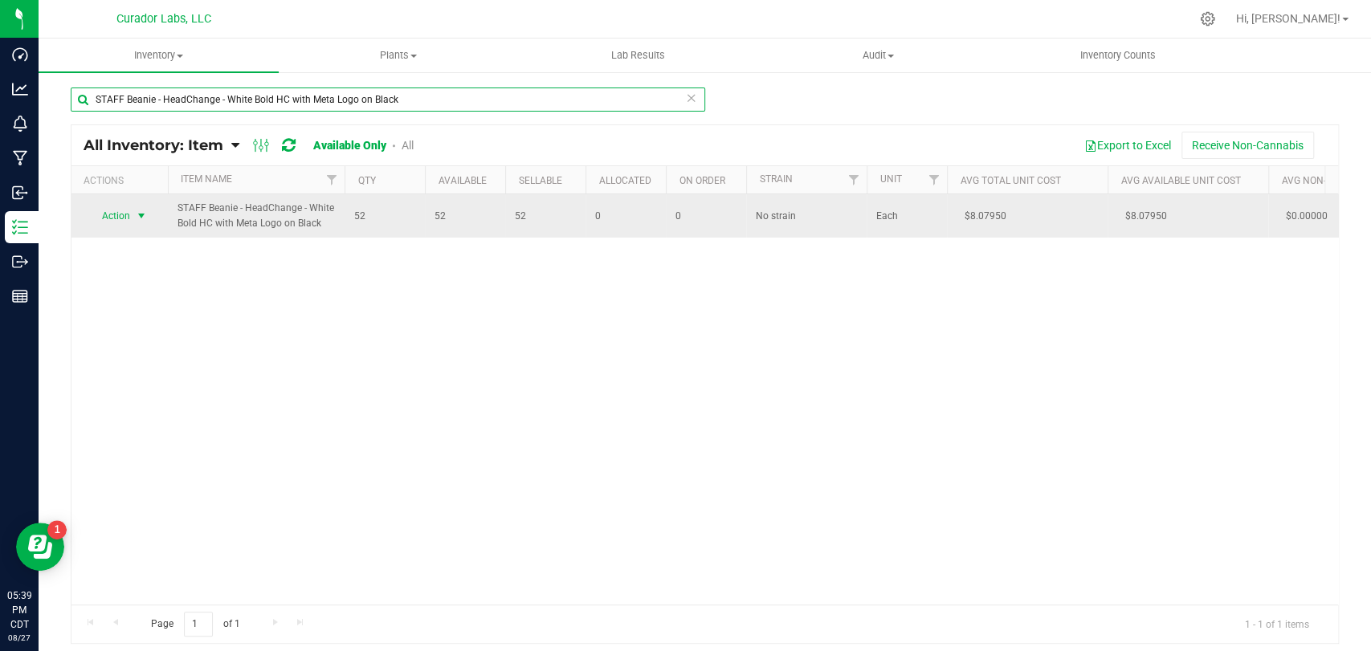
type input "STAFF Beanie - HeadChange - White Bold HC with Meta Logo on Black"
click at [118, 221] on span "Action" at bounding box center [109, 216] width 43 height 22
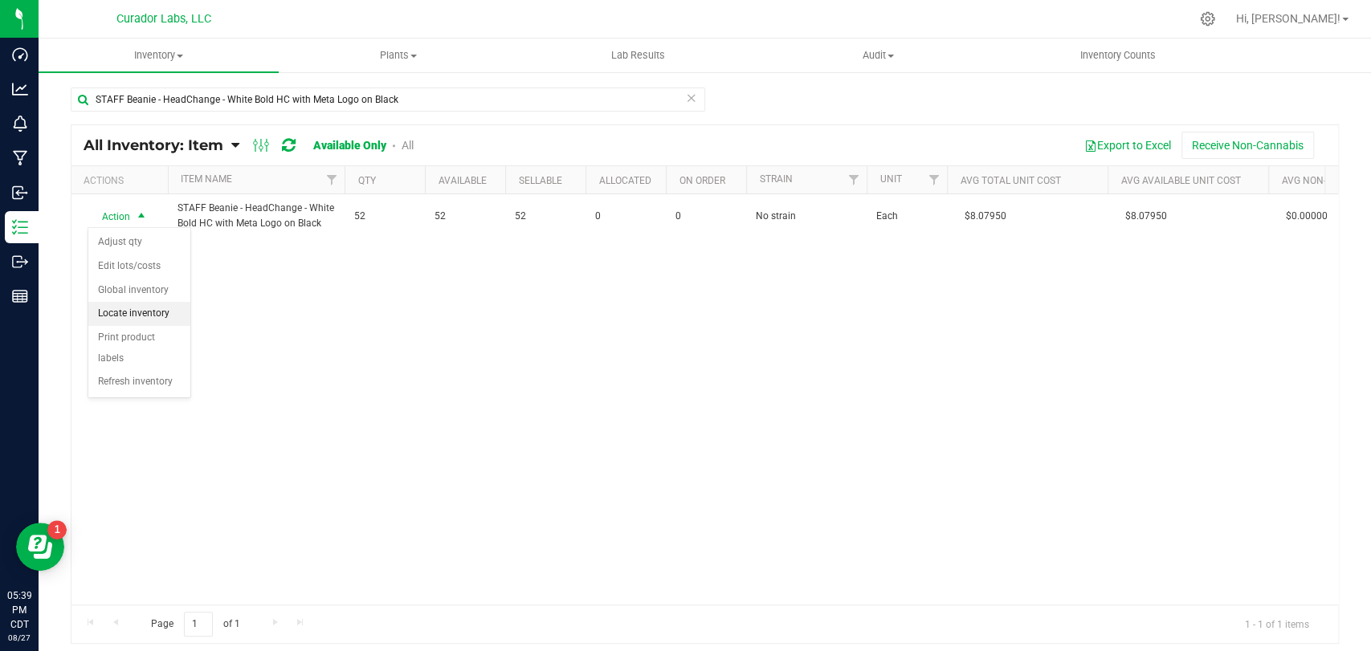
click at [133, 324] on li "Locate inventory" at bounding box center [139, 314] width 102 height 24
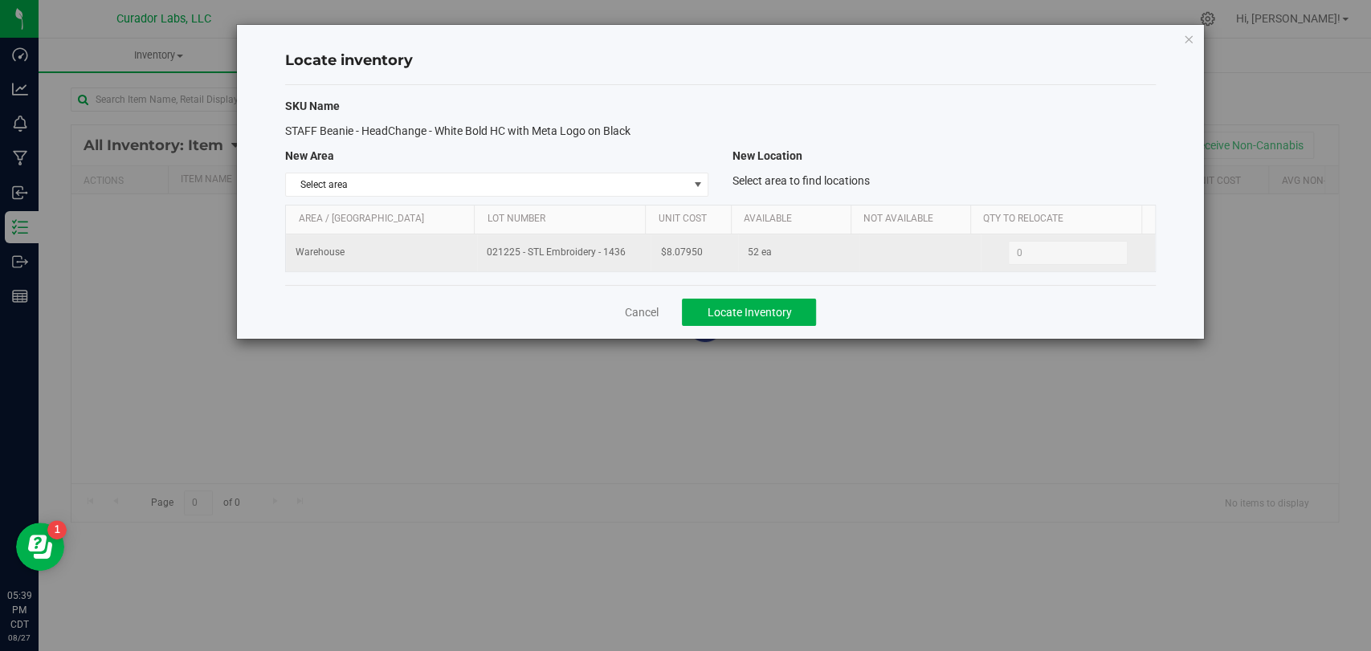
drag, startPoint x: 616, startPoint y: 256, endPoint x: 457, endPoint y: 256, distance: 159.0
click at [457, 256] on tr "Warehouse 021225 - STL Embroidery - 1436 $8.07950 52 ea 0 0" at bounding box center [720, 252] width 868 height 37
copy tr "021225 - STL Embroidery - 1436"
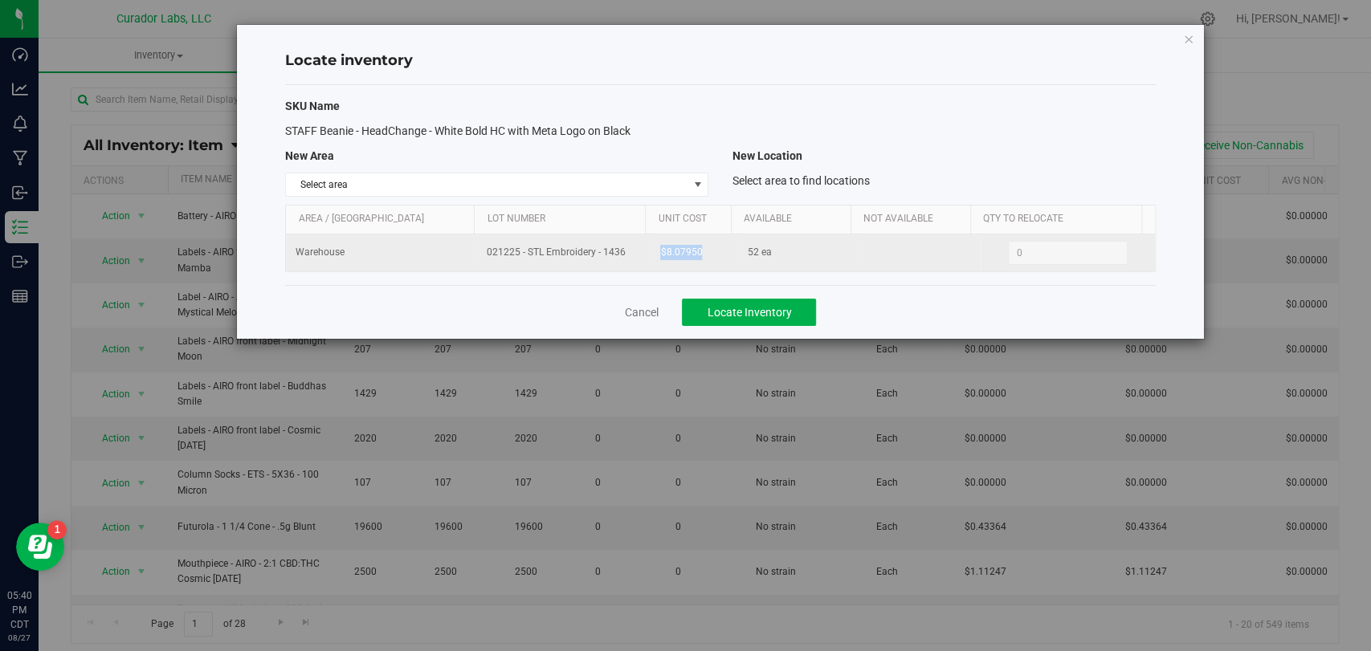
drag, startPoint x: 668, startPoint y: 255, endPoint x: 648, endPoint y: 256, distance: 20.1
click at [650, 256] on td "$8.07950" at bounding box center [693, 252] width 87 height 37
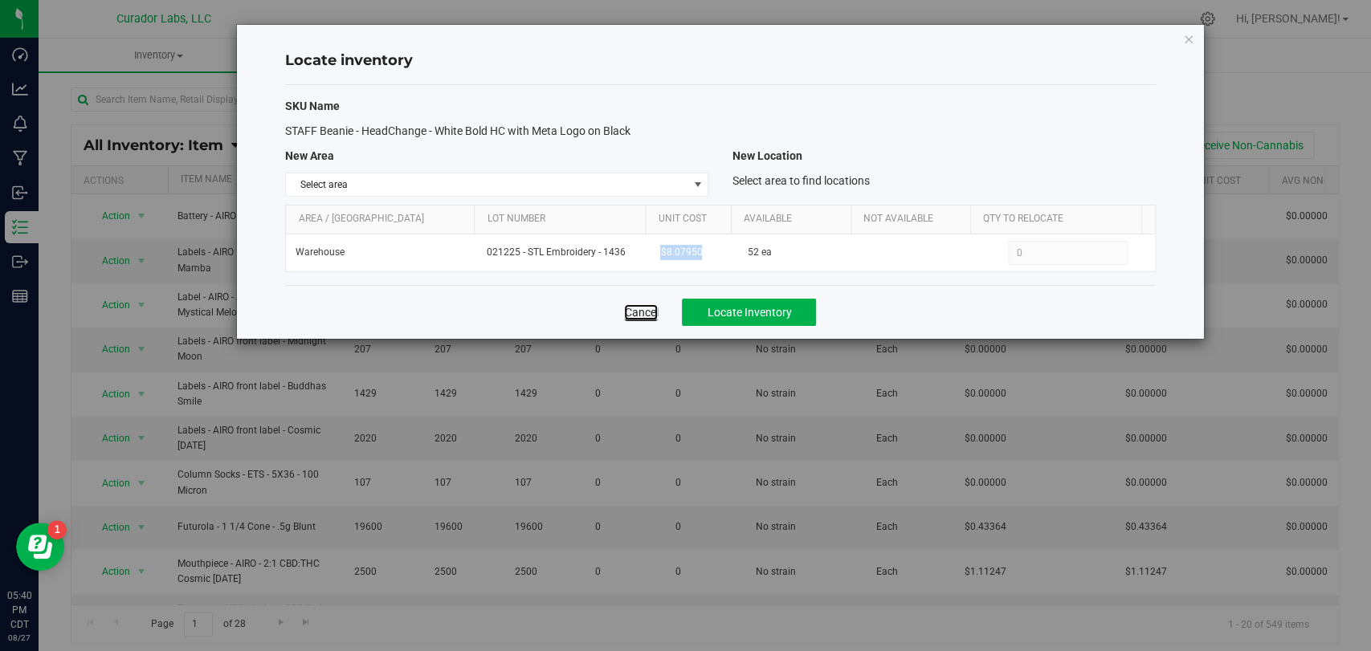
drag, startPoint x: 626, startPoint y: 304, endPoint x: 634, endPoint y: 307, distance: 9.2
click at [626, 305] on link "Cancel" at bounding box center [641, 312] width 34 height 16
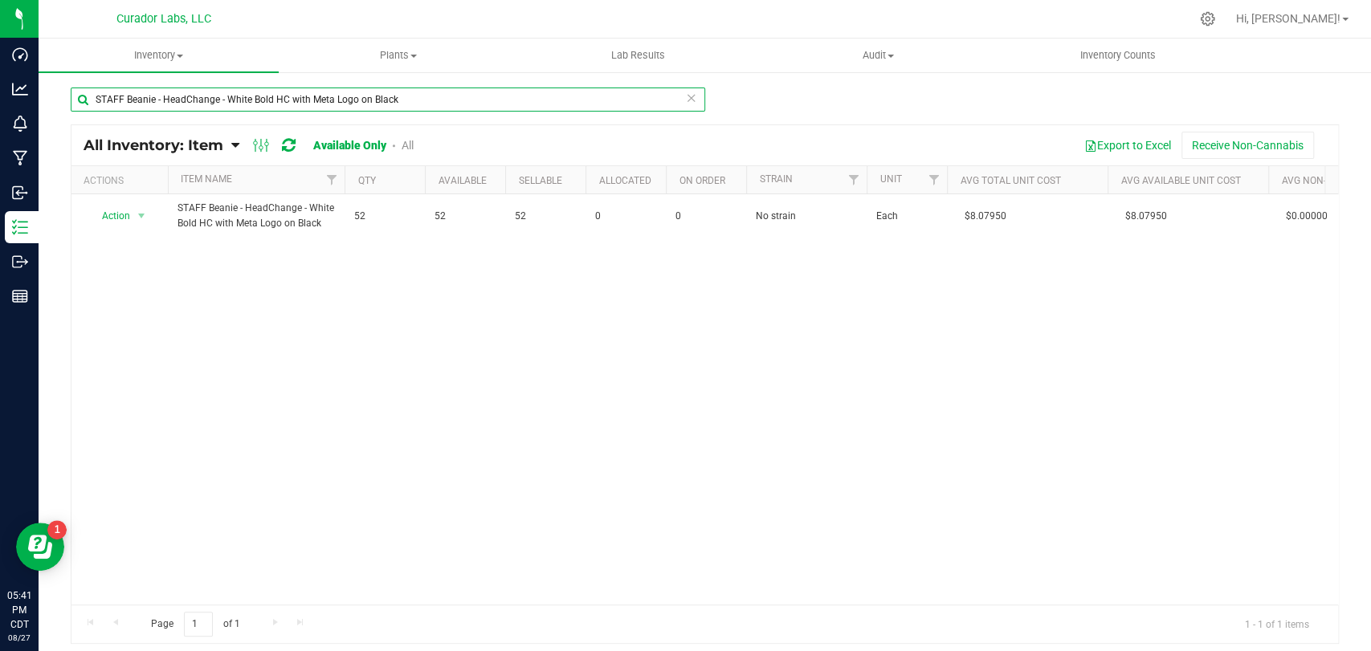
drag, startPoint x: 465, startPoint y: 107, endPoint x: 122, endPoint y: 107, distance: 342.9
click at [0, 107] on div "Dashboard Analytics Monitoring Manufacturing Inbound Inventory Outbound Reports…" at bounding box center [685, 325] width 1371 height 651
paste input "yringe - [PERSON_NAME] Slip Disposable 10mL"
type input "Syringe - [PERSON_NAME] Slip Disposable 10mL"
click at [124, 214] on span "Action" at bounding box center [109, 216] width 43 height 22
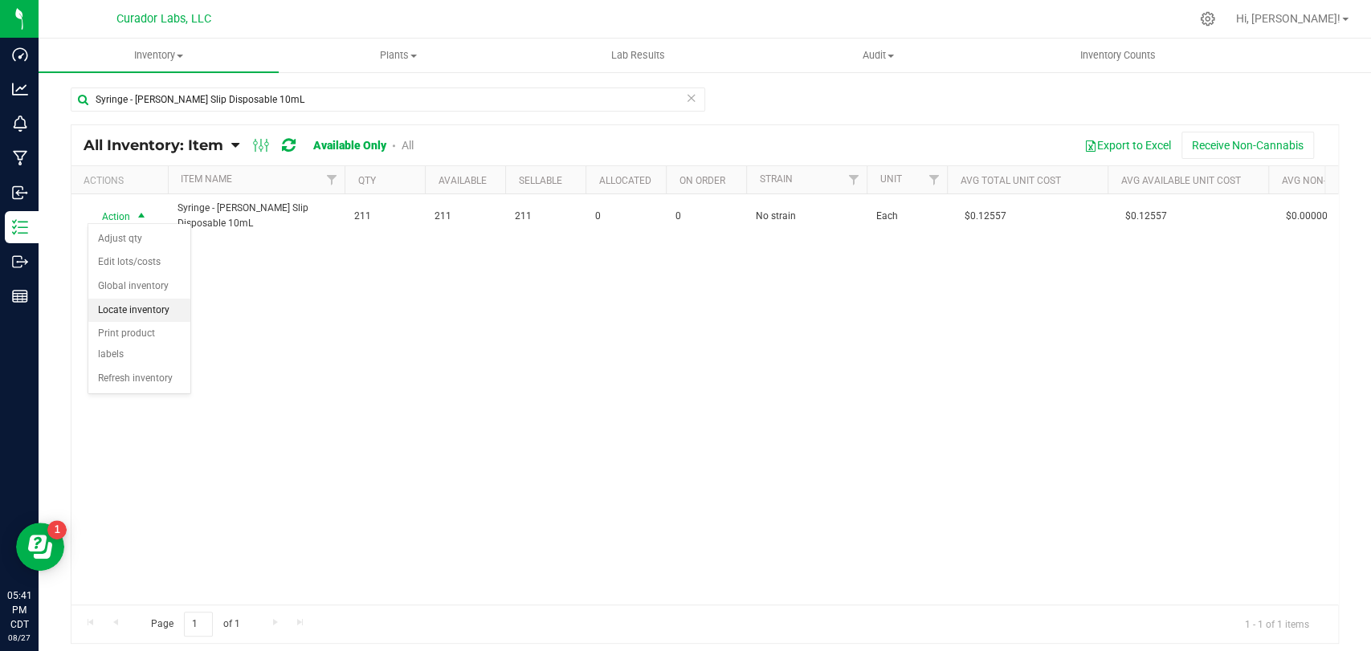
click at [117, 312] on li "Locate inventory" at bounding box center [139, 311] width 102 height 24
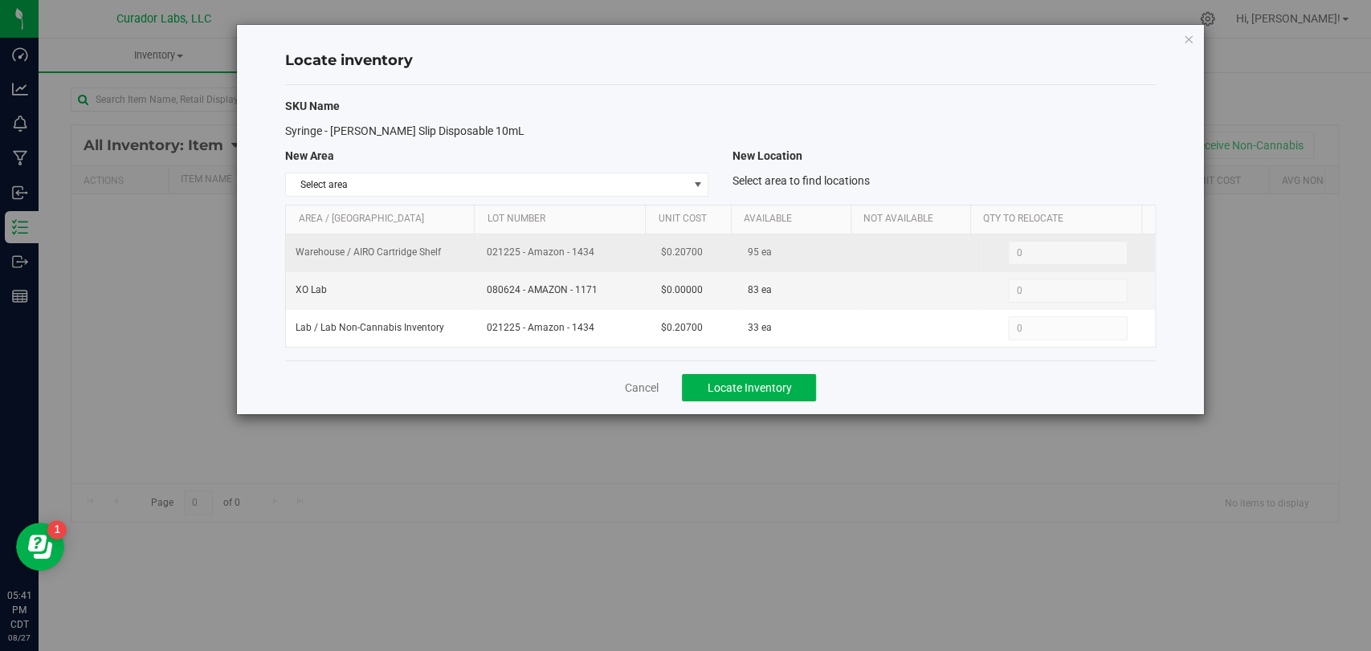
drag, startPoint x: 487, startPoint y: 252, endPoint x: 453, endPoint y: 252, distance: 34.5
click at [453, 252] on tr "Warehouse / AIRO Cartridge Shelf 021225 - Amazon - 1434 $0.20700 95 ea 0 0" at bounding box center [720, 253] width 868 height 38
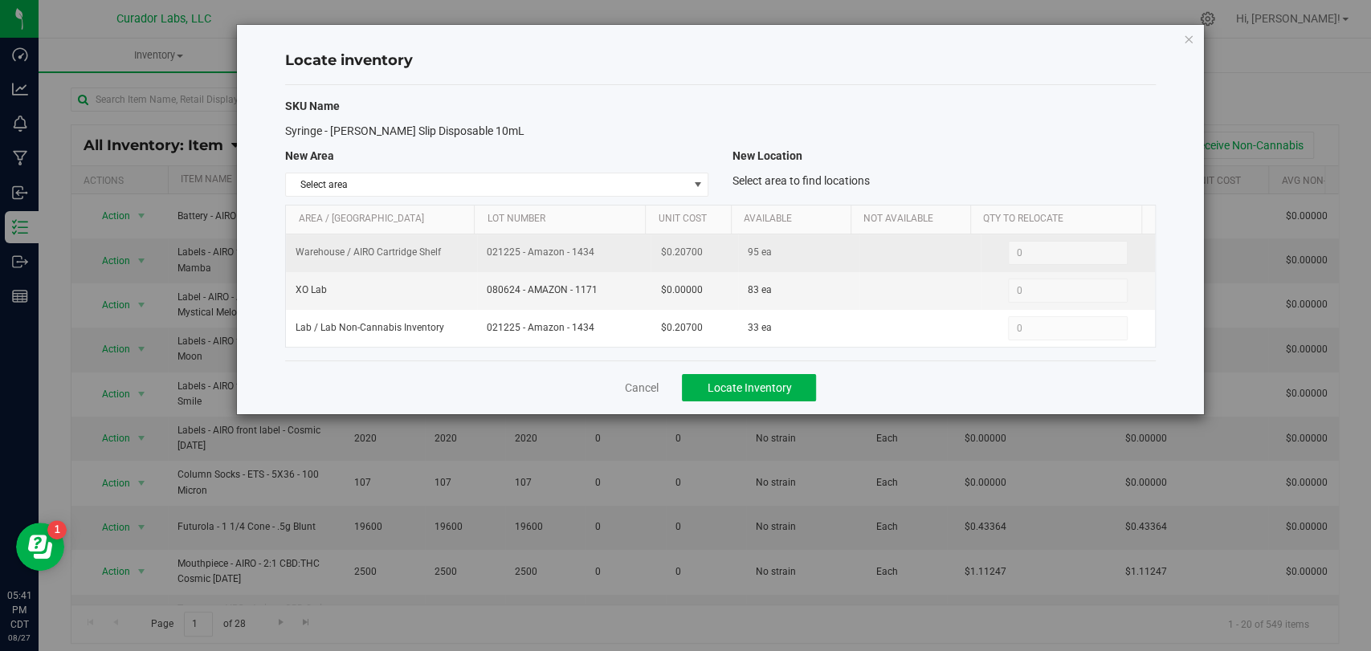
drag, startPoint x: 703, startPoint y: 258, endPoint x: 640, endPoint y: 259, distance: 62.6
click at [640, 259] on tr "Warehouse / AIRO Cartridge Shelf 021225 - Amazon - 1434 $0.20700 95 ea 0 0" at bounding box center [720, 253] width 868 height 38
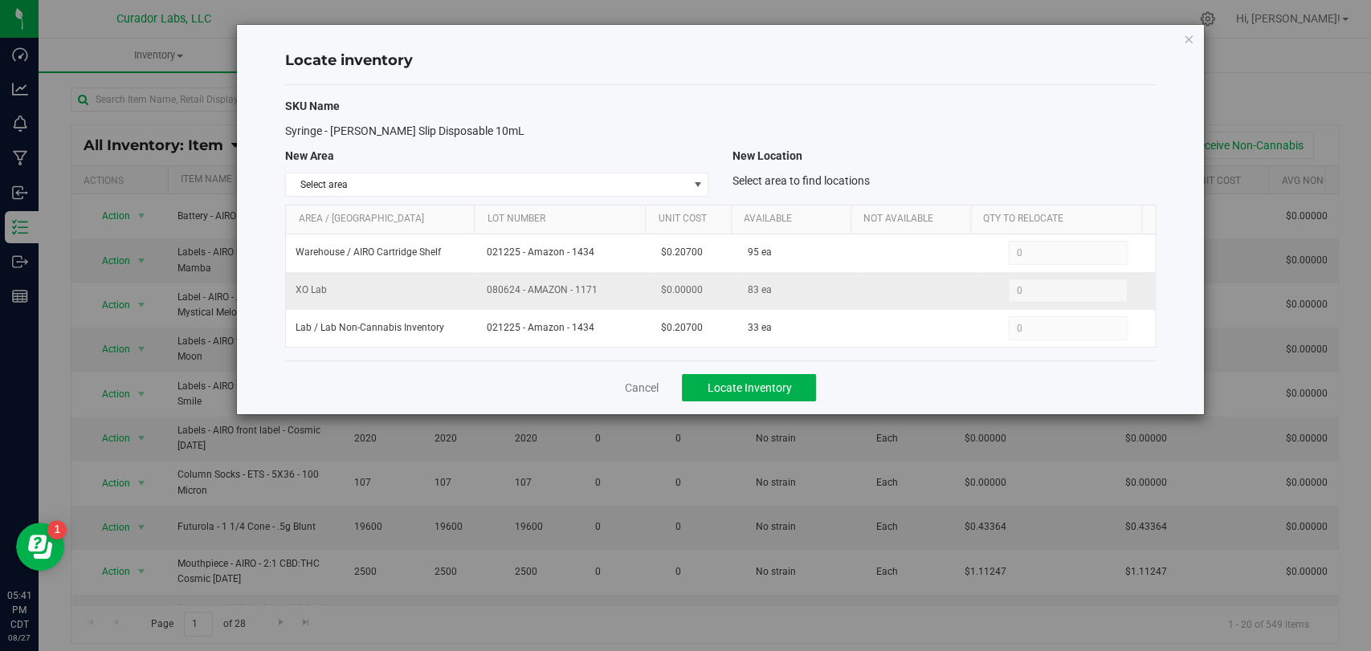
drag, startPoint x: 598, startPoint y: 289, endPoint x: 482, endPoint y: 290, distance: 116.4
click at [482, 290] on td "080624 - AMAZON - 1171" at bounding box center [563, 291] width 173 height 38
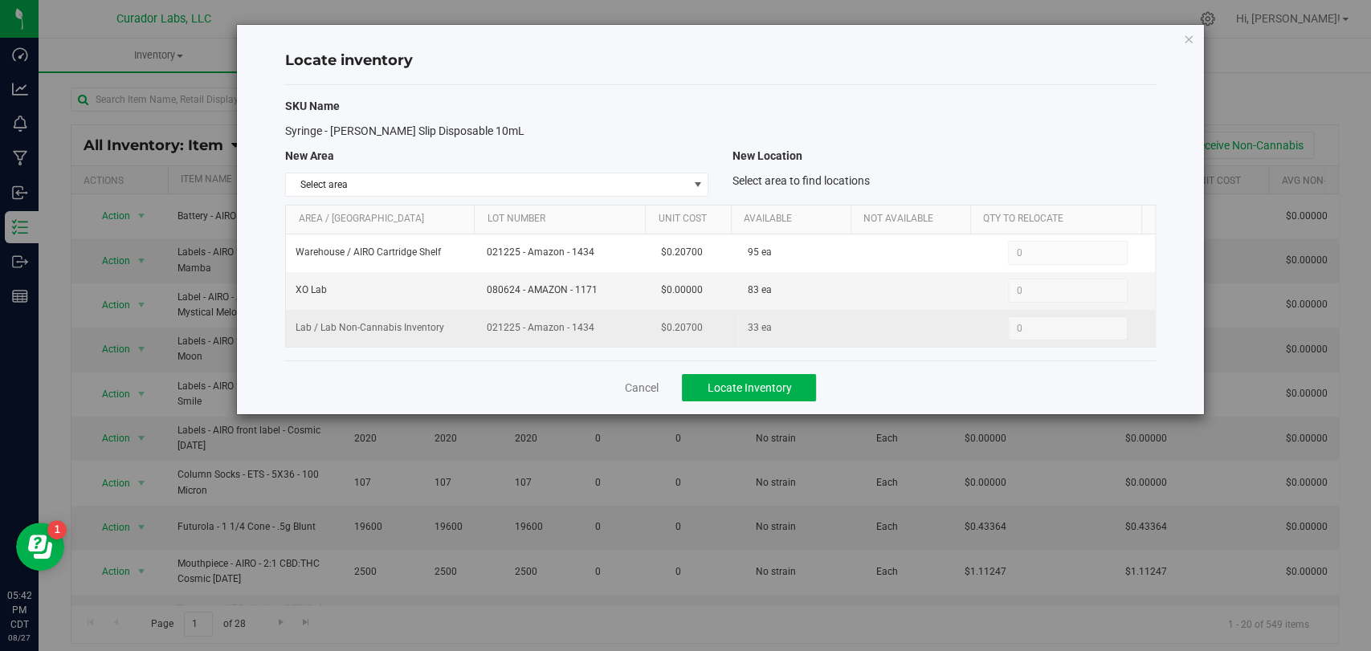
drag, startPoint x: 604, startPoint y: 324, endPoint x: 477, endPoint y: 334, distance: 127.3
click at [477, 334] on td "021225 - Amazon - 1434" at bounding box center [563, 328] width 173 height 37
drag, startPoint x: 708, startPoint y: 340, endPoint x: 662, endPoint y: 329, distance: 47.1
click at [613, 338] on tr "Lab / Lab Non-Cannabis Inventory 021225 - Amazon - 1434 $0.20700 33 ea 0 0" at bounding box center [720, 328] width 868 height 37
